Goal: Task Accomplishment & Management: Complete application form

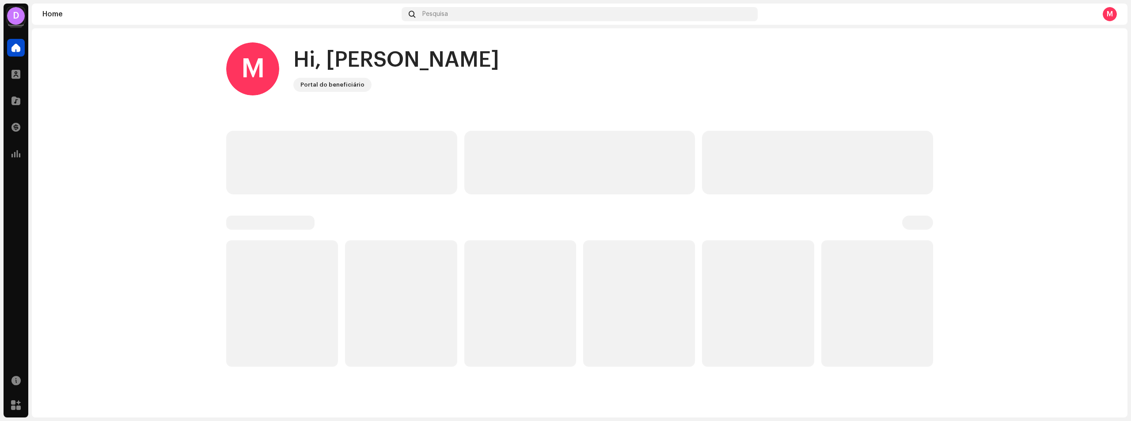
click at [17, 20] on div "D" at bounding box center [16, 16] width 18 height 18
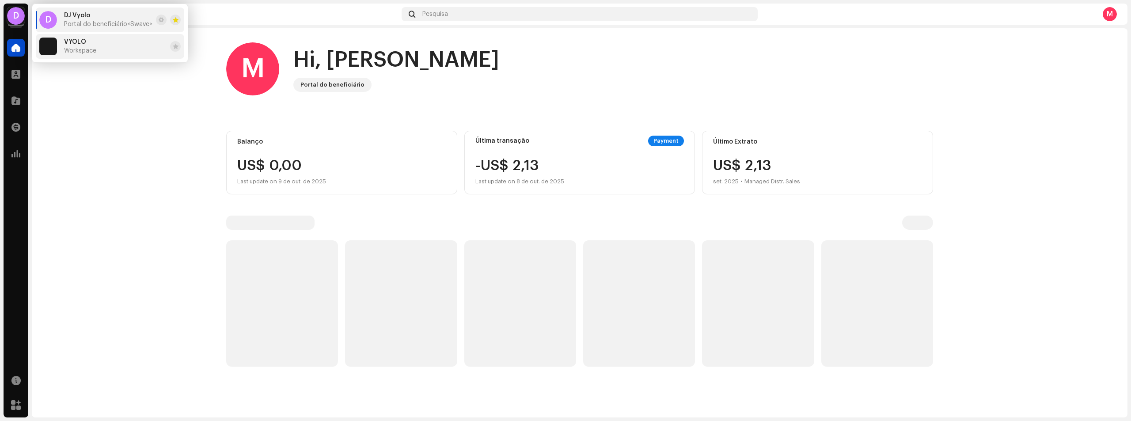
click at [75, 44] on span "VYOLO" at bounding box center [75, 41] width 22 height 7
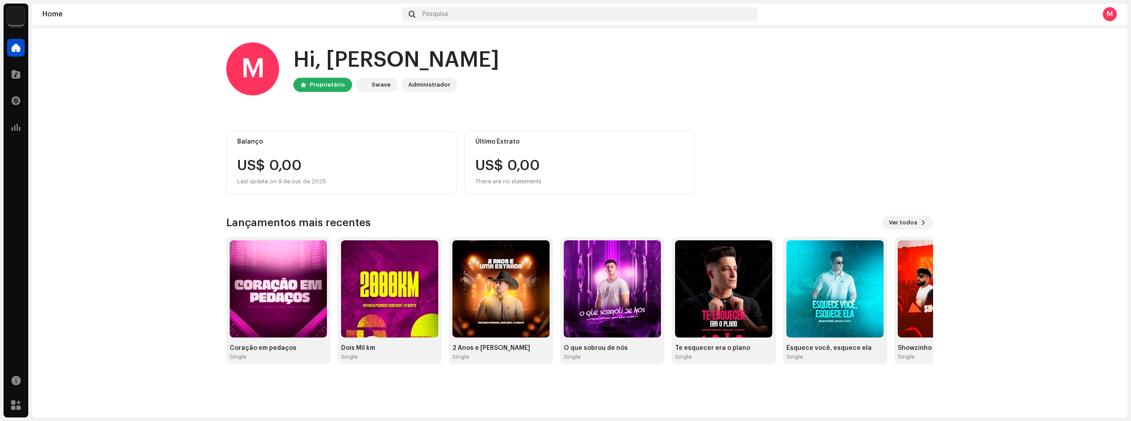
click at [1106, 12] on div "M" at bounding box center [1109, 14] width 14 height 14
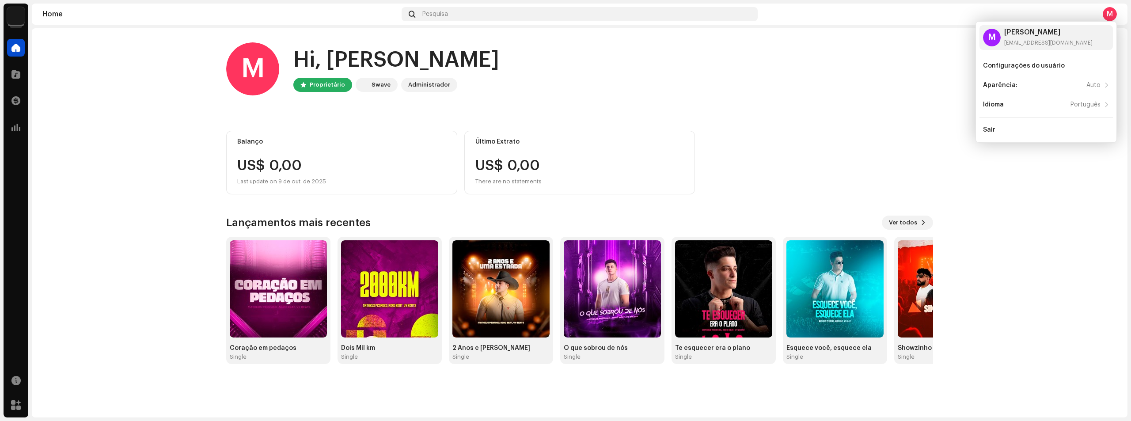
drag, startPoint x: 578, startPoint y: 80, endPoint x: 438, endPoint y: 83, distance: 140.0
click at [577, 80] on div "M Hi, [PERSON_NAME] Proprietário Swave Administrador" at bounding box center [579, 68] width 707 height 53
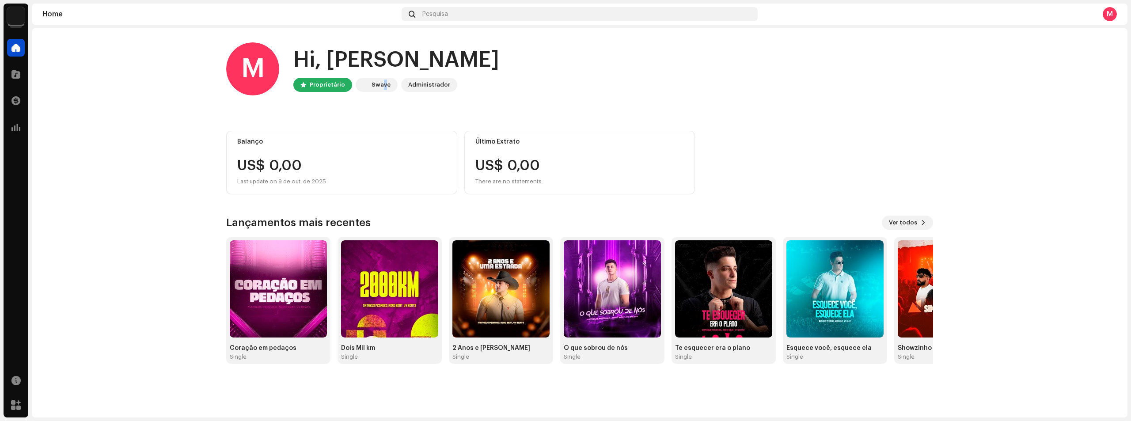
click at [382, 87] on div "Swave" at bounding box center [380, 84] width 19 height 11
click at [441, 81] on div "Administrador" at bounding box center [429, 84] width 42 height 11
click at [18, 74] on span at bounding box center [15, 74] width 9 height 7
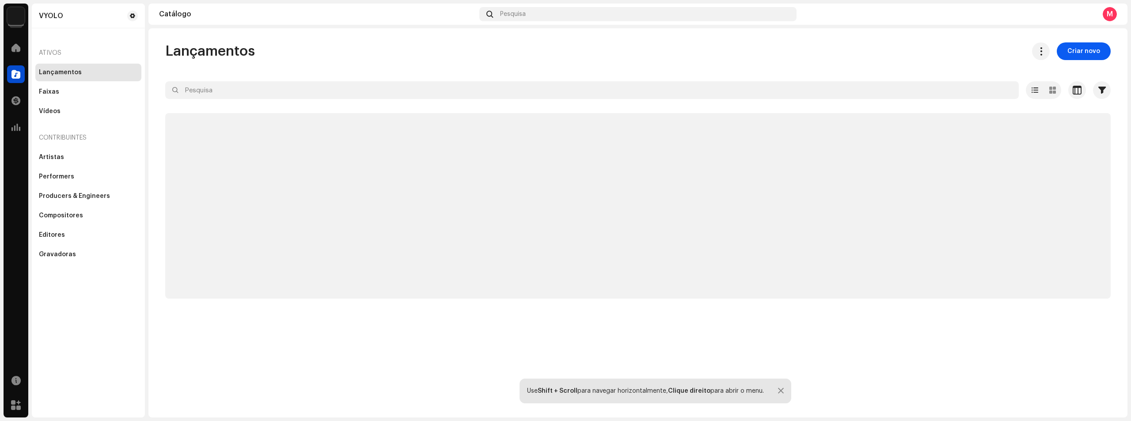
click at [1080, 56] on span "Criar novo" at bounding box center [1083, 51] width 33 height 18
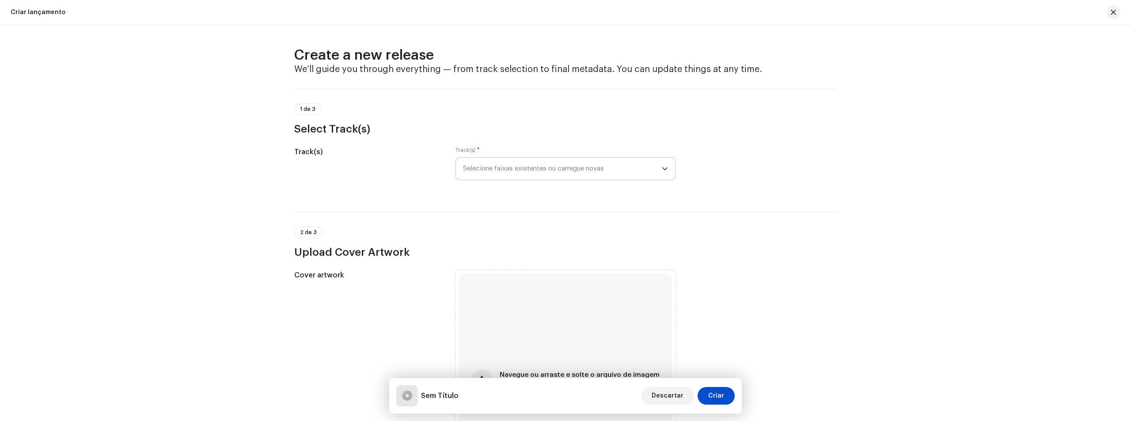
click at [604, 160] on span "Selecione faixas existentes ou carregue novas" at bounding box center [562, 169] width 199 height 22
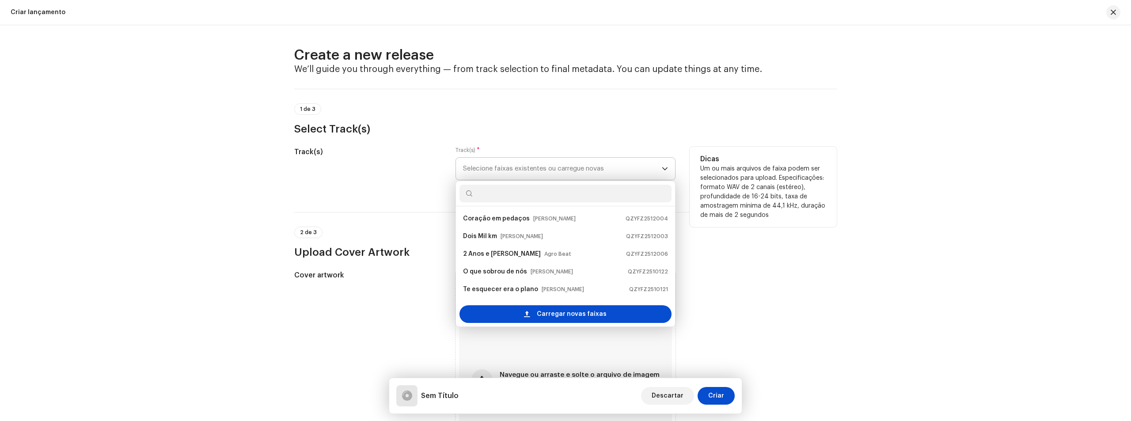
click at [556, 323] on div "Carregar novas faixas" at bounding box center [565, 314] width 219 height 25
click at [558, 315] on span "Carregar novas faixas" at bounding box center [572, 314] width 70 height 18
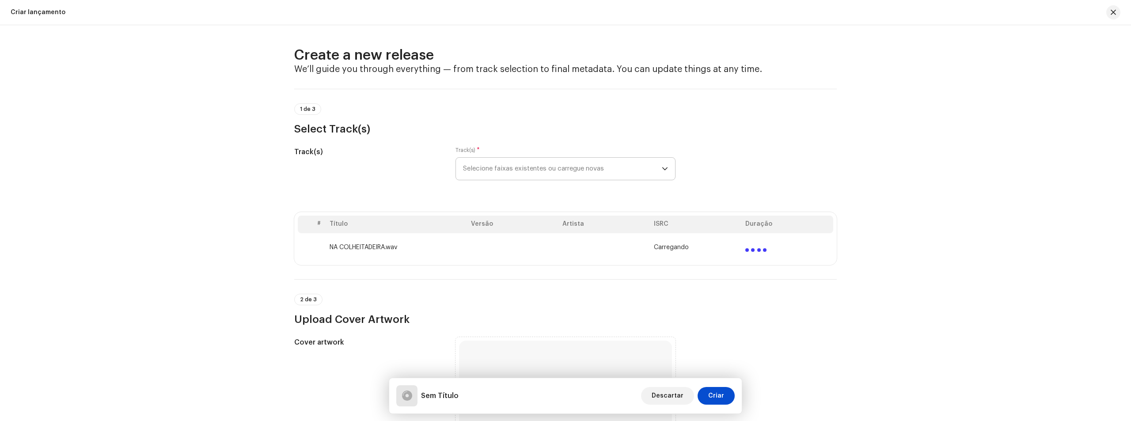
click at [521, 163] on span "Selecione faixas existentes ou carregue novas" at bounding box center [562, 169] width 199 height 22
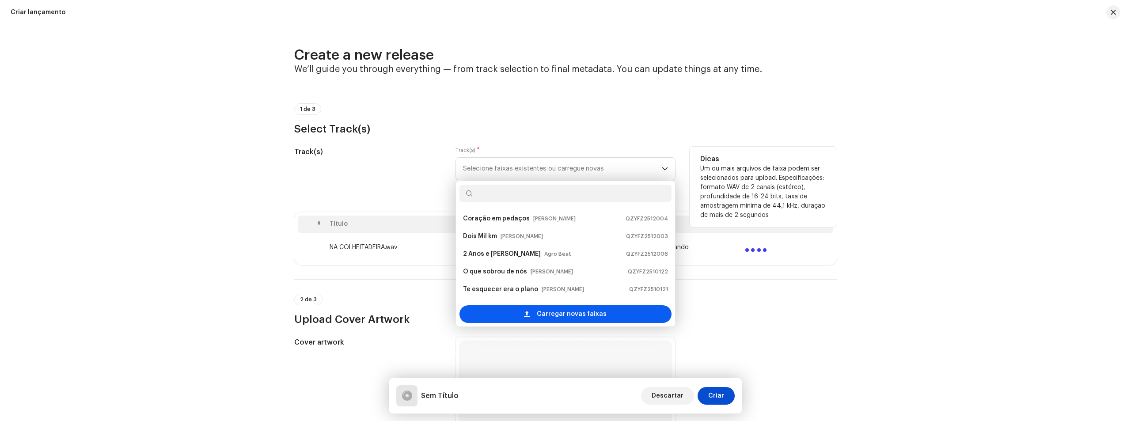
click at [565, 308] on span "Carregar novas faixas" at bounding box center [572, 314] width 70 height 18
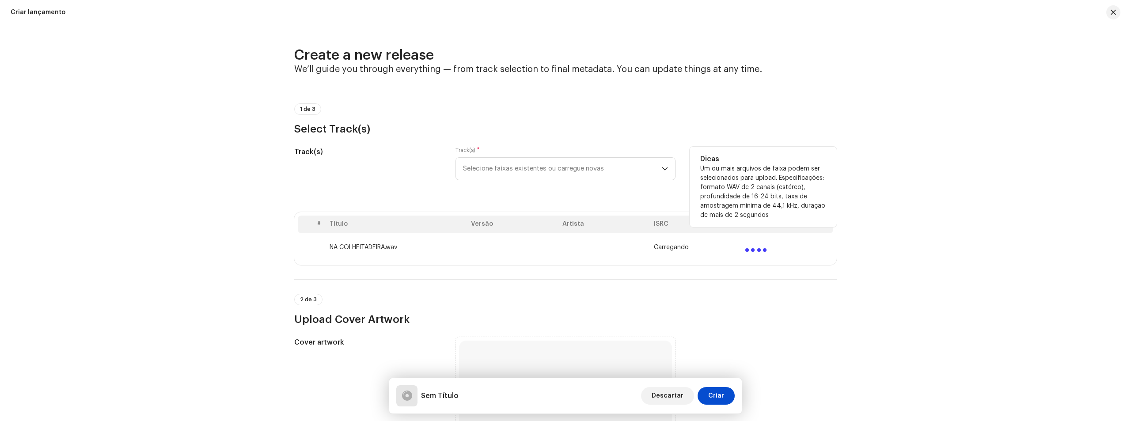
drag, startPoint x: 768, startPoint y: 213, endPoint x: 701, endPoint y: 184, distance: 73.6
click at [697, 178] on div "Dicas Um ou mais arquivos de faixa podem ser selecionados para upload. Especifi…" at bounding box center [762, 187] width 147 height 80
click at [761, 197] on p "Um ou mais arquivos de faixa podem ser selecionados para upload. Especificações…" at bounding box center [763, 192] width 126 height 56
click at [879, 223] on div "Create a new release We’ll guide you through everything — from track selection …" at bounding box center [565, 223] width 1131 height 396
drag, startPoint x: 700, startPoint y: 166, endPoint x: 800, endPoint y: 210, distance: 109.1
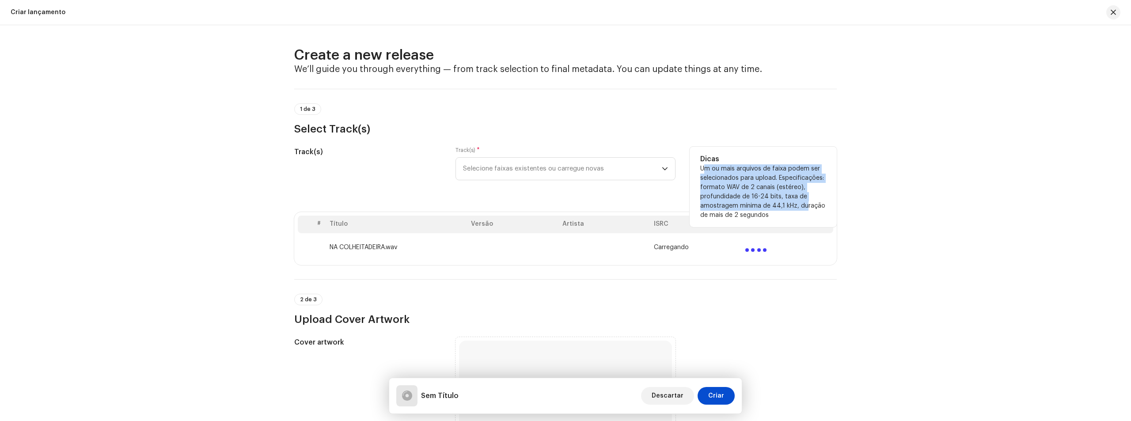
click at [800, 210] on p "Um ou mais arquivos de faixa podem ser selecionados para upload. Especificações…" at bounding box center [763, 192] width 126 height 56
click at [799, 218] on p "Um ou mais arquivos de faixa podem ser selecionados para upload. Especificações…" at bounding box center [763, 192] width 126 height 56
click at [586, 171] on span "Selecione faixas existentes ou carregue novas" at bounding box center [562, 169] width 199 height 22
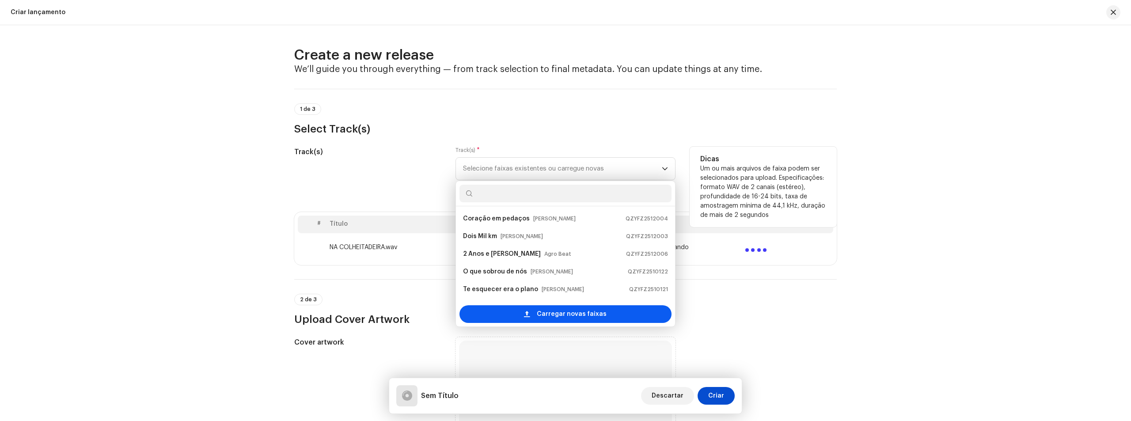
click at [575, 321] on span "Carregar novas faixas" at bounding box center [572, 314] width 70 height 18
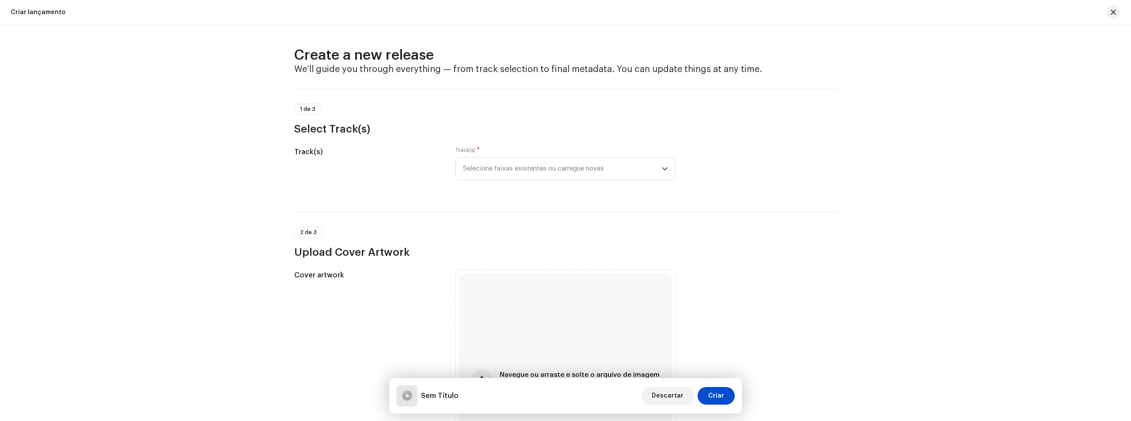
click at [617, 156] on div "Track(s) * Selecione faixas existentes ou carregue novas" at bounding box center [565, 164] width 220 height 34
click at [606, 175] on span "Selecione faixas existentes ou carregue novas" at bounding box center [562, 169] width 199 height 22
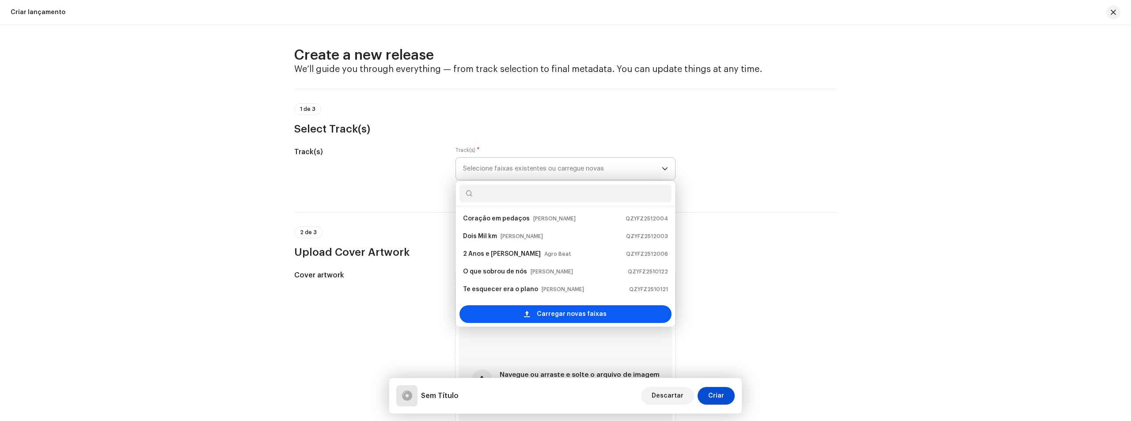
scroll to position [14, 0]
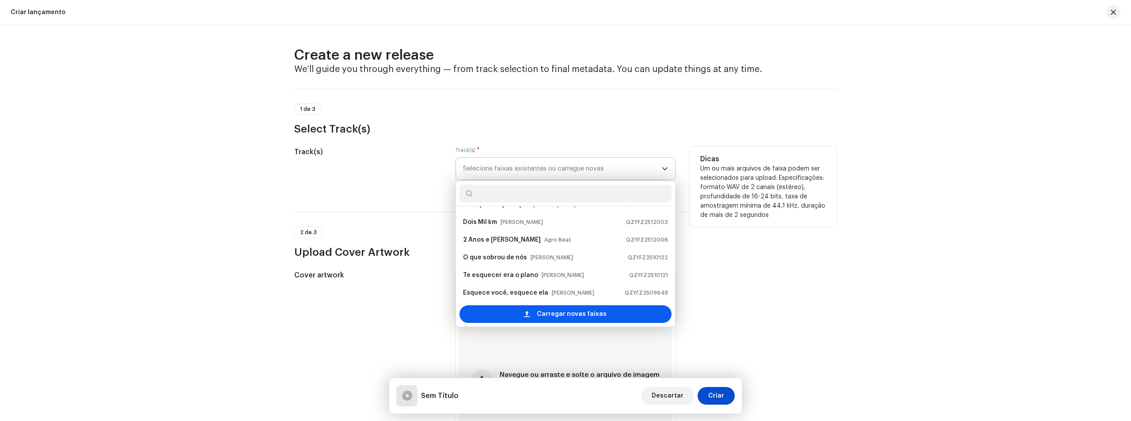
click at [563, 312] on span "Carregar novas faixas" at bounding box center [572, 314] width 70 height 18
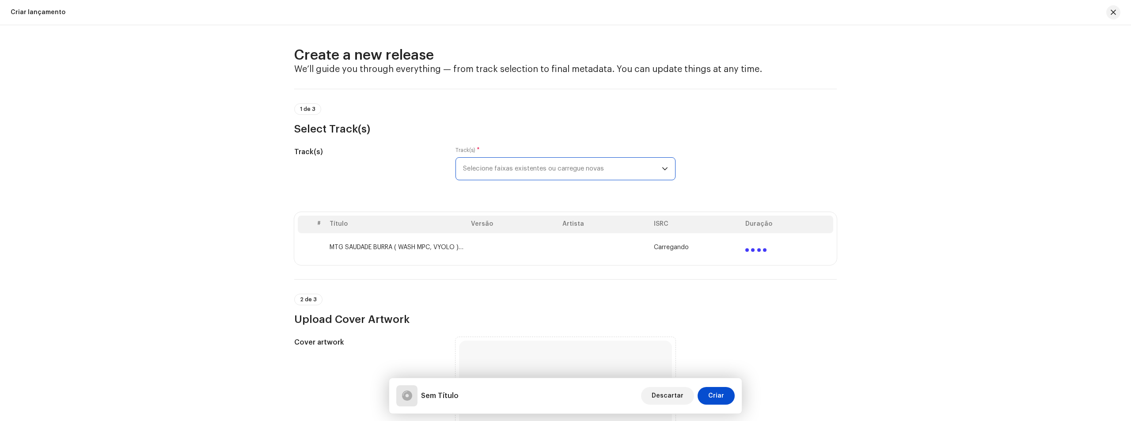
click at [587, 169] on span "Selecione faixas existentes ou carregue novas" at bounding box center [562, 169] width 199 height 22
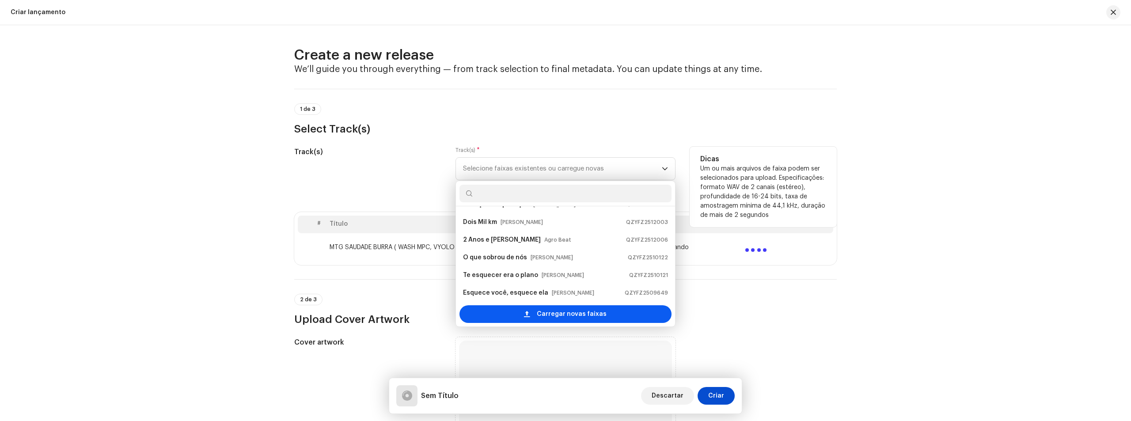
click at [572, 310] on span "Carregar novas faixas" at bounding box center [572, 314] width 70 height 18
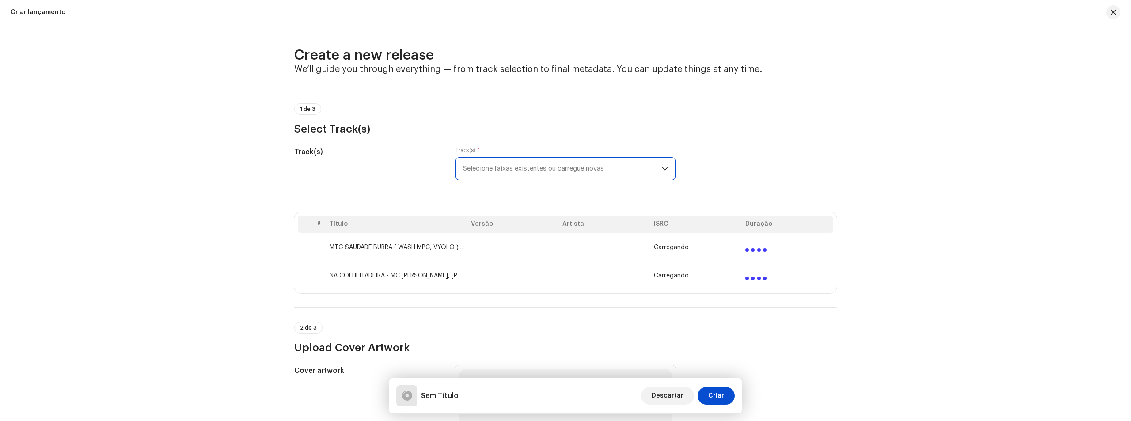
click at [567, 180] on p-select "Selecione faixas existentes ou carregue novas" at bounding box center [565, 168] width 220 height 23
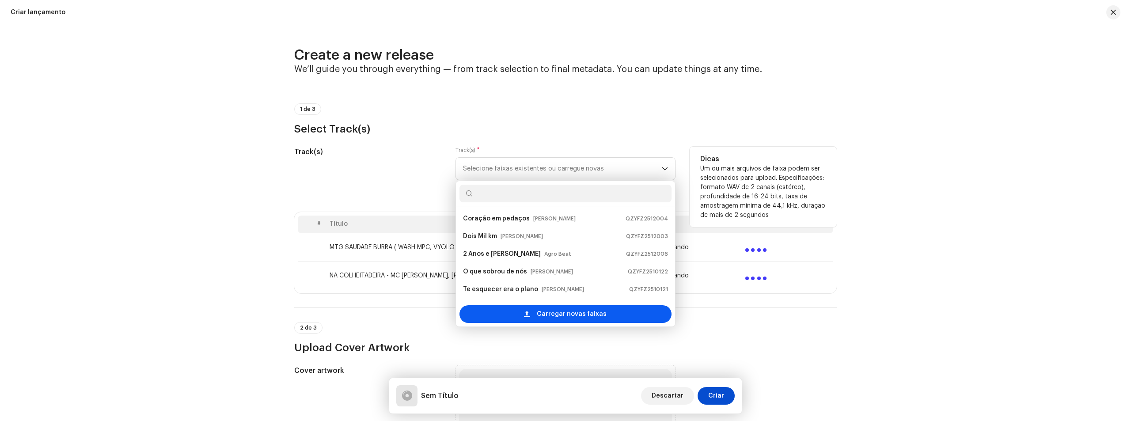
click at [553, 310] on span "Carregar novas faixas" at bounding box center [572, 314] width 70 height 18
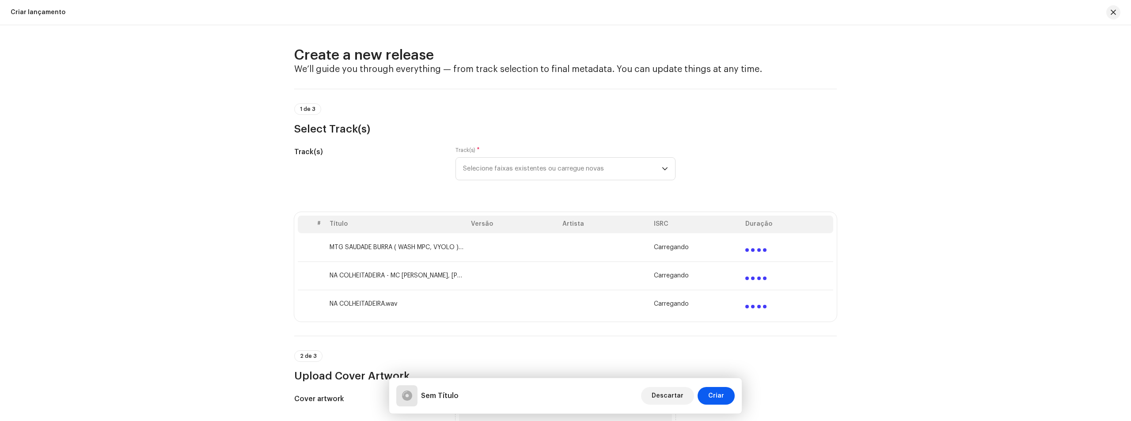
click at [726, 395] on button "Criar" at bounding box center [715, 396] width 37 height 18
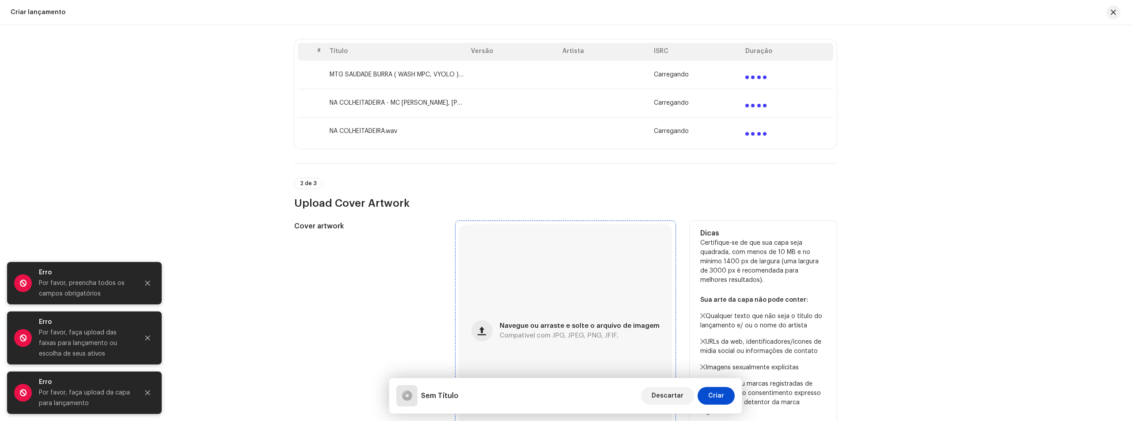
scroll to position [265, 0]
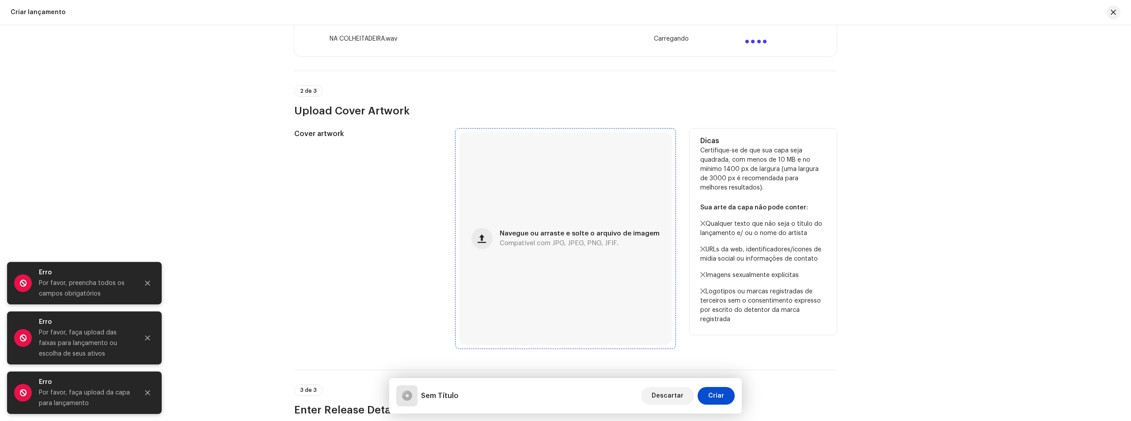
click at [545, 257] on div "Navegue ou arraste e solte o arquivo de imagem Compatível com JPG, JPEG, PNG, J…" at bounding box center [565, 238] width 213 height 213
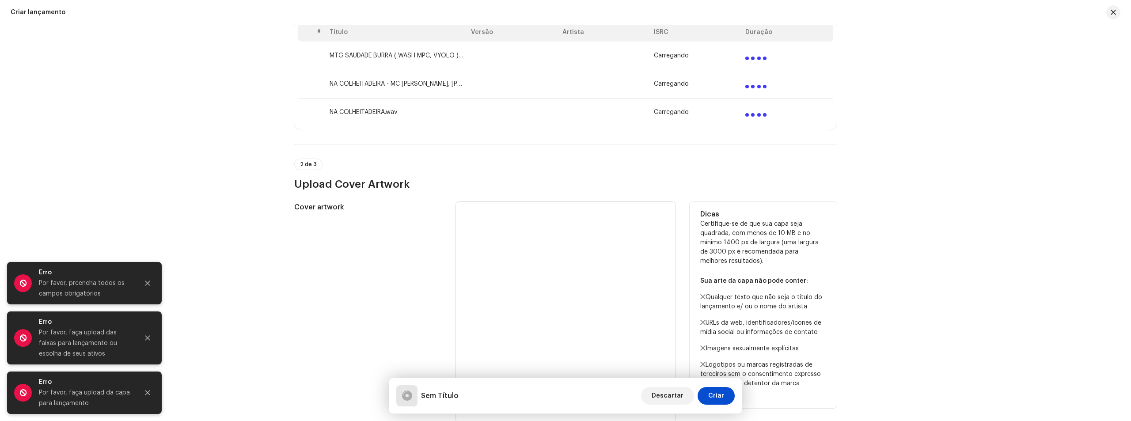
scroll to position [353, 0]
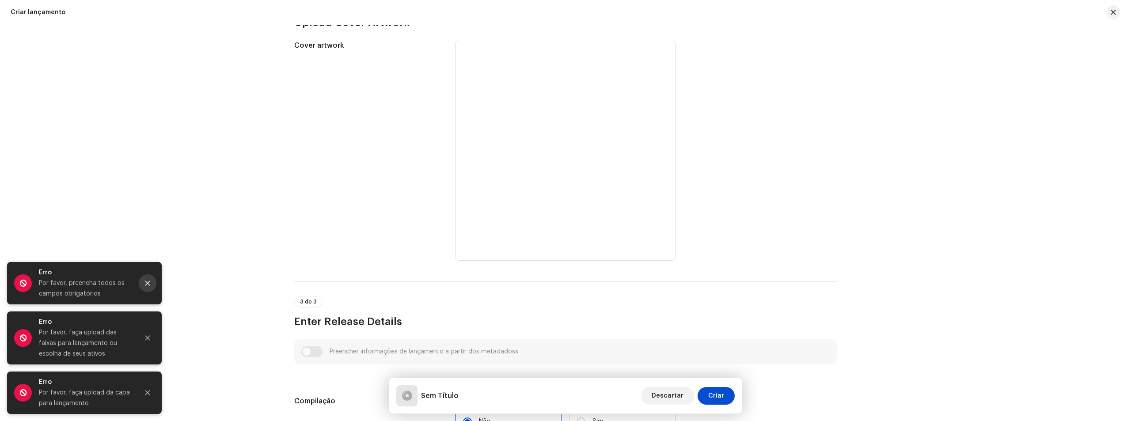
click at [148, 281] on icon "Close" at bounding box center [147, 283] width 6 height 6
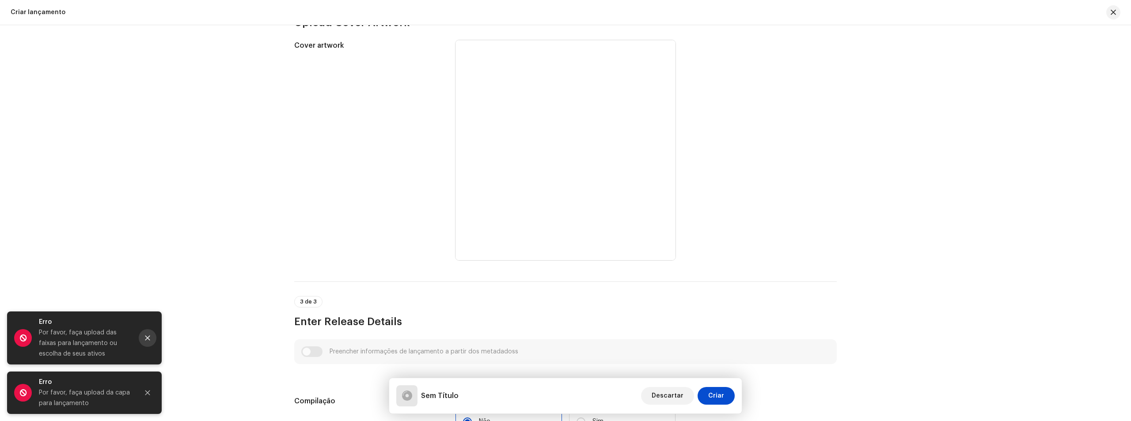
click at [145, 339] on icon "Close" at bounding box center [147, 338] width 6 height 6
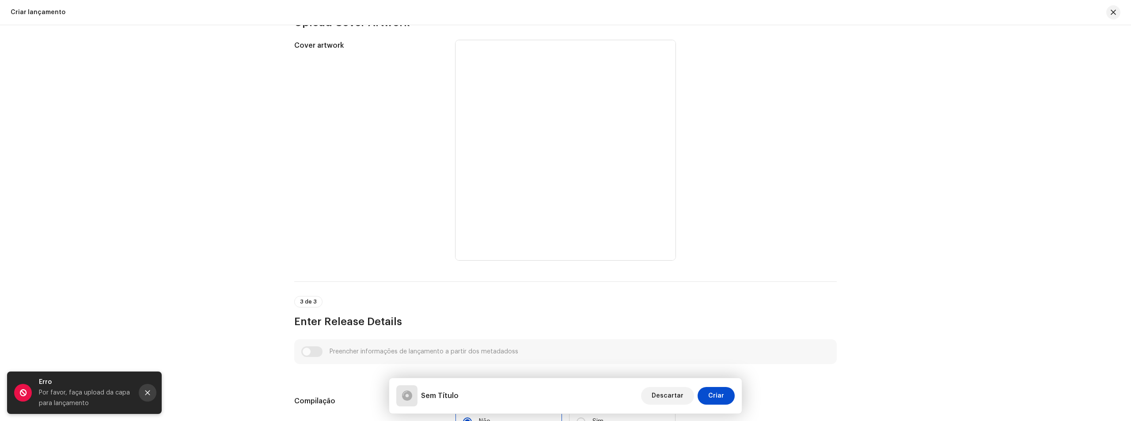
click at [154, 394] on button "Close" at bounding box center [148, 393] width 18 height 18
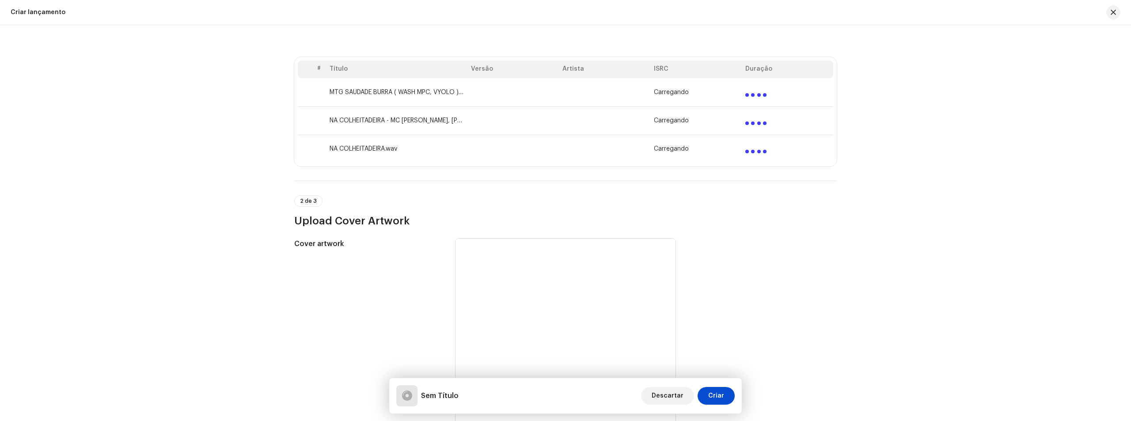
scroll to position [221, 0]
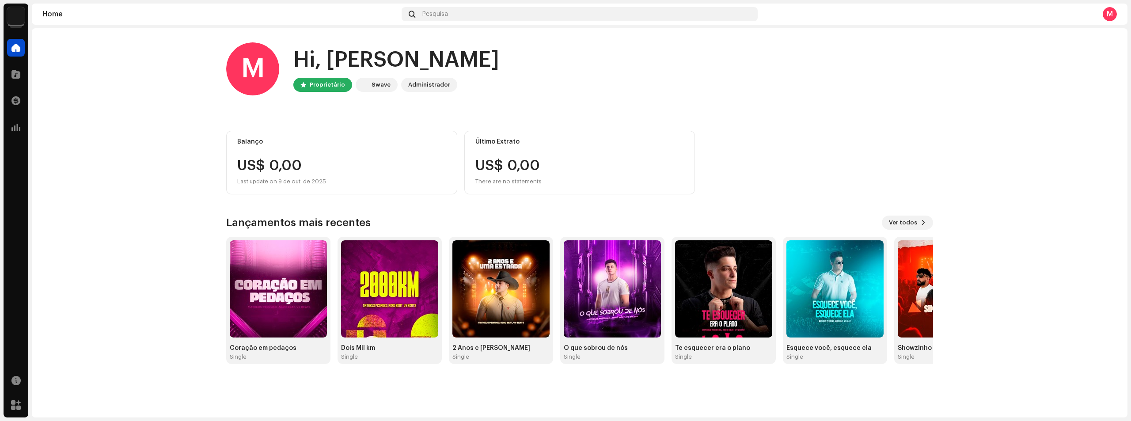
click at [4, 76] on div "Catálogo" at bounding box center [16, 74] width 25 height 25
click at [15, 73] on span at bounding box center [15, 74] width 9 height 7
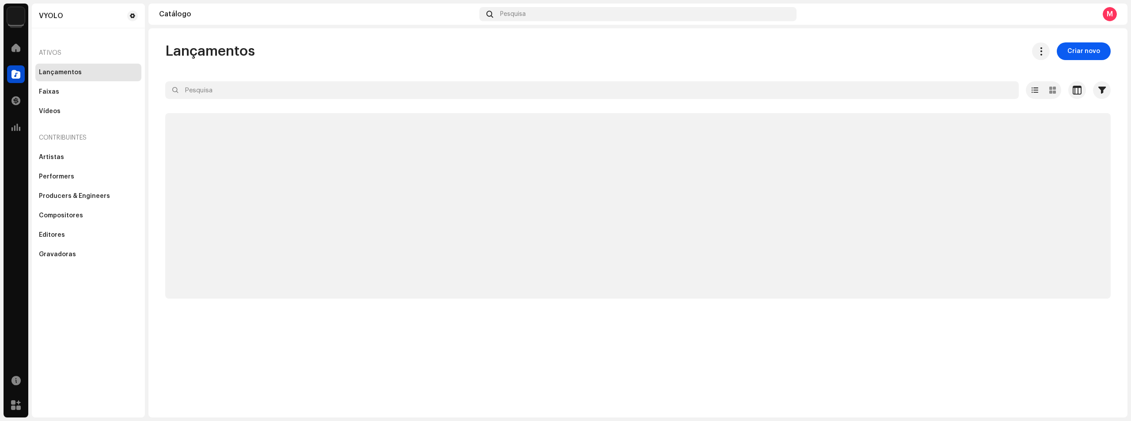
click at [1097, 49] on button "Criar novo" at bounding box center [1083, 51] width 54 height 18
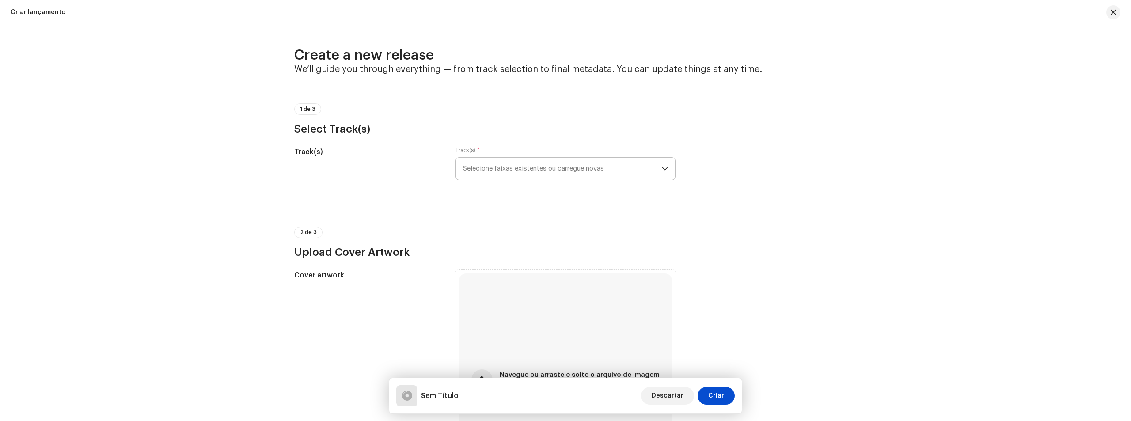
click at [536, 165] on span "Selecione faixas existentes ou carregue novas" at bounding box center [562, 169] width 199 height 22
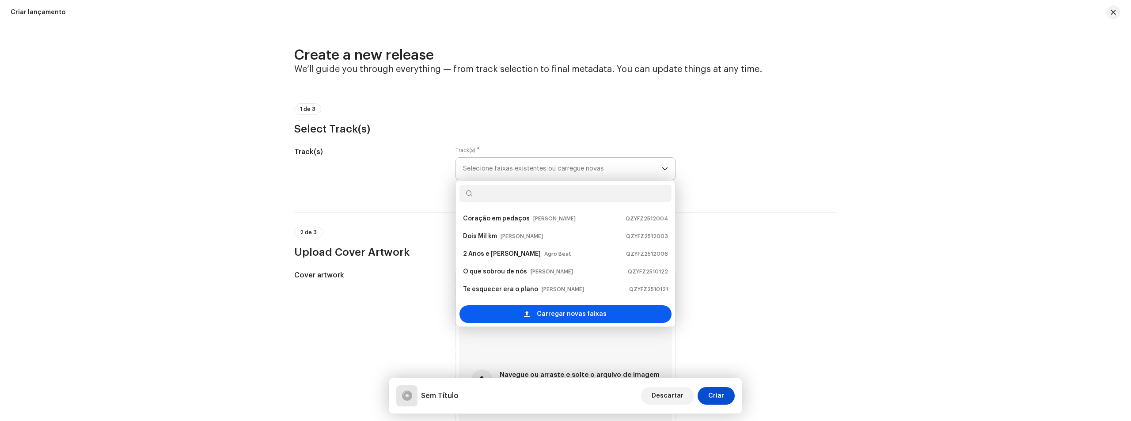
scroll to position [14, 0]
click at [644, 308] on div "Carregar novas faixas" at bounding box center [565, 314] width 212 height 18
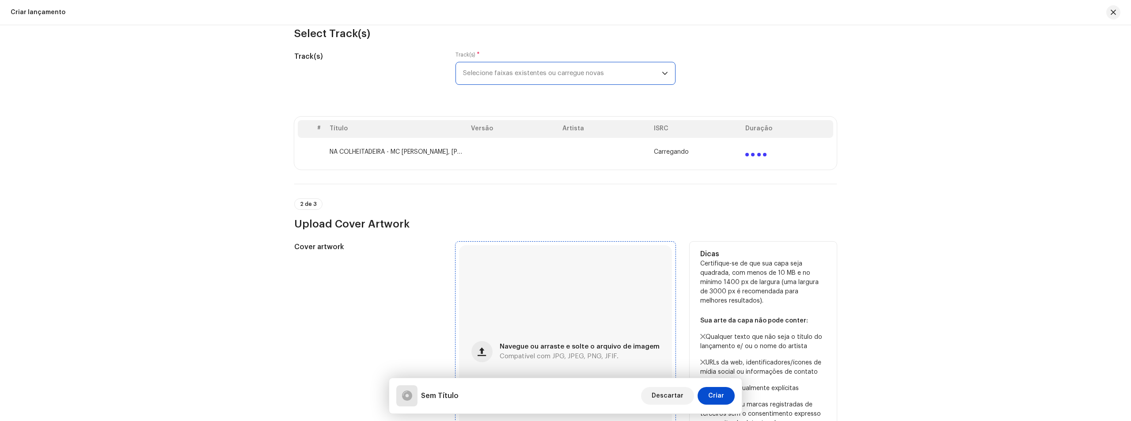
scroll to position [221, 0]
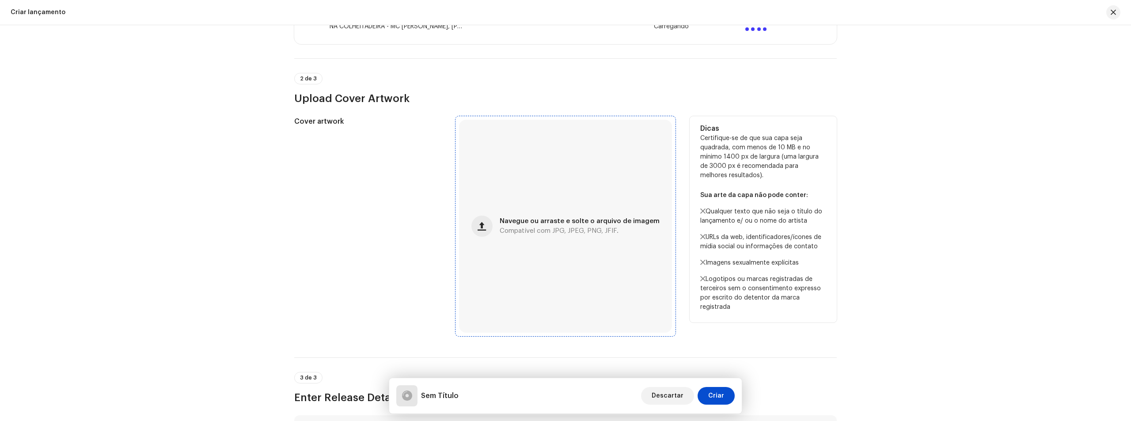
click at [618, 248] on div "Navegue ou arraste e solte o arquivo de imagem Compatível com JPG, JPEG, PNG, J…" at bounding box center [565, 226] width 213 height 213
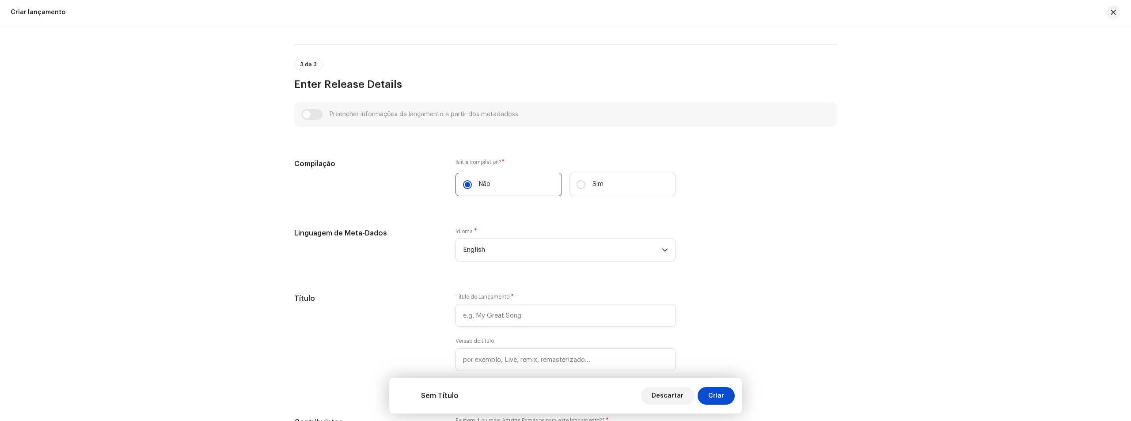
scroll to position [574, 0]
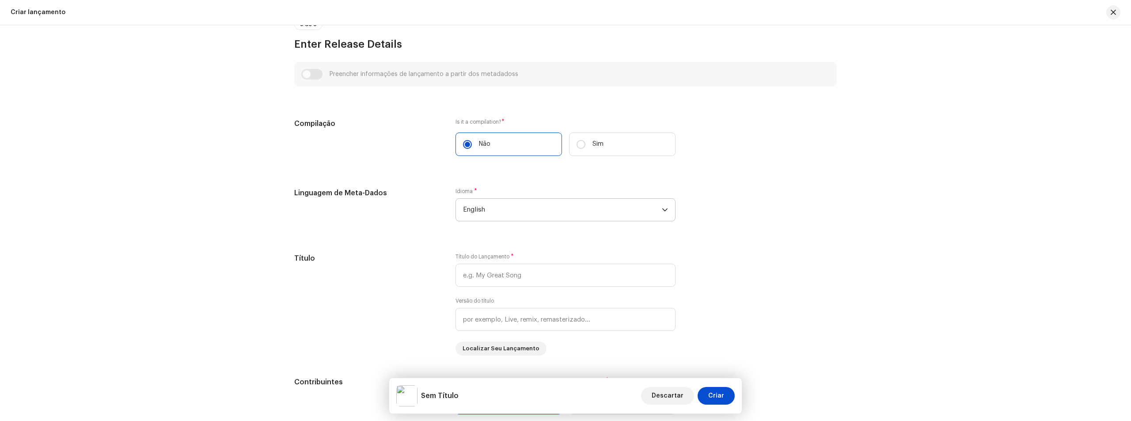
click at [537, 216] on span "English" at bounding box center [562, 210] width 199 height 22
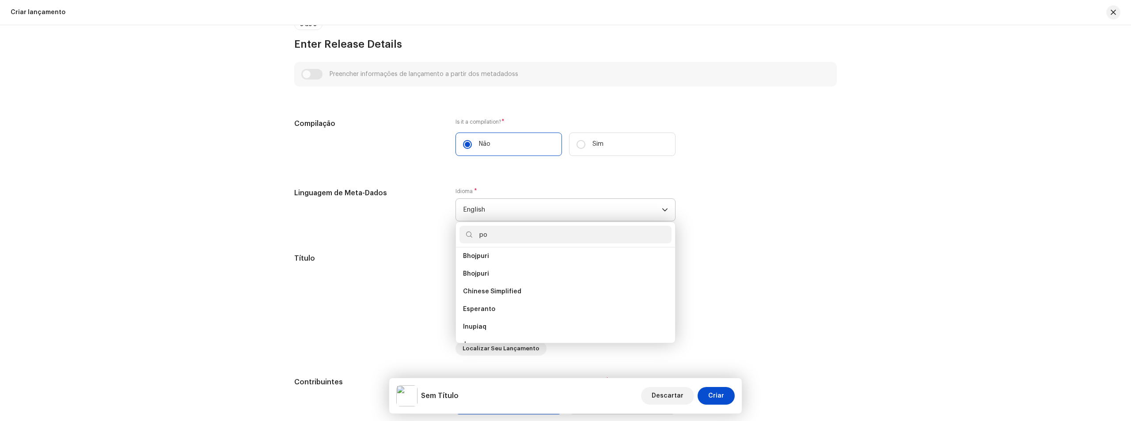
scroll to position [0, 0]
type input "po"
click at [514, 272] on li "Portuguese" at bounding box center [565, 278] width 212 height 18
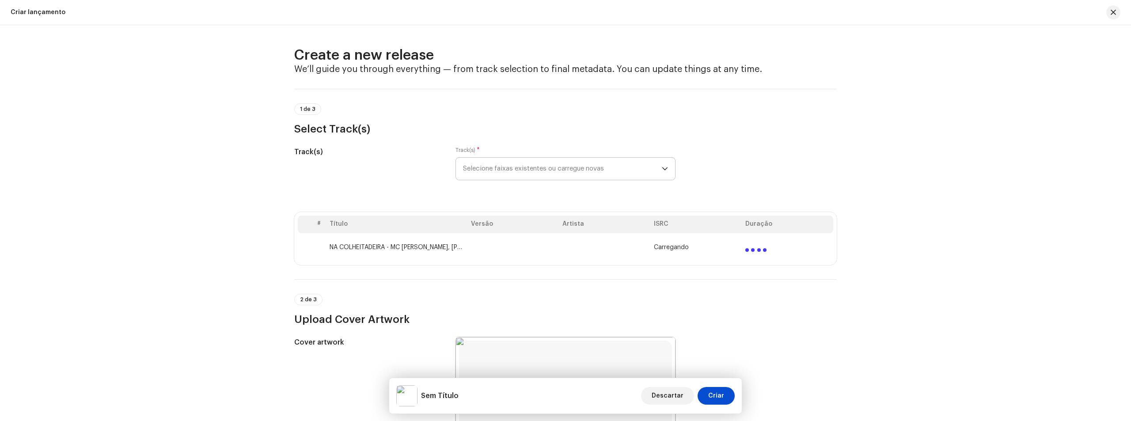
scroll to position [449, 0]
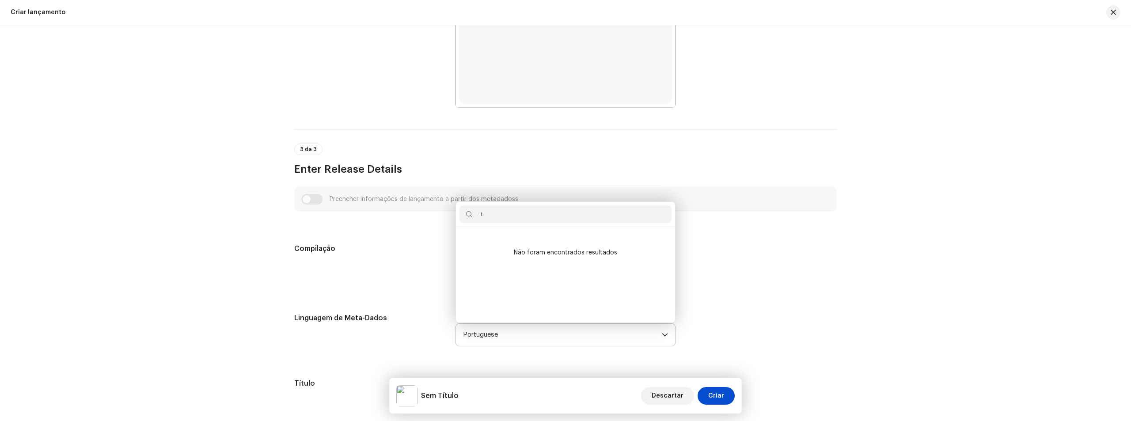
type input "+"
click at [781, 285] on div "Compilação Is it a compilation? * Não Sim" at bounding box center [565, 267] width 542 height 48
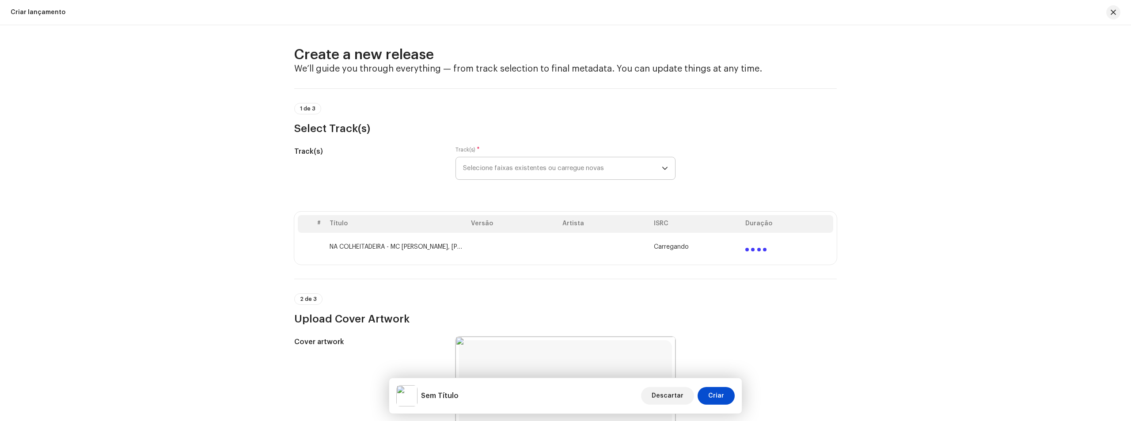
scroll to position [0, 0]
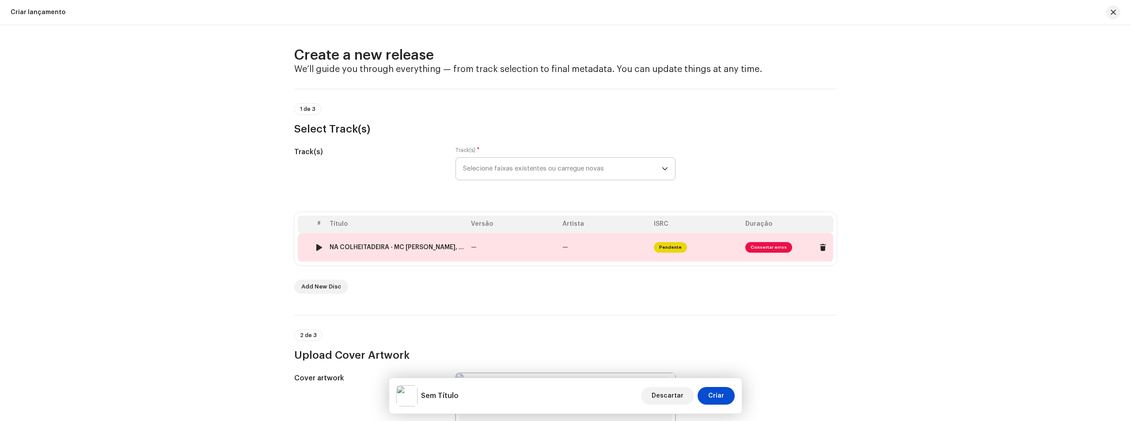
click at [319, 243] on img at bounding box center [318, 247] width 11 height 11
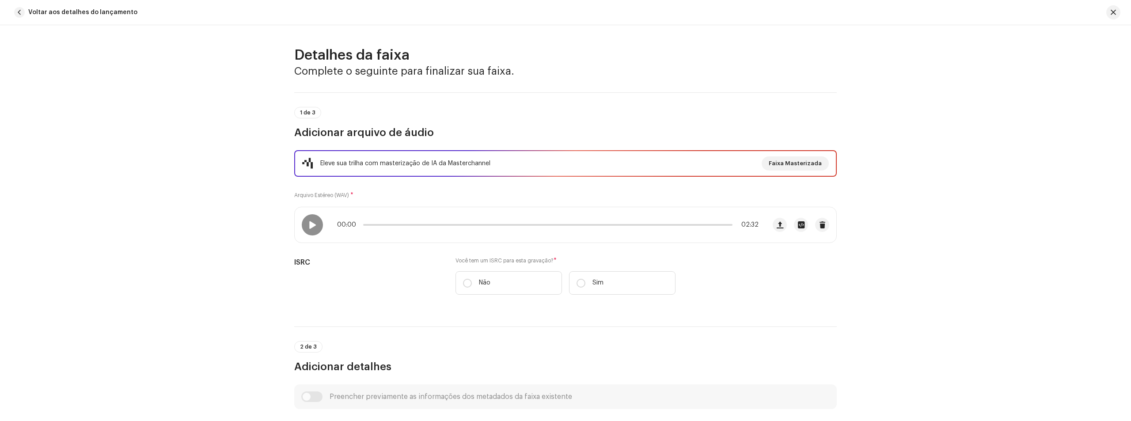
scroll to position [347, 0]
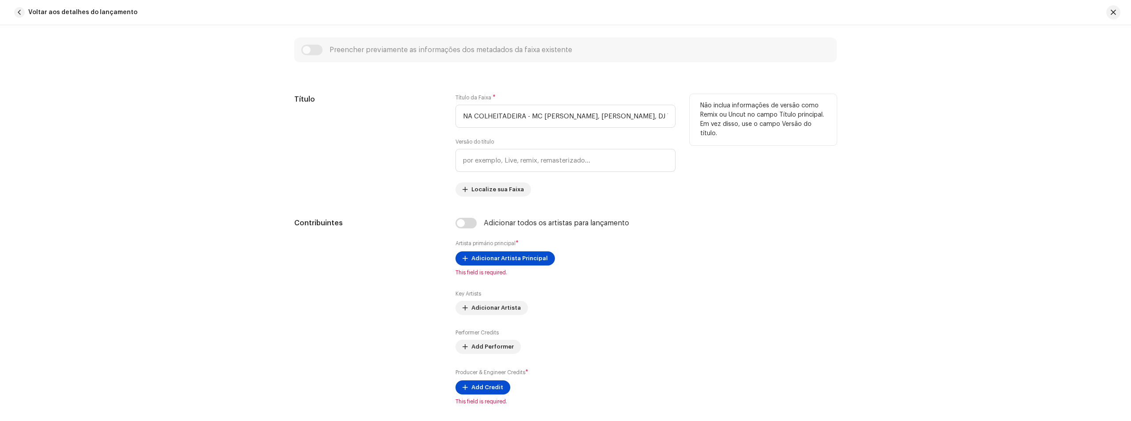
click at [431, 176] on div "Título" at bounding box center [367, 145] width 147 height 102
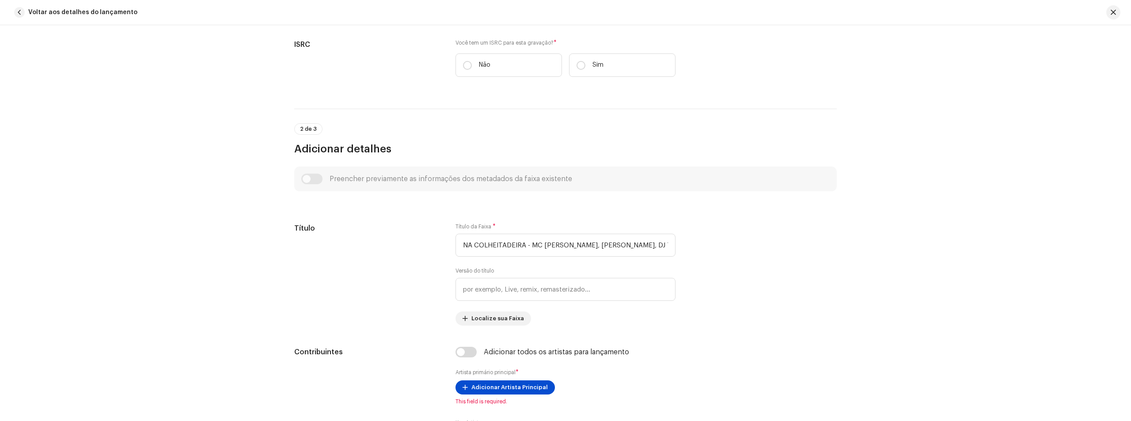
scroll to position [126, 0]
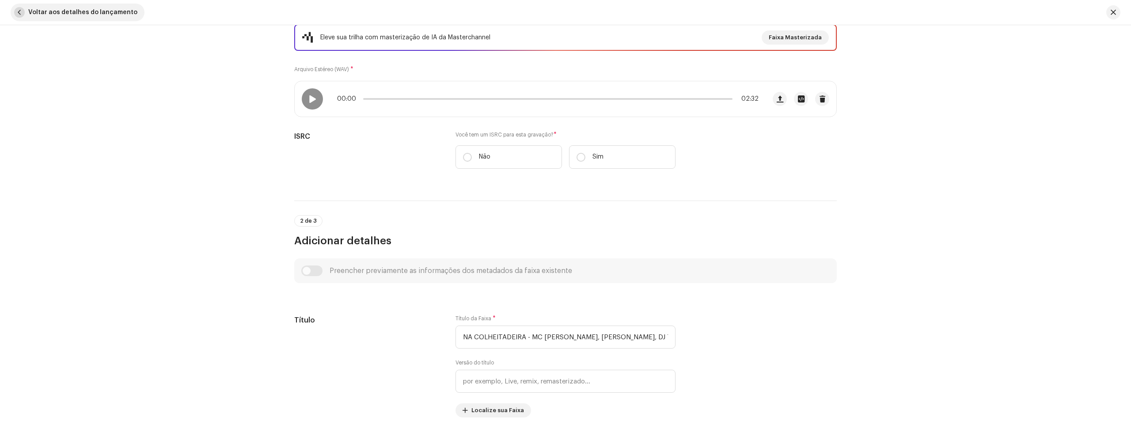
click at [25, 15] on button "Voltar aos detalhes do lançamento" at bounding box center [78, 13] width 134 height 18
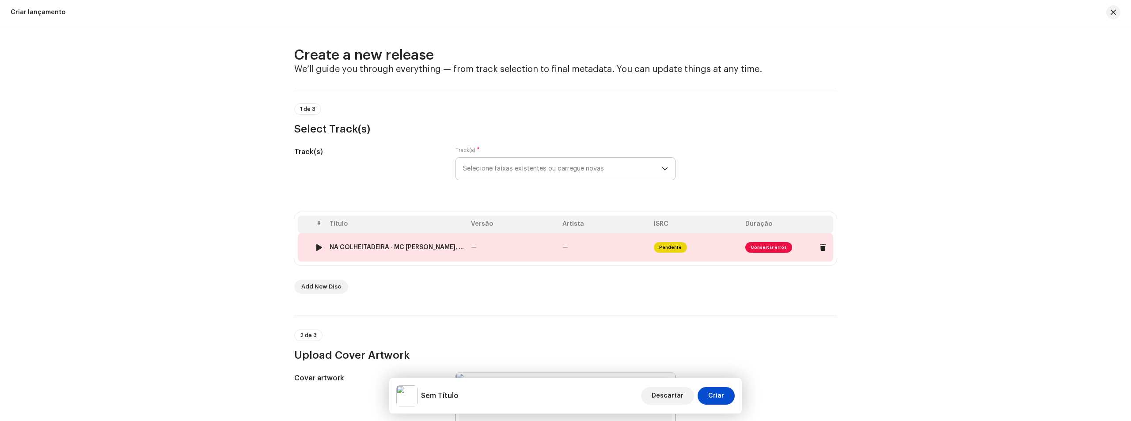
click at [769, 248] on span "Consertar erros" at bounding box center [768, 247] width 47 height 11
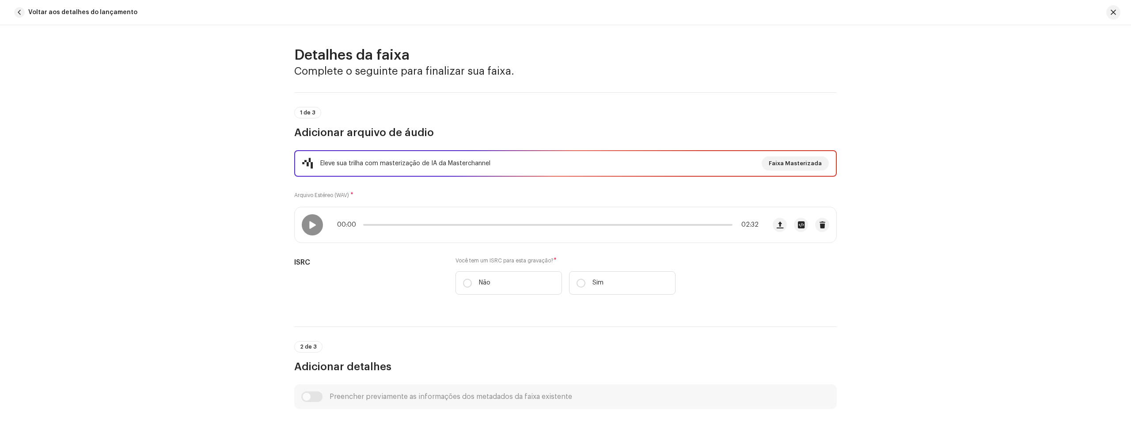
drag, startPoint x: 902, startPoint y: 104, endPoint x: 623, endPoint y: 87, distance: 279.7
click at [899, 104] on div "Detalhes da faixa Complete o seguinte para finalizar sua faixa. 1 de 3 Adiciona…" at bounding box center [565, 223] width 1131 height 396
click at [18, 9] on span "button" at bounding box center [19, 12] width 11 height 11
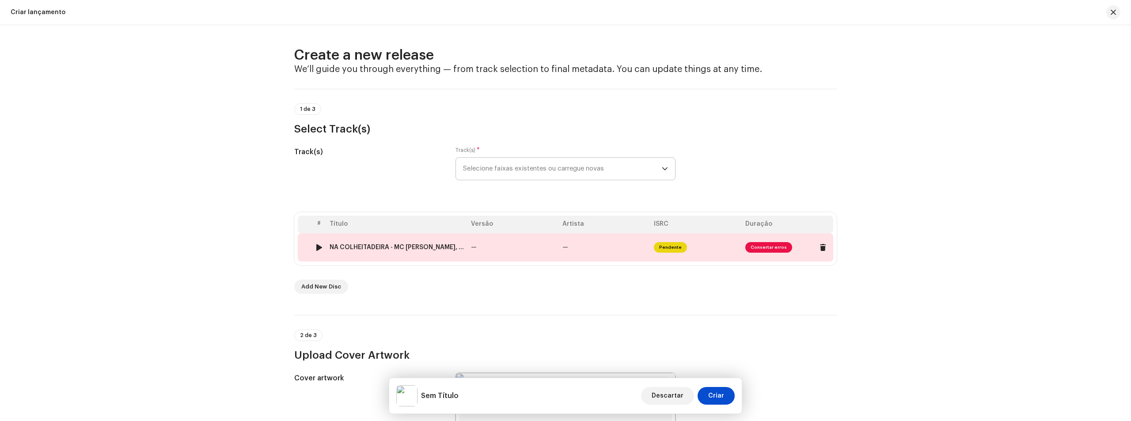
click at [316, 247] on div at bounding box center [319, 247] width 7 height 7
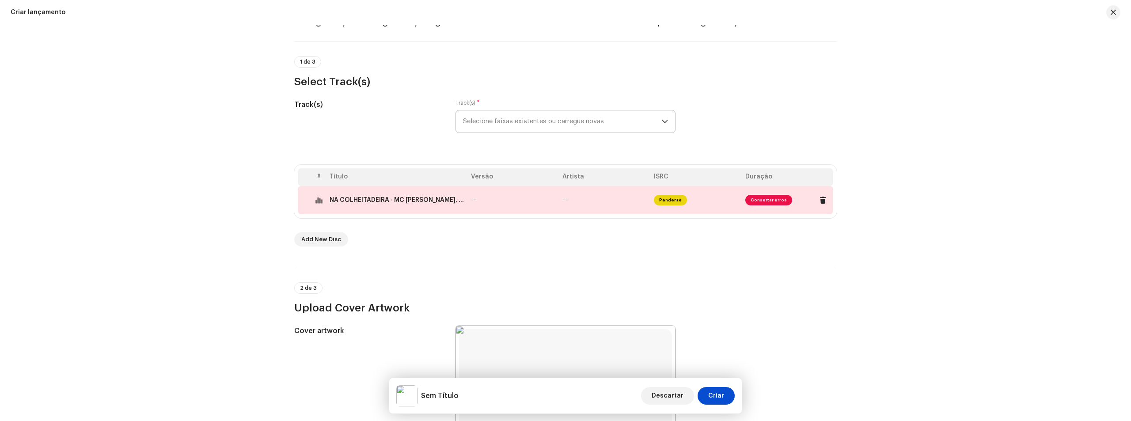
scroll to position [44, 0]
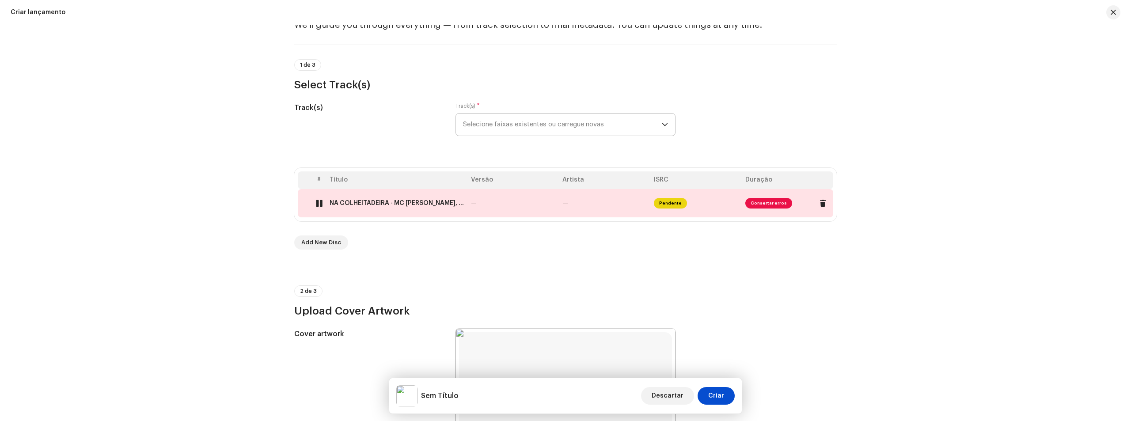
click at [320, 201] on div at bounding box center [319, 203] width 7 height 7
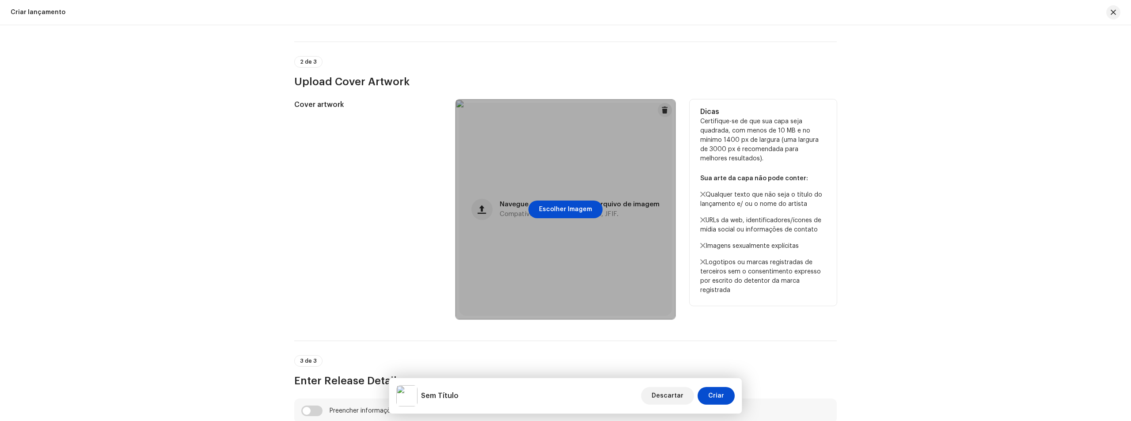
scroll to position [132, 0]
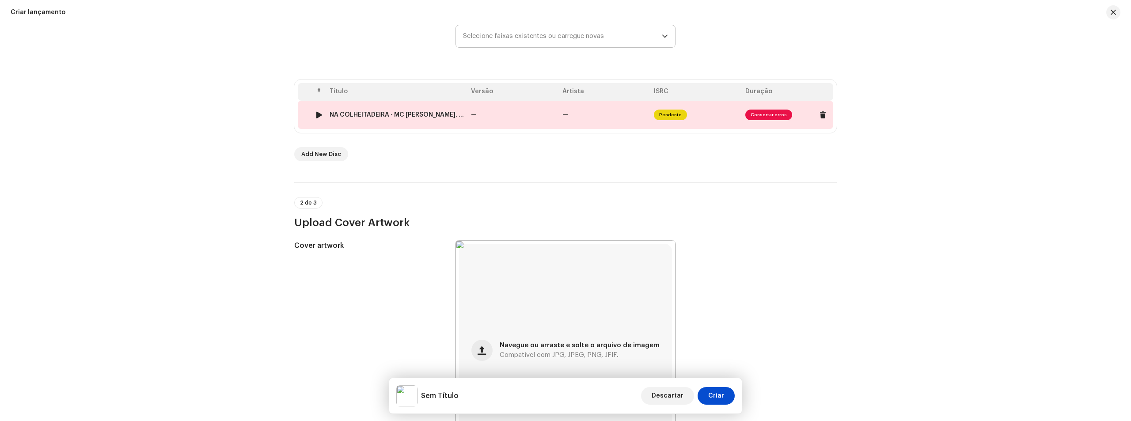
click at [499, 120] on td "—" at bounding box center [512, 115] width 91 height 28
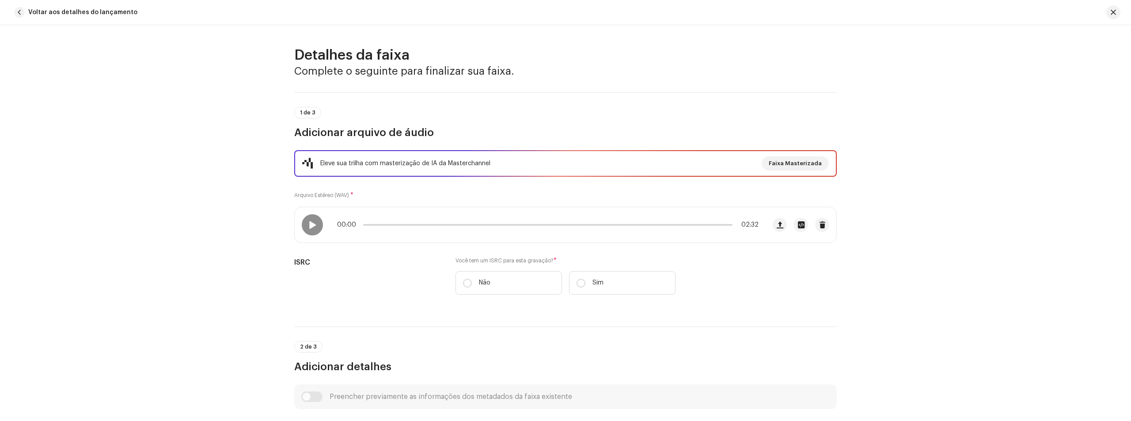
scroll to position [177, 0]
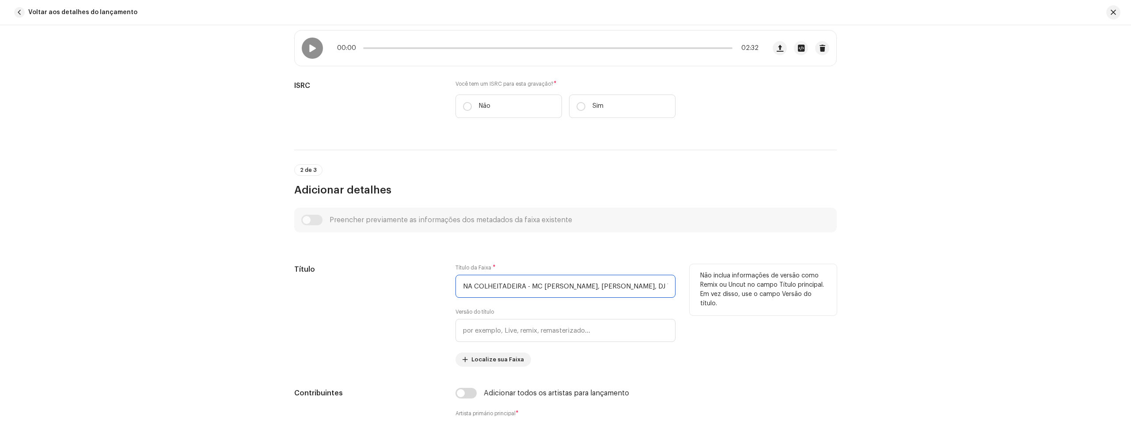
click at [572, 285] on input "NA COLHEITADEIRA - MC WILL G, VYOLO, DJ TH PR.wav" at bounding box center [565, 286] width 220 height 23
drag, startPoint x: 636, startPoint y: 290, endPoint x: 523, endPoint y: 285, distance: 112.7
click at [523, 285] on input "NA COLHEITADEIRA - MC WILL G, VYOLO, DJ TH PR.wav" at bounding box center [565, 286] width 220 height 23
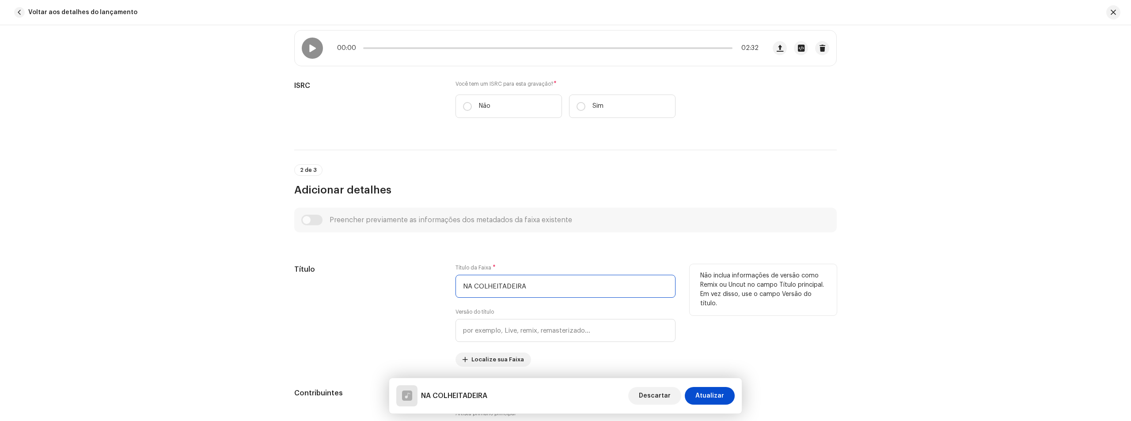
drag, startPoint x: 526, startPoint y: 284, endPoint x: 443, endPoint y: 282, distance: 83.5
click at [443, 283] on div "Título Título da Faixa * NA COLHEITADEIRA Versão do título Localize sua Faixa N…" at bounding box center [565, 315] width 542 height 102
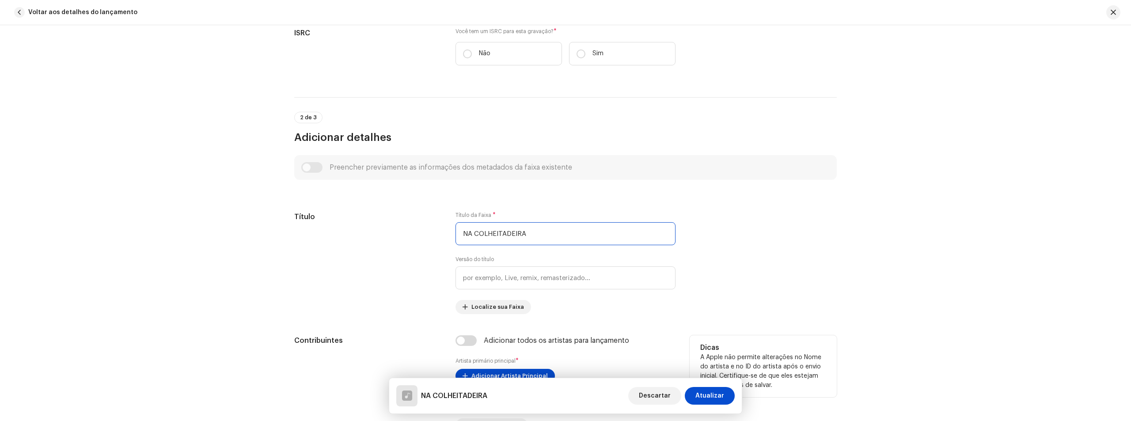
scroll to position [353, 0]
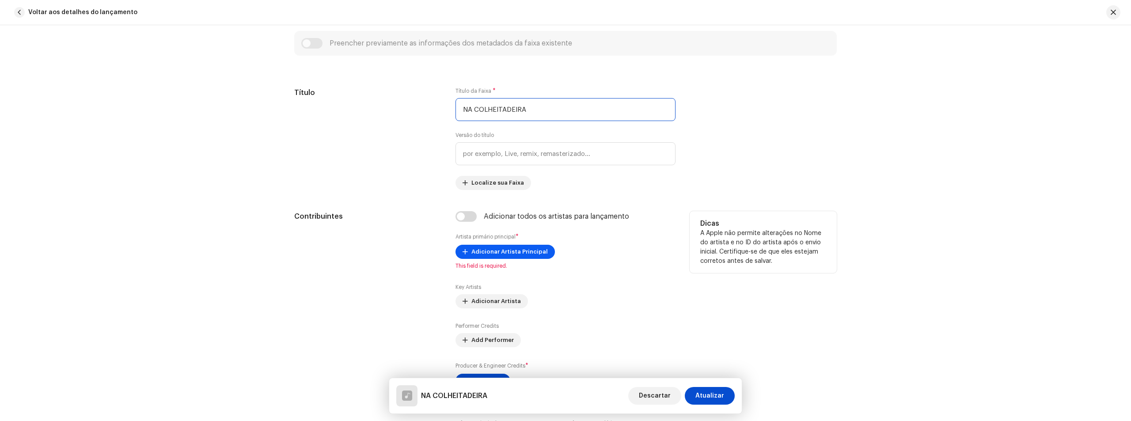
type input "NA COLHEITADEIRA"
click at [513, 246] on span "Adicionar Artista Principal" at bounding box center [509, 252] width 76 height 18
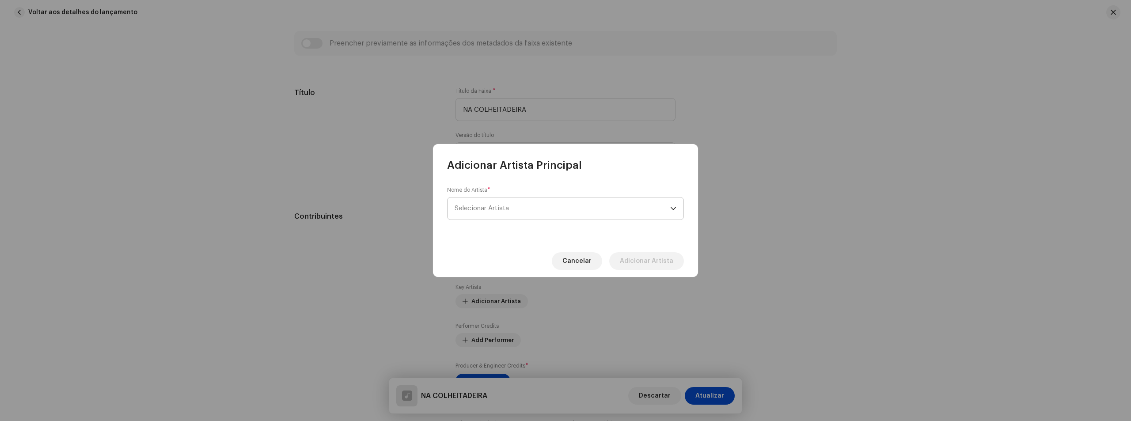
click at [516, 198] on span "Selecionar Artista" at bounding box center [562, 208] width 216 height 22
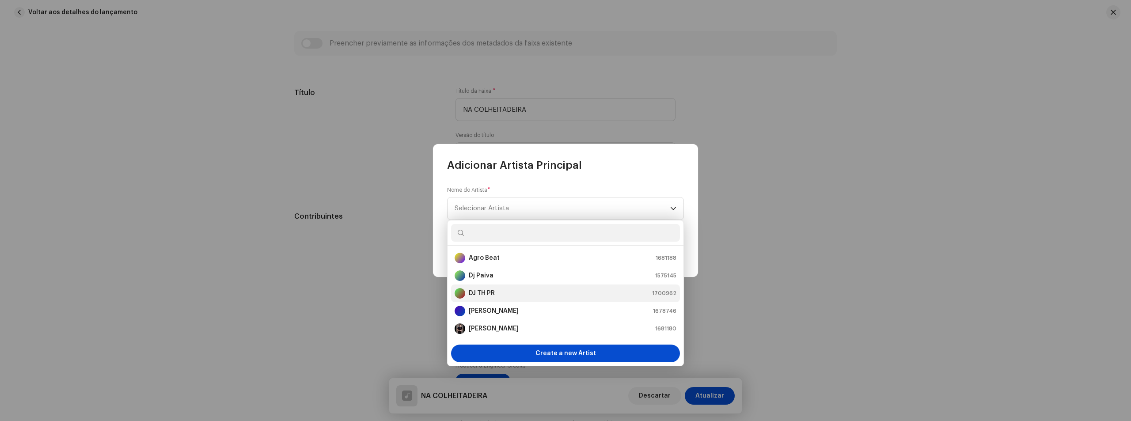
click at [506, 294] on div "DJ TH PR 1700962" at bounding box center [565, 293] width 222 height 11
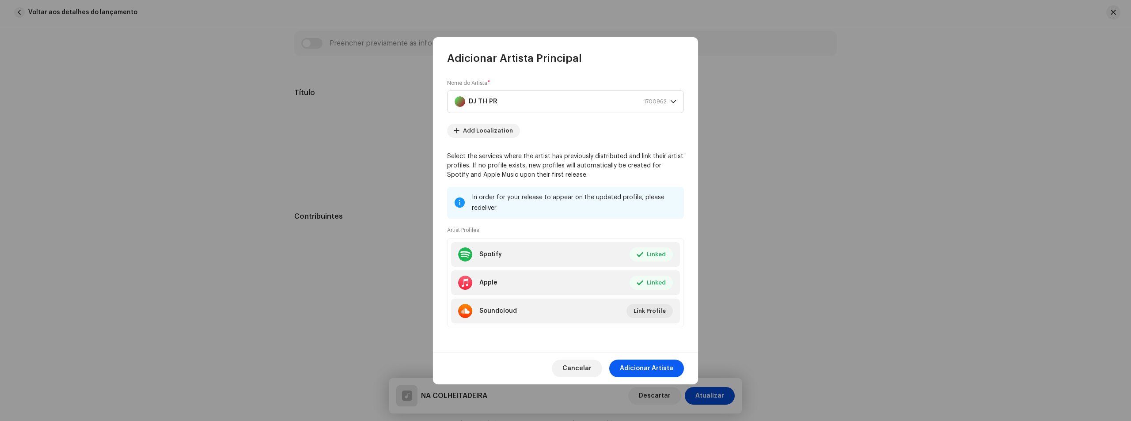
click at [643, 366] on span "Adicionar Artista" at bounding box center [646, 368] width 53 height 18
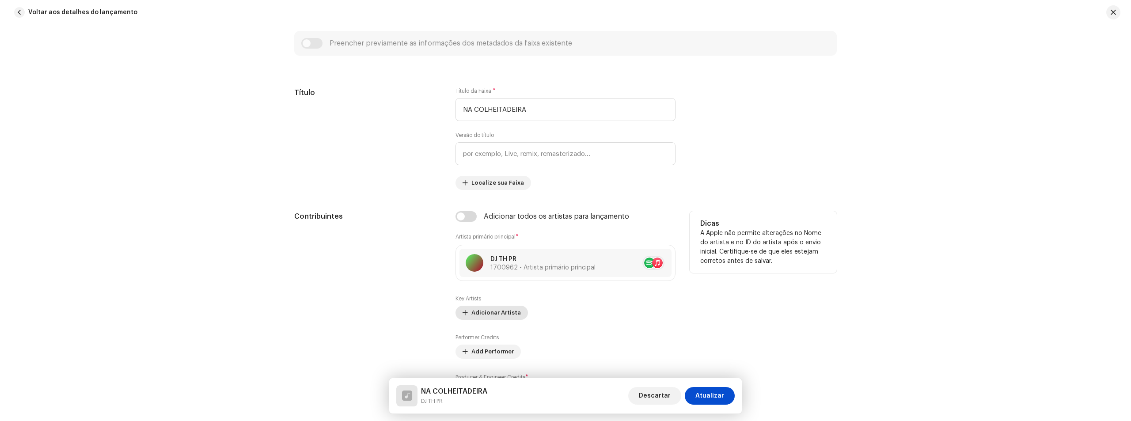
click at [503, 313] on span "Adicionar Artista" at bounding box center [495, 313] width 49 height 18
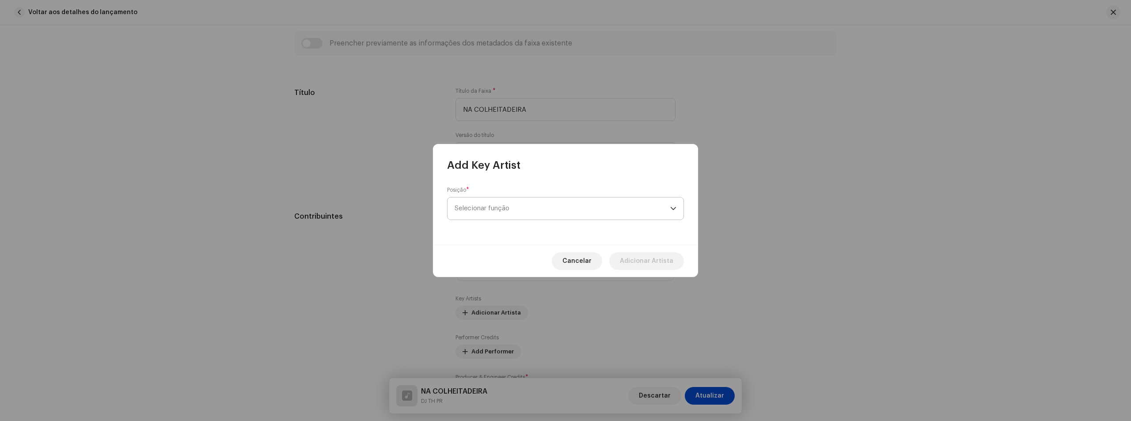
click at [518, 217] on span "Selecionar função" at bounding box center [562, 208] width 216 height 22
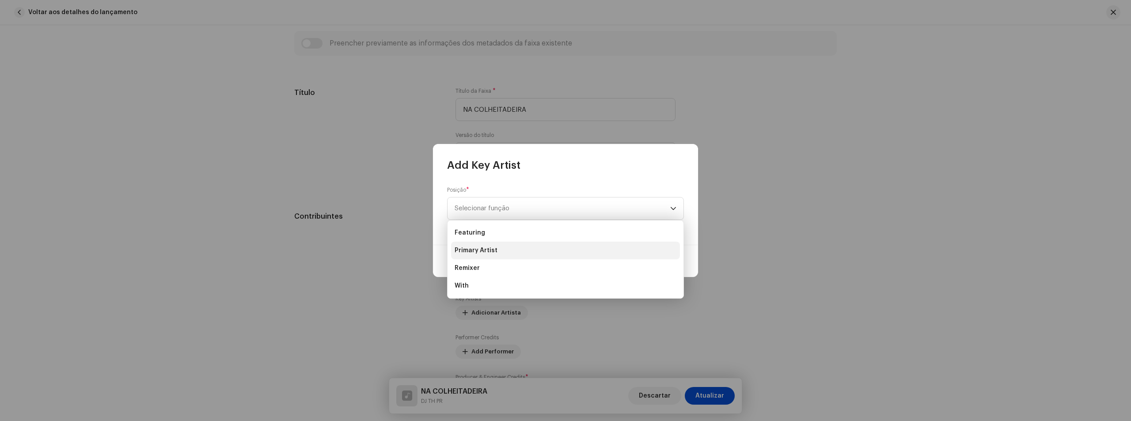
click at [520, 251] on li "Primary Artist" at bounding box center [565, 251] width 229 height 18
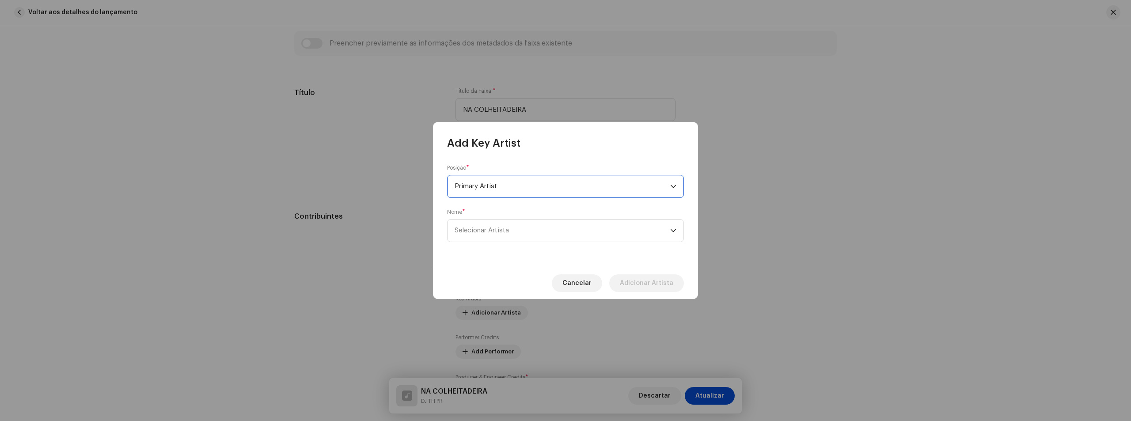
click at [520, 215] on div "Nome * Selecionar Artista" at bounding box center [565, 225] width 237 height 34
click at [526, 231] on span "Selecionar Artista" at bounding box center [562, 230] width 216 height 22
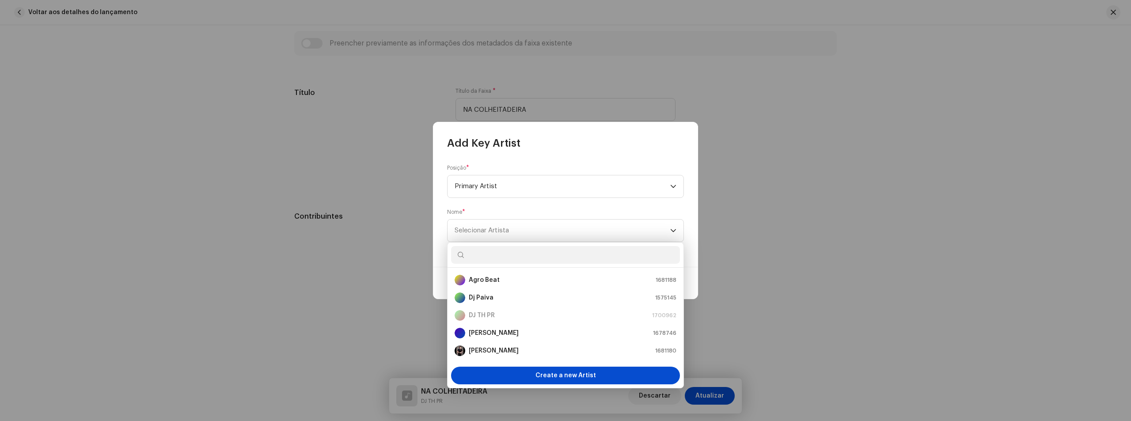
click at [506, 262] on input "text" at bounding box center [565, 255] width 229 height 18
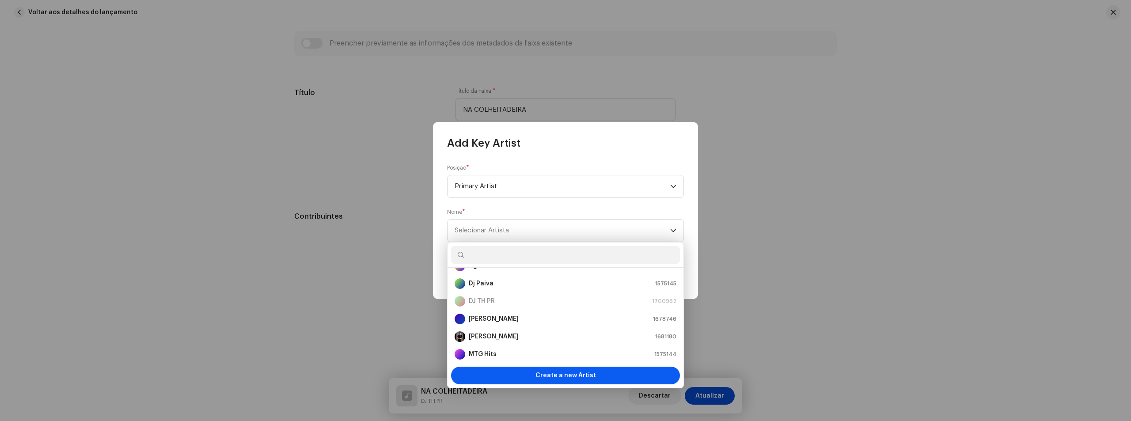
click at [566, 375] on span "Create a new Artist" at bounding box center [565, 376] width 61 height 18
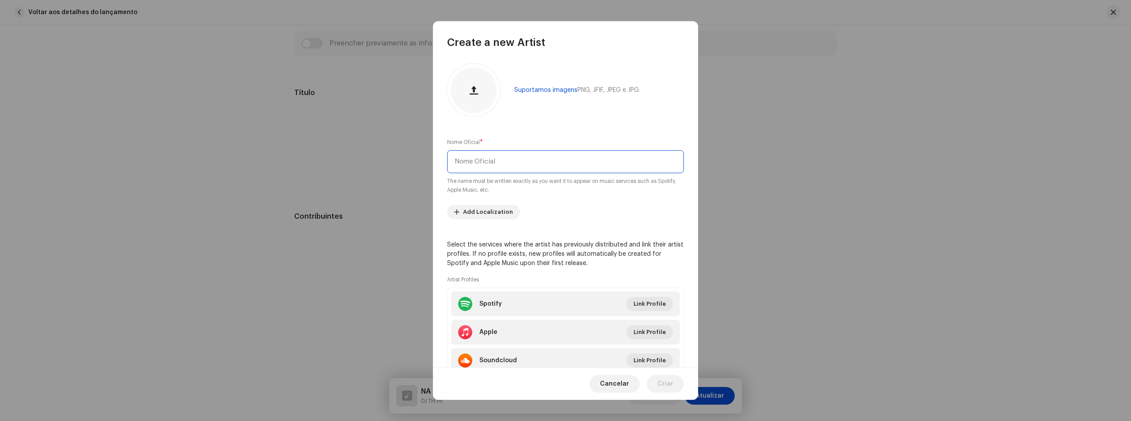
click at [513, 156] on input "text" at bounding box center [565, 161] width 237 height 23
type input "m"
click at [670, 39] on div "Create a new Artist" at bounding box center [565, 35] width 265 height 28
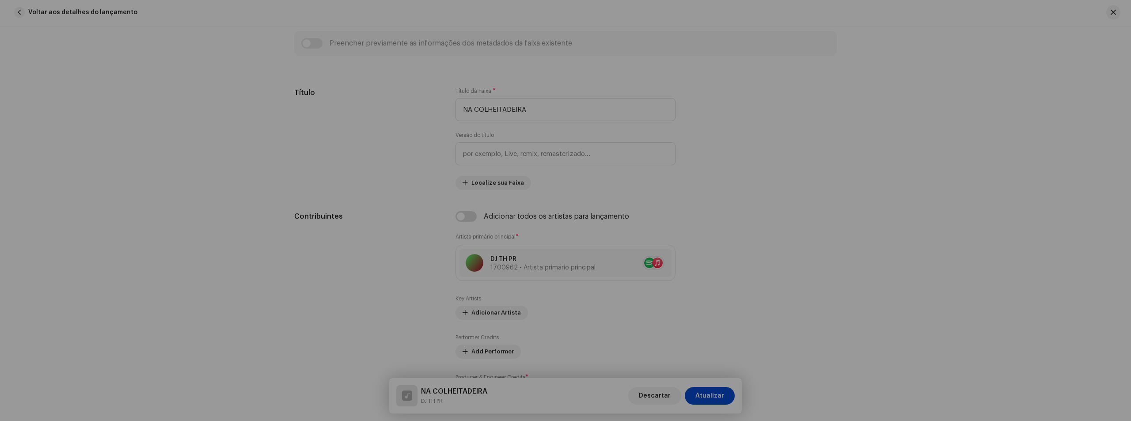
click at [748, 44] on div "Create a new Artist Suportamos imagens PNG, JFIF, JPEG e JPG. Nome Oficial * m …" at bounding box center [565, 210] width 1131 height 421
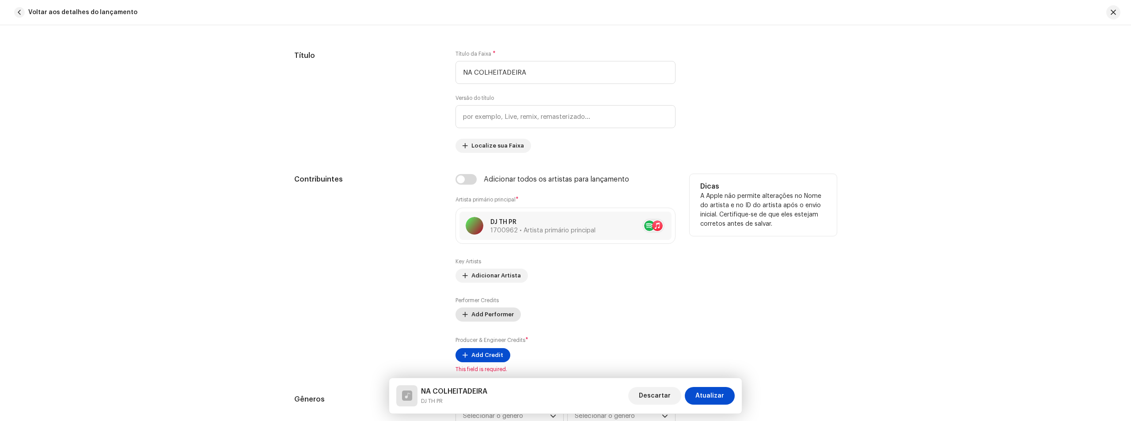
scroll to position [442, 0]
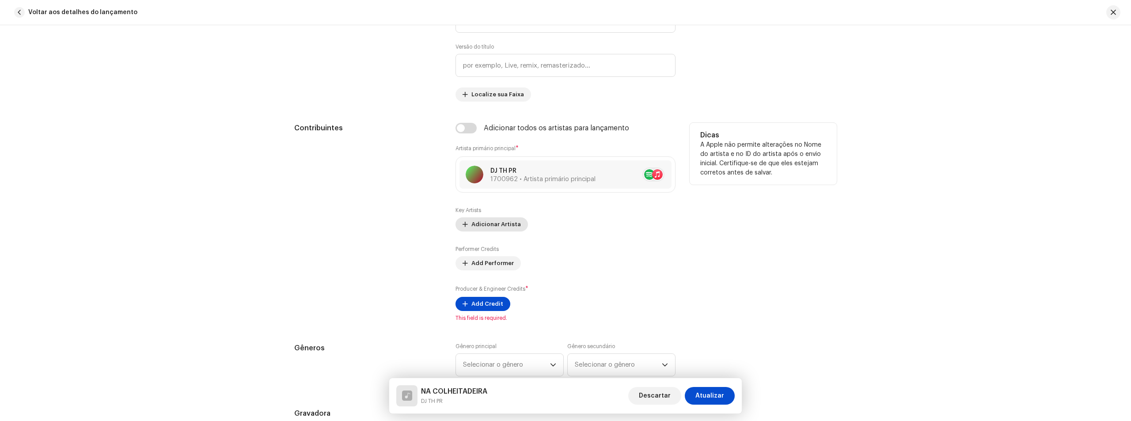
click at [507, 226] on span "Adicionar Artista" at bounding box center [495, 225] width 49 height 18
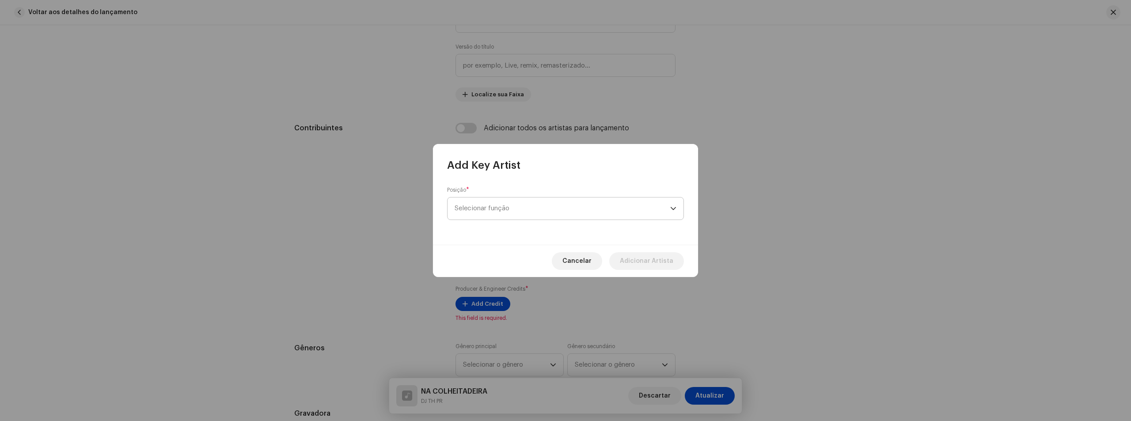
drag, startPoint x: 528, startPoint y: 194, endPoint x: 526, endPoint y: 205, distance: 10.8
click at [528, 195] on div "Posição * Selecionar função" at bounding box center [565, 203] width 237 height 34
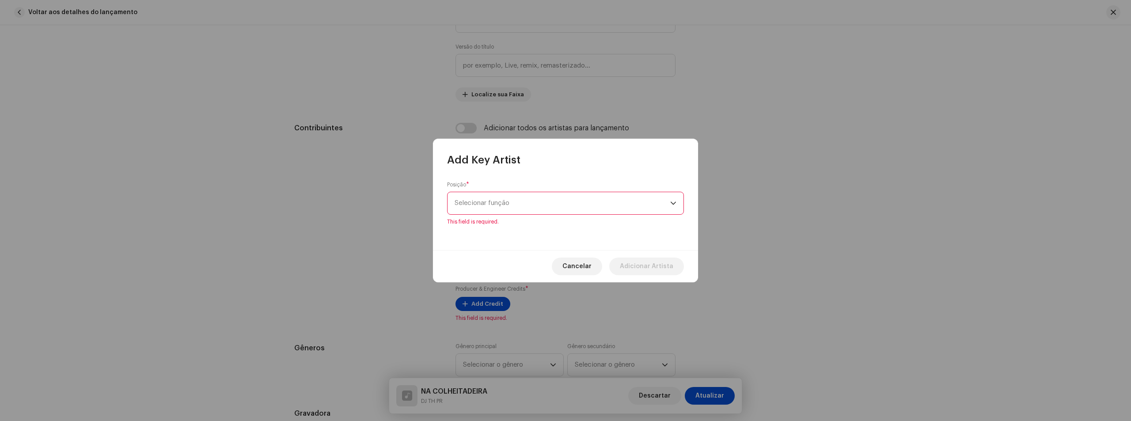
click at [520, 202] on span "Selecionar função" at bounding box center [562, 203] width 216 height 22
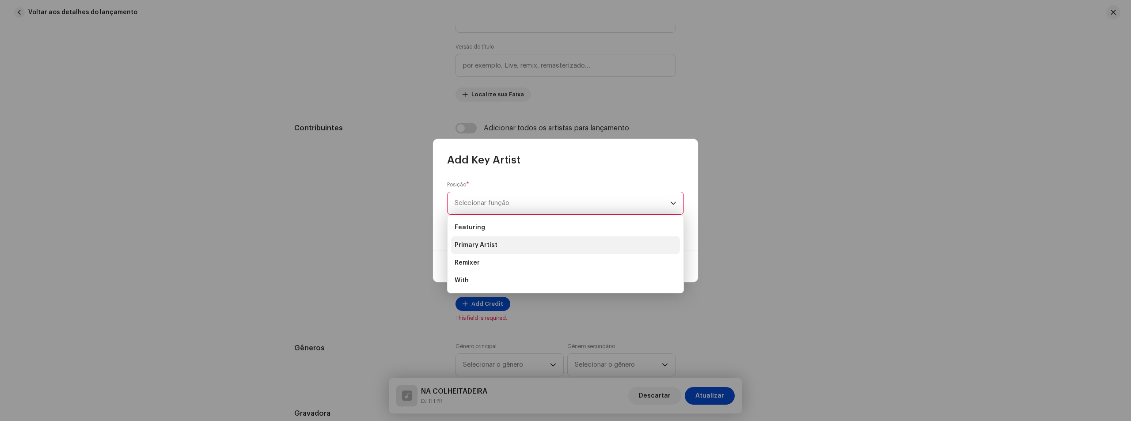
click at [509, 245] on li "Primary Artist" at bounding box center [565, 245] width 229 height 18
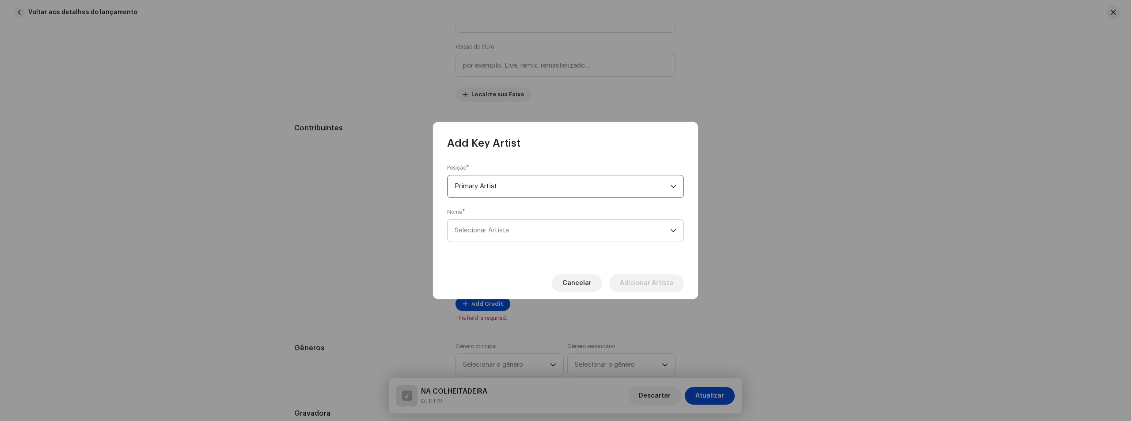
click at [578, 229] on span "Selecionar Artista" at bounding box center [562, 230] width 216 height 22
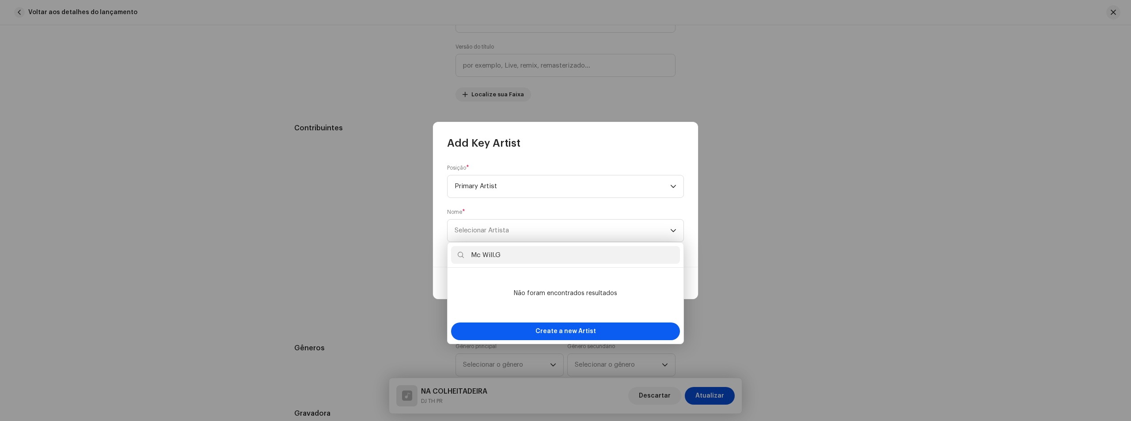
type input "Mc Will.G"
click at [551, 332] on span "Create a new Artist" at bounding box center [565, 331] width 61 height 18
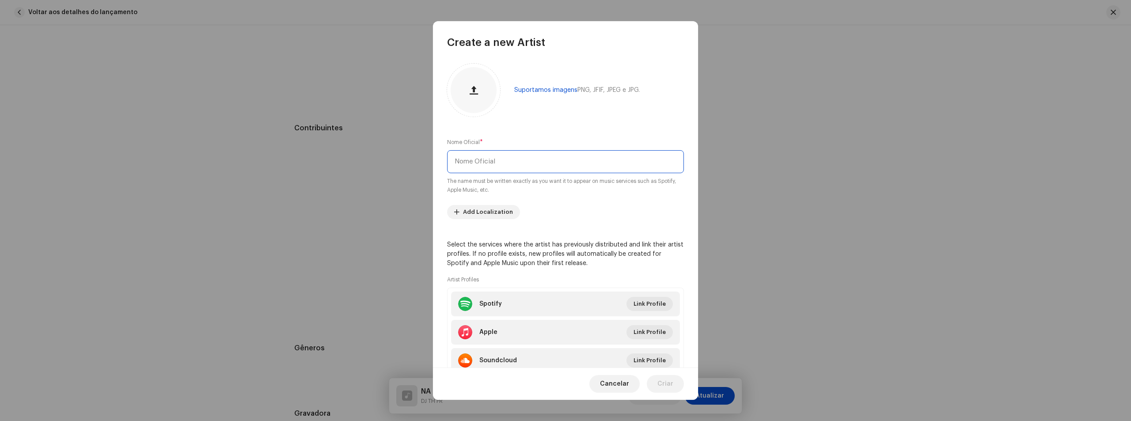
click at [493, 163] on input "text" at bounding box center [565, 161] width 237 height 23
type input "Mc Will.G"
click at [640, 303] on span "Link Profile" at bounding box center [649, 304] width 32 height 18
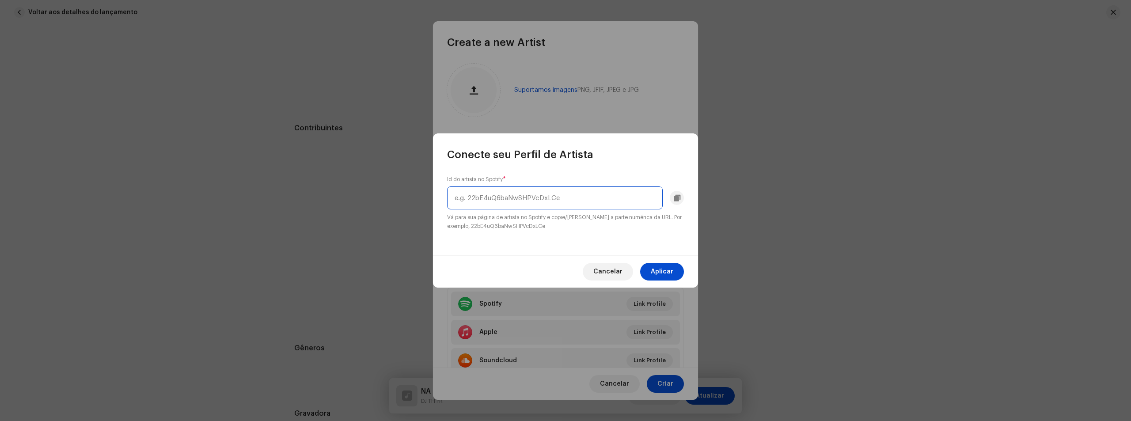
drag, startPoint x: 548, startPoint y: 207, endPoint x: 1009, endPoint y: 228, distance: 462.0
click at [548, 207] on input "text" at bounding box center [555, 197] width 216 height 23
paste input "3i0IzGLyhllwKoQnjcYGsn"
type input "3i0IzGLyhllwKoQnjcYGsn"
click at [666, 273] on span "Aplicar" at bounding box center [662, 272] width 23 height 18
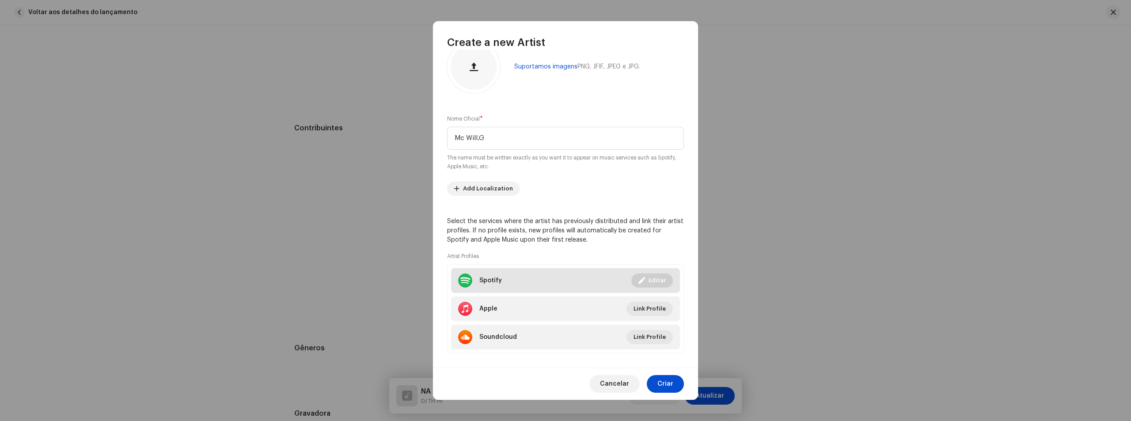
scroll to position [34, 0]
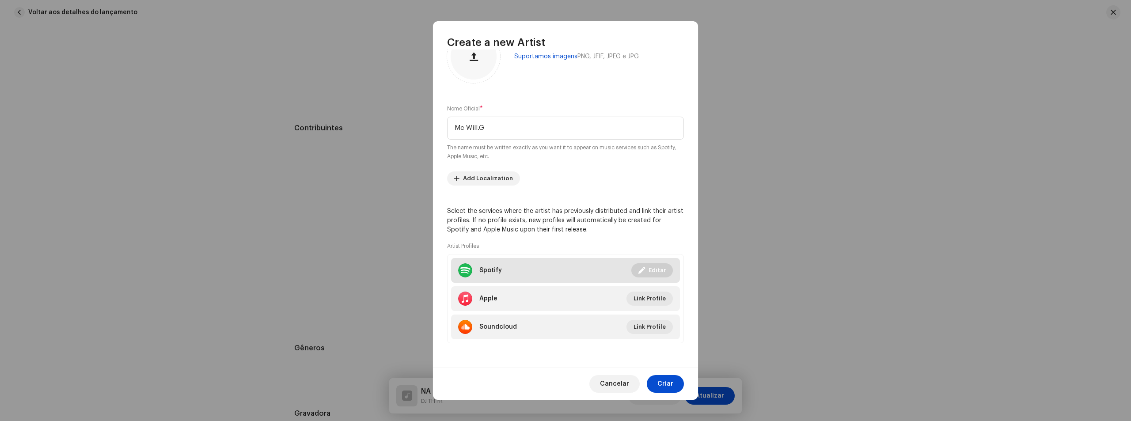
click at [648, 271] on span "Editar" at bounding box center [656, 270] width 17 height 18
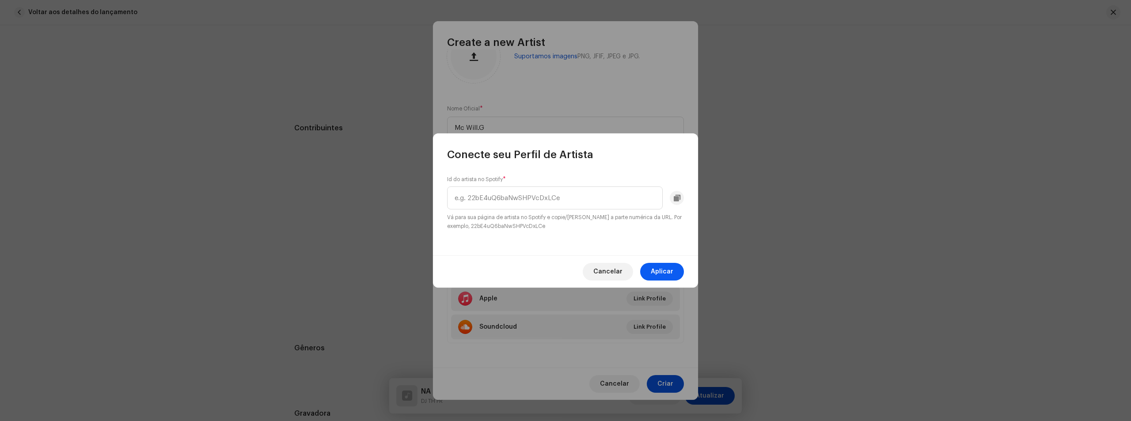
click at [660, 269] on span "Aplicar" at bounding box center [662, 272] width 23 height 18
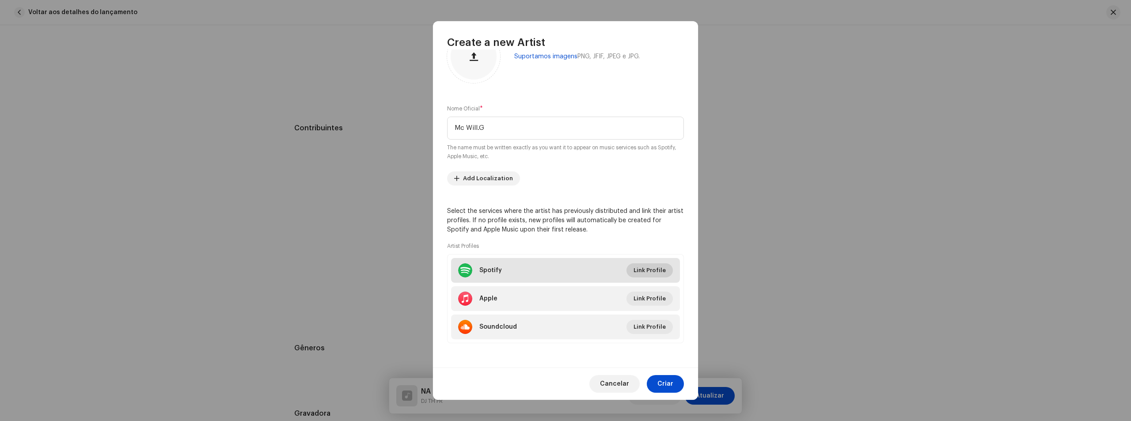
click at [659, 275] on span "Link Profile" at bounding box center [649, 270] width 32 height 18
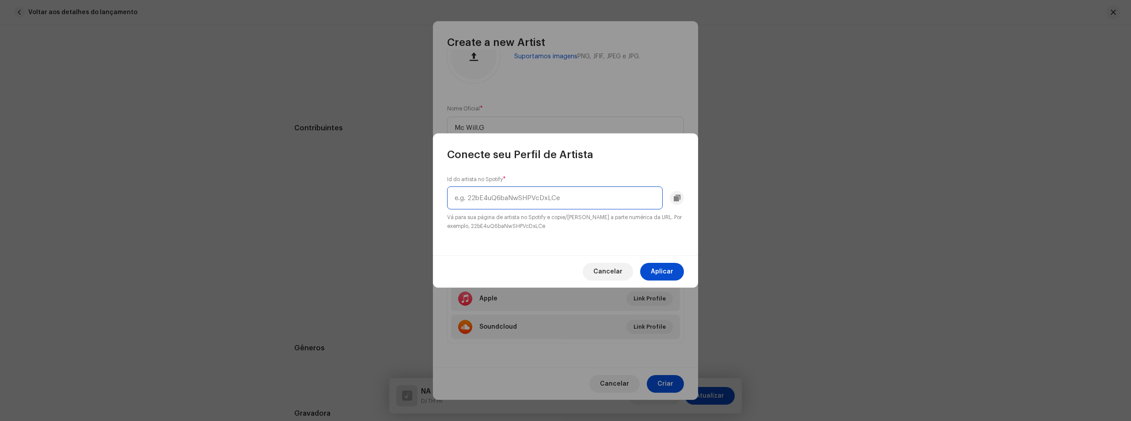
paste input "3i0IzGLyhllwKoQnjcYGsn"
type input "3i0IzGLyhllwKoQnjcYGsn"
click at [667, 269] on span "Aplicar" at bounding box center [662, 272] width 23 height 18
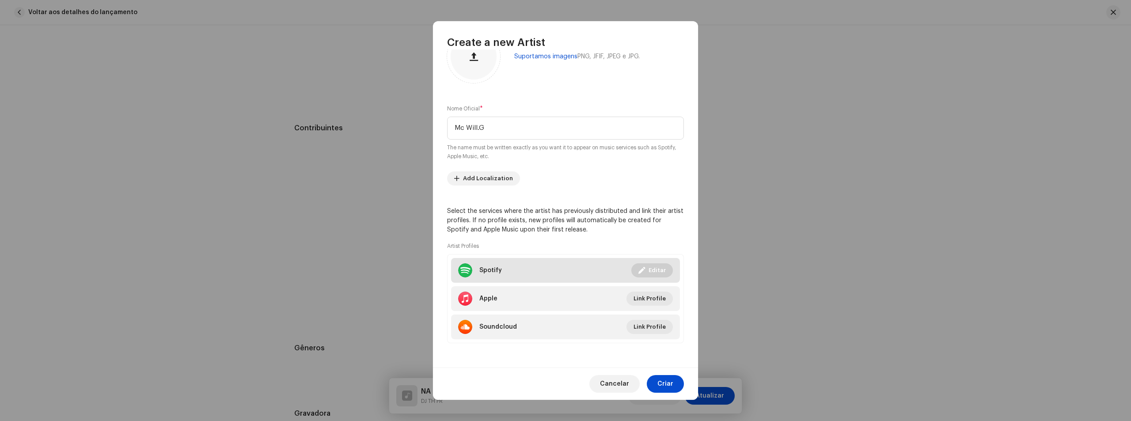
click at [479, 267] on div "Spotify" at bounding box center [480, 270] width 44 height 14
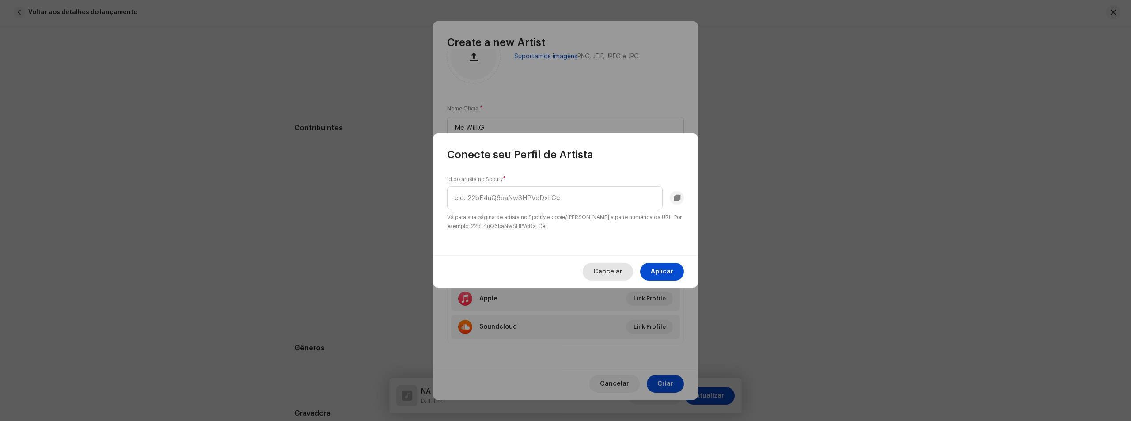
click at [615, 272] on span "Cancelar" at bounding box center [607, 272] width 29 height 18
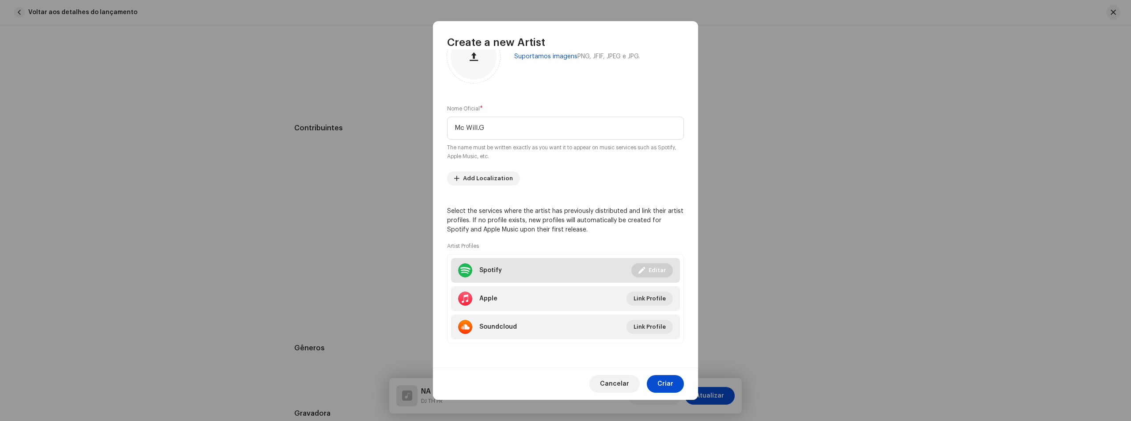
click at [465, 269] on div at bounding box center [465, 270] width 14 height 14
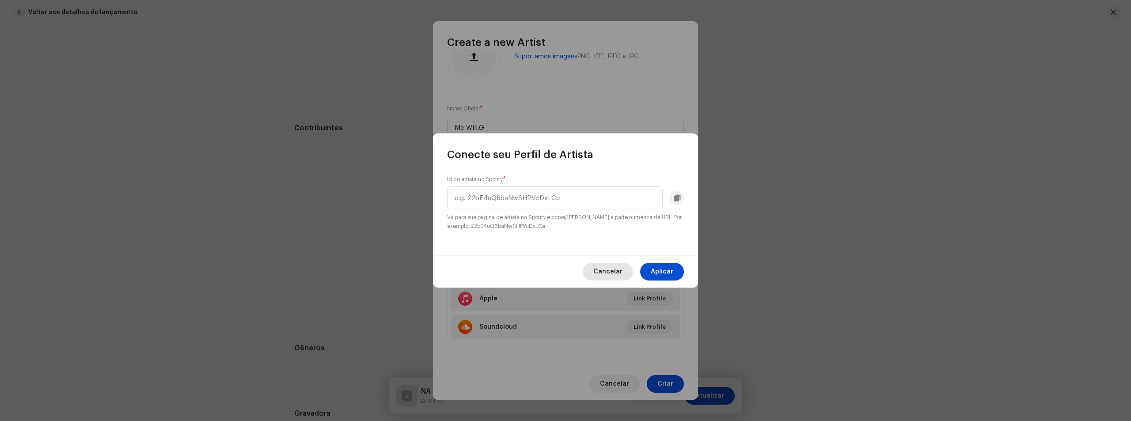
click at [616, 273] on span "Cancelar" at bounding box center [607, 272] width 29 height 18
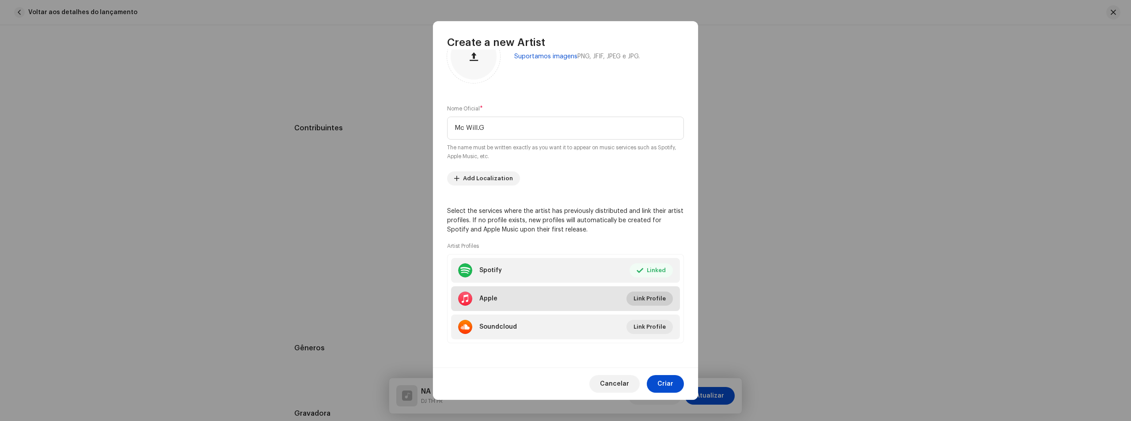
click at [656, 300] on span "Link Profile" at bounding box center [649, 299] width 32 height 18
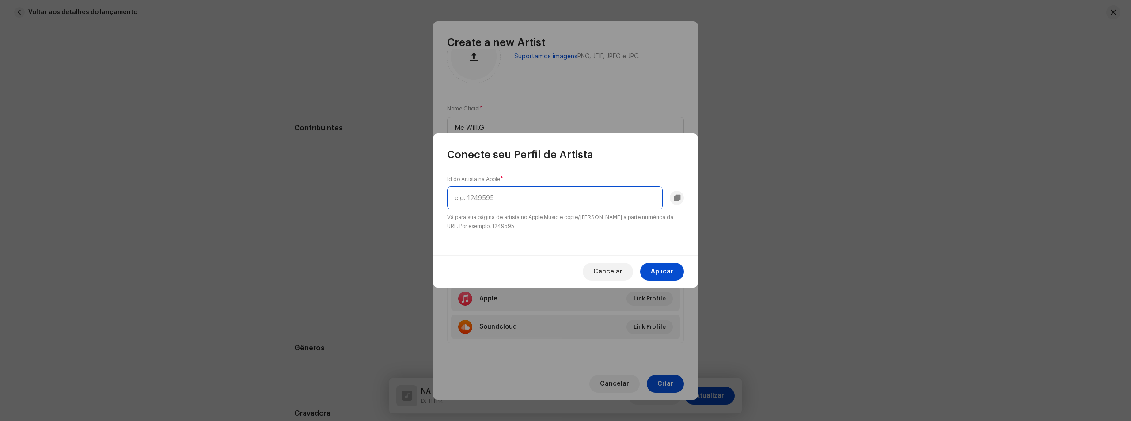
paste input "1444797176"
type input "1444797176"
click at [664, 275] on span "Aplicar" at bounding box center [662, 272] width 23 height 18
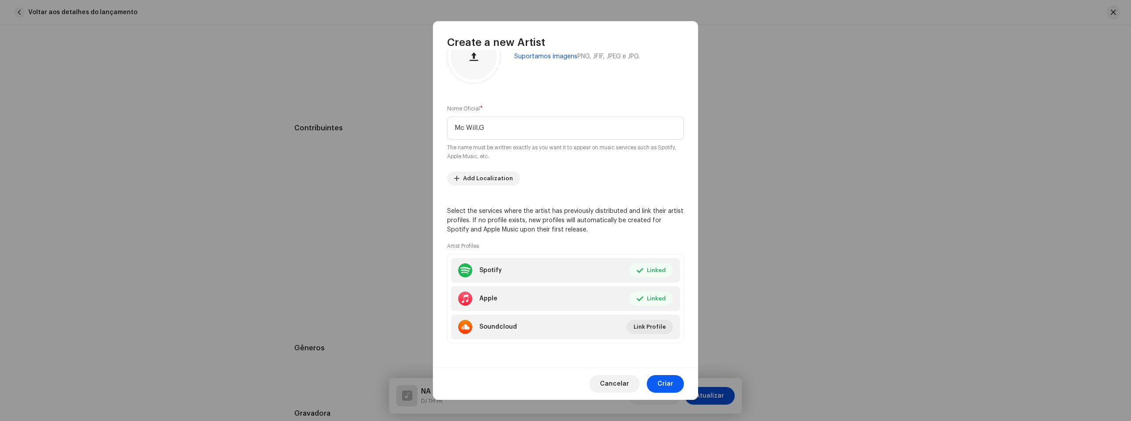
click at [676, 379] on button "Criar" at bounding box center [665, 384] width 37 height 18
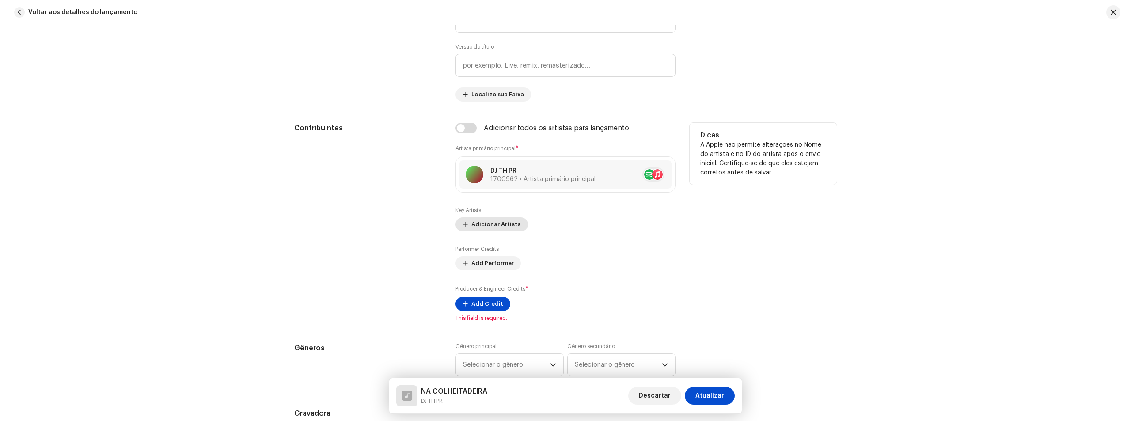
click at [501, 226] on span "Adicionar Artista" at bounding box center [495, 225] width 49 height 18
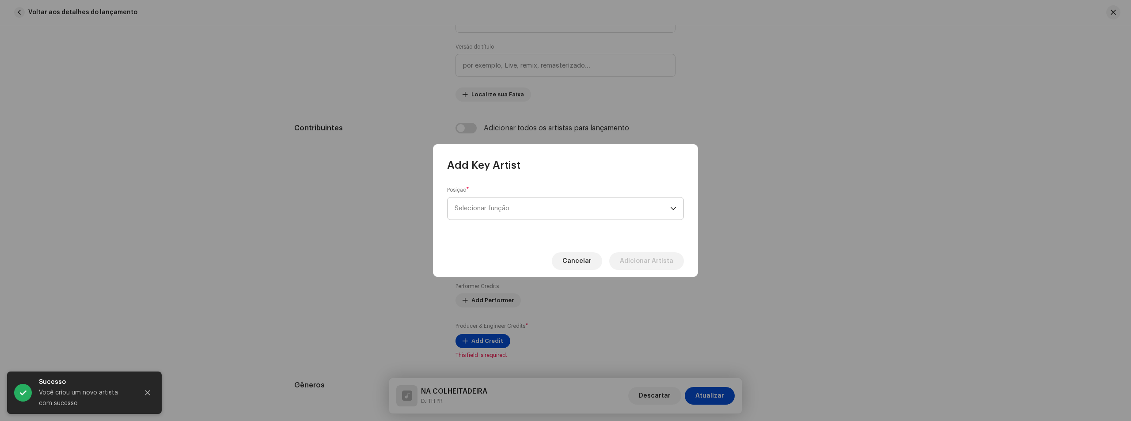
click at [531, 207] on span "Selecionar função" at bounding box center [562, 208] width 216 height 22
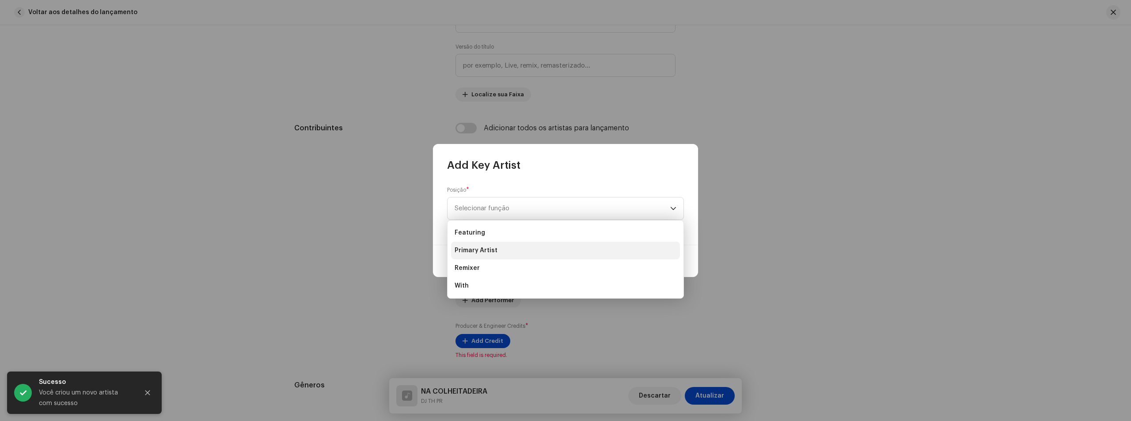
click at [509, 244] on li "Primary Artist" at bounding box center [565, 251] width 229 height 18
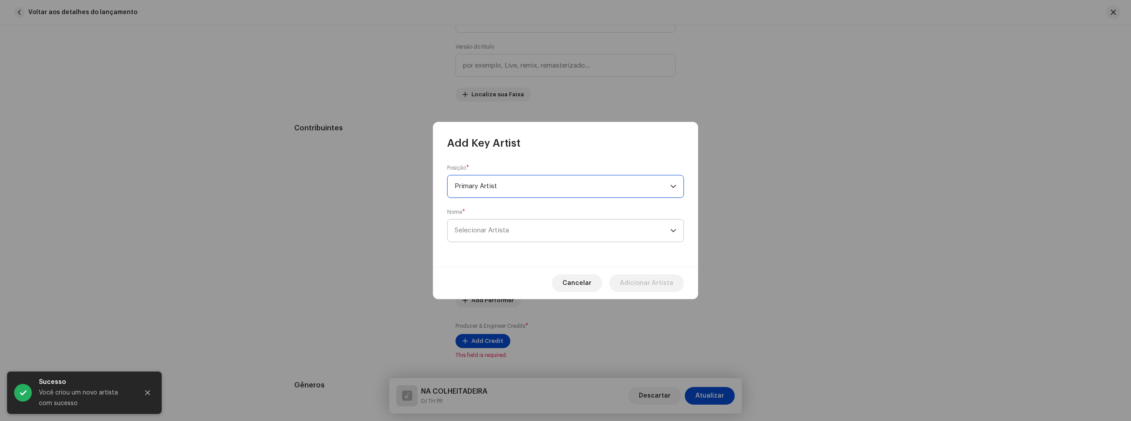
click at [517, 229] on span "Selecionar Artista" at bounding box center [562, 230] width 216 height 22
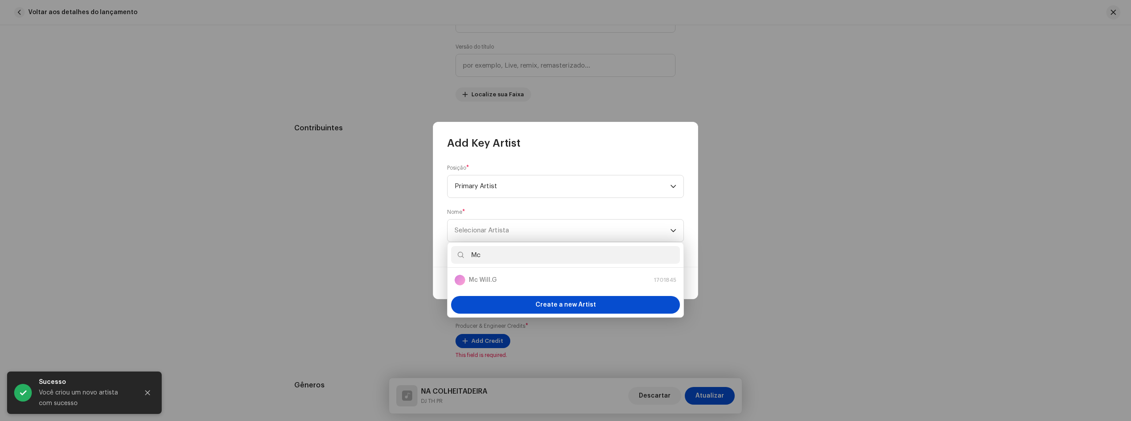
type input "Mc"
click at [543, 281] on div "Mc Will.G 1701845" at bounding box center [565, 280] width 222 height 11
click at [510, 281] on div "Mc Will.G 1701845" at bounding box center [565, 280] width 222 height 11
click at [483, 282] on div "Mc Will.G 1701845" at bounding box center [565, 280] width 222 height 11
click at [483, 281] on div "Mc Will.G 1701845" at bounding box center [565, 280] width 222 height 11
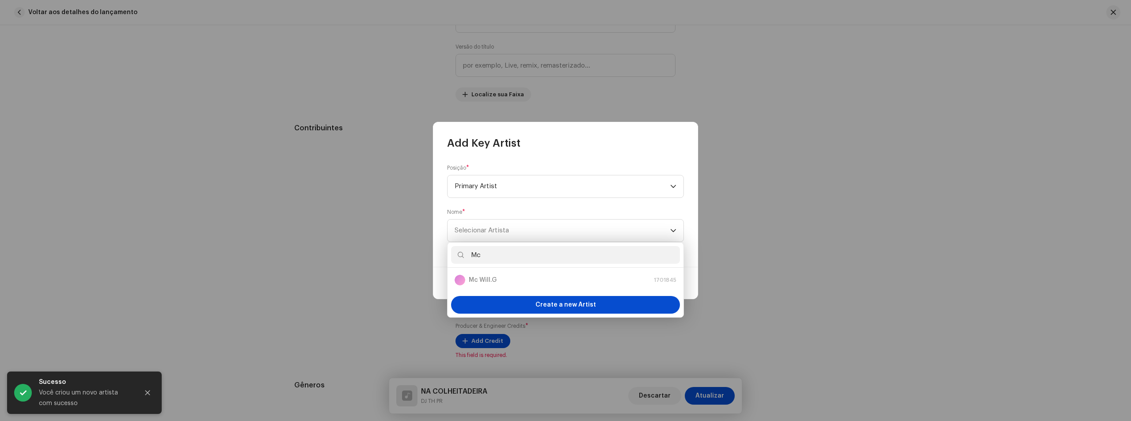
click at [483, 281] on div "Mc Will.G 1701845" at bounding box center [565, 280] width 222 height 11
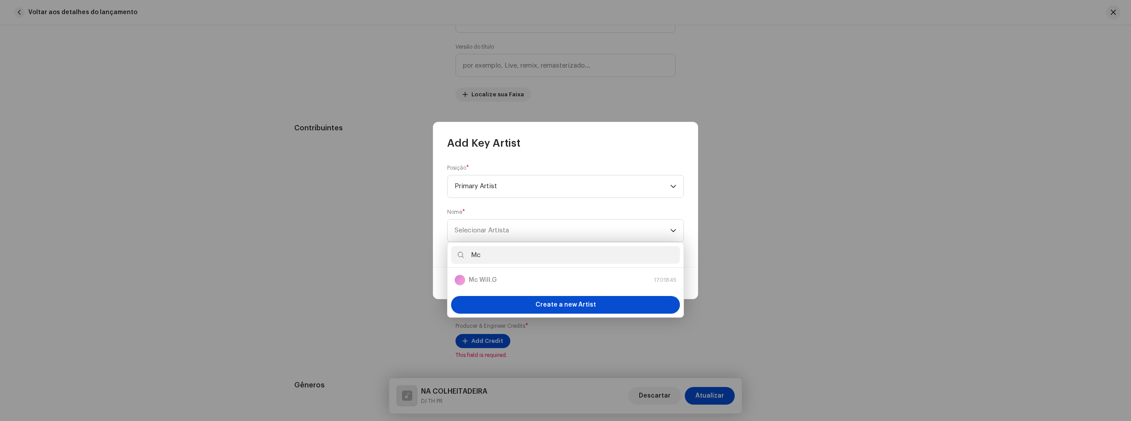
click at [483, 281] on div "Mc Will.G 1701845" at bounding box center [565, 280] width 222 height 11
click at [599, 216] on div "Nome * Selecionar Artista" at bounding box center [565, 225] width 237 height 34
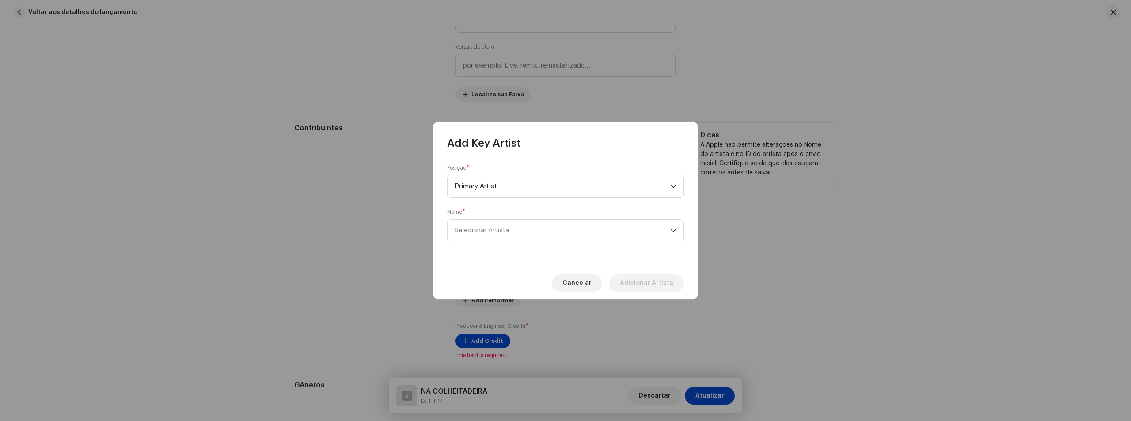
click at [602, 278] on button "Cancelar" at bounding box center [577, 283] width 50 height 18
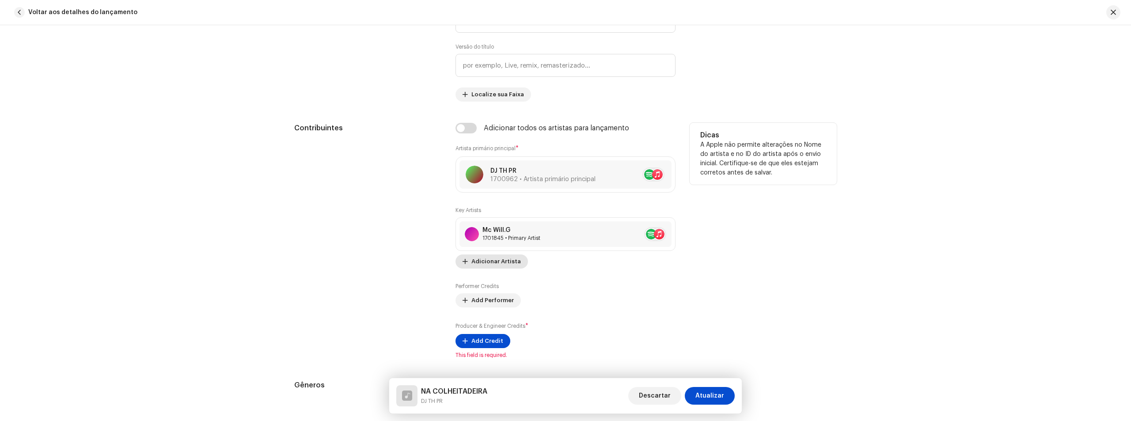
click at [500, 265] on span "Adicionar Artista" at bounding box center [495, 262] width 49 height 18
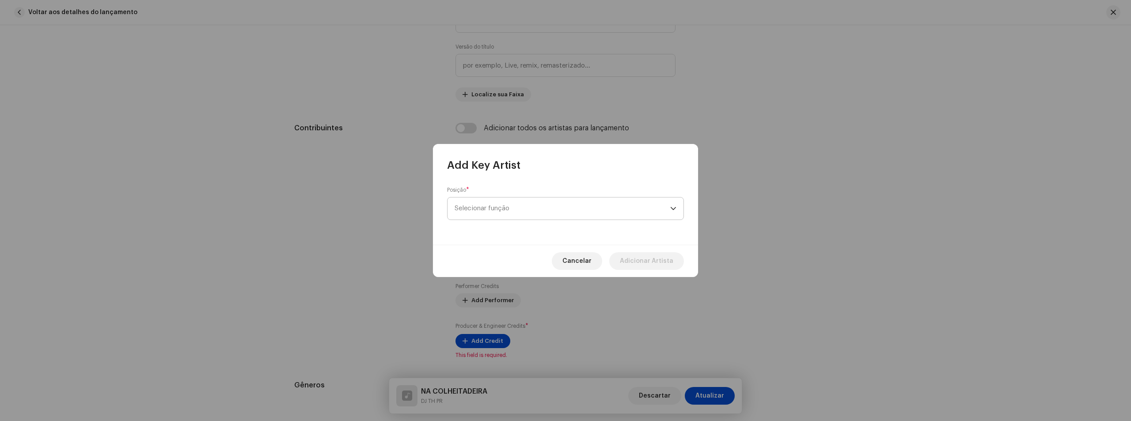
click at [531, 216] on span "Selecionar função" at bounding box center [562, 208] width 216 height 22
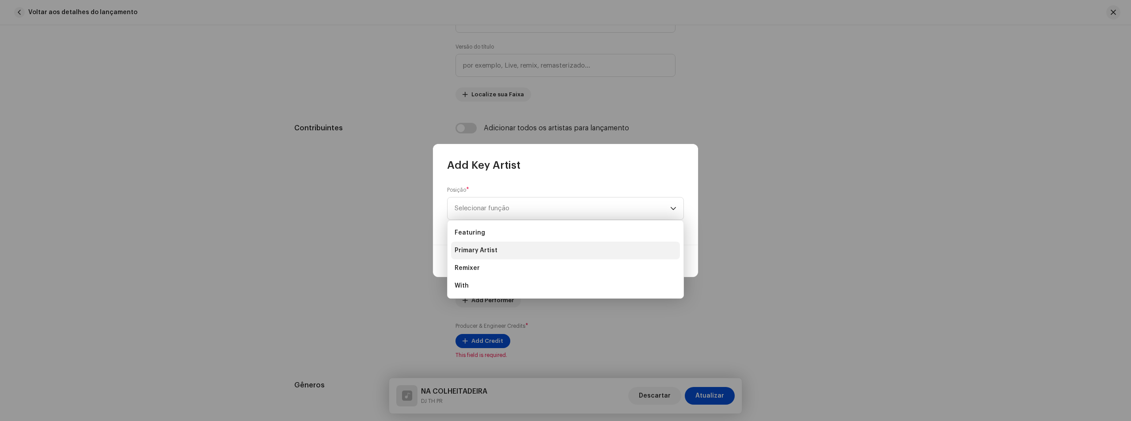
click at [518, 252] on li "Primary Artist" at bounding box center [565, 251] width 229 height 18
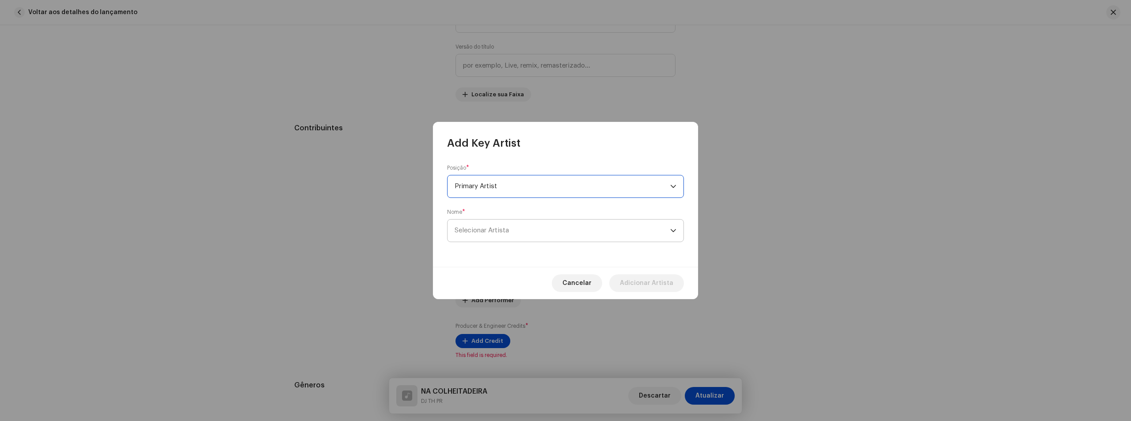
click at [520, 234] on span "Selecionar Artista" at bounding box center [562, 230] width 216 height 22
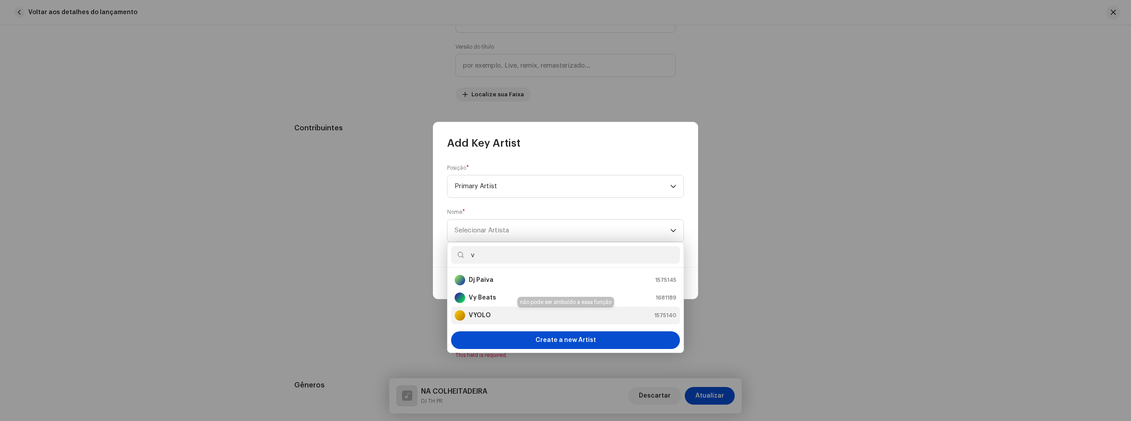
type input "v"
click at [504, 314] on div "VYOLO 1575140" at bounding box center [565, 315] width 222 height 11
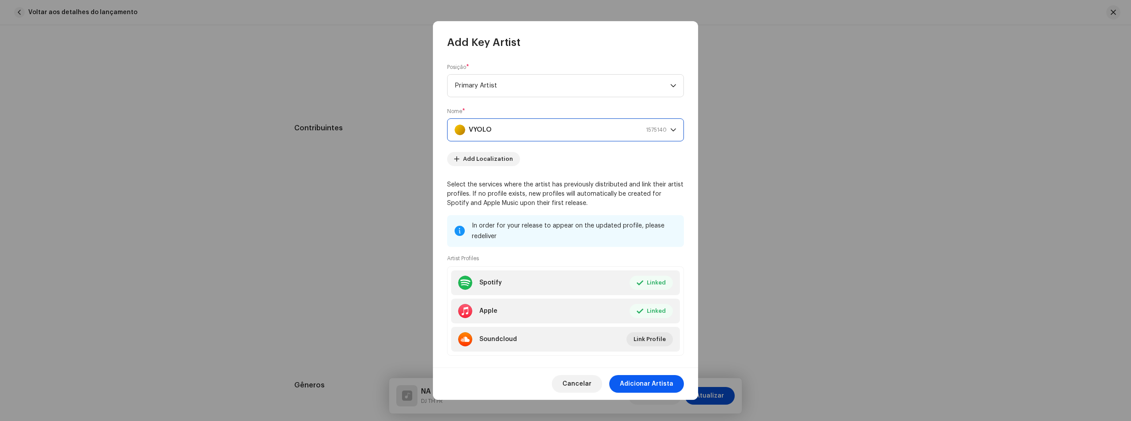
click at [658, 378] on span "Adicionar Artista" at bounding box center [646, 384] width 53 height 18
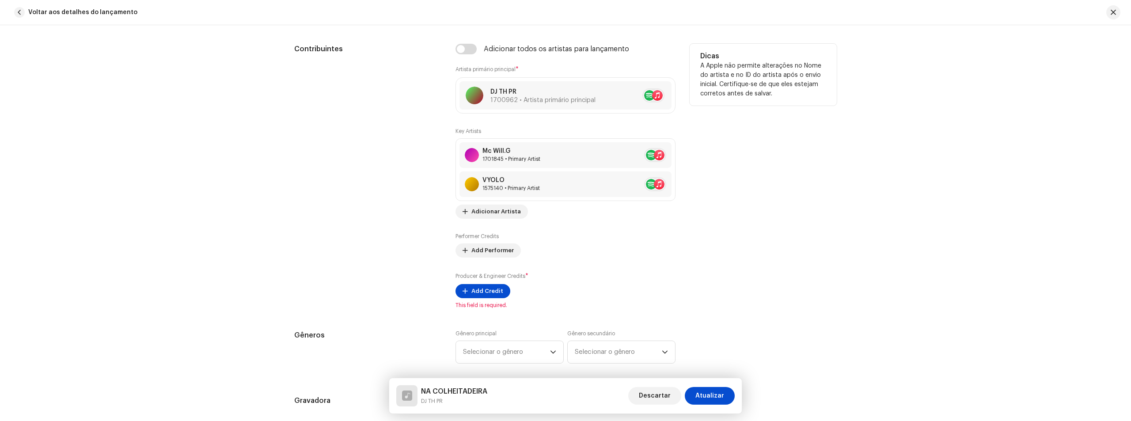
scroll to position [618, 0]
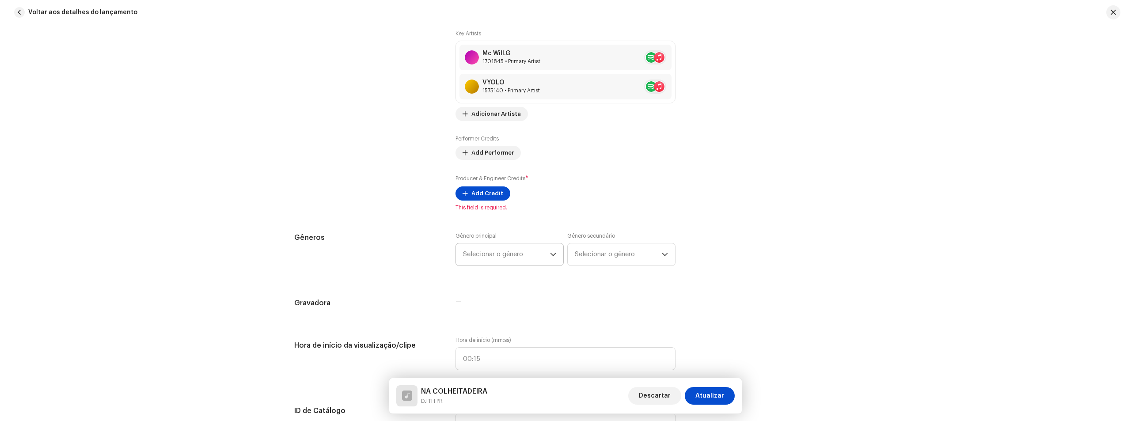
click at [503, 256] on span "Selecionar o gênero" at bounding box center [506, 254] width 87 height 22
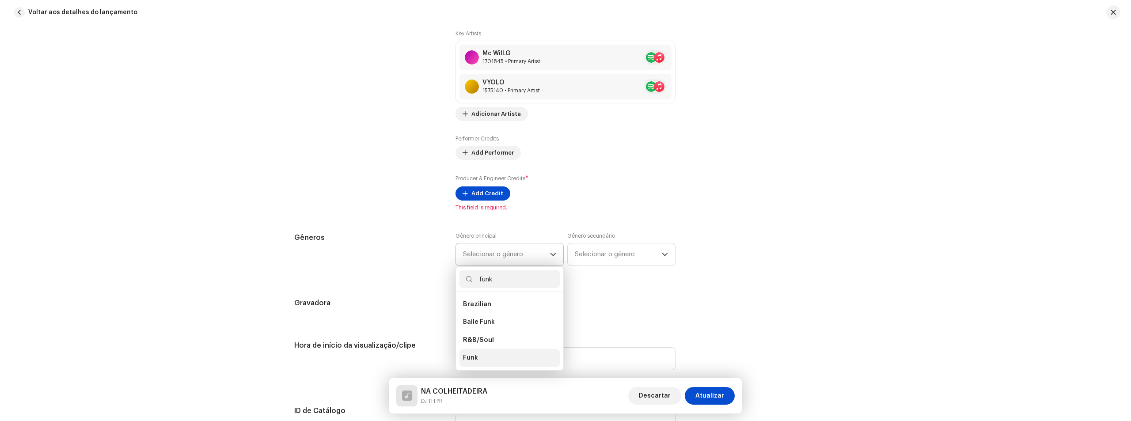
type input "funk"
click at [488, 355] on li "Funk" at bounding box center [509, 358] width 100 height 18
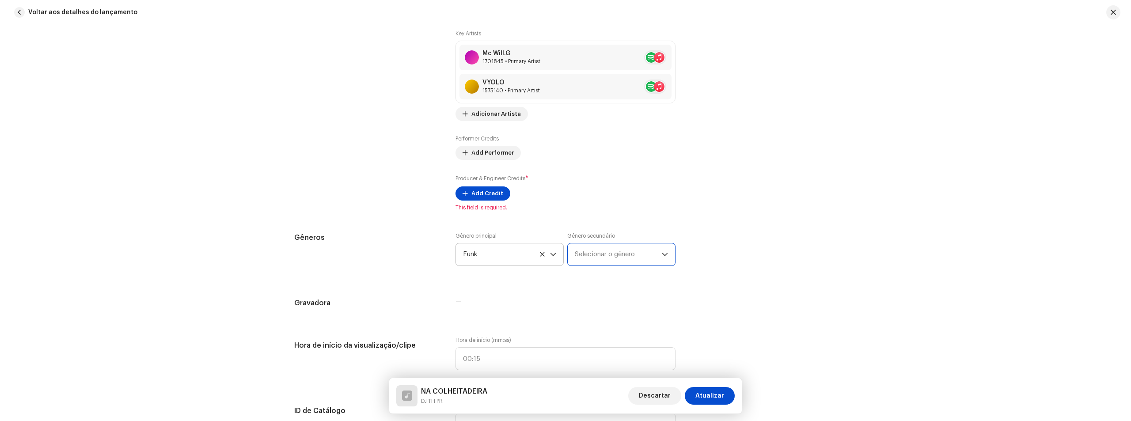
click at [638, 245] on span "Selecionar o gênero" at bounding box center [618, 254] width 87 height 22
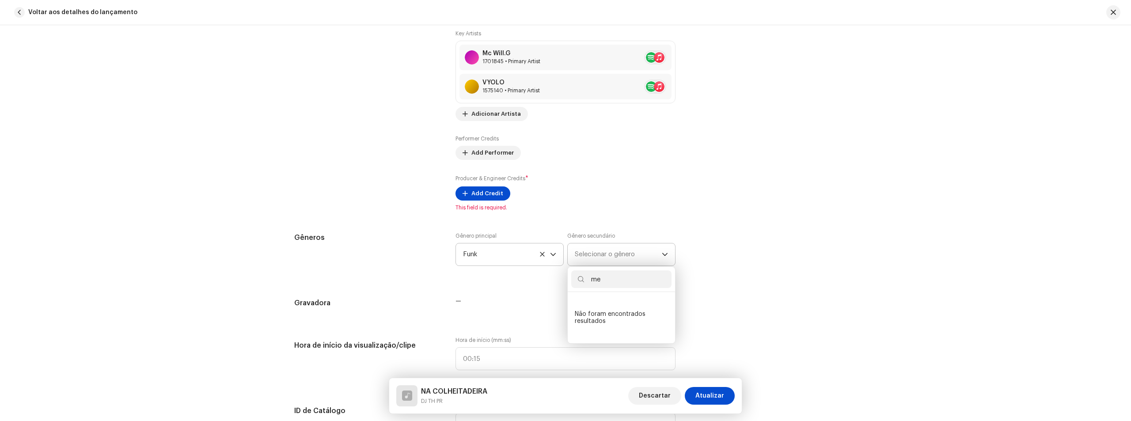
type input "m"
type input "funk"
click at [589, 322] on span "Baile Funk" at bounding box center [591, 322] width 32 height 9
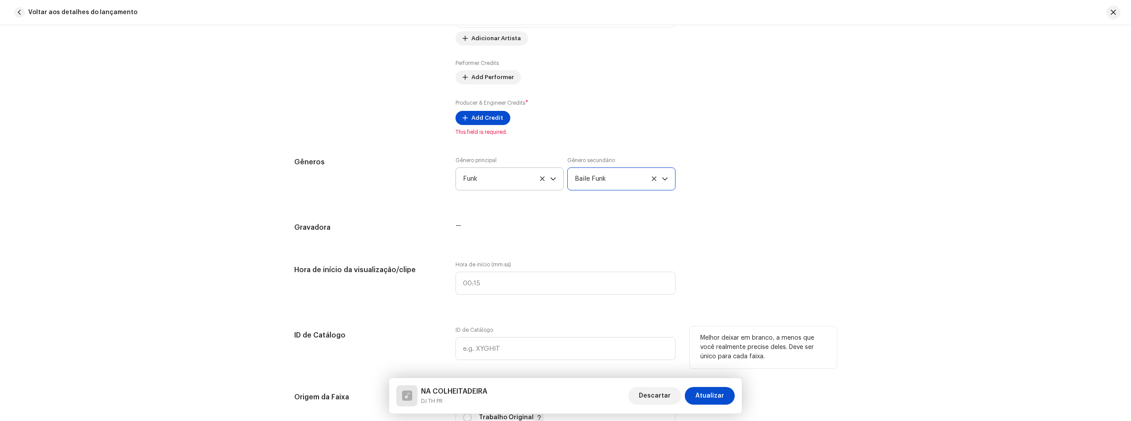
scroll to position [795, 0]
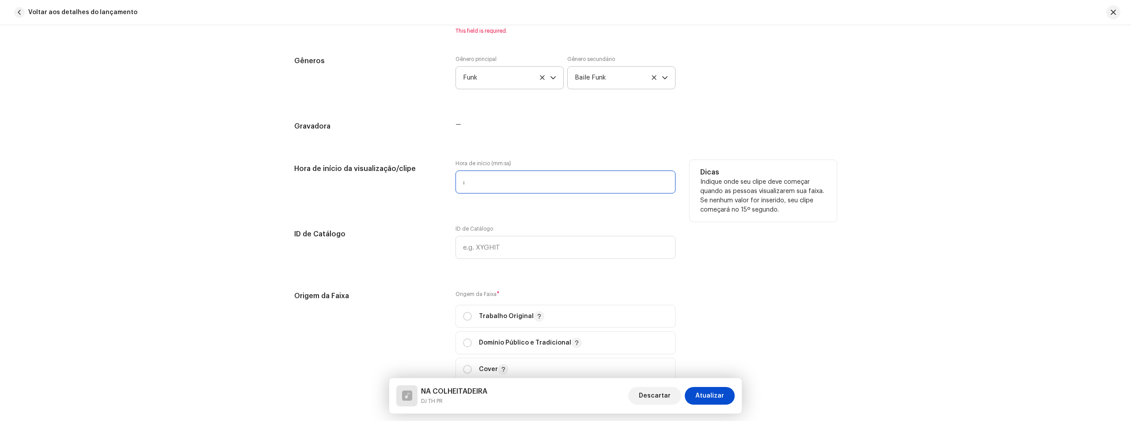
click at [499, 182] on input ":" at bounding box center [565, 181] width 220 height 23
type input "00:"
click at [542, 80] on span "Funk" at bounding box center [506, 78] width 87 height 22
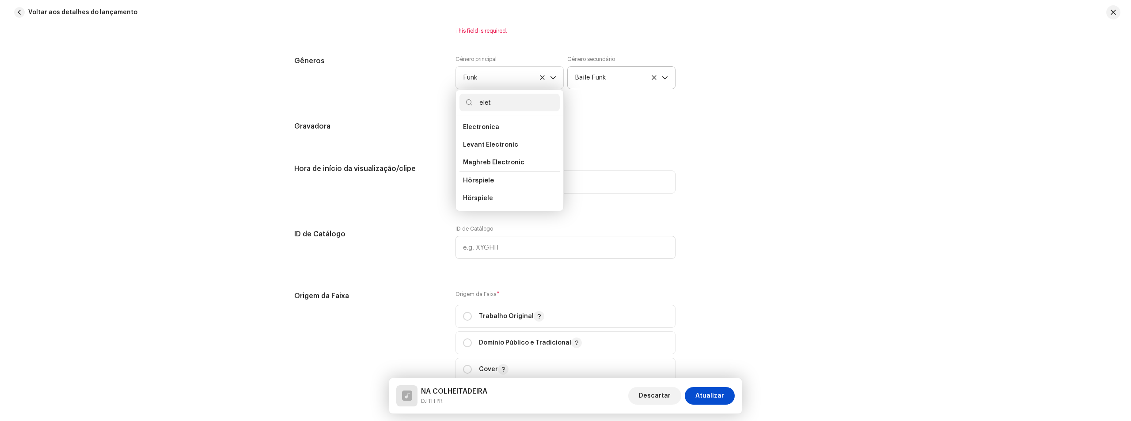
scroll to position [0, 0]
type input "e"
type input "dance"
click at [476, 159] on li "Dance" at bounding box center [509, 163] width 100 height 18
click at [474, 168] on li "Dance" at bounding box center [509, 163] width 100 height 18
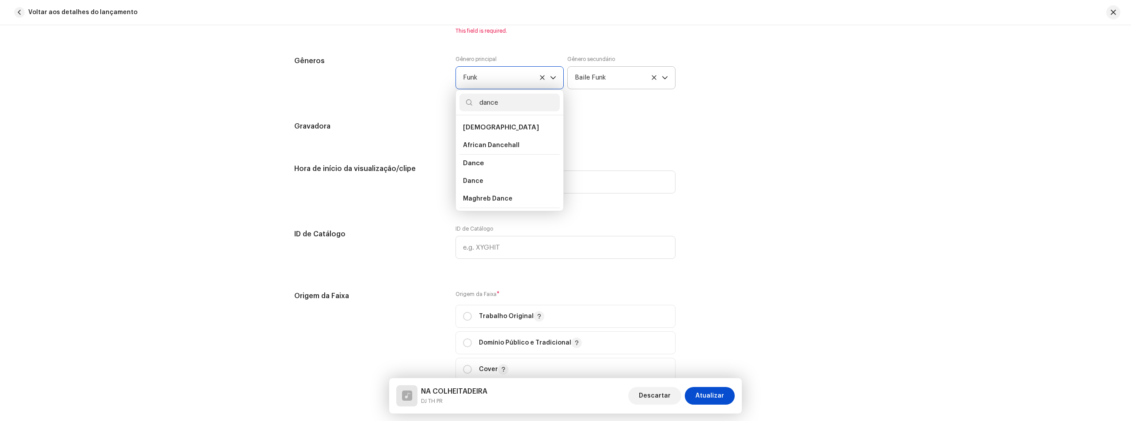
click at [473, 162] on span "Dance" at bounding box center [473, 163] width 21 height 7
click at [662, 76] on icon "dropdown trigger" at bounding box center [665, 78] width 6 height 6
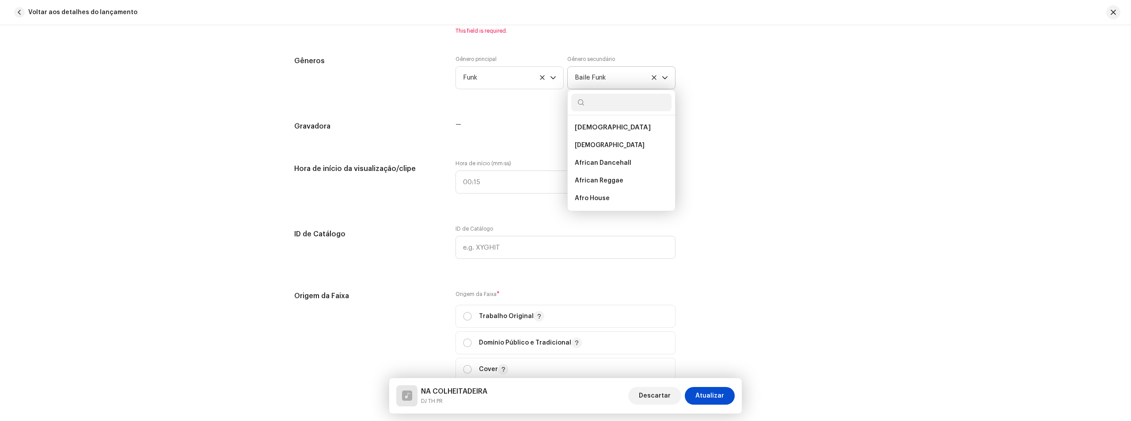
scroll to position [1076, 0]
click at [651, 76] on icon at bounding box center [653, 77] width 4 height 4
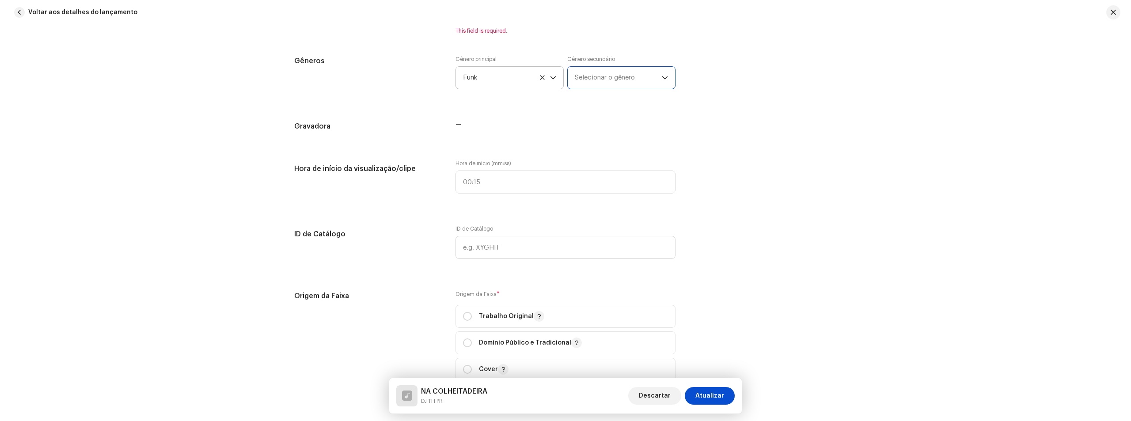
click at [539, 77] on icon at bounding box center [542, 78] width 6 height 6
click at [525, 74] on span "Selecionar o gênero" at bounding box center [506, 78] width 87 height 22
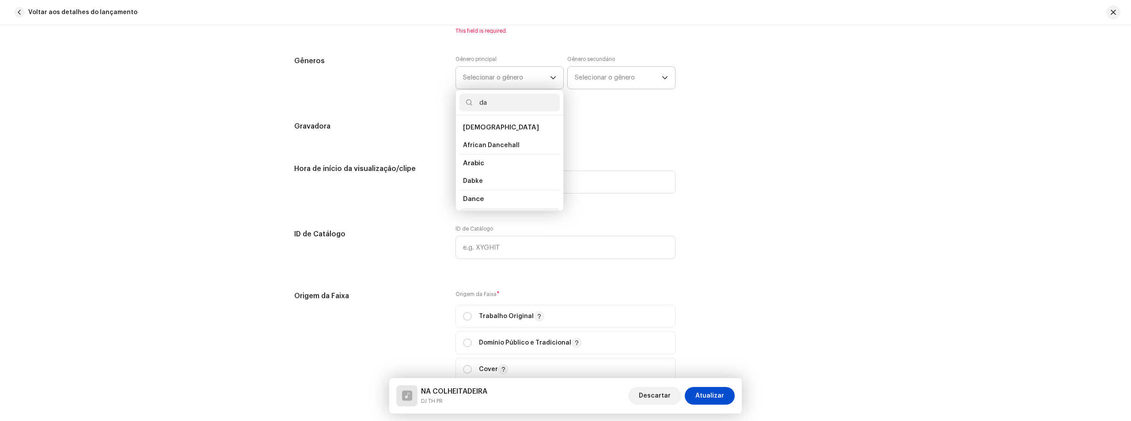
scroll to position [15, 0]
type input "da"
click at [485, 201] on li "Dance" at bounding box center [509, 202] width 100 height 18
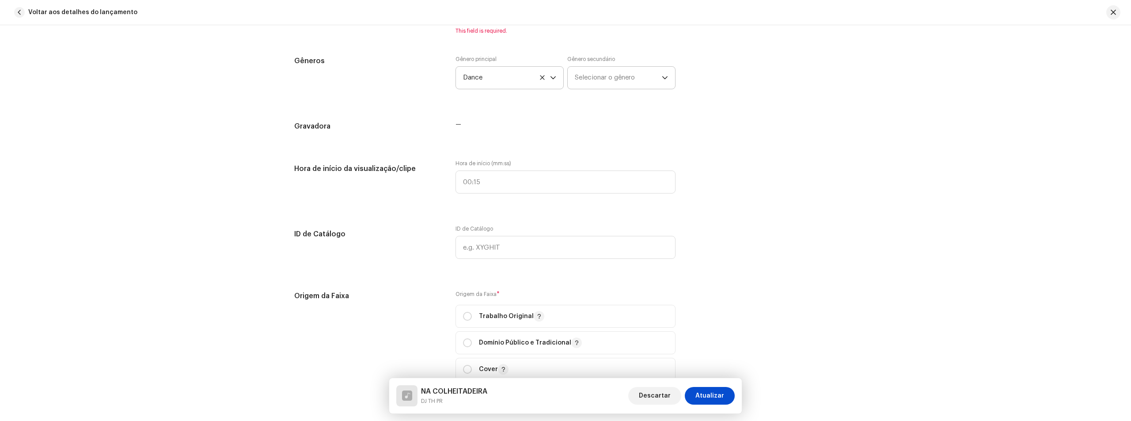
click at [582, 90] on div "Gênero principal Dance Gênero secundário Selecionar o gênero" at bounding box center [565, 78] width 220 height 44
click at [586, 84] on span "Selecionar o gênero" at bounding box center [618, 78] width 87 height 22
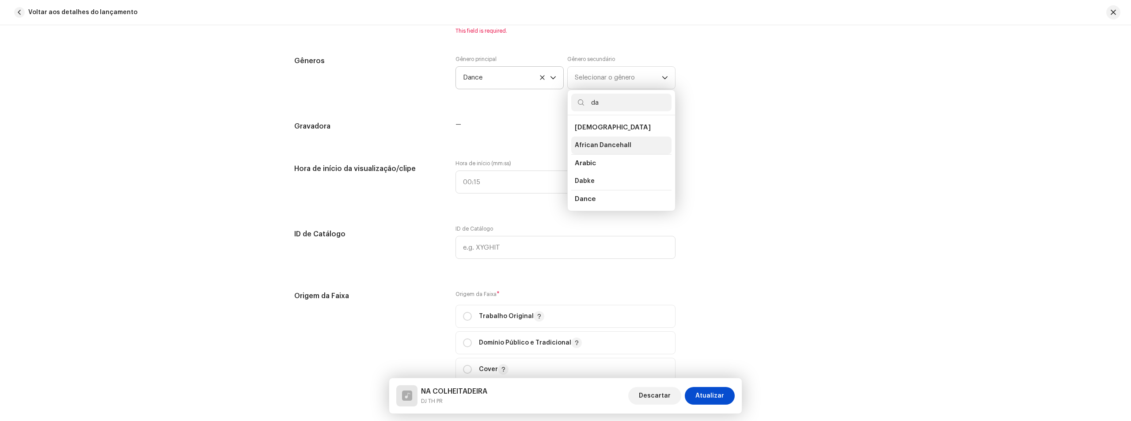
type input "d"
type input "ele"
click at [611, 126] on li "Electronica" at bounding box center [621, 127] width 100 height 18
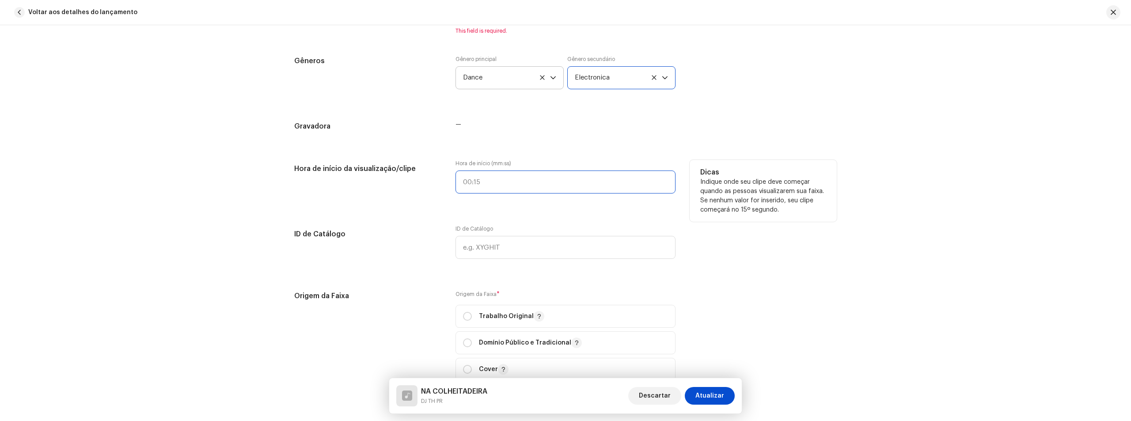
type input ":"
drag, startPoint x: 492, startPoint y: 179, endPoint x: 504, endPoint y: 182, distance: 12.7
click at [492, 179] on input ":" at bounding box center [565, 181] width 220 height 23
click at [499, 186] on input ":" at bounding box center [565, 181] width 220 height 23
type input "00:48"
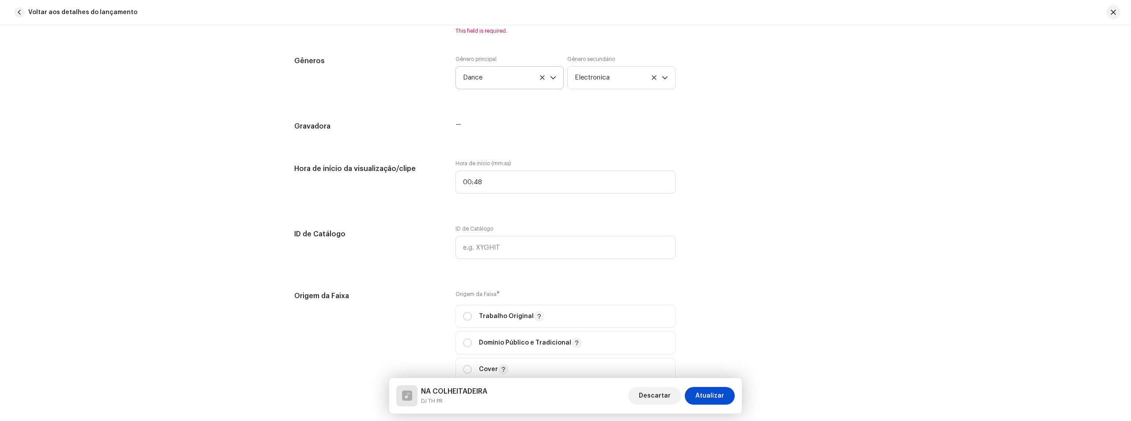
click at [721, 300] on div "Origem da Faixa Origem da Faixa * Trabalho Original Domínio Público e Tradicion…" at bounding box center [565, 346] width 542 height 111
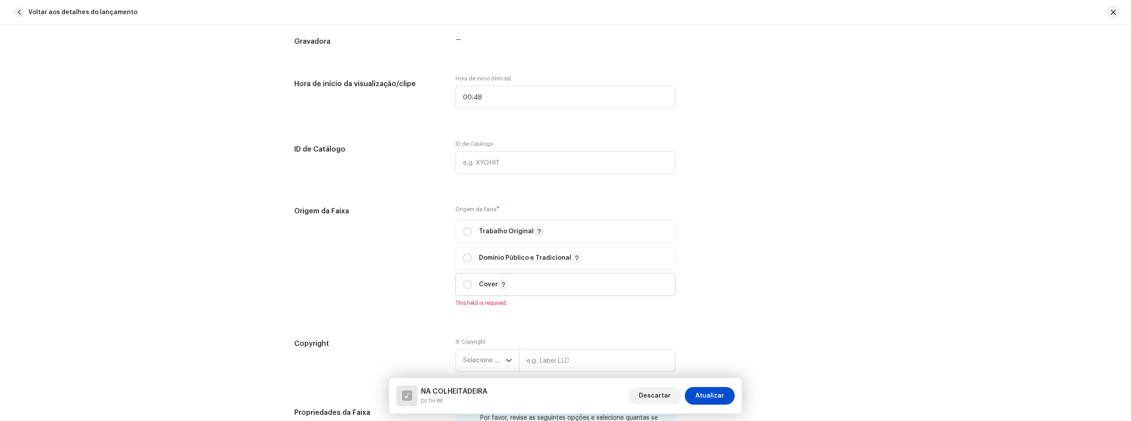
scroll to position [927, 0]
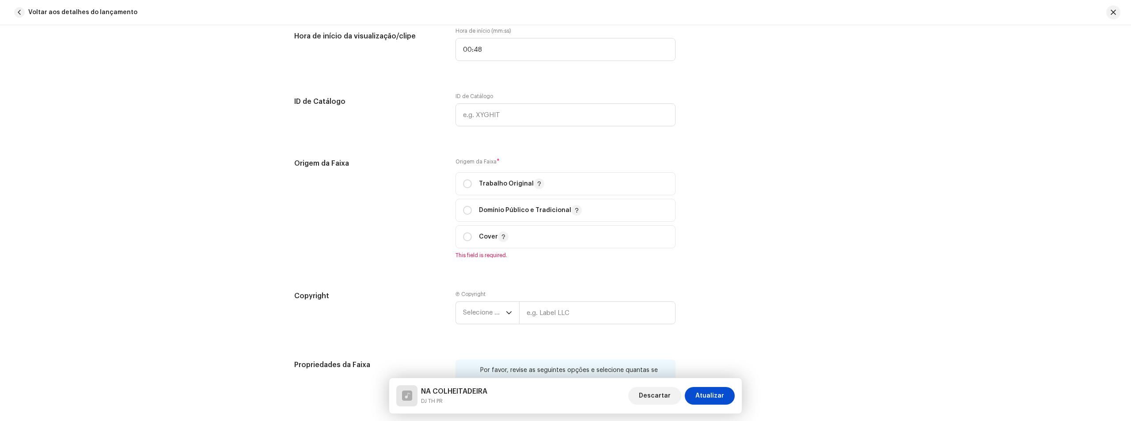
click at [452, 179] on div "Origem da Faixa Origem da Faixa * Trabalho Original Domínio Público e Tradicion…" at bounding box center [565, 213] width 542 height 111
click at [463, 185] on input "radio" at bounding box center [467, 183] width 9 height 9
radio input "true"
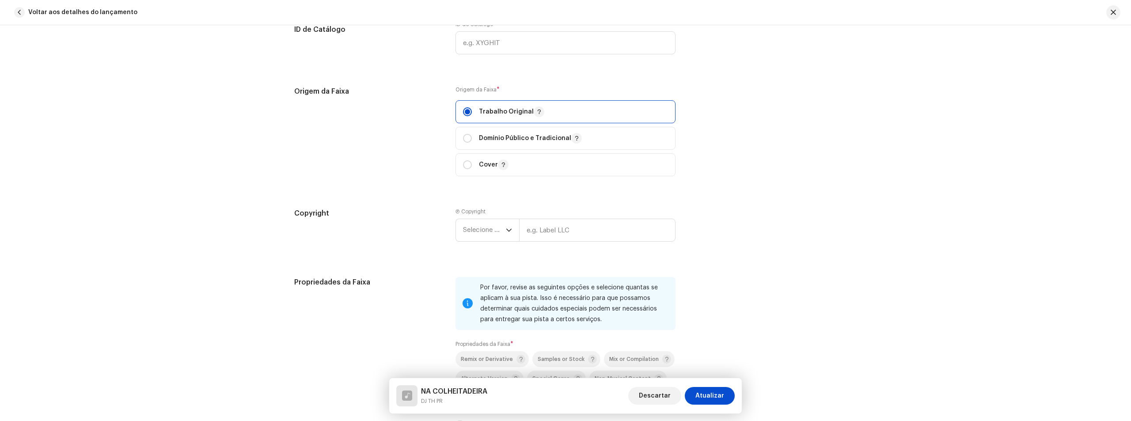
scroll to position [1104, 0]
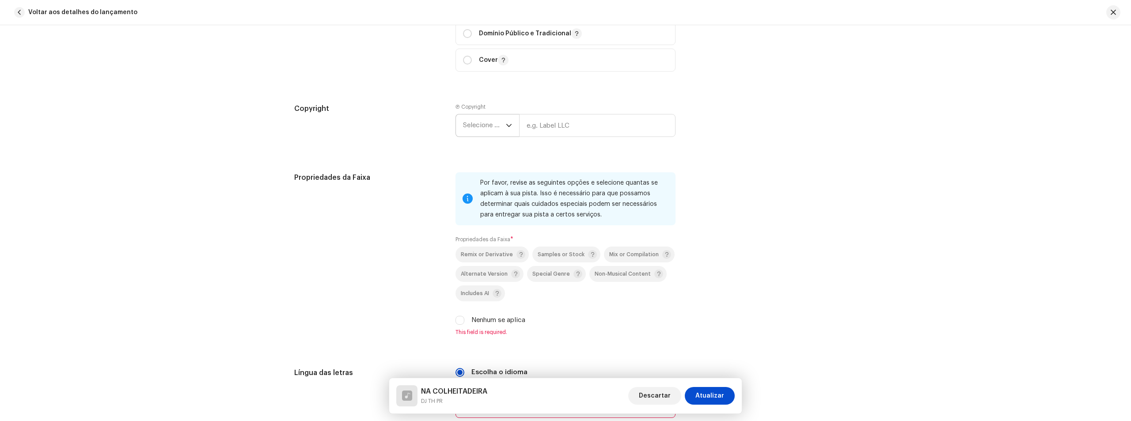
click at [482, 123] on span "Selecione o ano" at bounding box center [484, 125] width 43 height 22
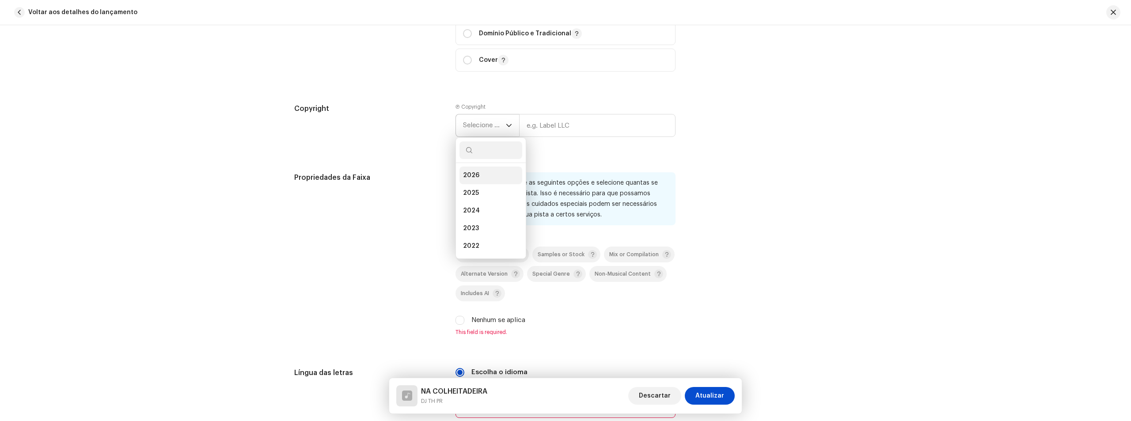
click at [490, 175] on li "2026" at bounding box center [490, 175] width 63 height 18
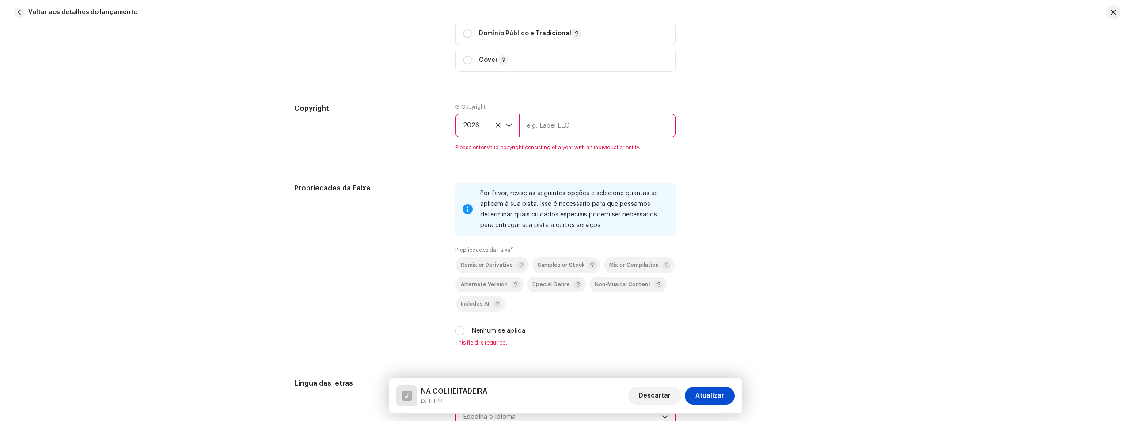
click at [544, 121] on input "text" at bounding box center [597, 125] width 156 height 23
type input "VYOLO"
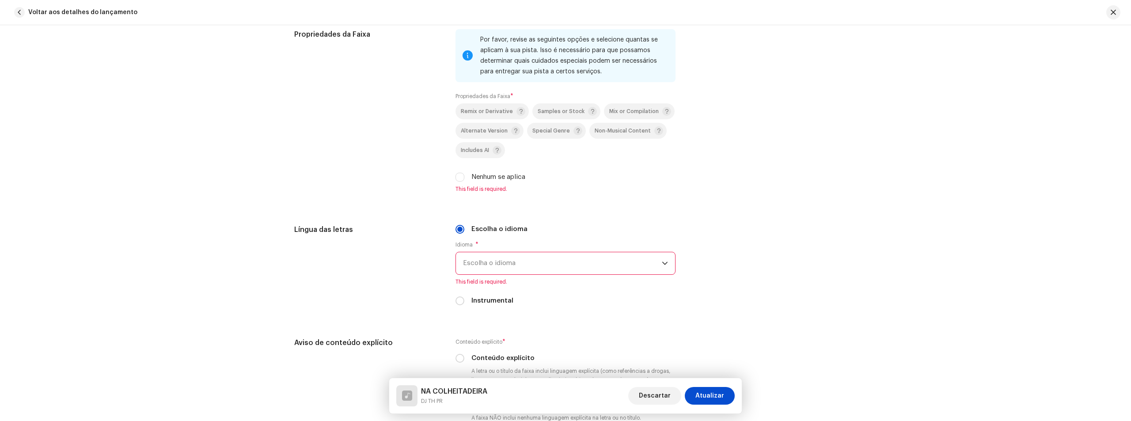
scroll to position [1325, 0]
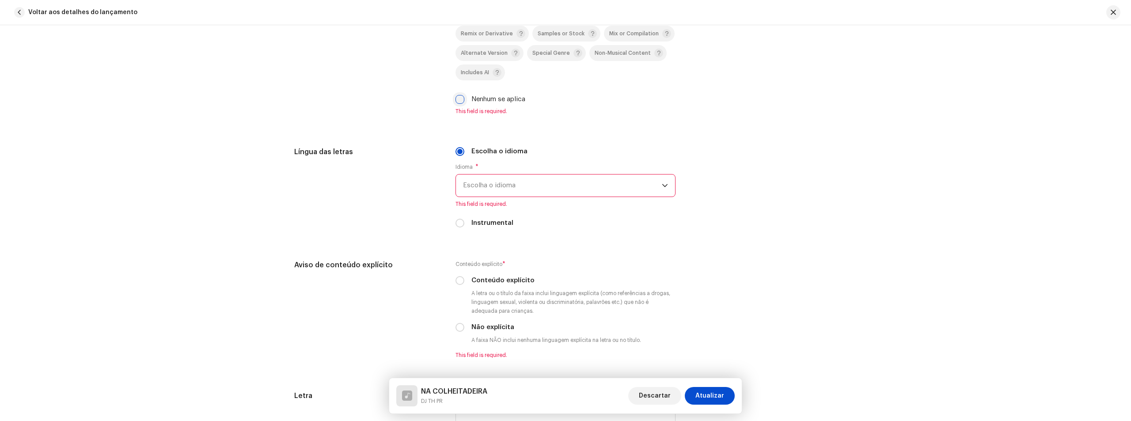
click at [459, 98] on input "Nenhum se aplica" at bounding box center [459, 99] width 9 height 9
checkbox input "true"
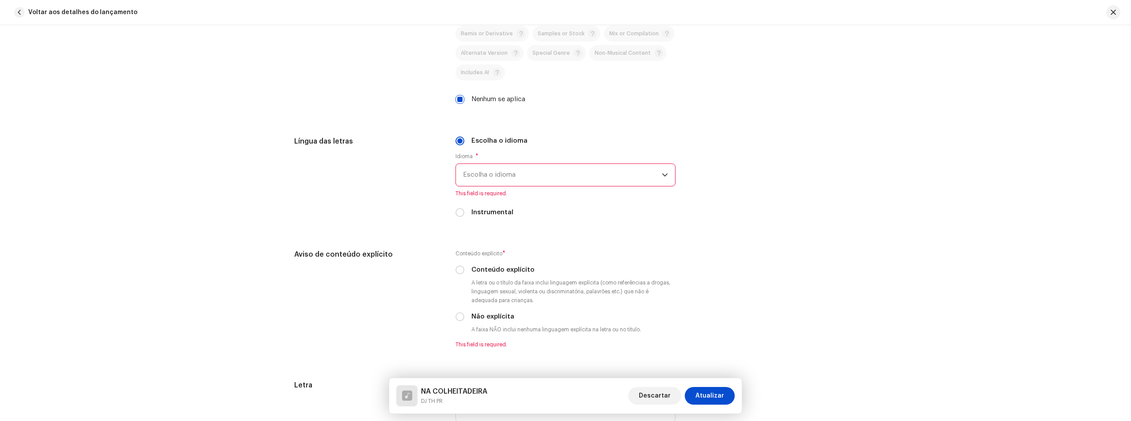
click at [507, 178] on span "Escolha o idioma" at bounding box center [562, 175] width 199 height 22
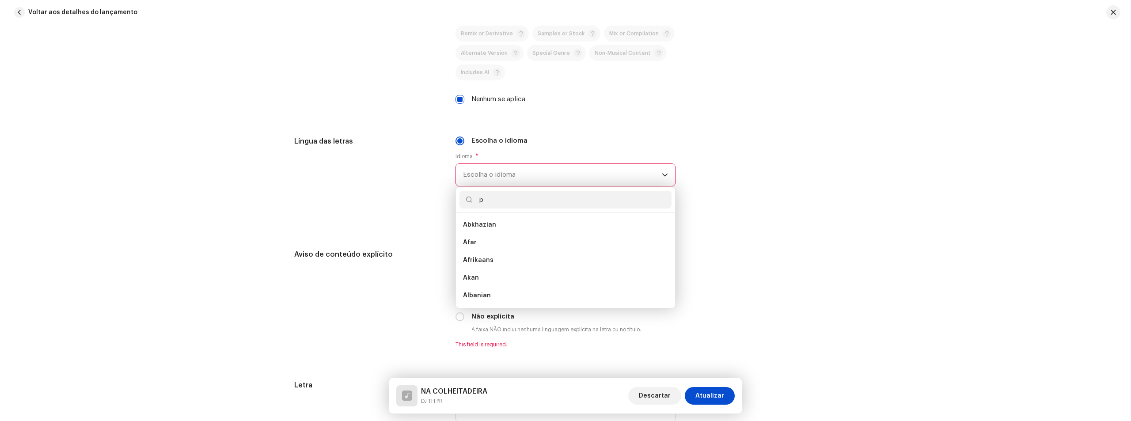
scroll to position [4, 0]
type input "por"
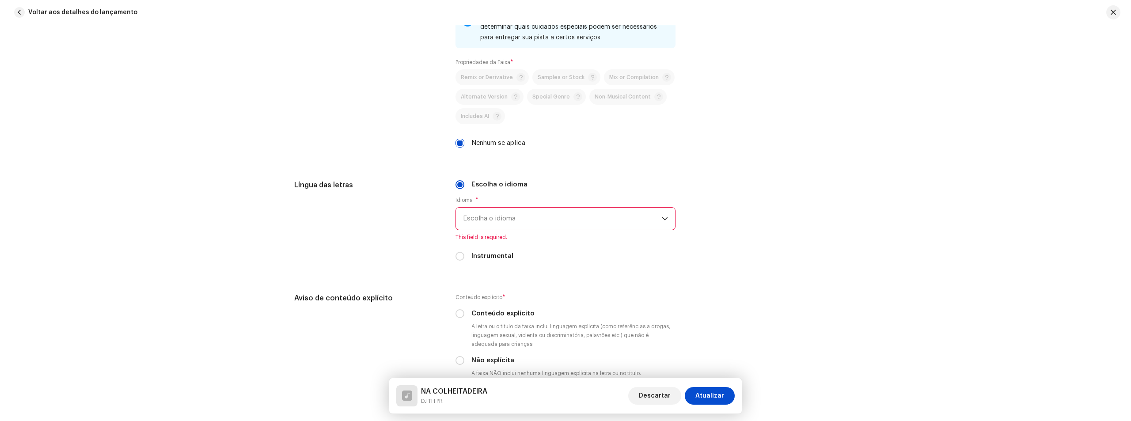
scroll to position [1281, 0]
click at [515, 221] on span "Escolha o idioma" at bounding box center [562, 219] width 199 height 22
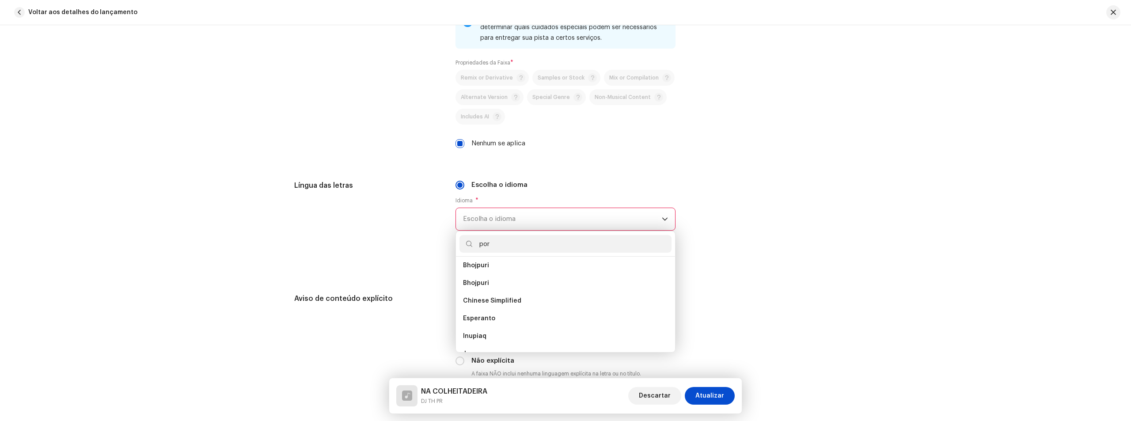
scroll to position [0, 0]
type input "por"
click at [507, 272] on li "Portuguese" at bounding box center [565, 269] width 212 height 18
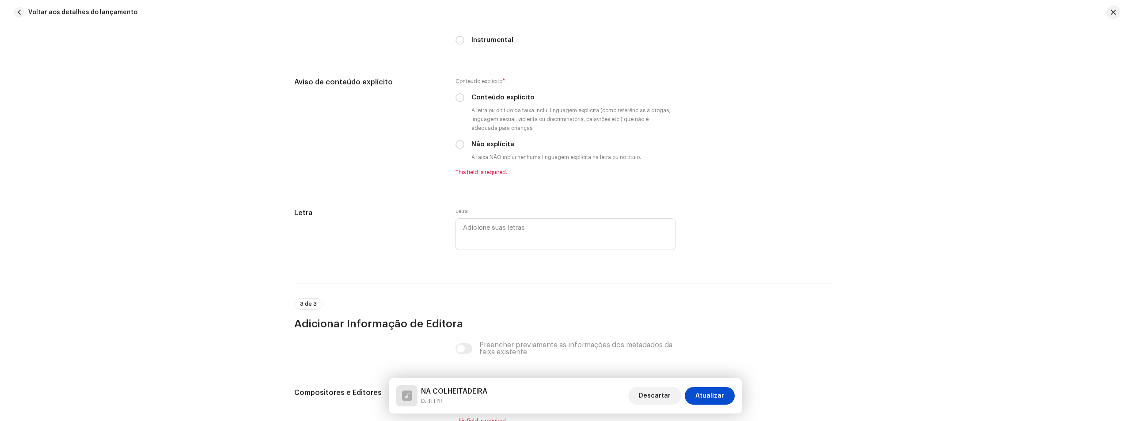
scroll to position [1502, 0]
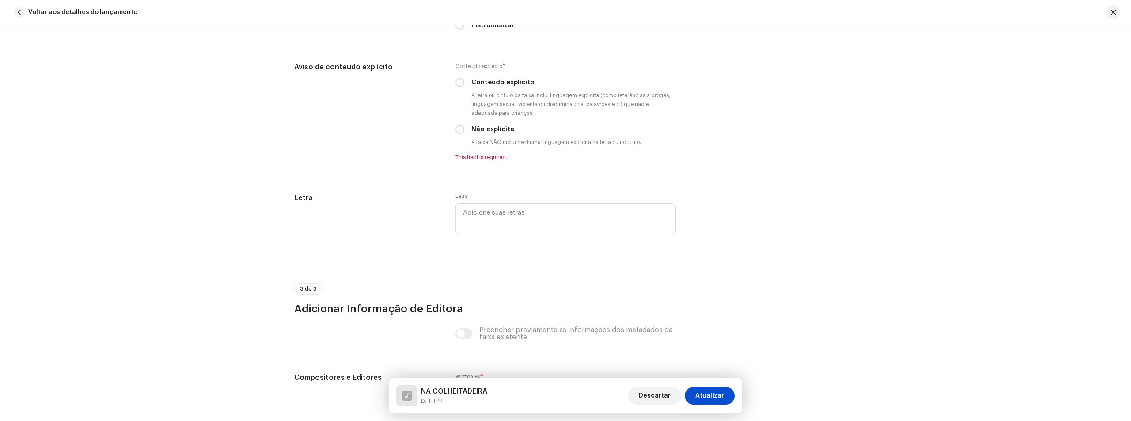
click at [509, 238] on div "Letra" at bounding box center [565, 220] width 220 height 55
click at [515, 221] on textarea at bounding box center [565, 219] width 220 height 32
paste textarea "(Verso 1) E que o pai dela nem sonha que ela vem me ver, Depois da meia-noite a…"
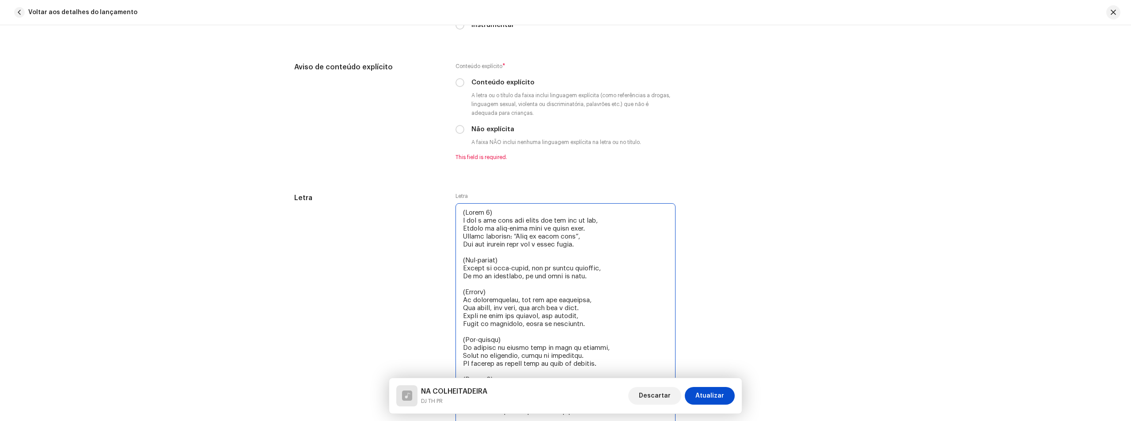
scroll to position [1583, 0]
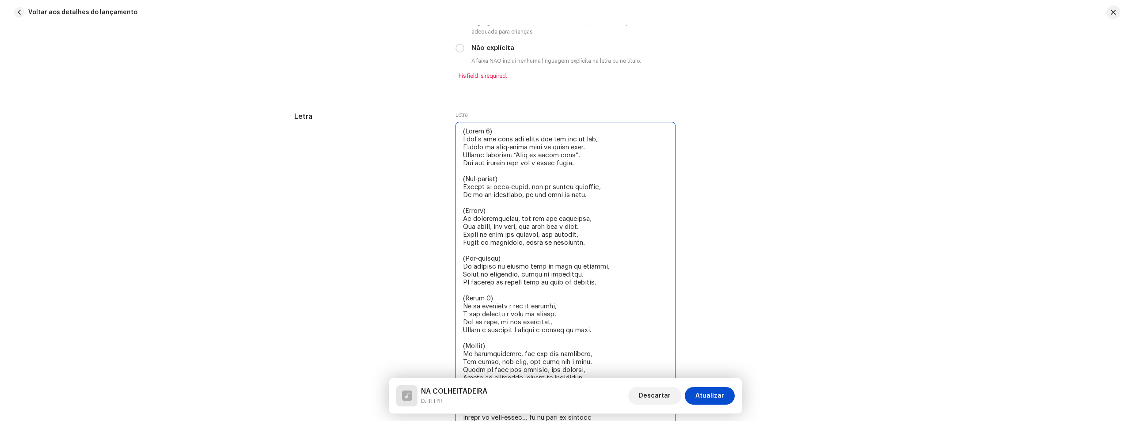
drag, startPoint x: 493, startPoint y: 126, endPoint x: 439, endPoint y: 123, distance: 54.0
click at [439, 123] on div "Letra Letra" at bounding box center [565, 275] width 542 height 328
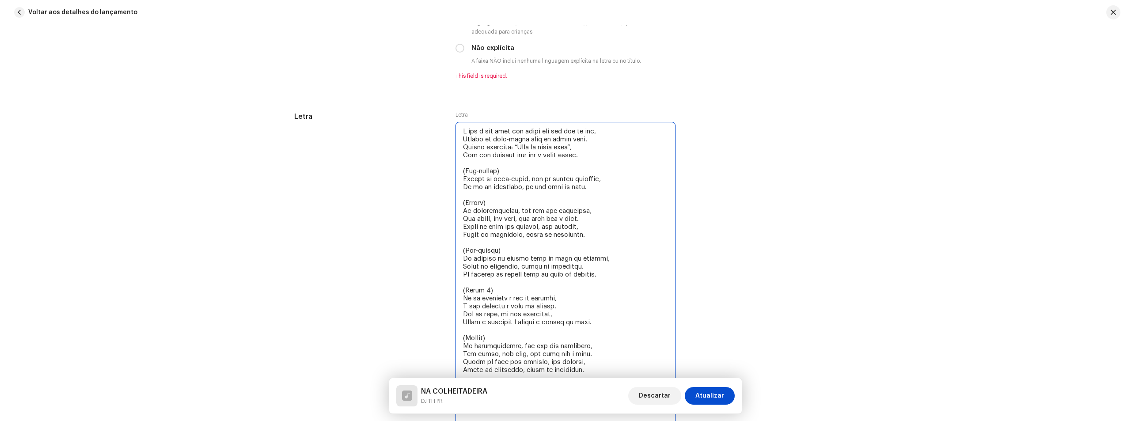
drag, startPoint x: 446, startPoint y: 177, endPoint x: 433, endPoint y: 177, distance: 13.2
click at [435, 177] on div "Letra Letra" at bounding box center [565, 275] width 542 height 328
drag, startPoint x: 466, startPoint y: 210, endPoint x: 439, endPoint y: 208, distance: 27.0
click at [439, 208] on div "Letra Letra" at bounding box center [565, 275] width 542 height 328
drag, startPoint x: 493, startPoint y: 258, endPoint x: 443, endPoint y: 252, distance: 51.1
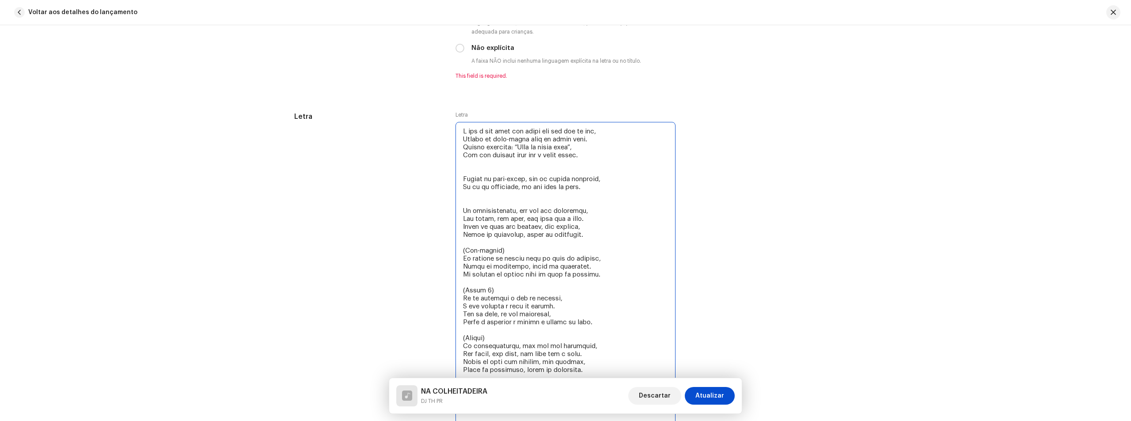
click at [443, 252] on div "Letra Letra" at bounding box center [565, 275] width 542 height 328
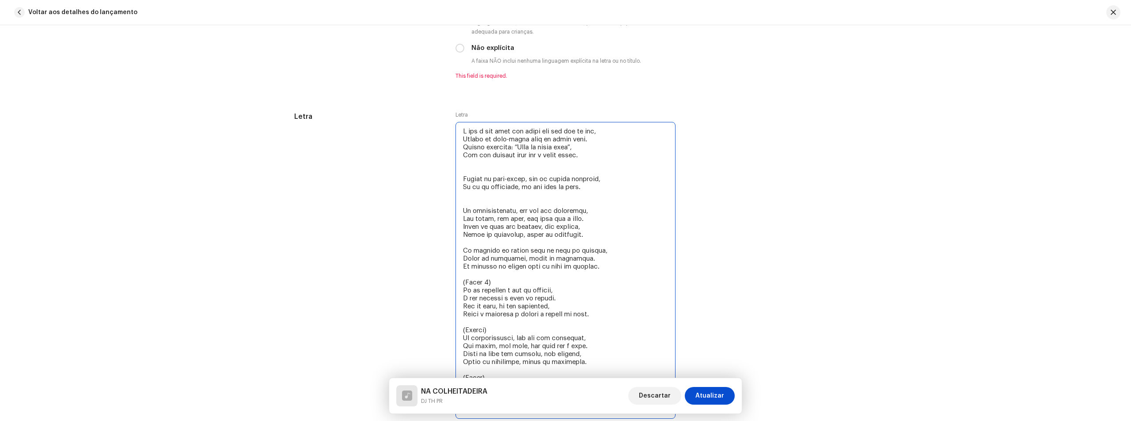
drag, startPoint x: 461, startPoint y: 284, endPoint x: 419, endPoint y: 283, distance: 42.4
click at [419, 283] on div "Letra Letra" at bounding box center [565, 271] width 542 height 320
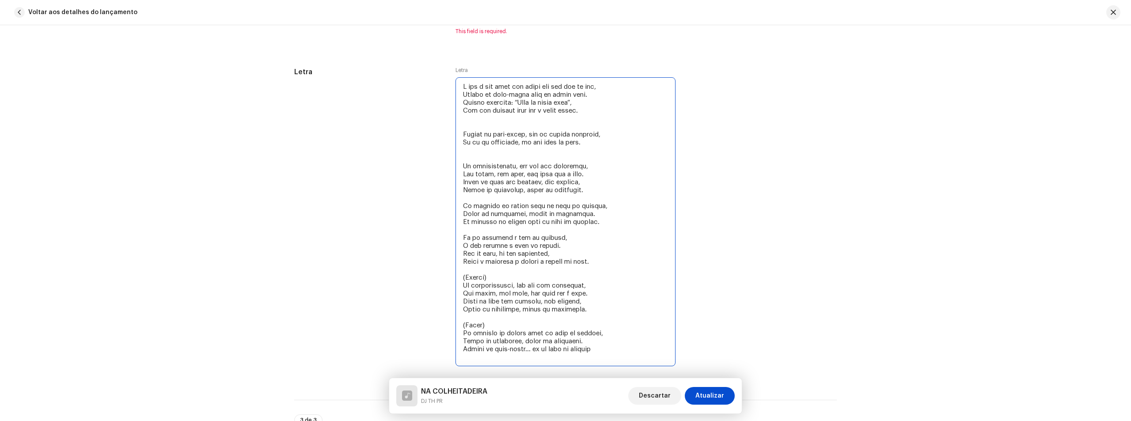
scroll to position [1715, 0]
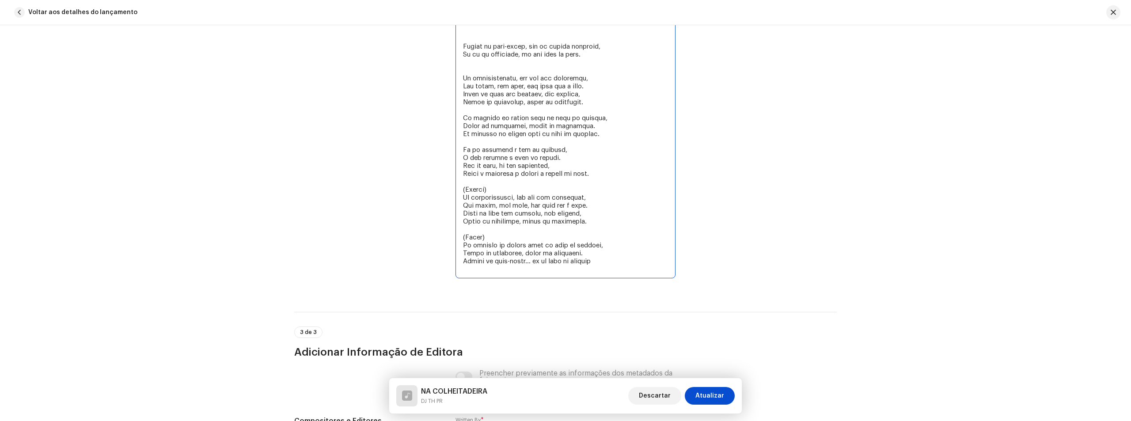
drag, startPoint x: 488, startPoint y: 201, endPoint x: 441, endPoint y: 201, distance: 46.4
click at [443, 201] on div "Letra Letra" at bounding box center [565, 135] width 542 height 312
drag, startPoint x: 464, startPoint y: 244, endPoint x: 430, endPoint y: 242, distance: 34.1
click at [431, 242] on div "Letra Letra" at bounding box center [565, 135] width 542 height 312
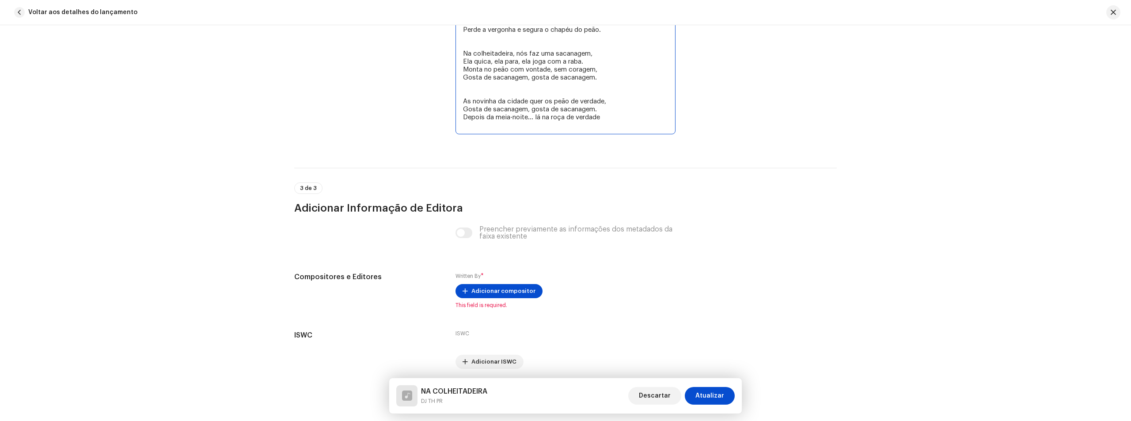
scroll to position [1892, 0]
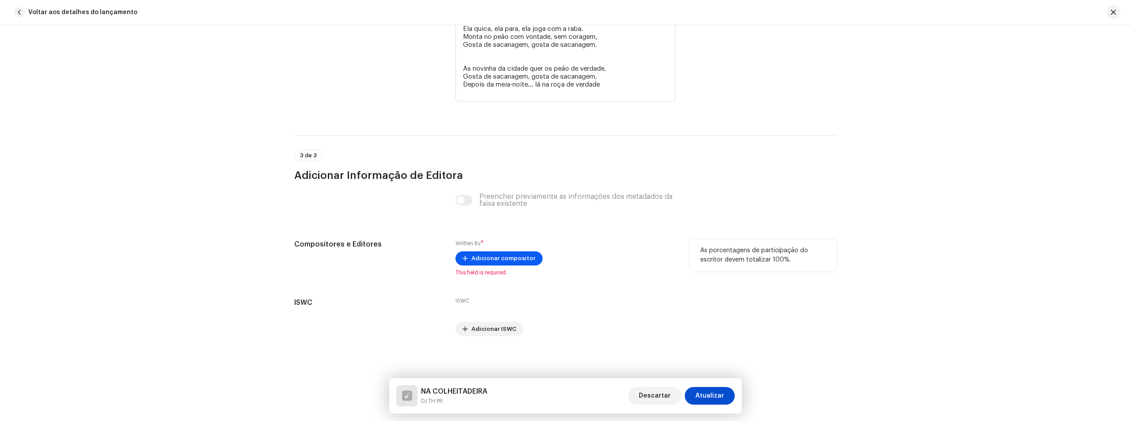
type textarea "E que o pai dela nem sonha que ela vem me ver, Depois da meia-noite aqui na min…"
click at [499, 260] on span "Adicionar compositor" at bounding box center [503, 259] width 64 height 18
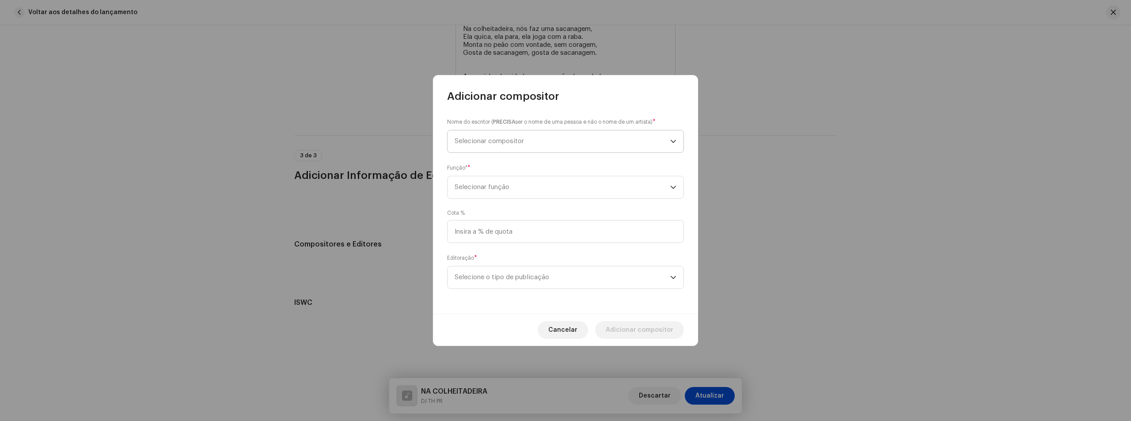
click at [507, 140] on span "Selecionar compositor" at bounding box center [488, 141] width 69 height 7
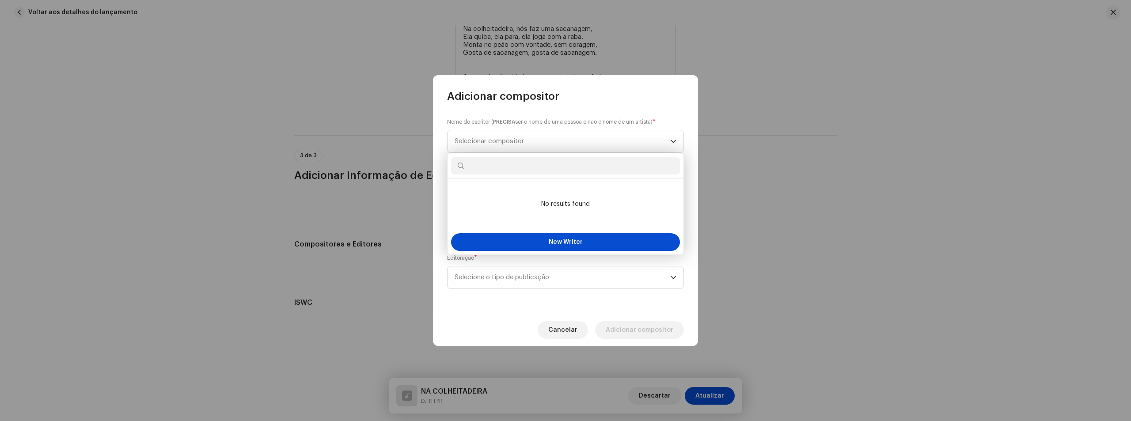
click at [495, 168] on input "text" at bounding box center [565, 166] width 229 height 18
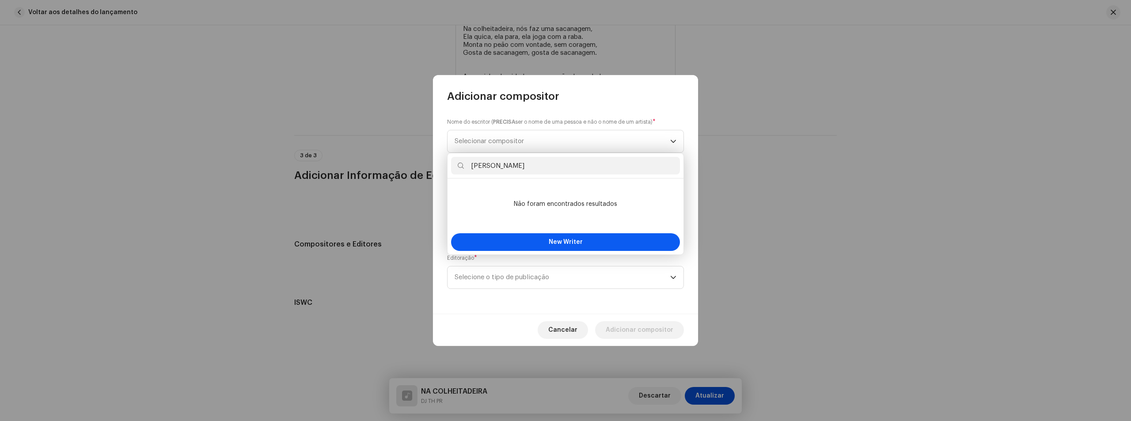
type input "Willian Gois de Almeida"
click at [566, 241] on span "New Writer" at bounding box center [566, 242] width 34 height 6
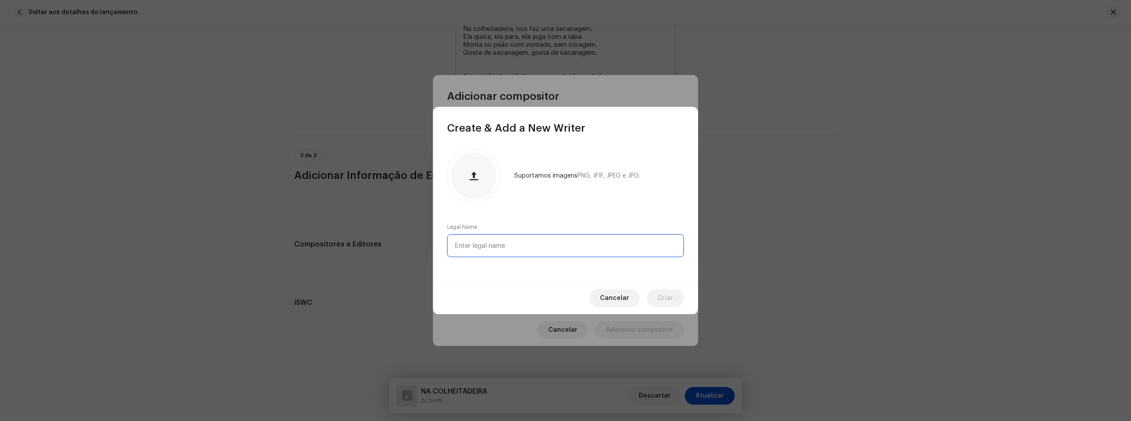
click at [560, 240] on input "text" at bounding box center [565, 245] width 237 height 23
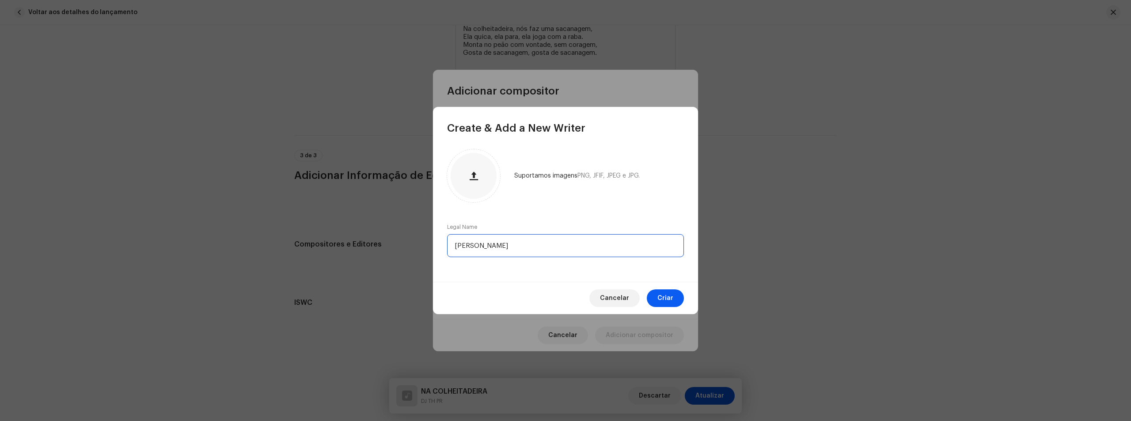
type input "Willian Gois de Almeida"
click at [676, 305] on button "Criar" at bounding box center [665, 298] width 37 height 18
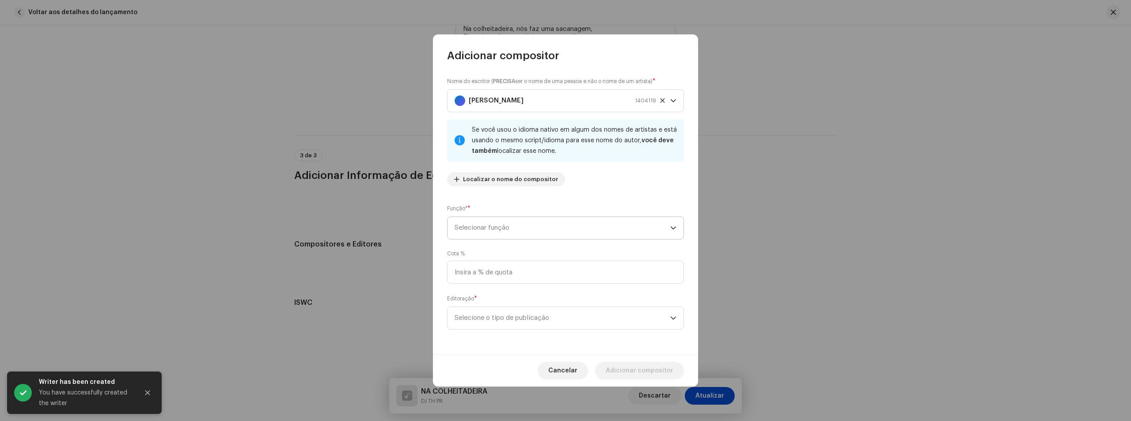
click at [541, 227] on span "Selecionar função" at bounding box center [562, 228] width 216 height 22
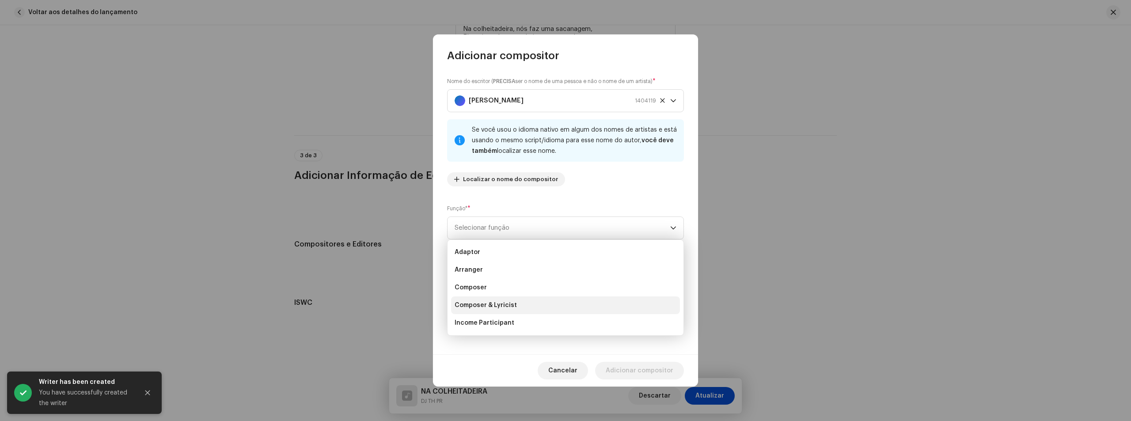
click at [511, 306] on span "Composer & Lyricist" at bounding box center [485, 305] width 62 height 9
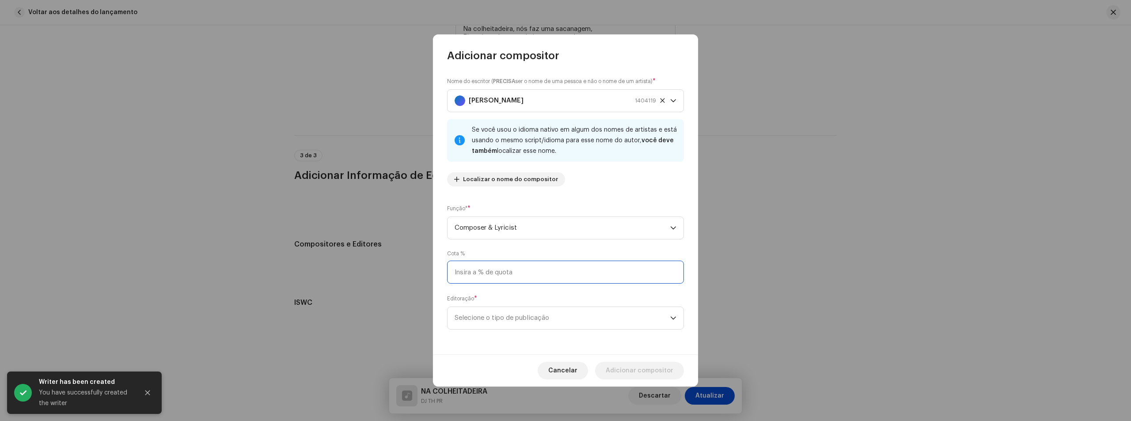
click at [511, 274] on input at bounding box center [565, 272] width 237 height 23
click at [501, 335] on div "Nome do escritor ( PRECISA ser o nome de uma pessoa e não o nome de um artista)…" at bounding box center [565, 208] width 265 height 291
click at [509, 321] on span "Selecione o tipo de publicação" at bounding box center [562, 318] width 216 height 22
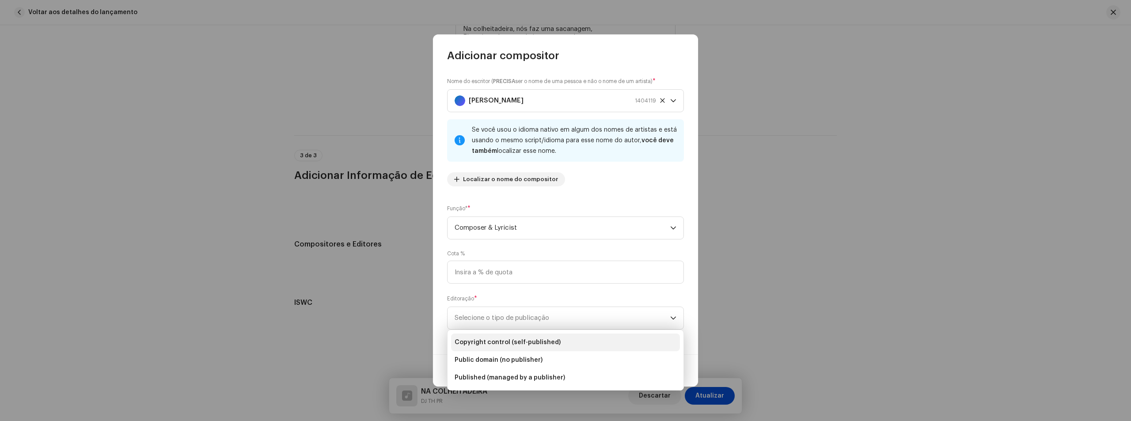
click at [505, 345] on span "Copyright control (self-published)" at bounding box center [507, 342] width 106 height 9
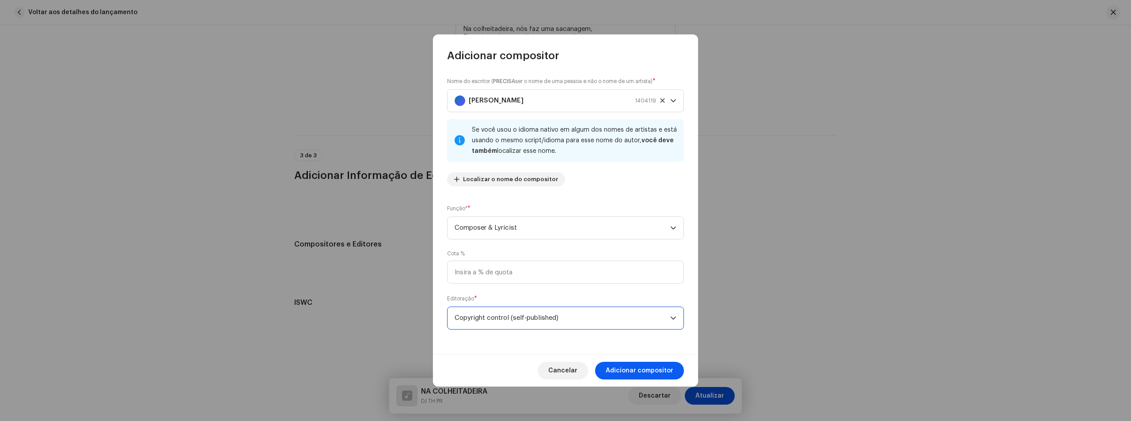
click at [648, 371] on span "Adicionar compositor" at bounding box center [639, 371] width 68 height 18
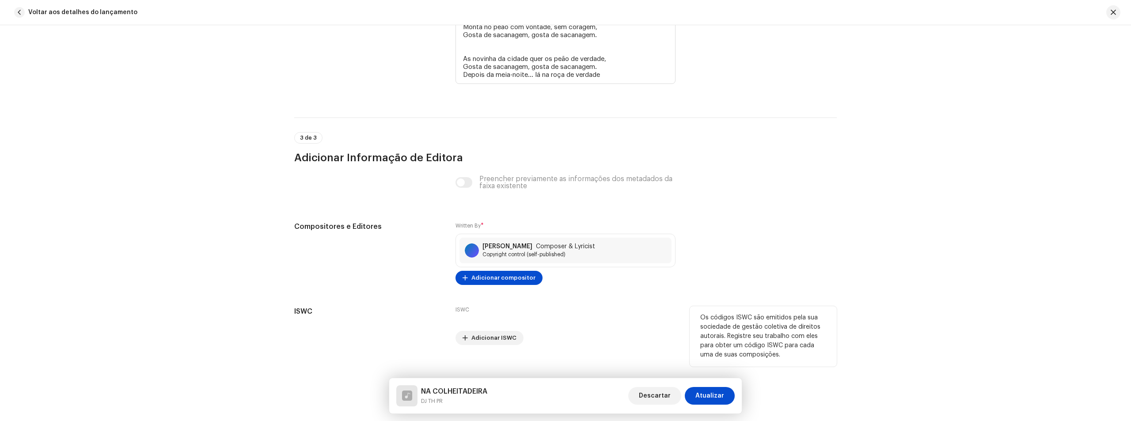
scroll to position [1911, 0]
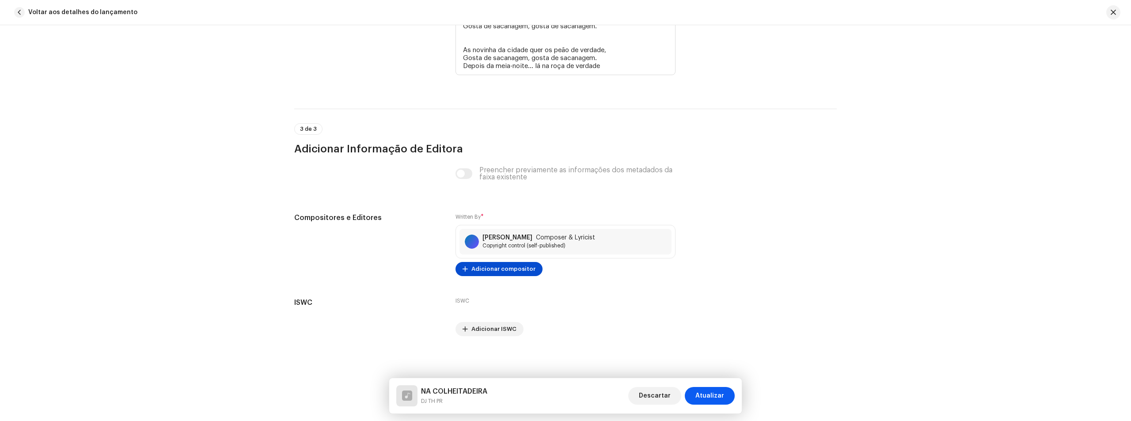
click at [711, 393] on span "Atualizar" at bounding box center [709, 396] width 29 height 18
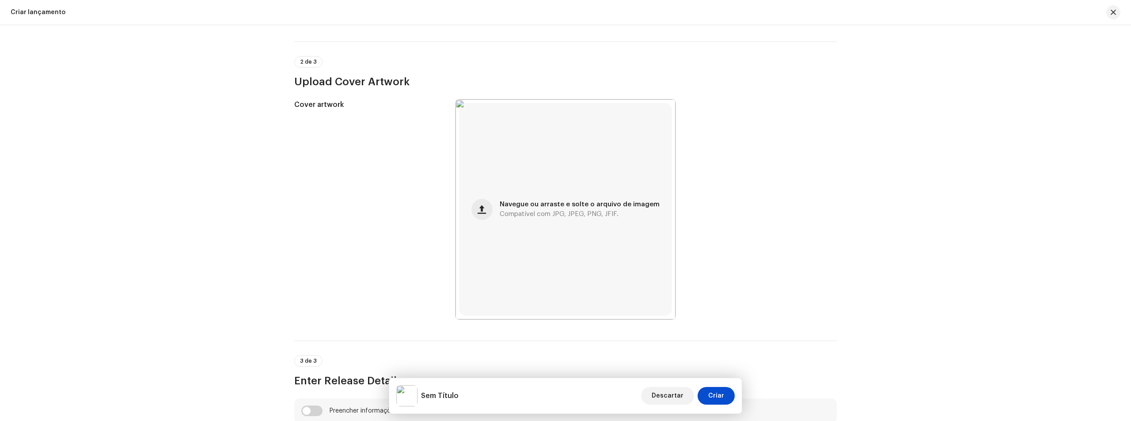
scroll to position [132, 0]
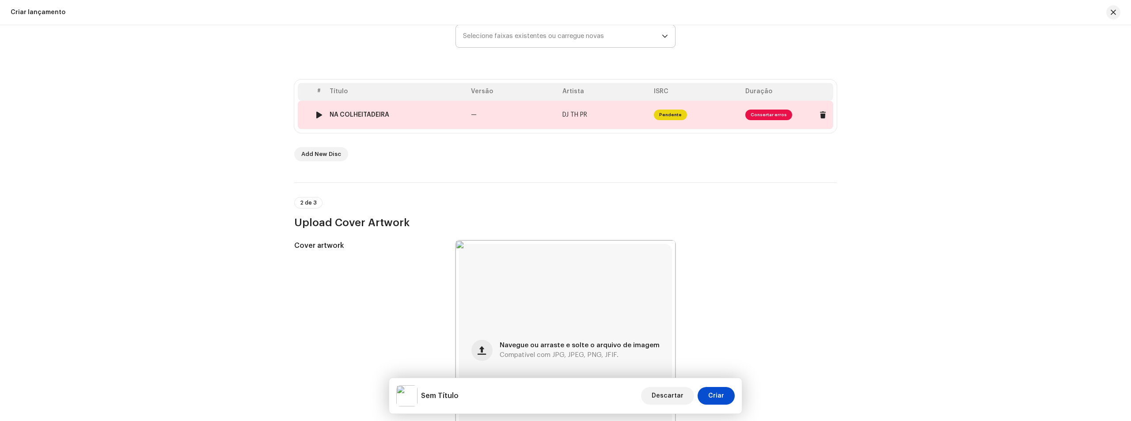
click at [677, 111] on span "Pendente" at bounding box center [670, 115] width 33 height 11
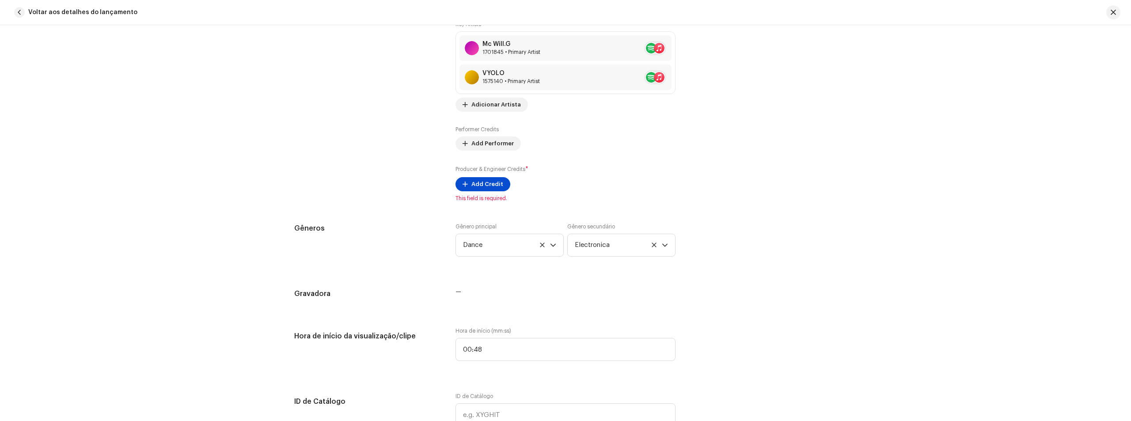
scroll to position [618, 0]
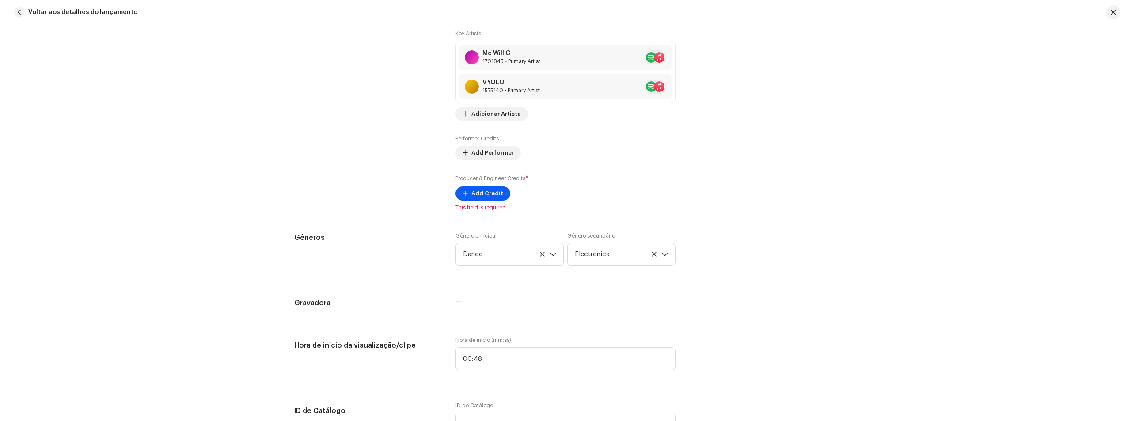
click at [490, 192] on span "Add Credit" at bounding box center [487, 194] width 32 height 18
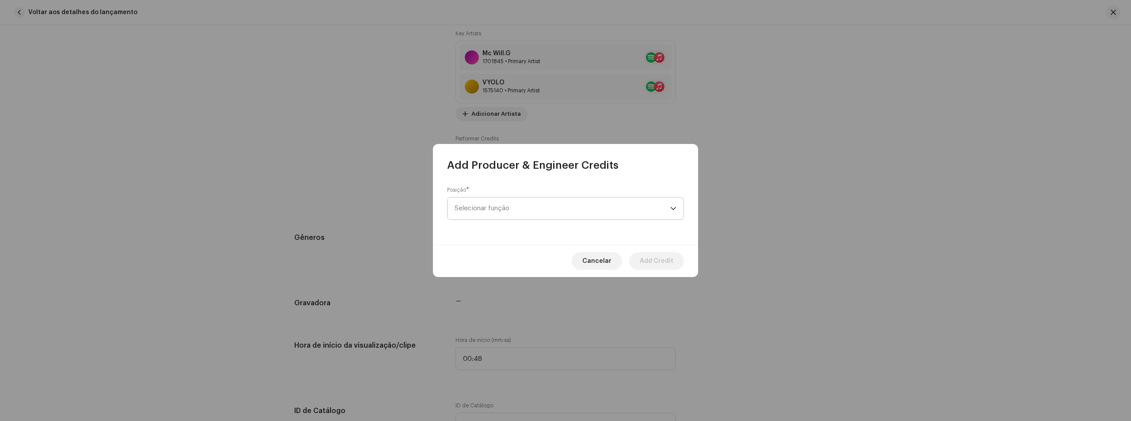
click at [518, 201] on span "Selecionar função" at bounding box center [562, 208] width 216 height 22
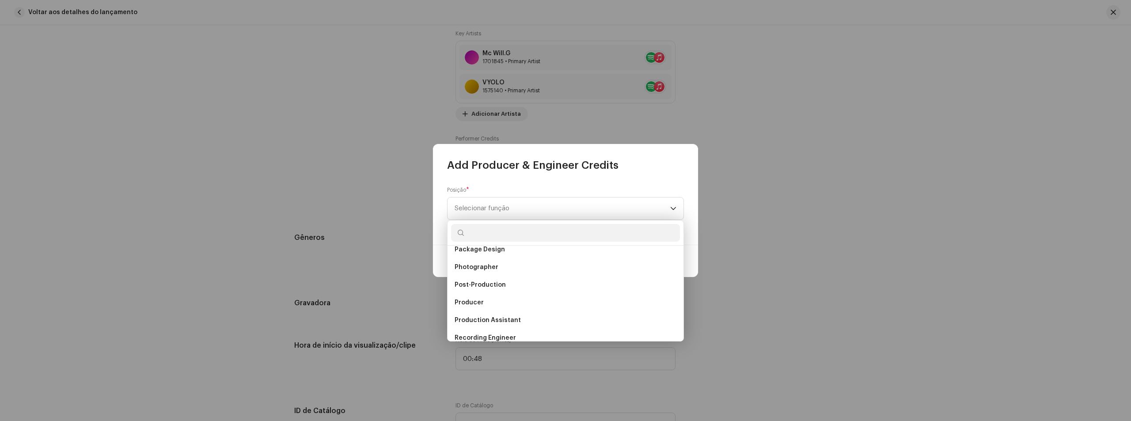
scroll to position [309, 0]
click at [522, 300] on li "Producer" at bounding box center [565, 302] width 229 height 18
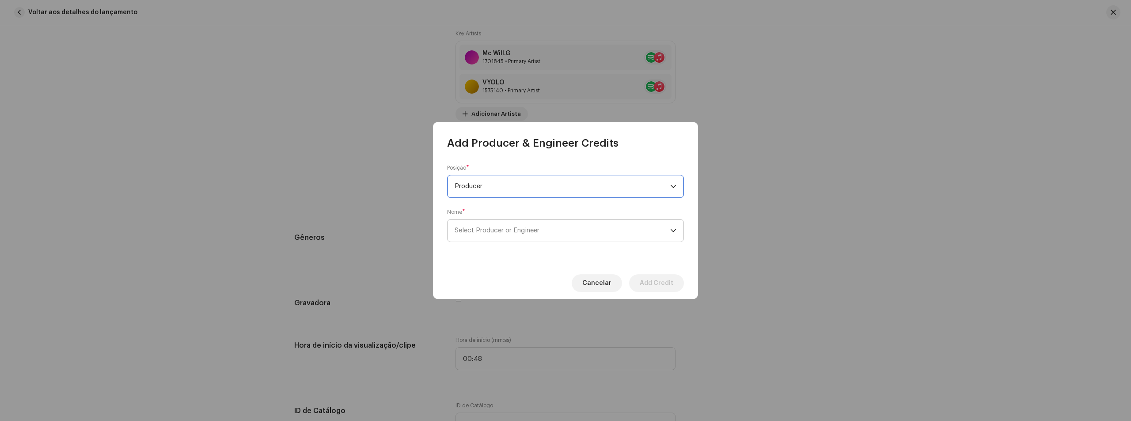
click at [505, 227] on span "Select Producer or Engineer" at bounding box center [496, 230] width 85 height 7
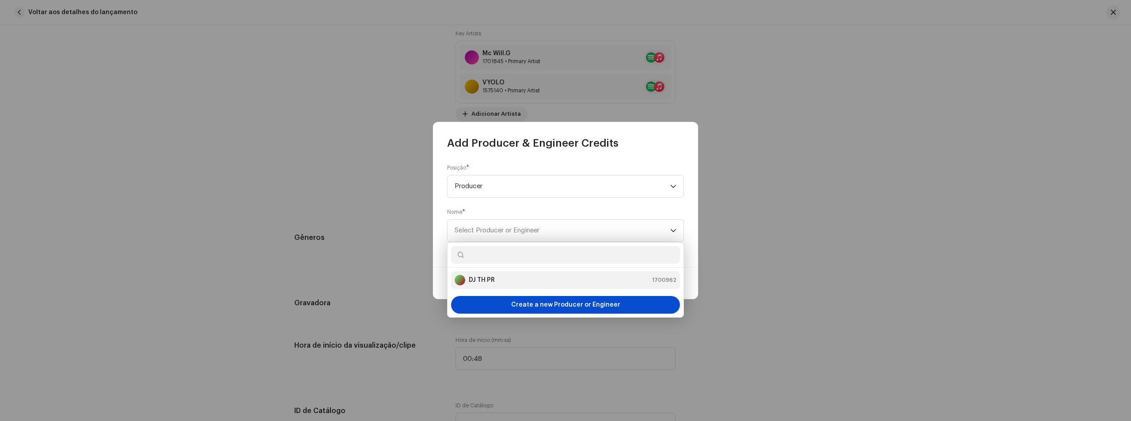
click at [502, 276] on div "DJ TH PR 1700962" at bounding box center [565, 280] width 222 height 11
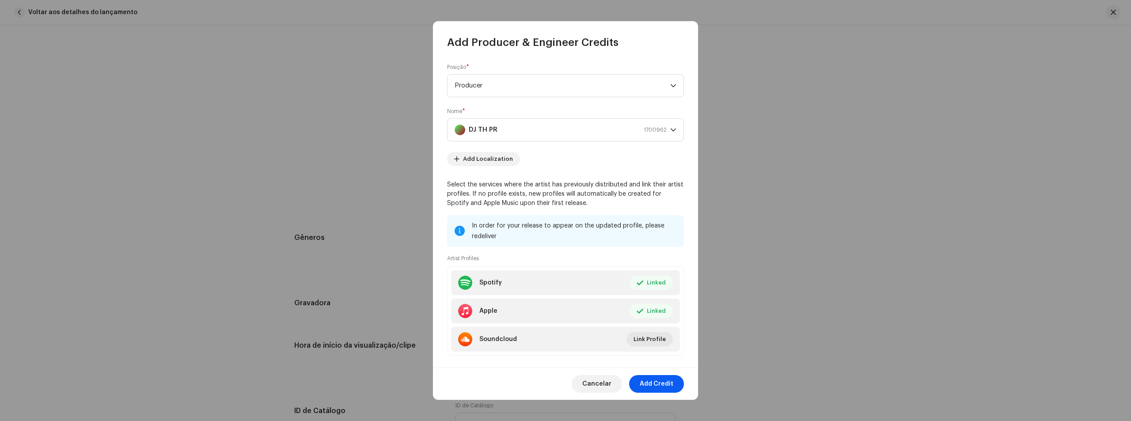
click at [659, 384] on span "Add Credit" at bounding box center [656, 384] width 34 height 18
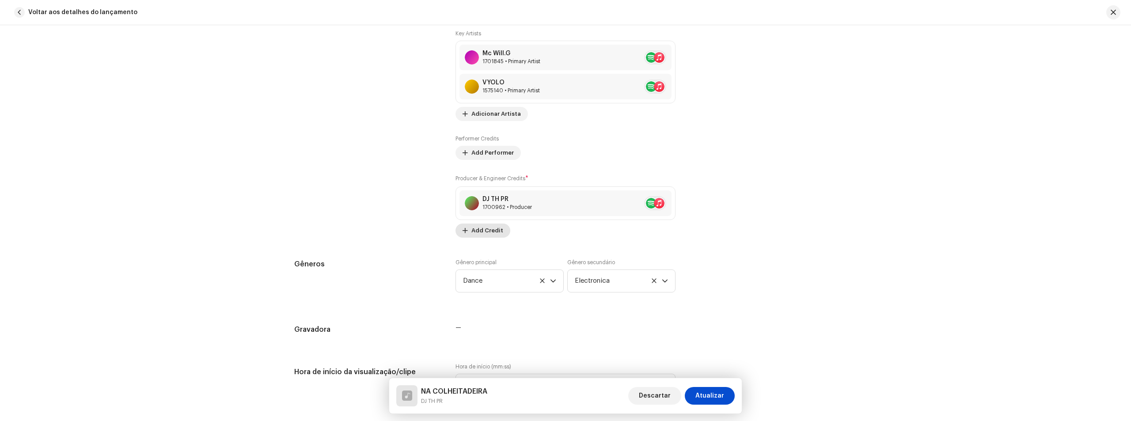
click at [485, 227] on span "Add Credit" at bounding box center [487, 231] width 32 height 18
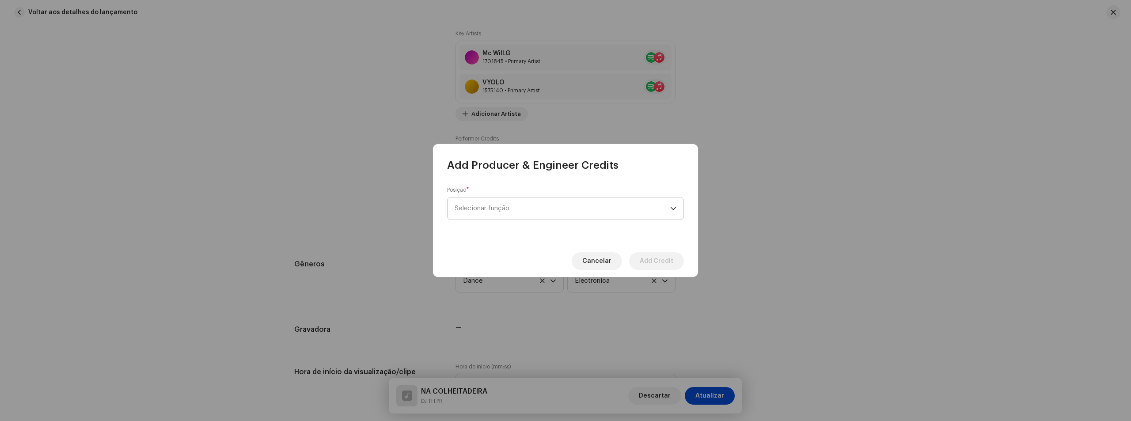
click at [502, 201] on span "Selecionar função" at bounding box center [562, 208] width 216 height 22
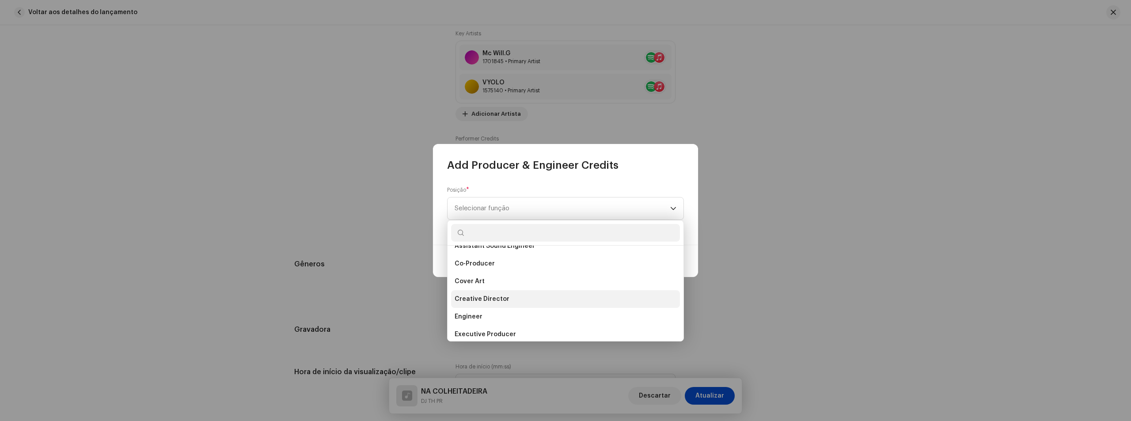
scroll to position [132, 0]
click at [494, 266] on li "Co-Producer" at bounding box center [565, 267] width 229 height 18
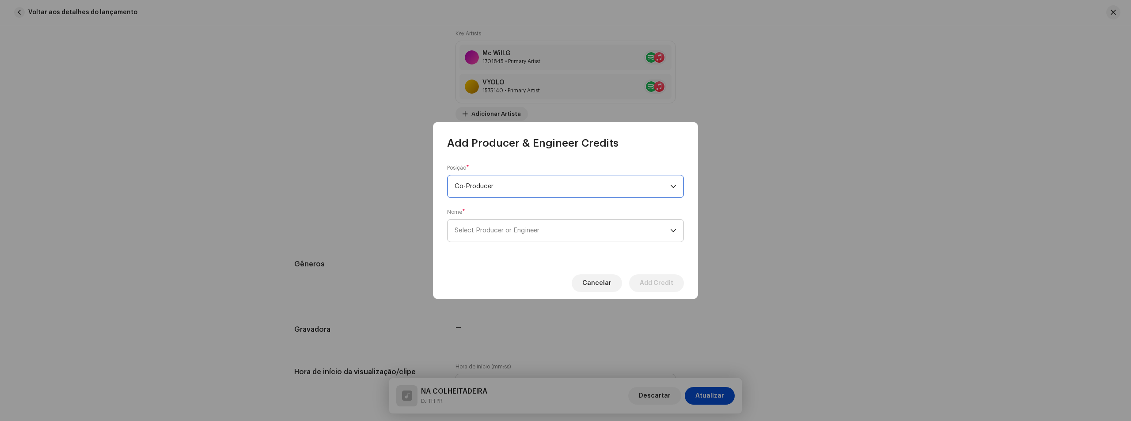
click at [509, 228] on span "Select Producer or Engineer" at bounding box center [496, 230] width 85 height 7
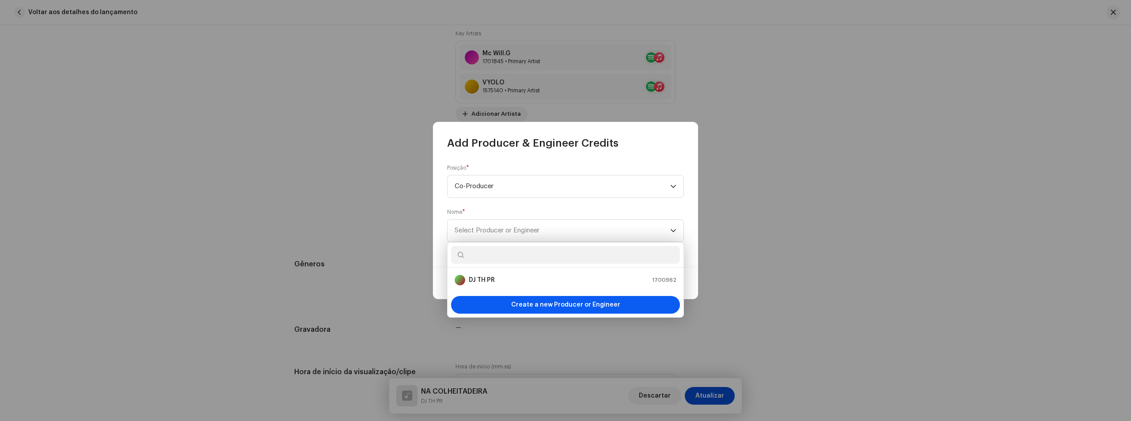
click at [539, 305] on span "Create a new Producer or Engineer" at bounding box center [565, 305] width 109 height 18
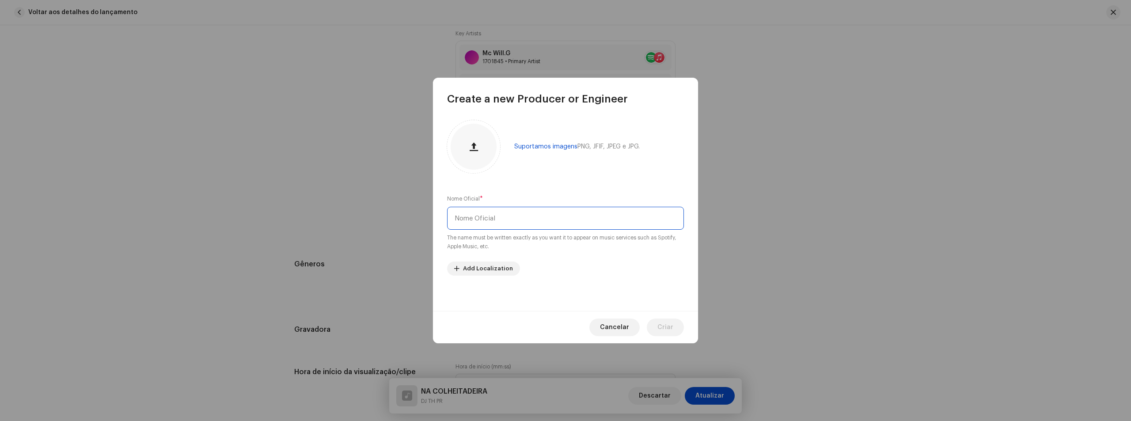
click at [518, 211] on input "text" at bounding box center [565, 218] width 237 height 23
click at [612, 322] on div "Cancelar Criar" at bounding box center [565, 327] width 265 height 32
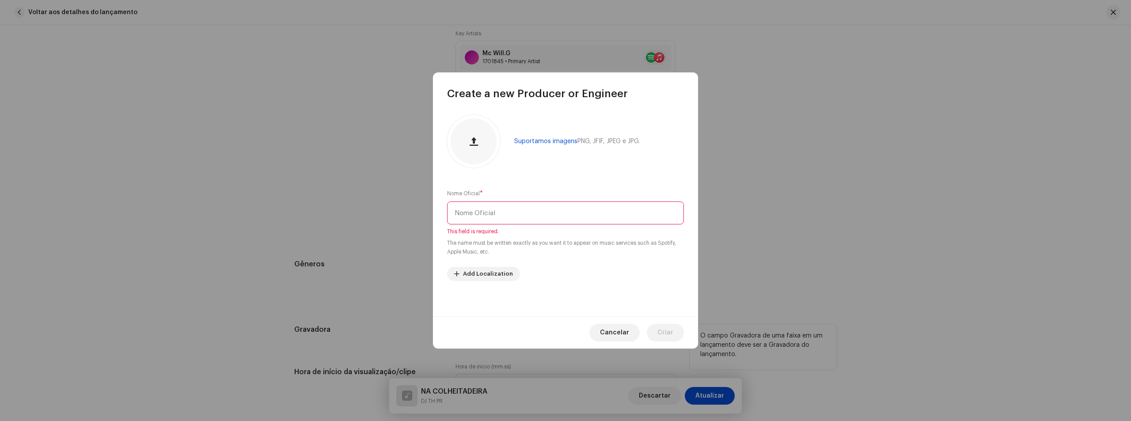
click at [610, 335] on span "Cancelar" at bounding box center [614, 333] width 29 height 18
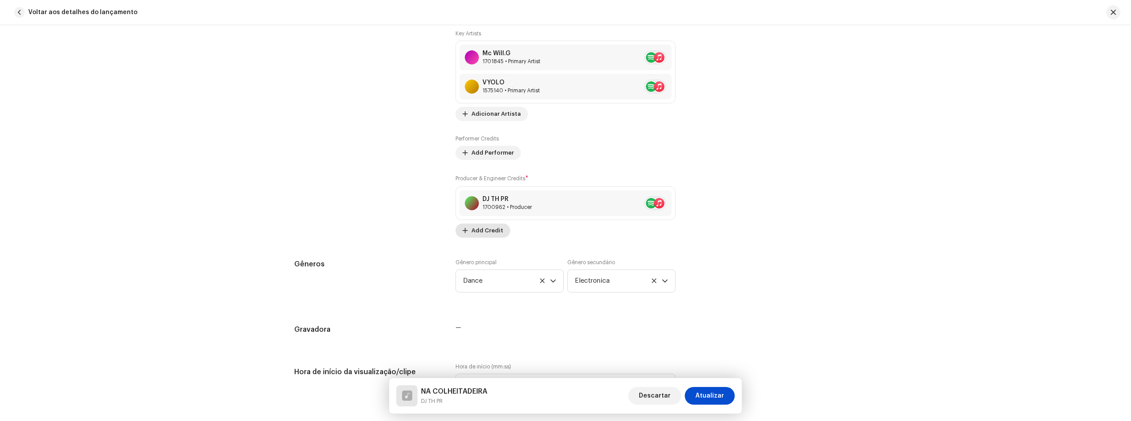
click at [487, 230] on span "Add Credit" at bounding box center [487, 231] width 32 height 18
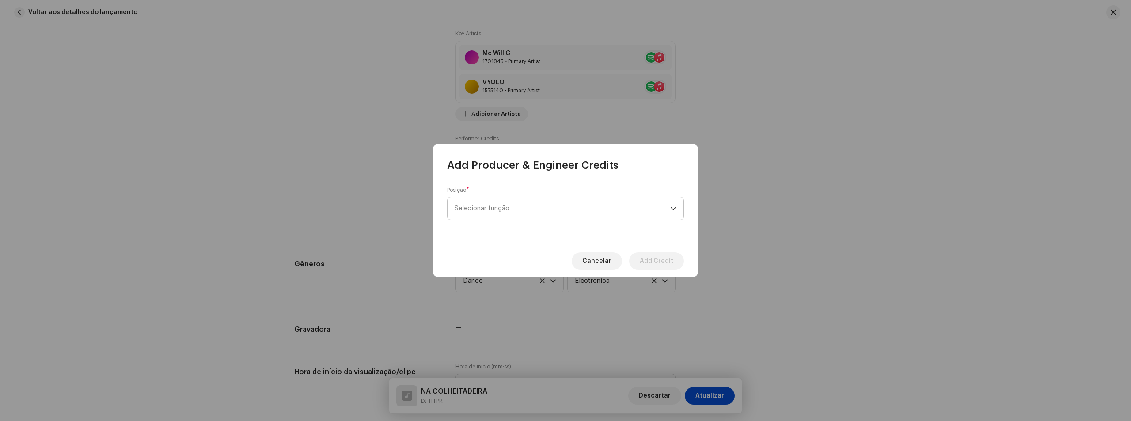
click at [516, 208] on span "Selecionar função" at bounding box center [562, 208] width 216 height 22
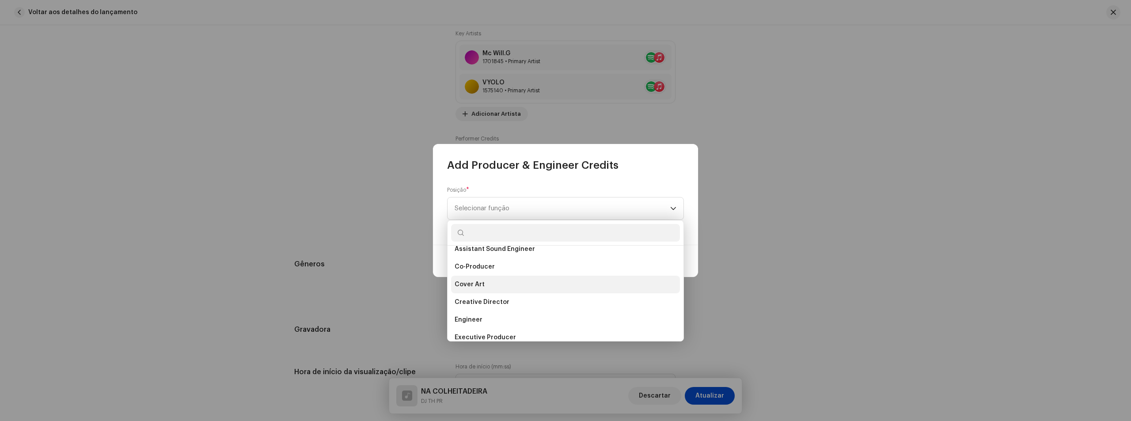
click at [501, 286] on li "Cover Art" at bounding box center [565, 285] width 229 height 18
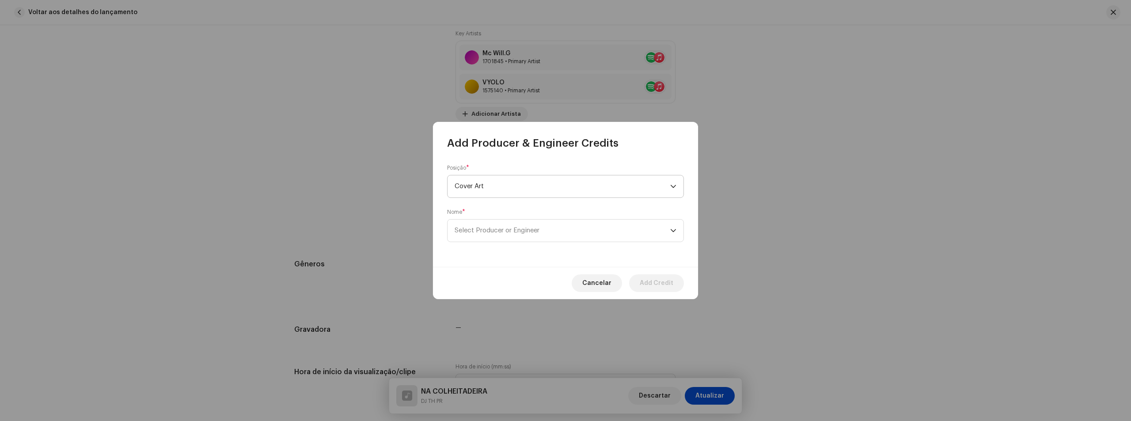
click at [670, 185] on span "Cover Art" at bounding box center [562, 186] width 216 height 22
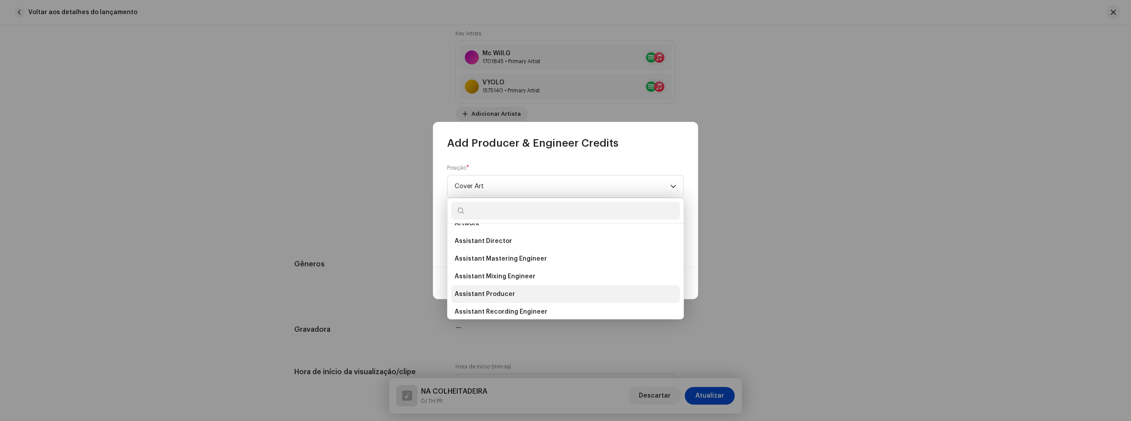
scroll to position [74, 0]
click at [496, 301] on li "Co-Producer" at bounding box center [565, 303] width 229 height 18
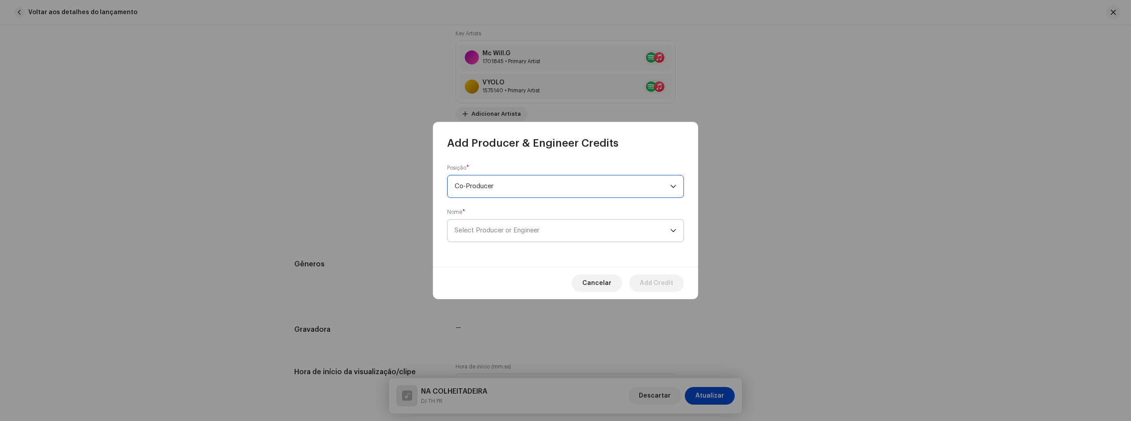
click at [513, 228] on span "Select Producer or Engineer" at bounding box center [496, 230] width 85 height 7
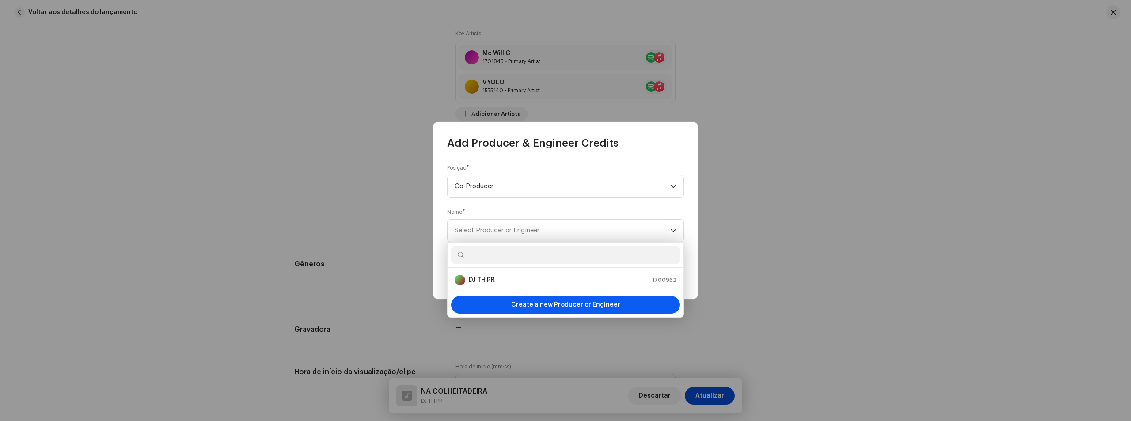
click at [626, 308] on div "Create a new Producer or Engineer" at bounding box center [565, 305] width 229 height 18
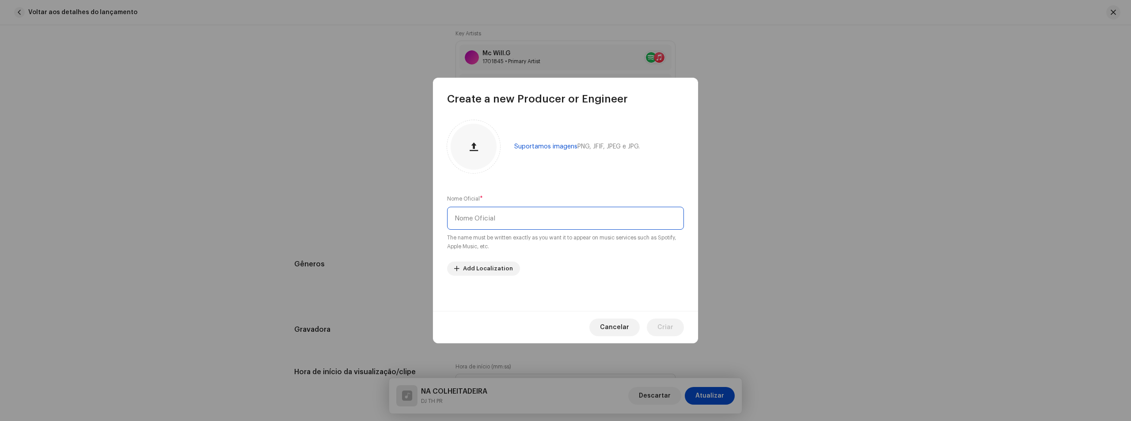
click at [530, 212] on input "text" at bounding box center [565, 218] width 237 height 23
click at [511, 219] on input "text" at bounding box center [565, 218] width 237 height 23
type input "VYOLO"
click at [676, 321] on button "Criar" at bounding box center [665, 327] width 37 height 18
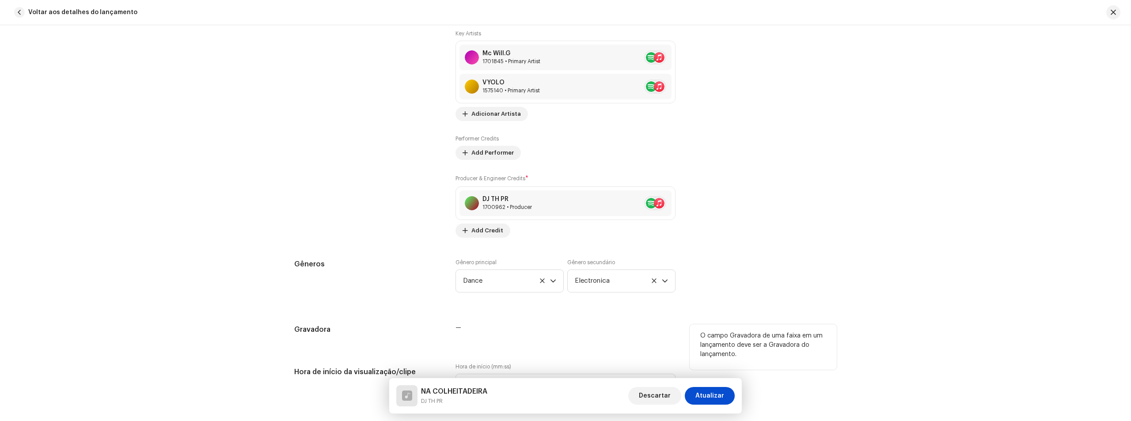
click at [676, 325] on div "Gravadora — O campo Gravadora de uma faixa em um lançamento deve ser a Gravador…" at bounding box center [565, 333] width 542 height 18
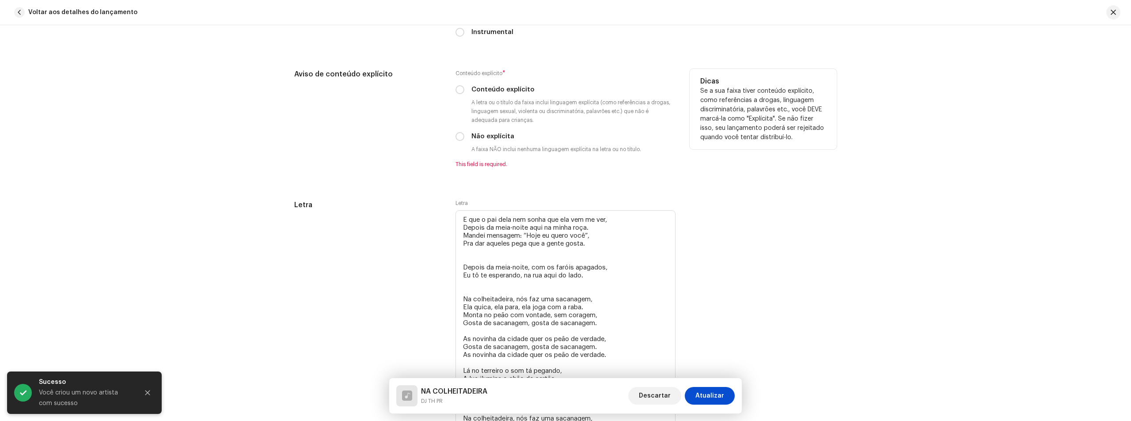
scroll to position [1502, 0]
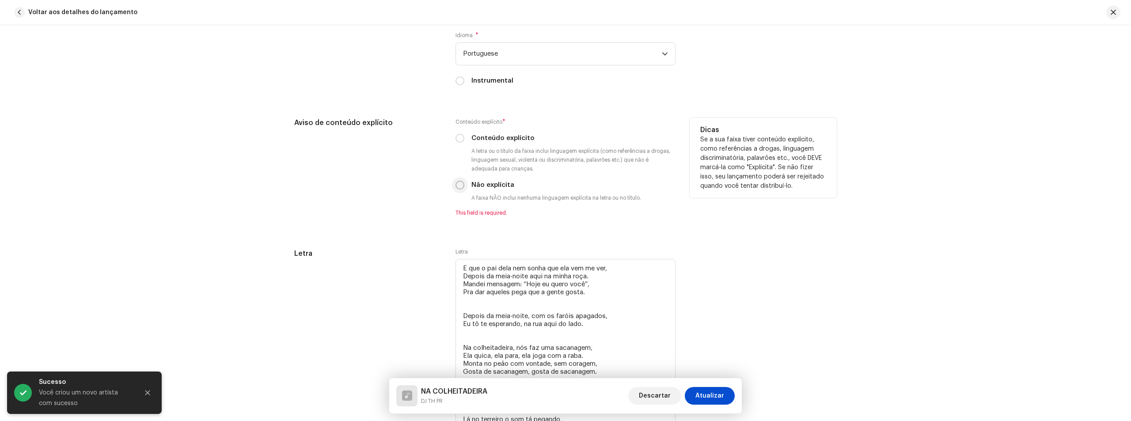
click at [459, 184] on input "Não explícita" at bounding box center [459, 185] width 9 height 9
radio input "true"
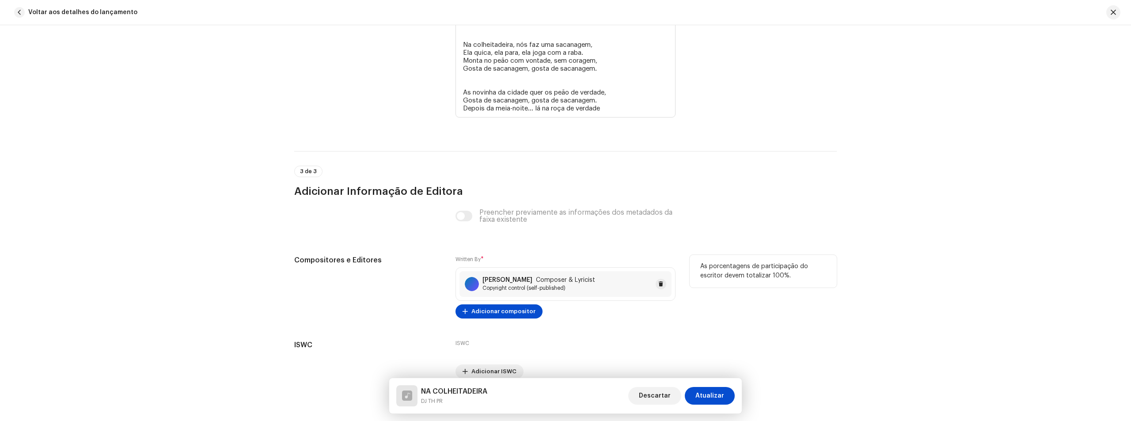
scroll to position [1956, 0]
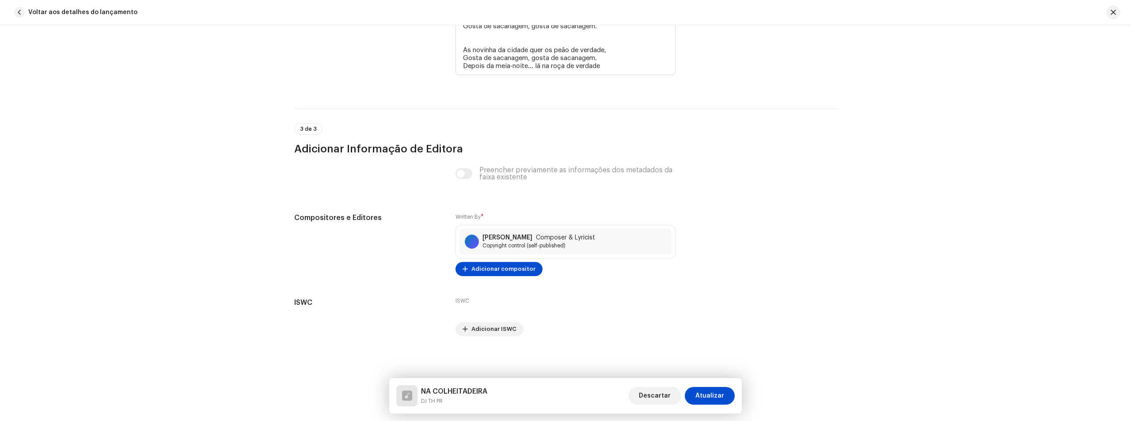
click at [711, 395] on span "Atualizar" at bounding box center [709, 396] width 29 height 18
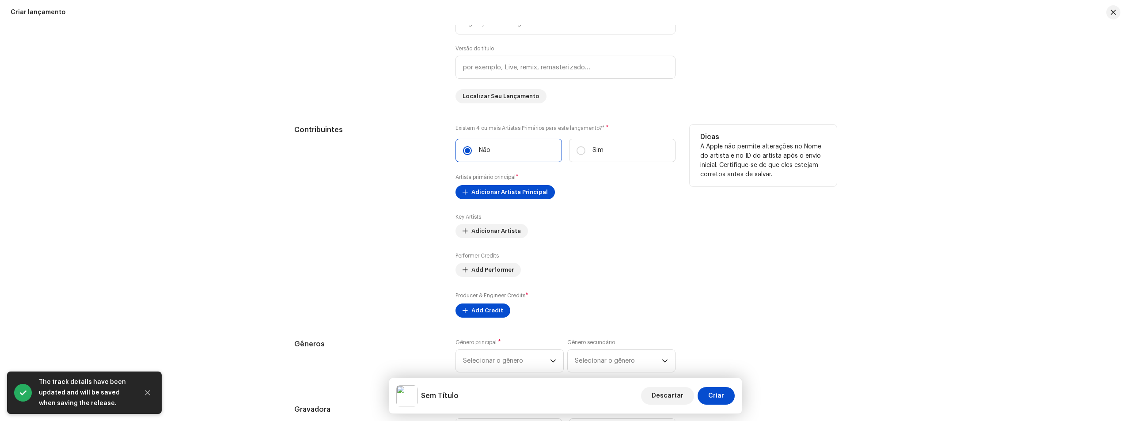
scroll to position [927, 0]
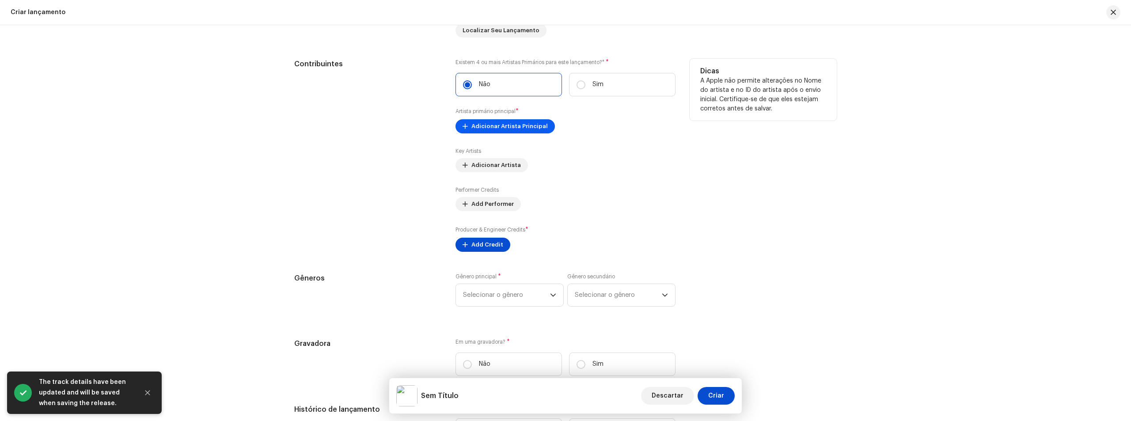
click at [511, 129] on span "Adicionar Artista Principal" at bounding box center [509, 126] width 76 height 18
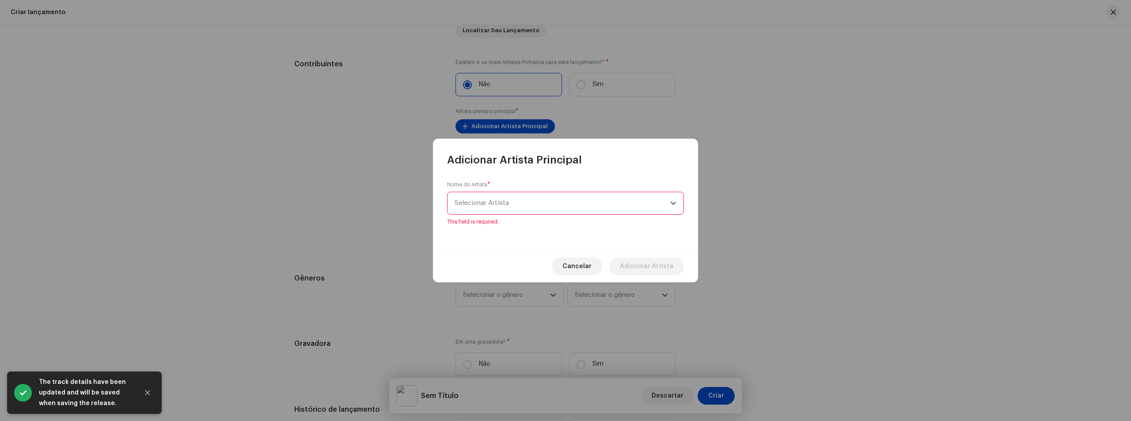
click at [527, 186] on div "Nome do Artista * Selecionar Artista This field is required." at bounding box center [565, 203] width 237 height 44
click at [522, 206] on span "Selecionar Artista" at bounding box center [562, 203] width 216 height 22
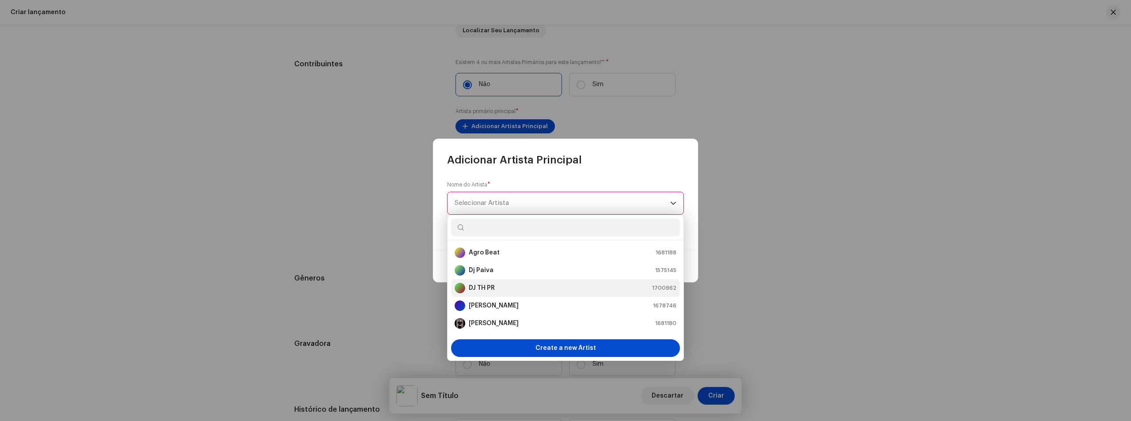
click at [521, 289] on div "DJ TH PR 1700962" at bounding box center [565, 288] width 222 height 11
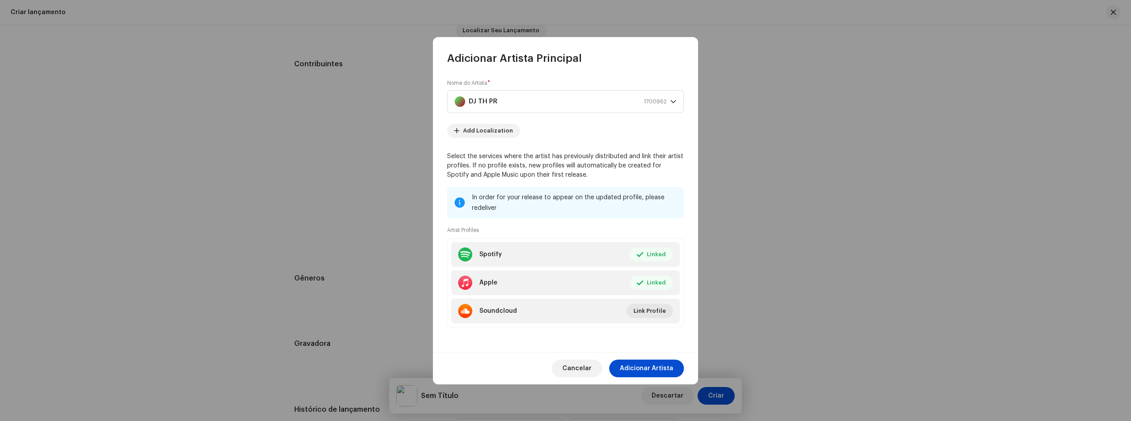
click at [651, 365] on span "Adicionar Artista" at bounding box center [646, 368] width 53 height 18
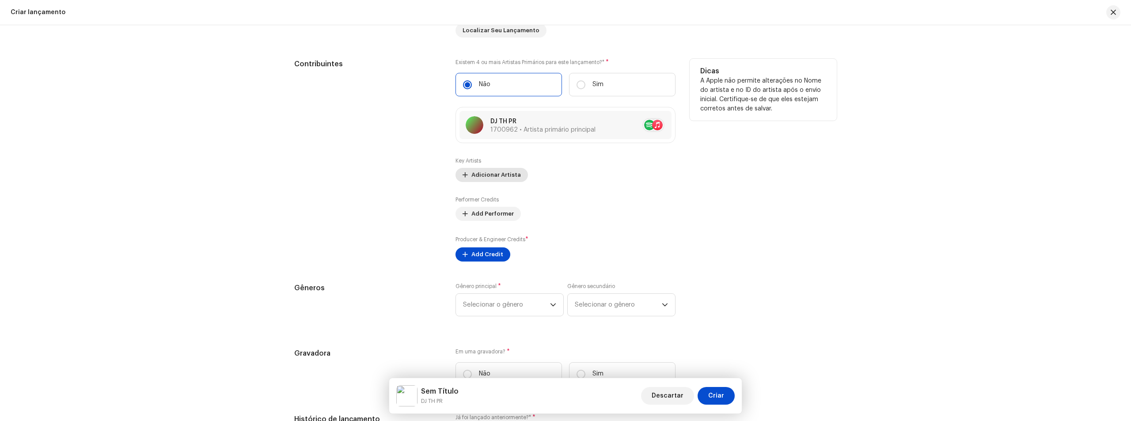
click at [514, 178] on span "Adicionar Artista" at bounding box center [495, 175] width 49 height 18
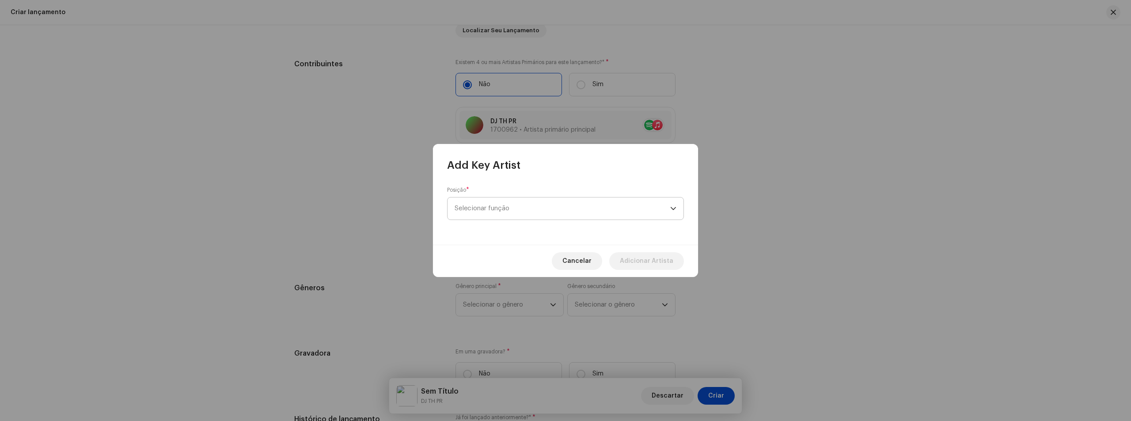
click at [513, 201] on span "Selecionar função" at bounding box center [562, 208] width 216 height 22
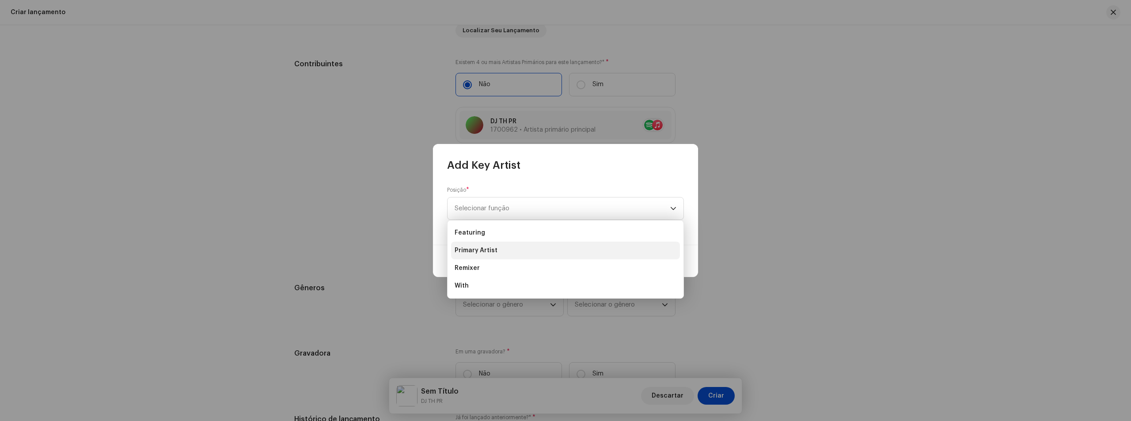
click at [531, 246] on li "Primary Artist" at bounding box center [565, 251] width 229 height 18
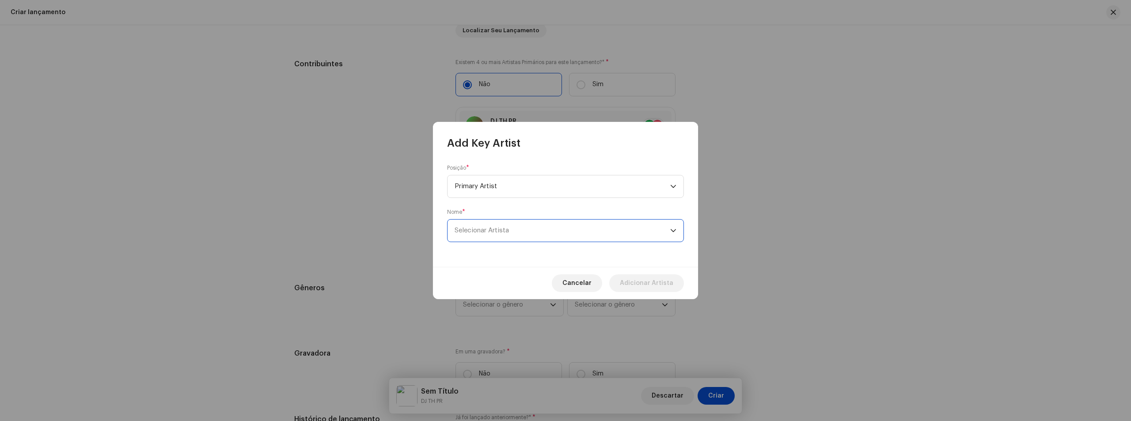
click at [530, 233] on span "Selecionar Artista" at bounding box center [562, 230] width 216 height 22
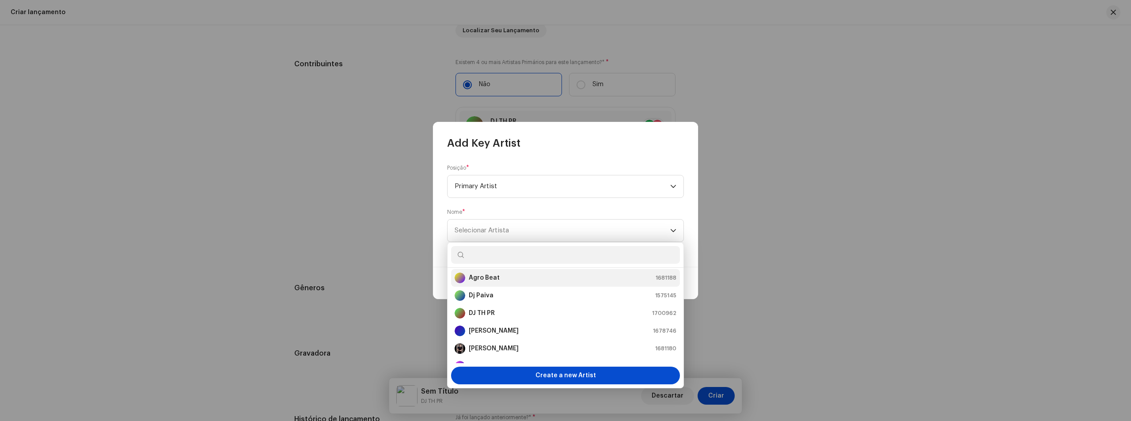
scroll to position [0, 0]
click at [530, 250] on input "text" at bounding box center [565, 255] width 229 height 18
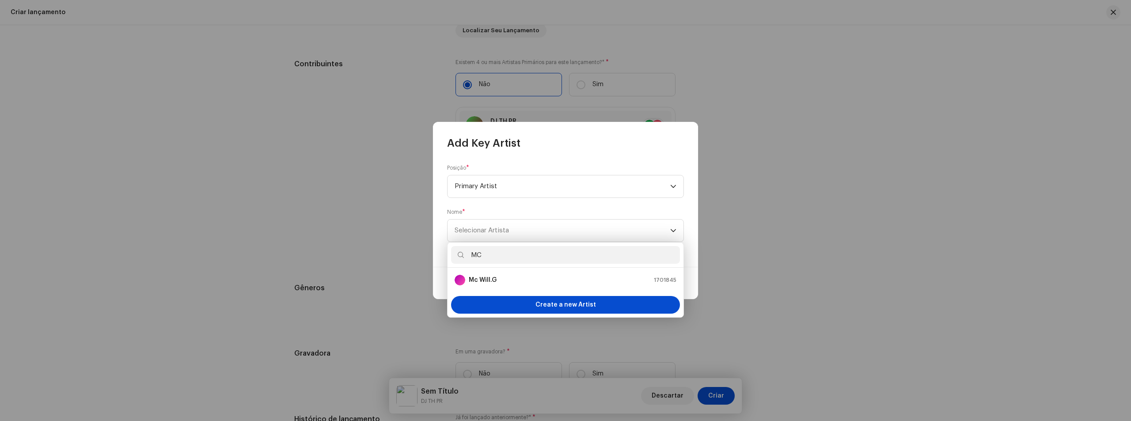
type input "MC"
click at [527, 270] on ul "Mc Will.G 1701845" at bounding box center [565, 280] width 236 height 25
click at [528, 275] on li "Mc Will.G 1701845" at bounding box center [565, 280] width 229 height 18
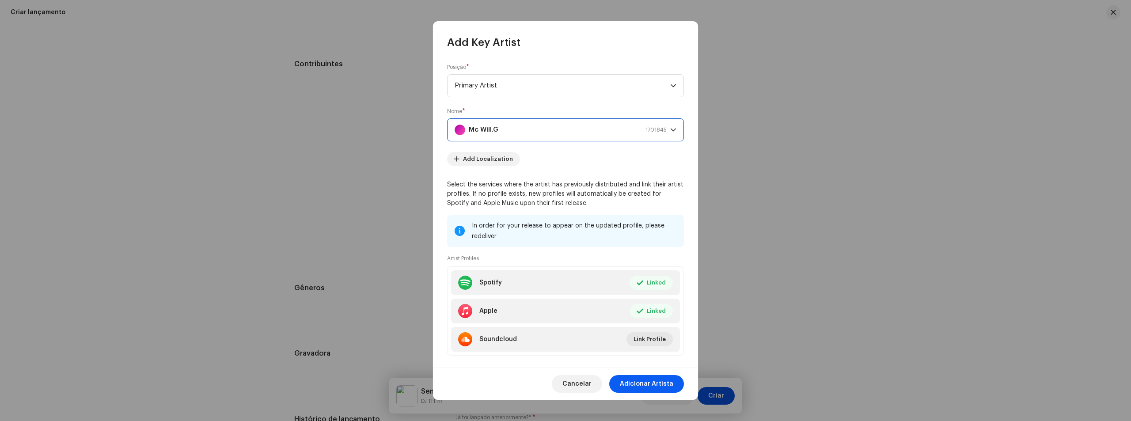
click at [658, 382] on span "Adicionar Artista" at bounding box center [646, 384] width 53 height 18
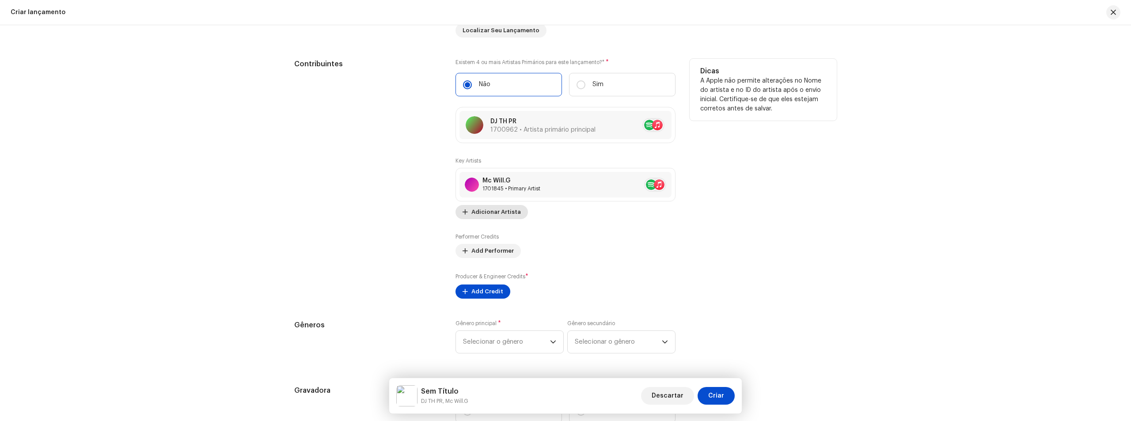
click at [498, 214] on span "Adicionar Artista" at bounding box center [495, 212] width 49 height 18
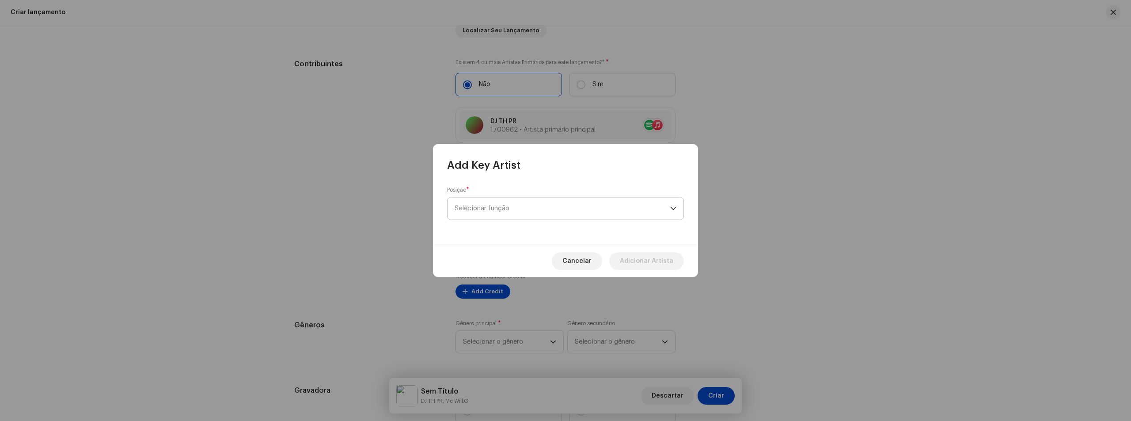
click at [537, 202] on span "Selecionar função" at bounding box center [562, 208] width 216 height 22
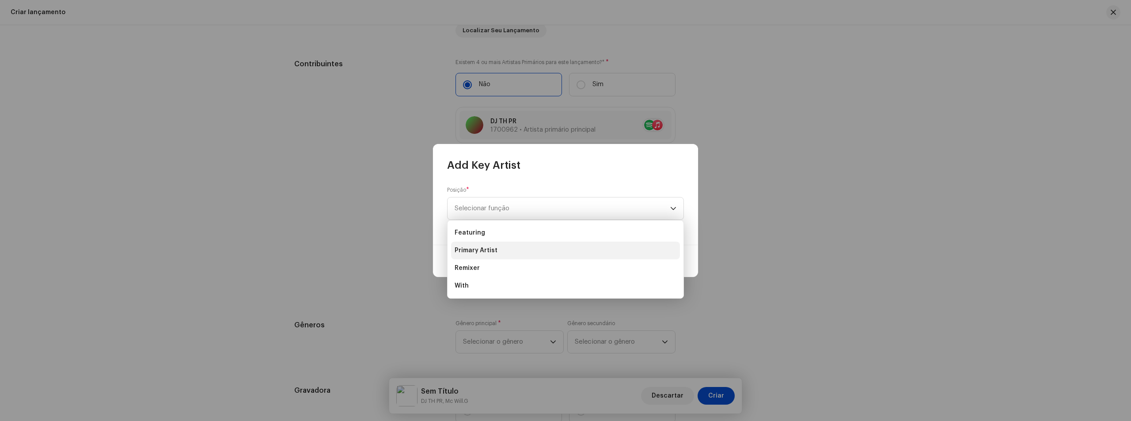
click at [524, 248] on li "Primary Artist" at bounding box center [565, 251] width 229 height 18
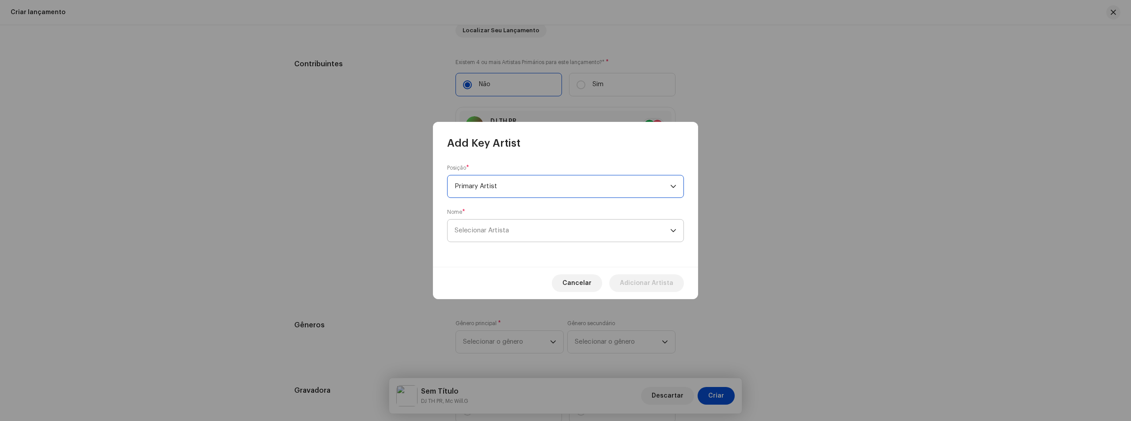
click at [528, 235] on span "Selecionar Artista" at bounding box center [562, 230] width 216 height 22
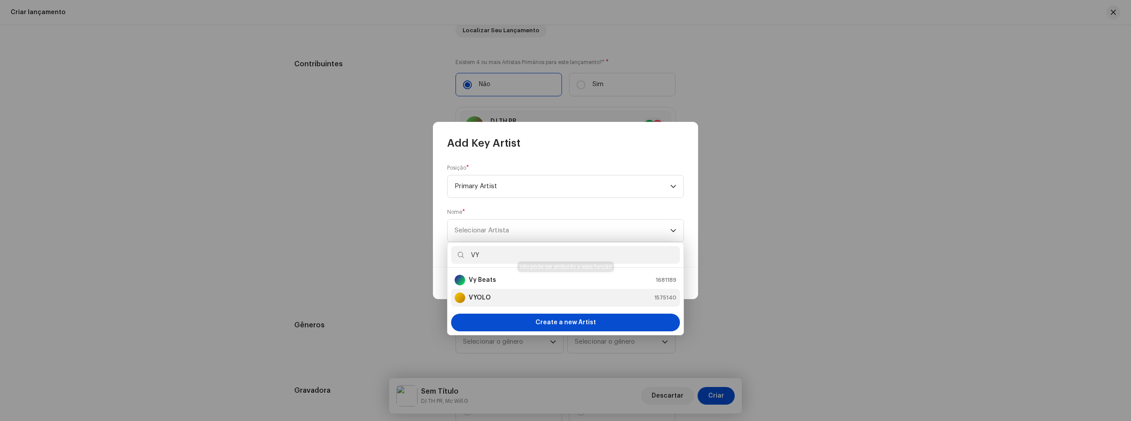
type input "VY"
click at [494, 297] on div "VYOLO 1575140" at bounding box center [565, 297] width 222 height 11
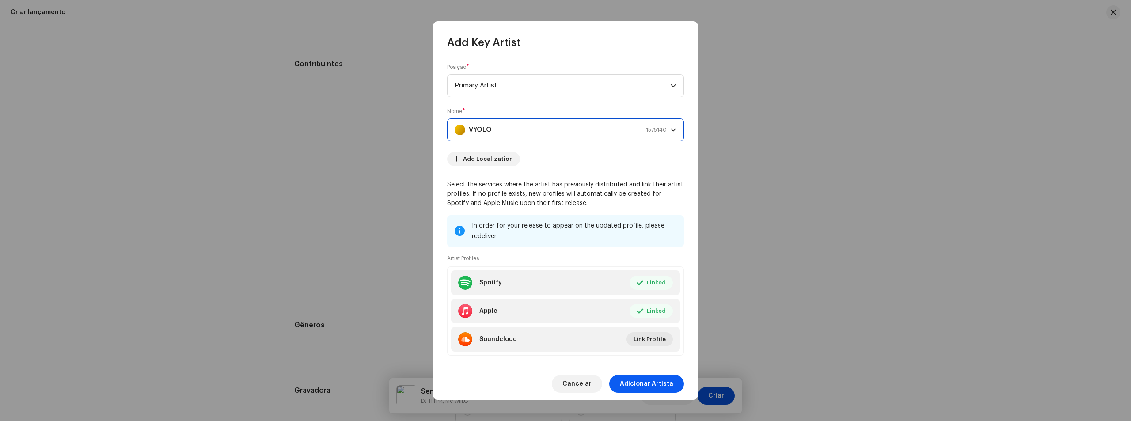
click at [667, 384] on span "Adicionar Artista" at bounding box center [646, 384] width 53 height 18
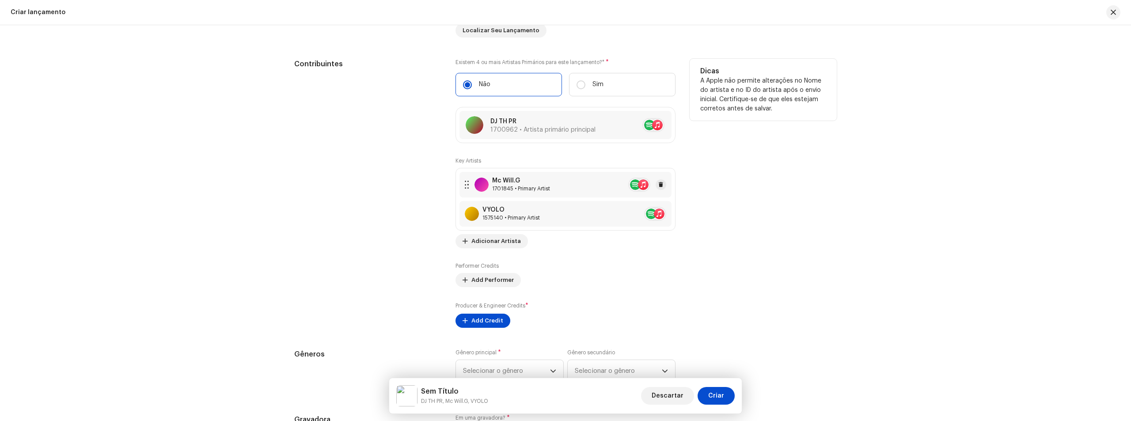
click at [631, 184] on re-a-table-artist-ids at bounding box center [639, 185] width 22 height 14
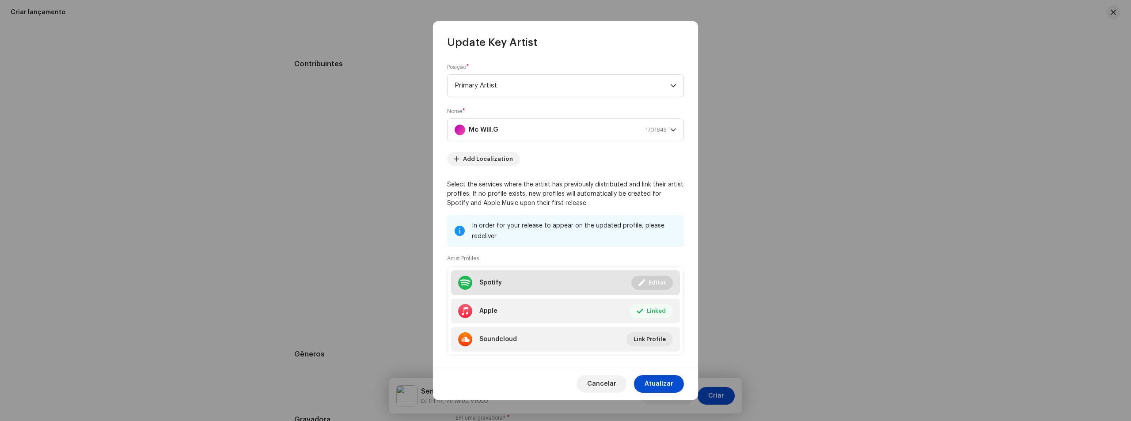
click at [495, 281] on div "Spotify" at bounding box center [490, 282] width 23 height 7
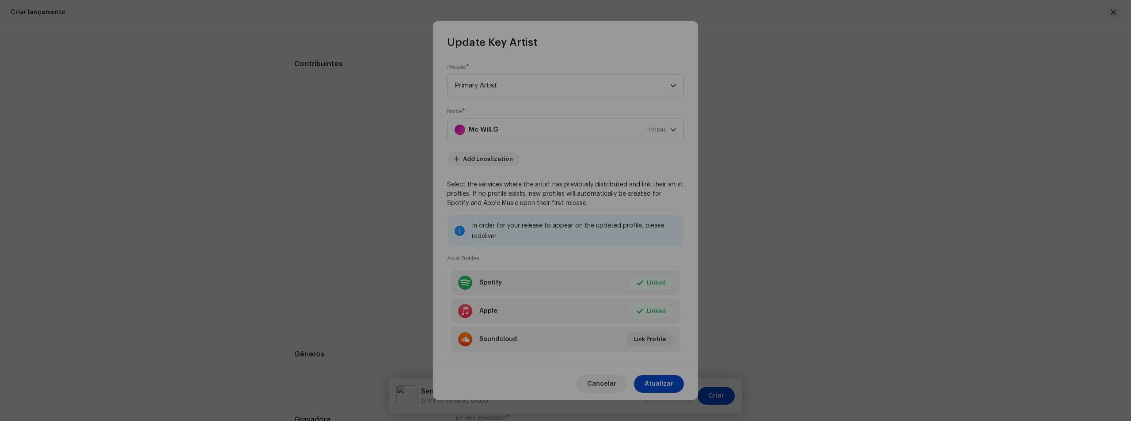
click at [831, 204] on div "Conecte seu Perfil de Artista Id do artista no Spotify * 3i0IzGLyhllwKoQnjcYGsn…" at bounding box center [565, 210] width 1131 height 421
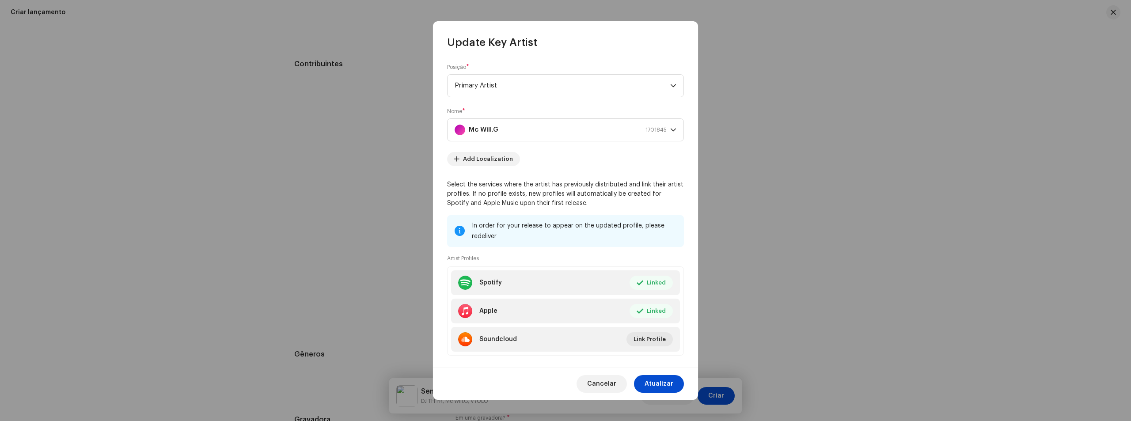
click at [598, 377] on span "Cancelar" at bounding box center [601, 384] width 29 height 18
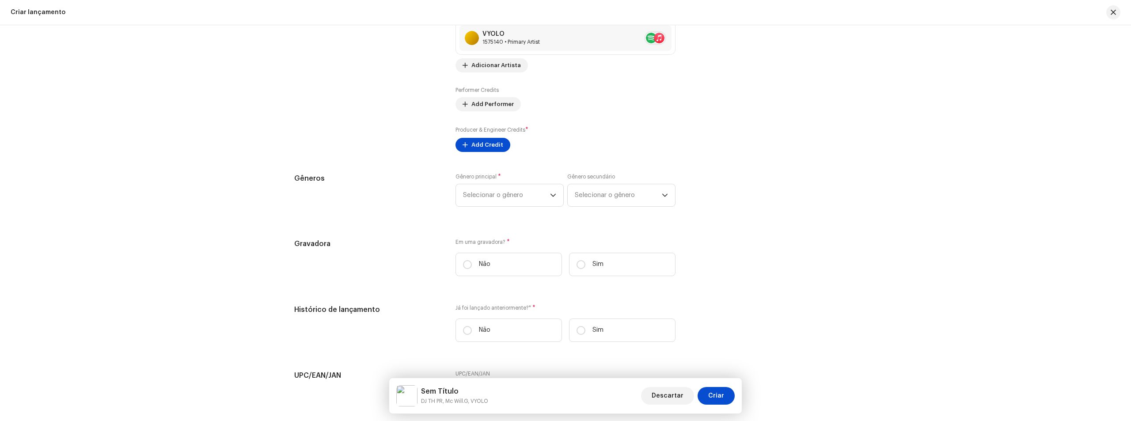
scroll to position [1104, 0]
click at [488, 198] on span "Selecionar o gênero" at bounding box center [506, 194] width 87 height 22
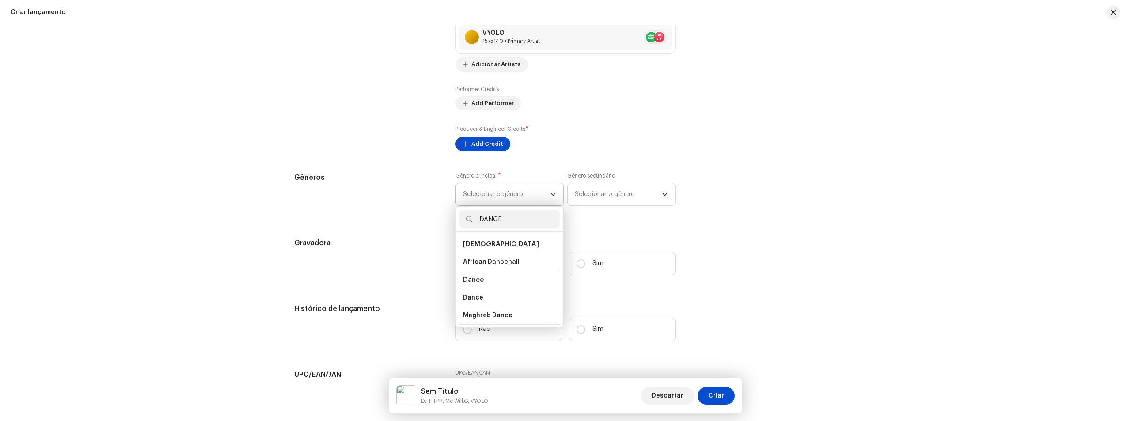
type input "DANCE"
click at [490, 279] on li "Dance" at bounding box center [509, 280] width 100 height 18
click at [481, 281] on span "Dance" at bounding box center [473, 279] width 21 height 7
click at [475, 303] on li "Dance" at bounding box center [509, 298] width 100 height 18
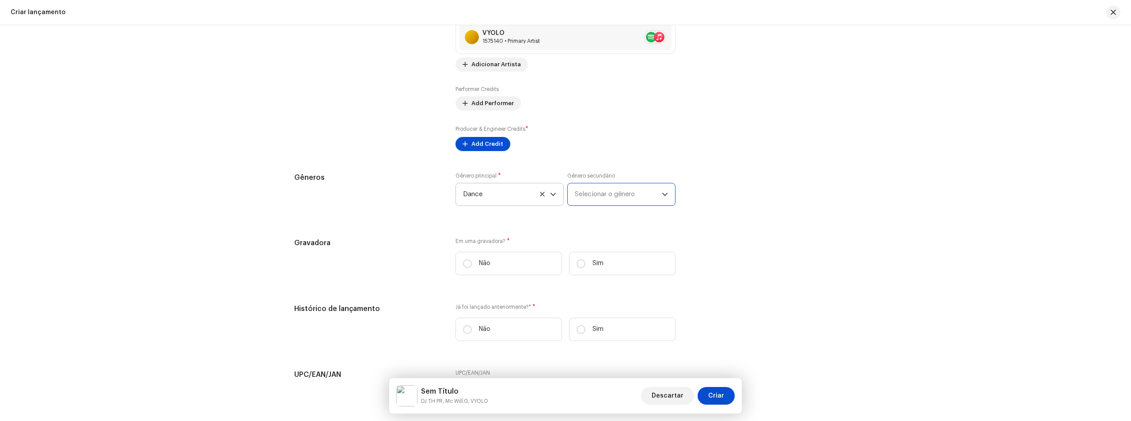
click at [604, 203] on span "Selecionar o gênero" at bounding box center [618, 194] width 87 height 22
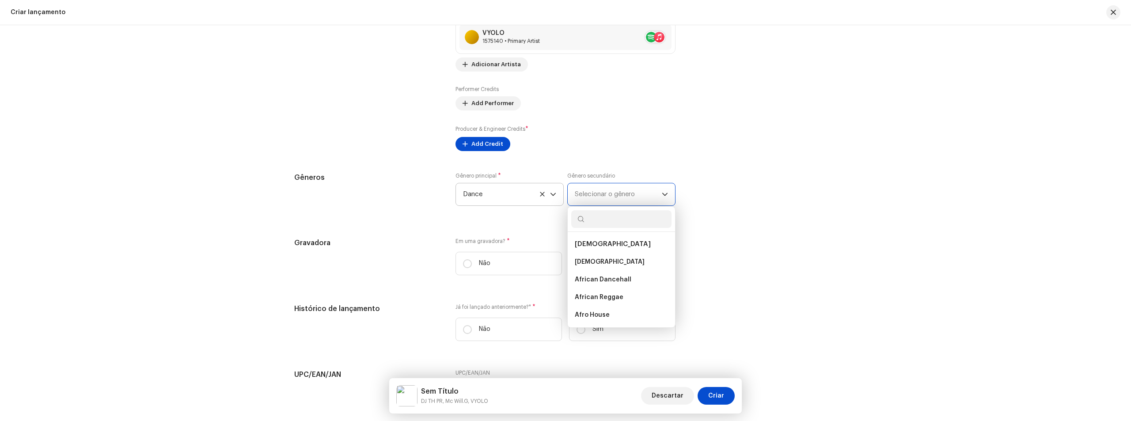
click at [608, 200] on span "Selecionar o gênero" at bounding box center [618, 194] width 87 height 22
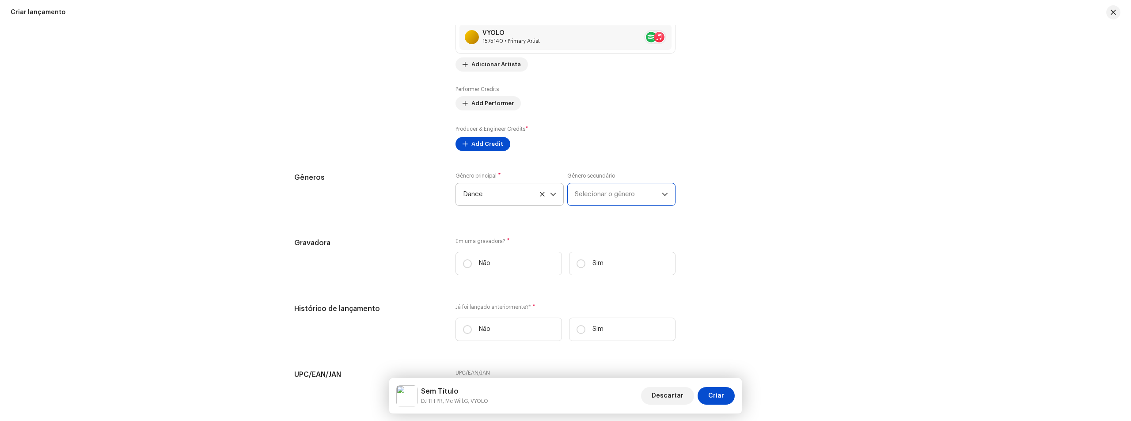
click at [608, 200] on span "Selecionar o gênero" at bounding box center [618, 194] width 87 height 22
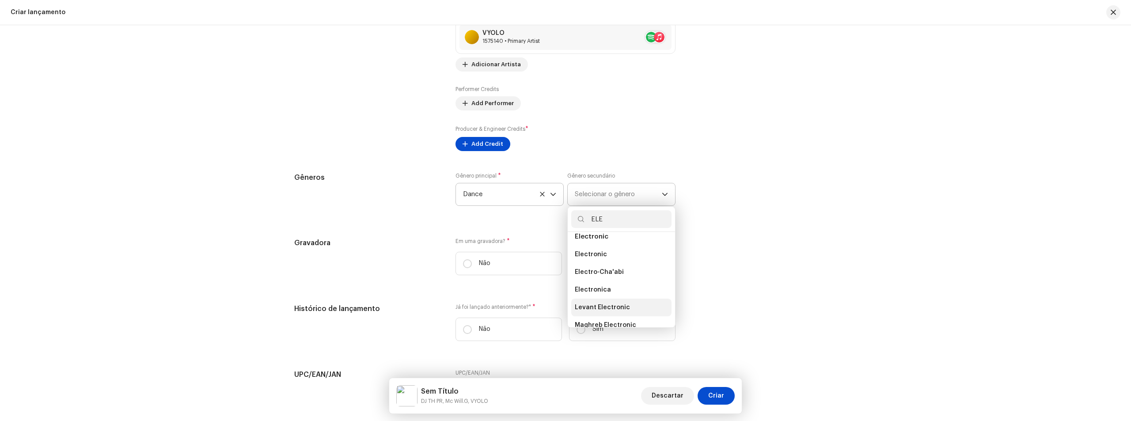
scroll to position [132, 0]
type input "ELE"
click at [615, 272] on li "Electronica" at bounding box center [621, 272] width 100 height 18
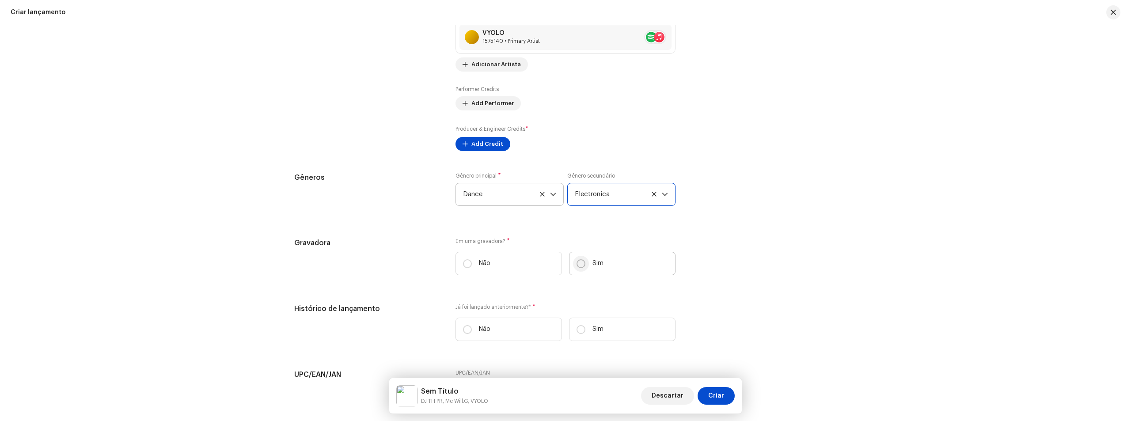
click at [581, 267] on input "Sim" at bounding box center [580, 263] width 9 height 9
radio input "true"
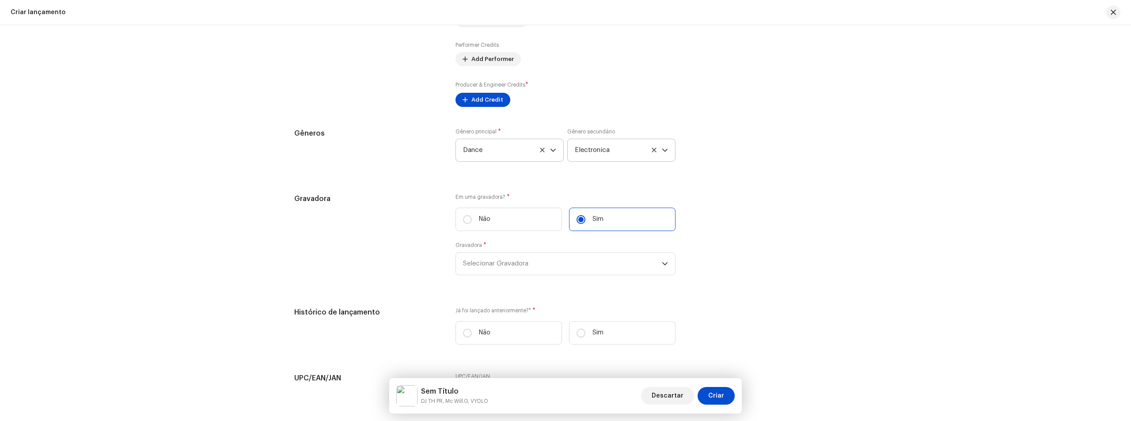
drag, startPoint x: 510, startPoint y: 260, endPoint x: 490, endPoint y: 233, distance: 33.5
click at [509, 260] on span "Selecionar Gravadora" at bounding box center [562, 264] width 199 height 22
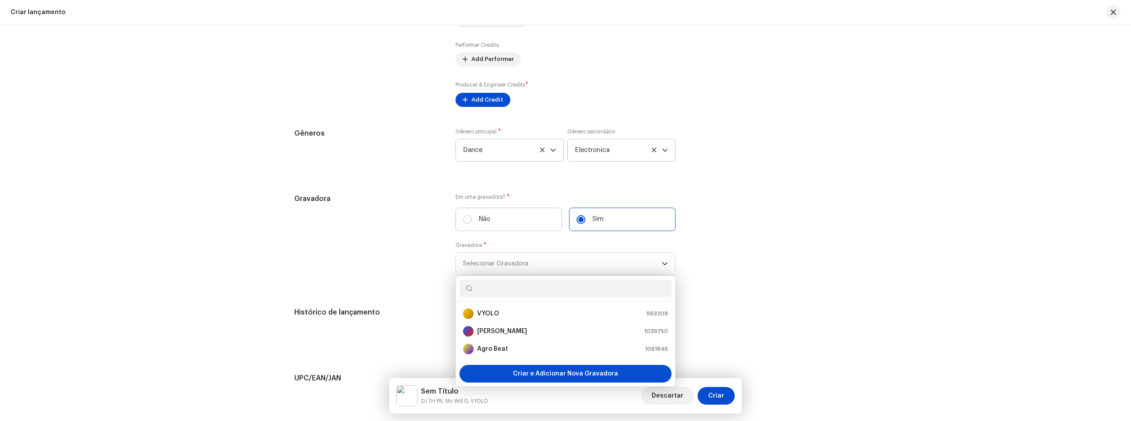
click at [481, 223] on p "Não" at bounding box center [484, 219] width 11 height 9
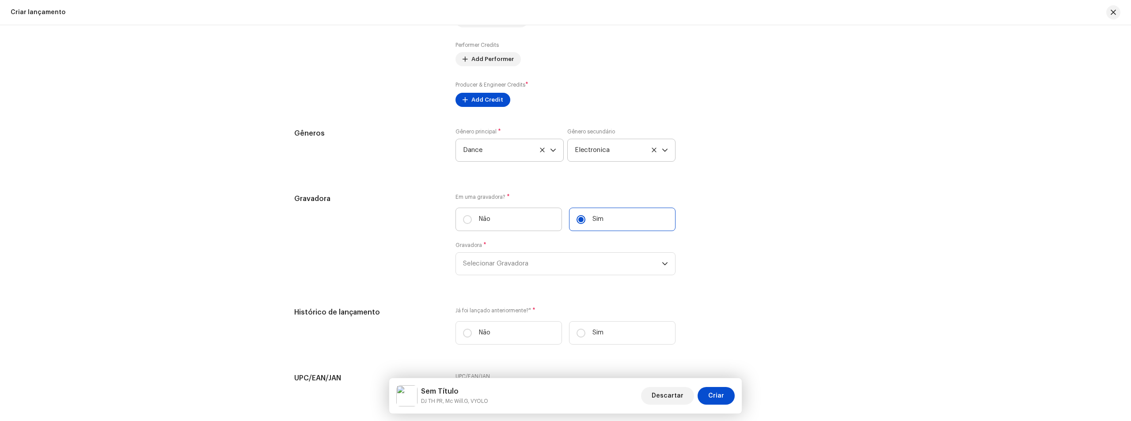
click at [472, 223] on input "Não" at bounding box center [467, 219] width 9 height 9
radio input "true"
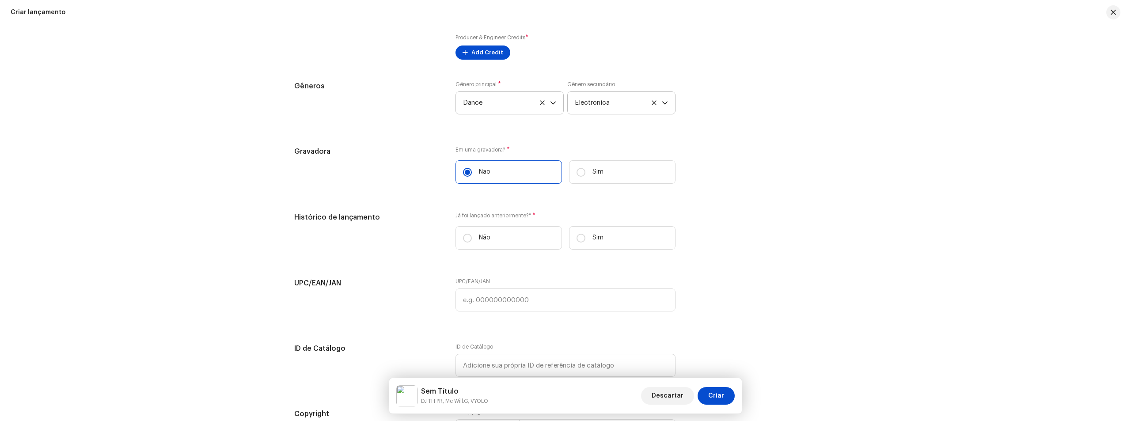
scroll to position [1237, 0]
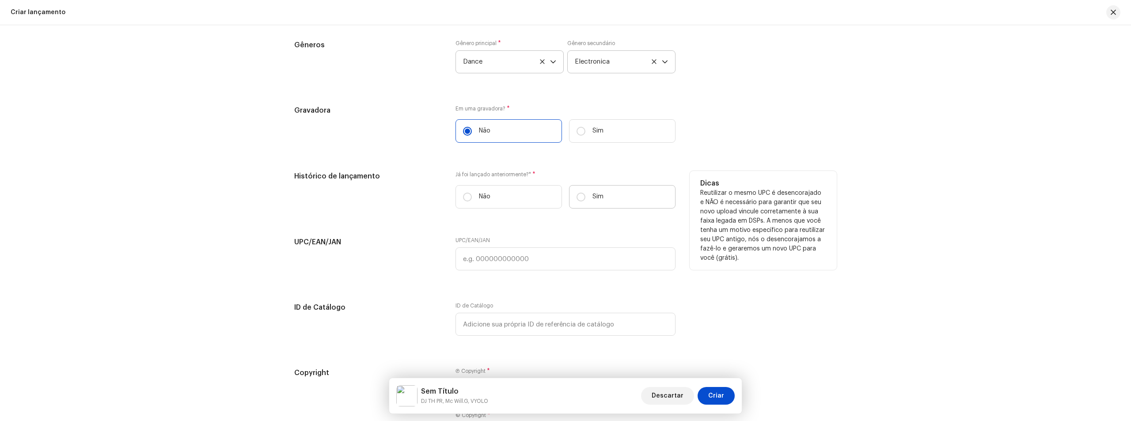
click at [587, 198] on label "Sim" at bounding box center [622, 196] width 106 height 23
click at [585, 198] on input "Sim" at bounding box center [580, 197] width 9 height 9
radio input "true"
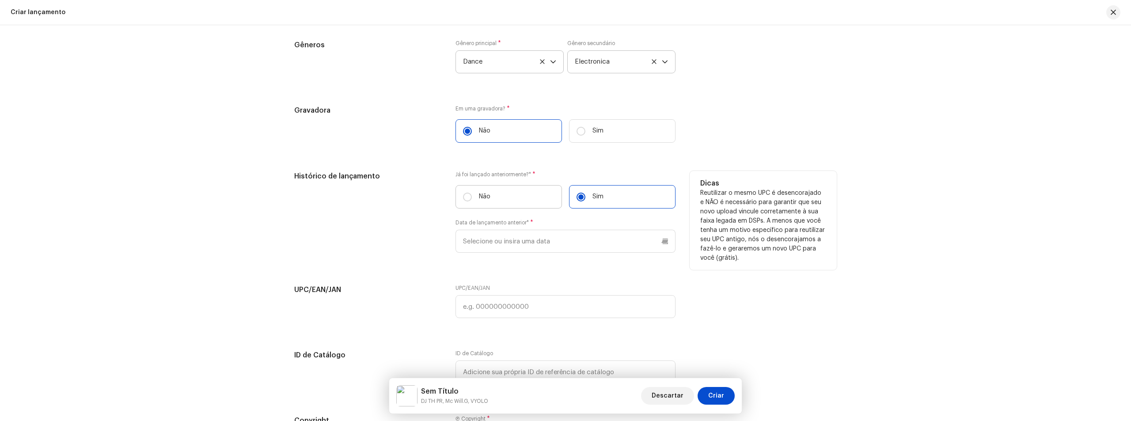
click at [479, 198] on p "Não" at bounding box center [484, 196] width 11 height 9
click at [472, 198] on input "Não" at bounding box center [467, 197] width 9 height 9
radio input "true"
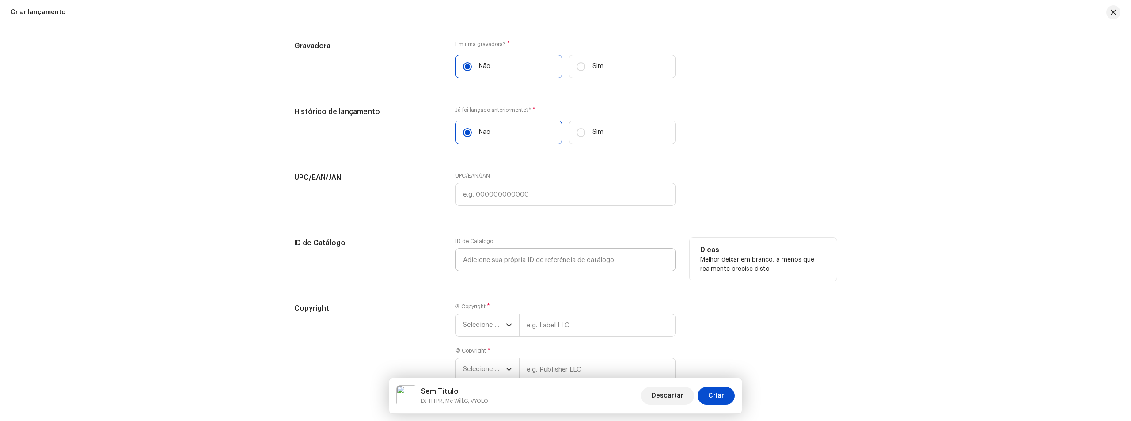
scroll to position [1356, 0]
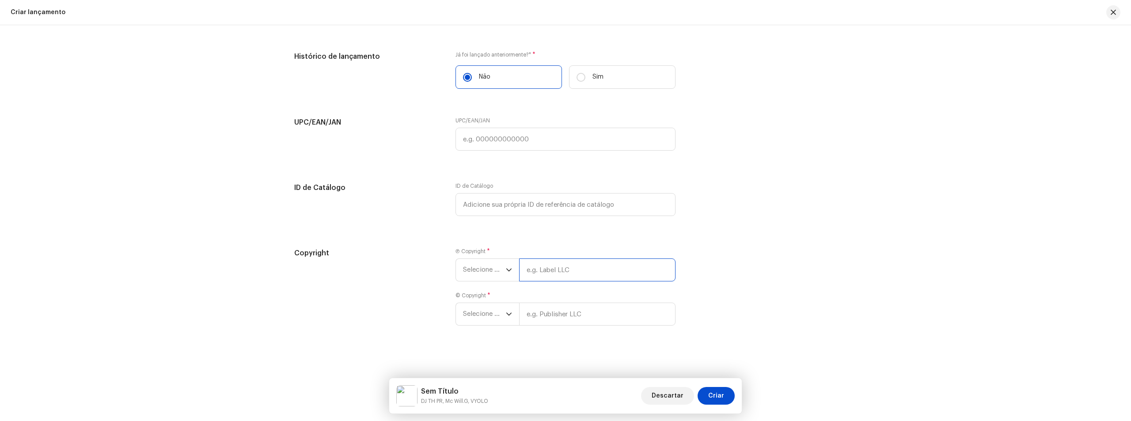
click at [553, 275] on input "text" at bounding box center [597, 269] width 156 height 23
click at [484, 271] on span "Selecione o ano" at bounding box center [484, 270] width 43 height 22
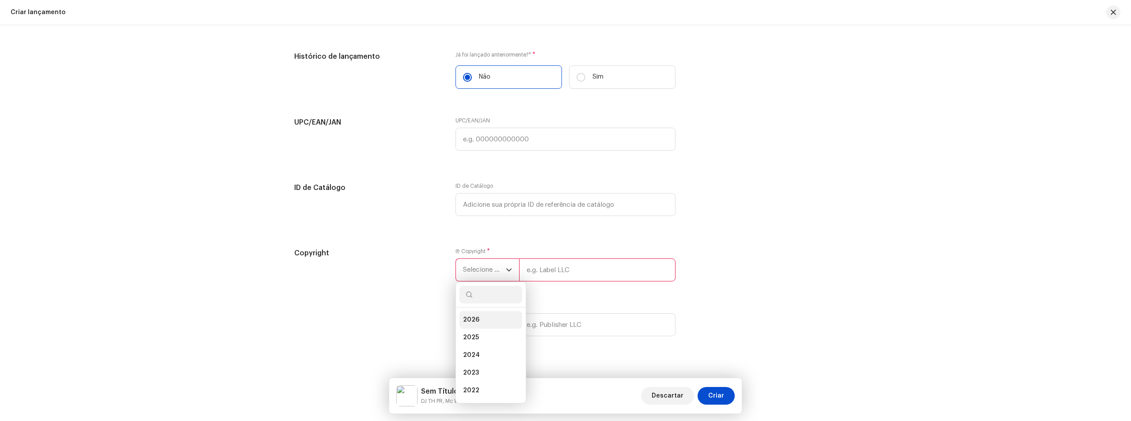
click at [486, 321] on li "2026" at bounding box center [490, 320] width 63 height 18
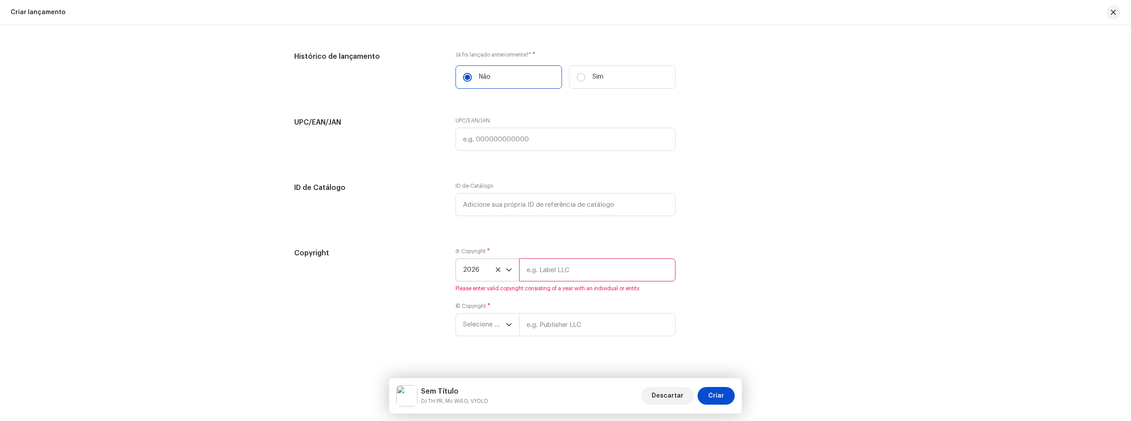
click at [538, 269] on input "text" at bounding box center [597, 269] width 156 height 23
type input "VYOLO"
click at [488, 319] on span "Selecione o ano" at bounding box center [484, 314] width 43 height 22
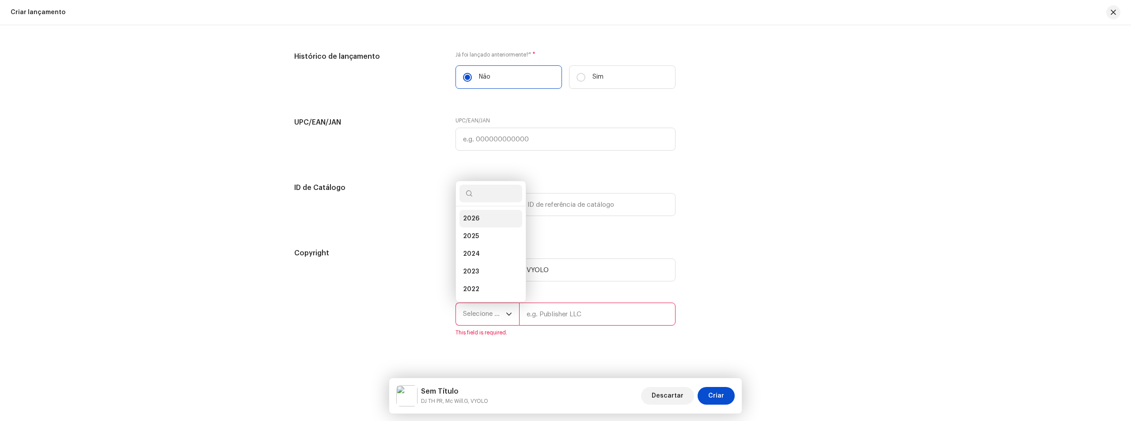
click at [491, 214] on li "2026" at bounding box center [490, 219] width 63 height 18
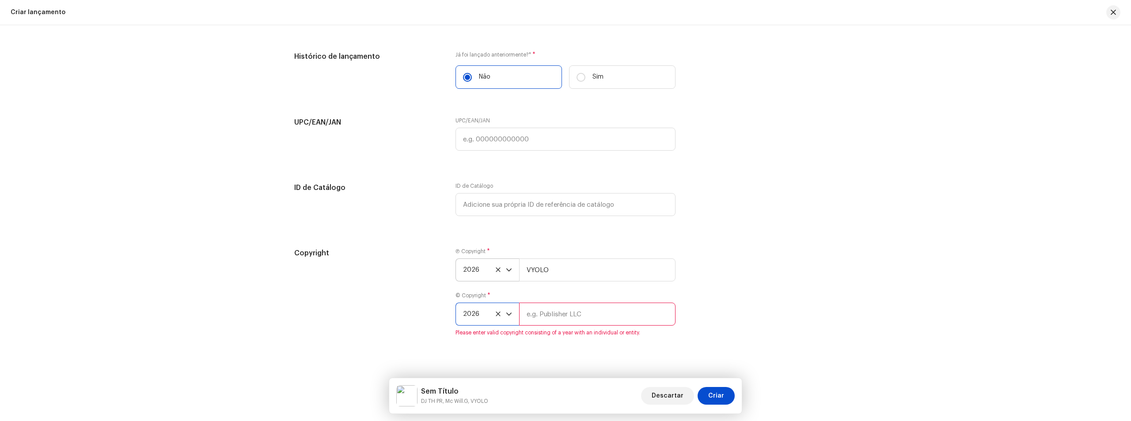
click at [547, 306] on input "text" at bounding box center [597, 314] width 156 height 23
type input "VYOLO"
click at [728, 394] on button "Criar" at bounding box center [715, 396] width 37 height 18
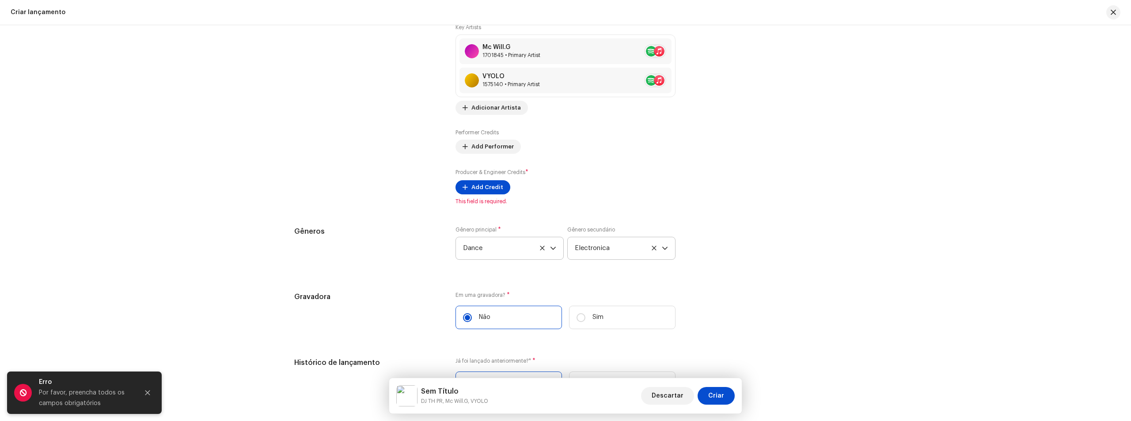
scroll to position [1086, 0]
click at [483, 193] on span "Add Credit" at bounding box center [487, 191] width 32 height 18
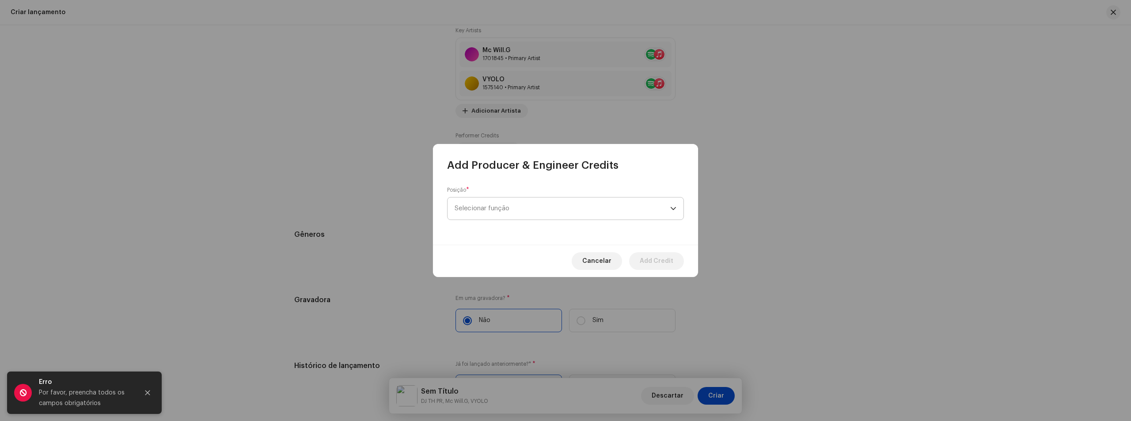
click at [513, 202] on span "Selecionar função" at bounding box center [562, 208] width 216 height 22
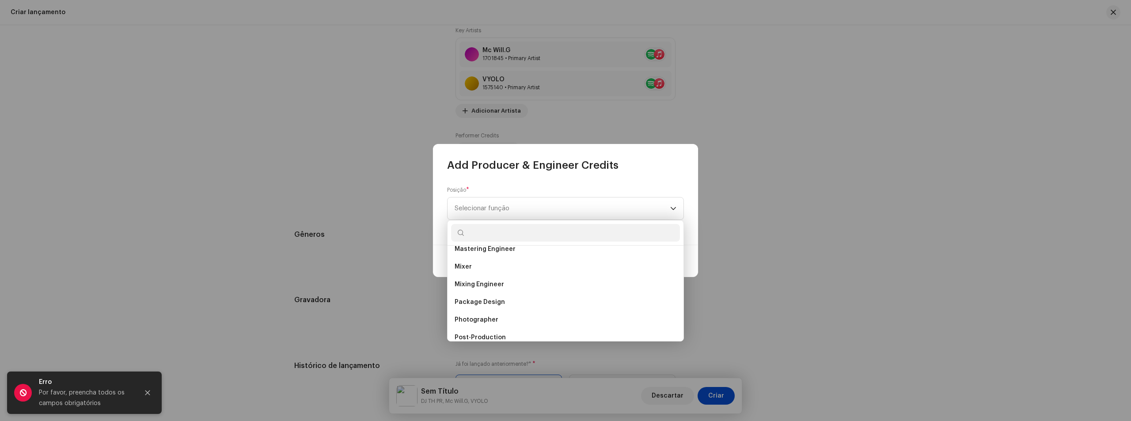
scroll to position [300, 0]
click at [490, 312] on li "Producer" at bounding box center [565, 311] width 229 height 18
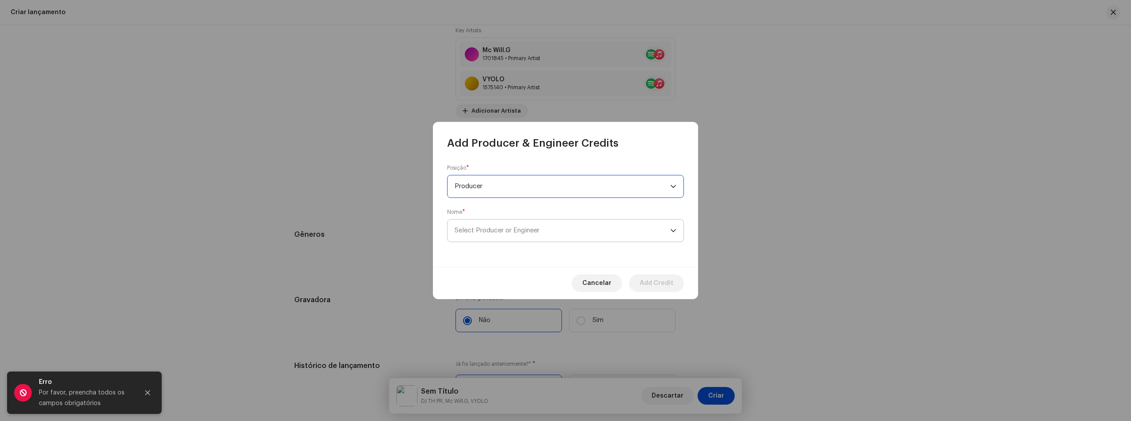
click at [509, 227] on span "Select Producer or Engineer" at bounding box center [562, 230] width 216 height 22
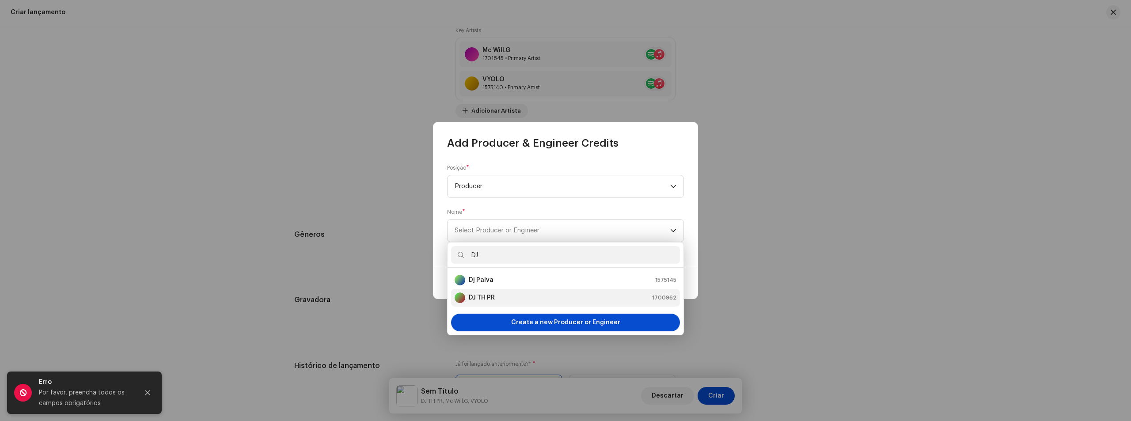
type input "DJ"
click at [507, 294] on div "DJ TH PR 1700962" at bounding box center [565, 297] width 222 height 11
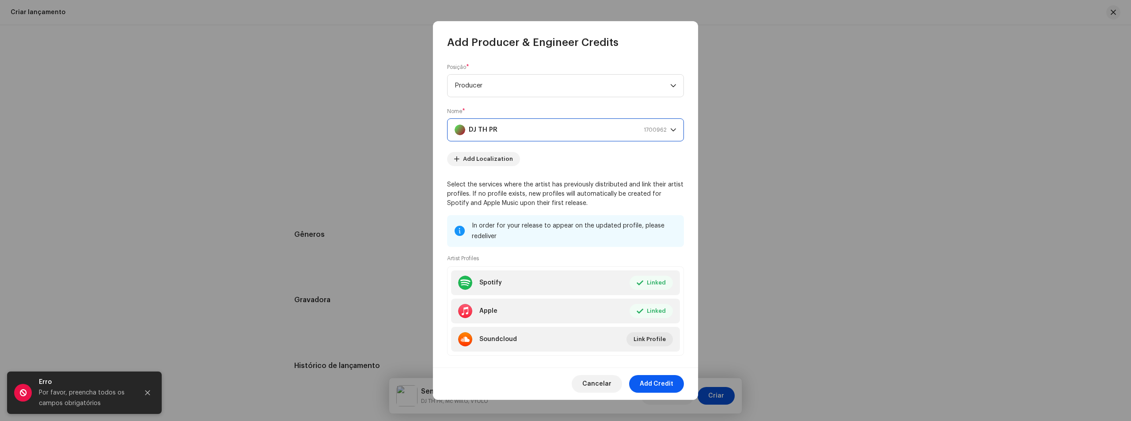
click at [665, 384] on span "Add Credit" at bounding box center [656, 384] width 34 height 18
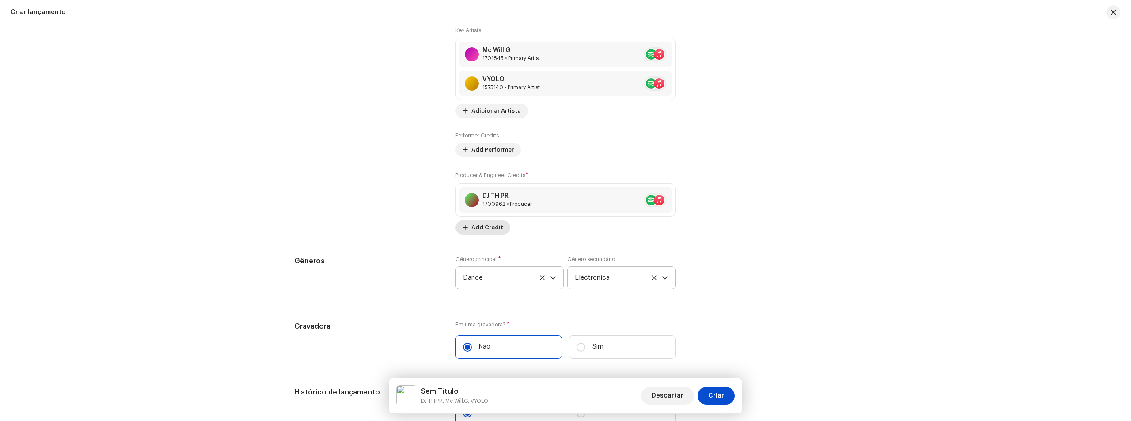
click at [490, 225] on span "Add Credit" at bounding box center [487, 228] width 32 height 18
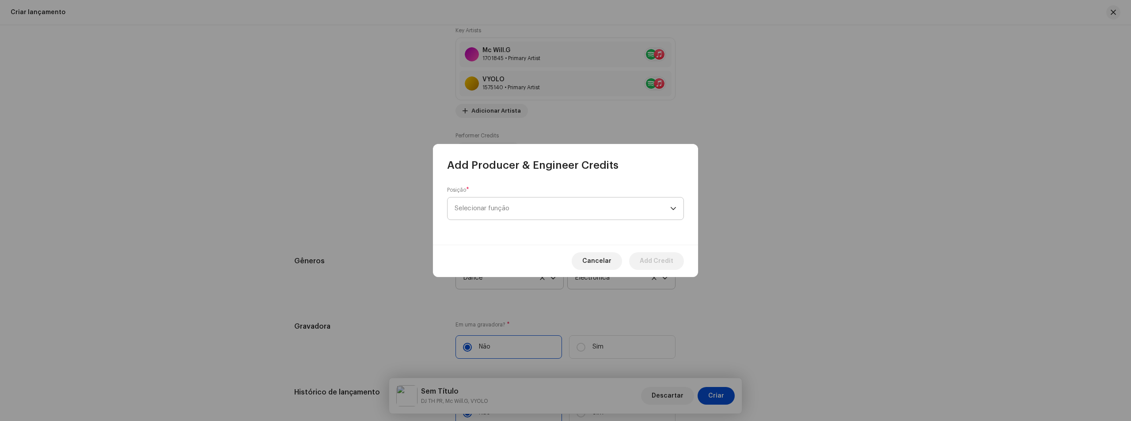
click at [510, 204] on span "Selecionar função" at bounding box center [562, 208] width 216 height 22
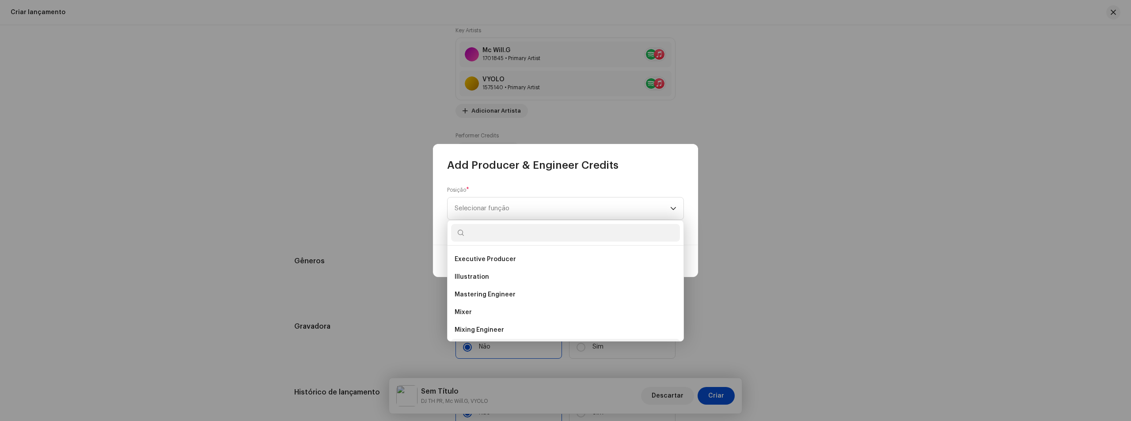
scroll to position [88, 0]
click at [495, 309] on li "Co-Producer" at bounding box center [565, 311] width 229 height 18
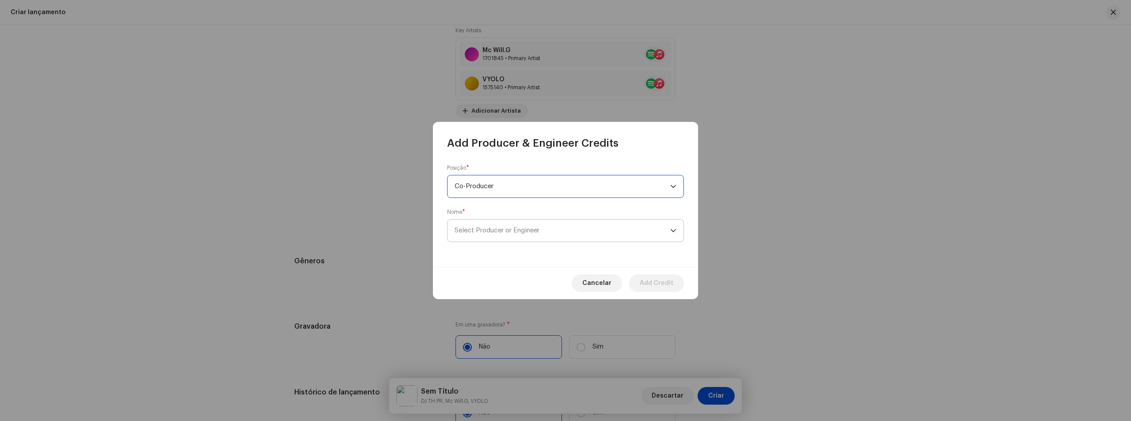
click at [502, 231] on span "Select Producer or Engineer" at bounding box center [496, 230] width 85 height 7
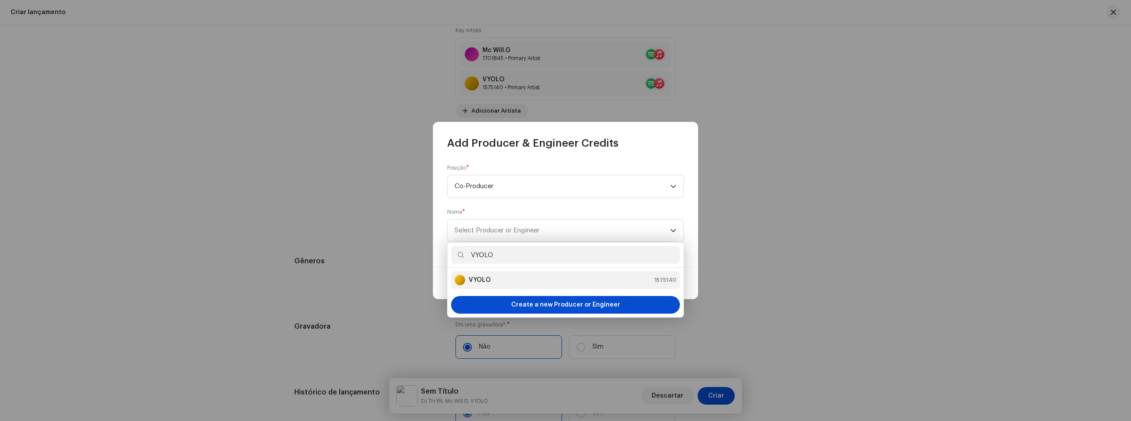
type input "VYOLO"
click at [499, 276] on div "VYOLO 1575140" at bounding box center [565, 280] width 222 height 11
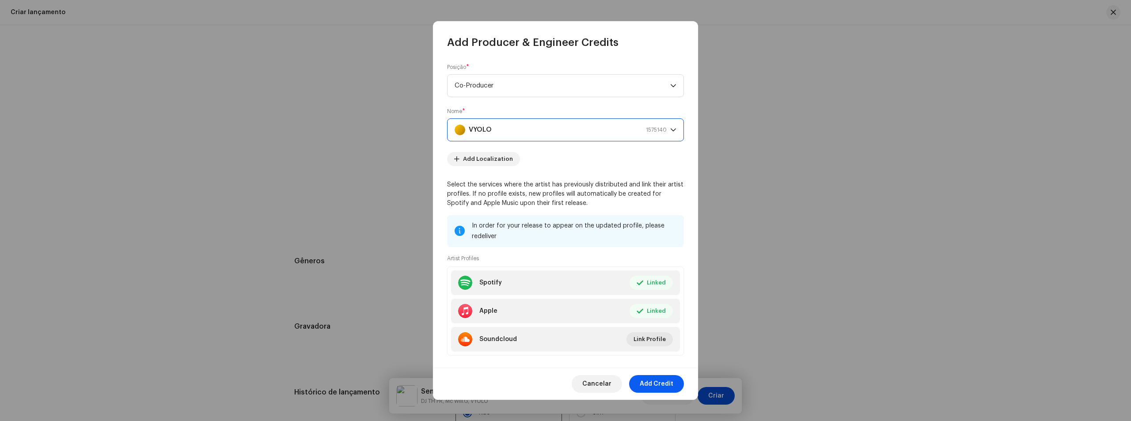
click at [655, 378] on span "Add Credit" at bounding box center [656, 384] width 34 height 18
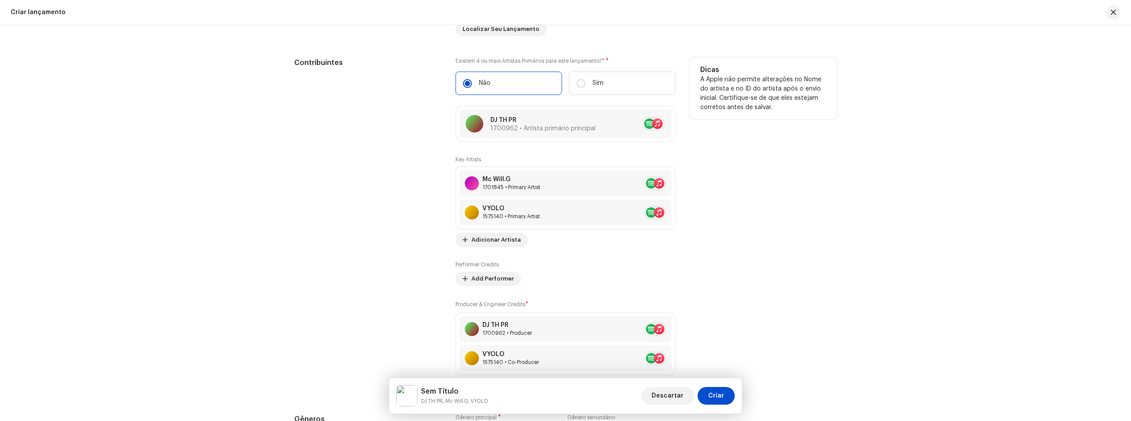
scroll to position [777, 0]
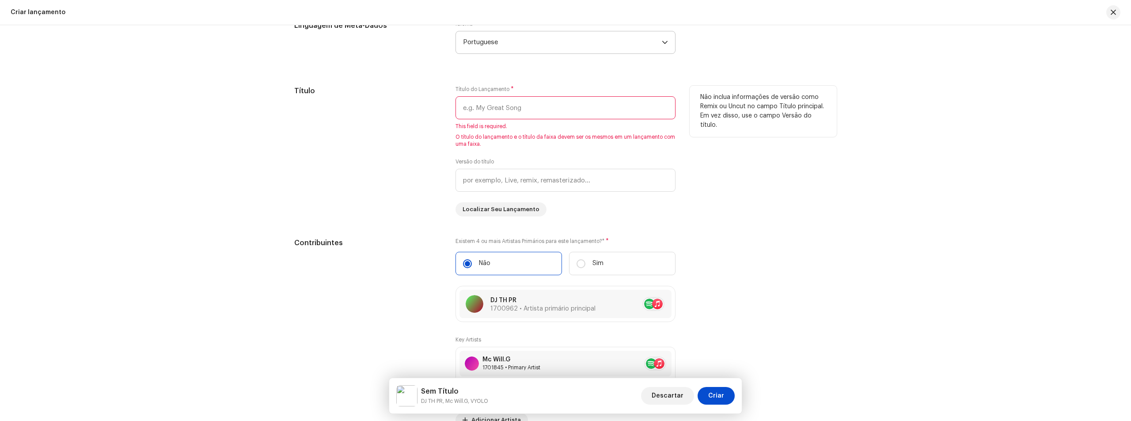
click at [497, 109] on input "text" at bounding box center [565, 107] width 220 height 23
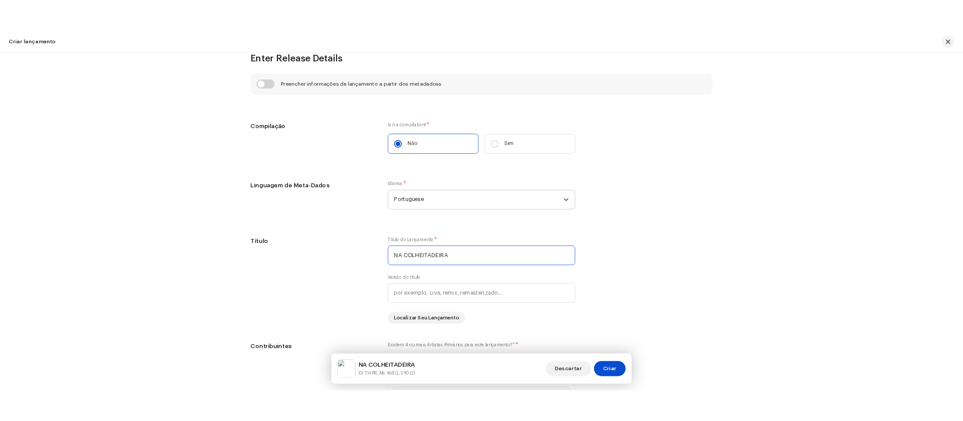
scroll to position [821, 0]
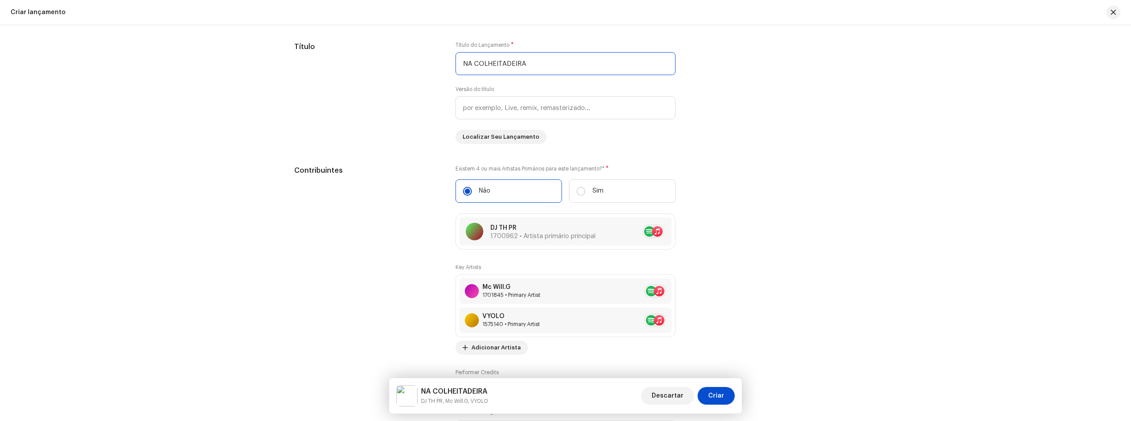
type input "NA COLHEITADEIRA"
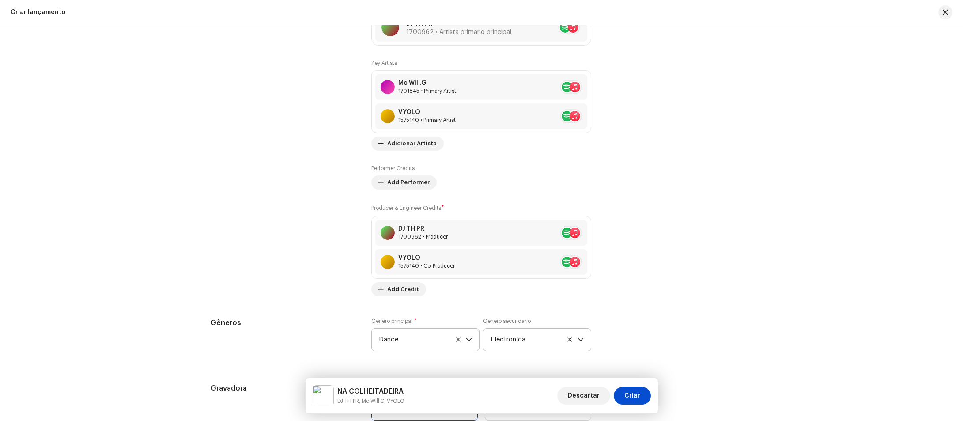
scroll to position [1174, 0]
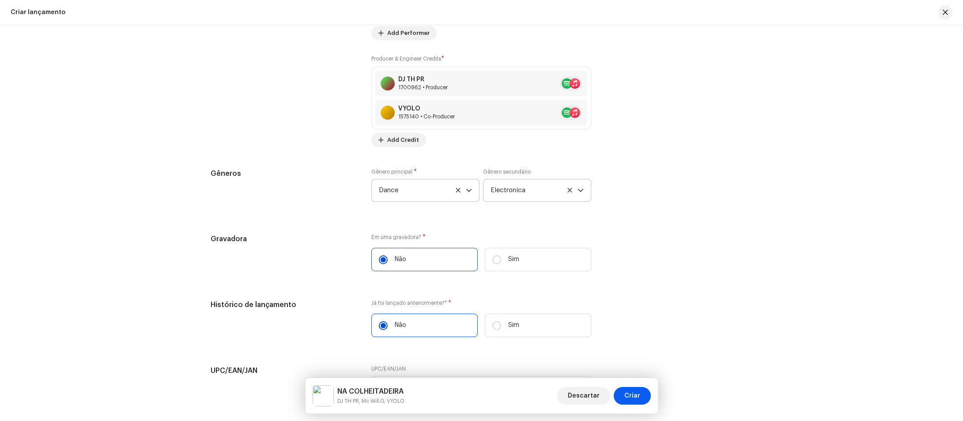
click at [628, 396] on span "Criar" at bounding box center [632, 396] width 16 height 18
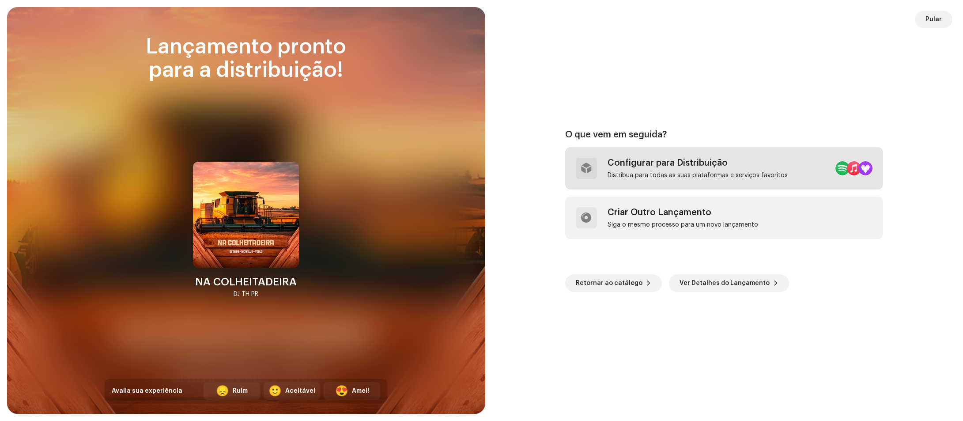
click at [714, 172] on div "Distribua para todas as suas plataformas e serviços favoritos" at bounding box center [698, 175] width 180 height 7
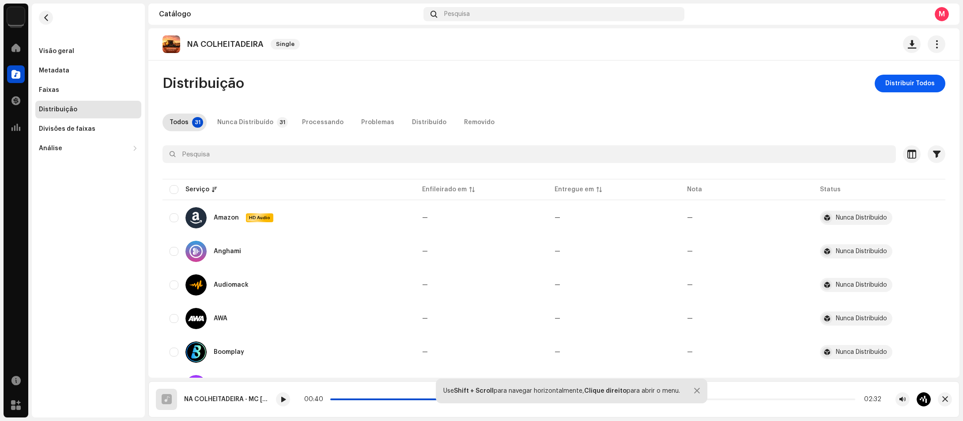
click at [915, 87] on span "Distribuir Todos" at bounding box center [909, 84] width 49 height 18
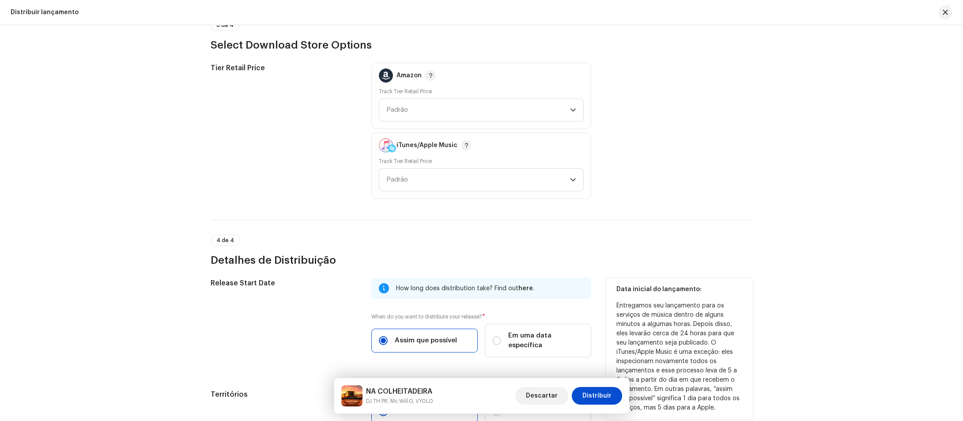
scroll to position [1381, 0]
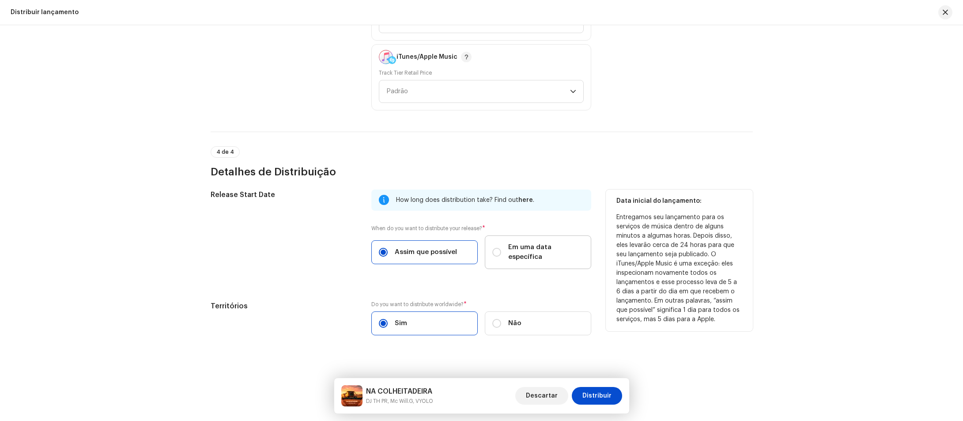
click at [511, 243] on span "Em uma data específica" at bounding box center [546, 251] width 76 height 19
click at [501, 248] on input "Em uma data específica" at bounding box center [496, 252] width 9 height 9
radio input "true"
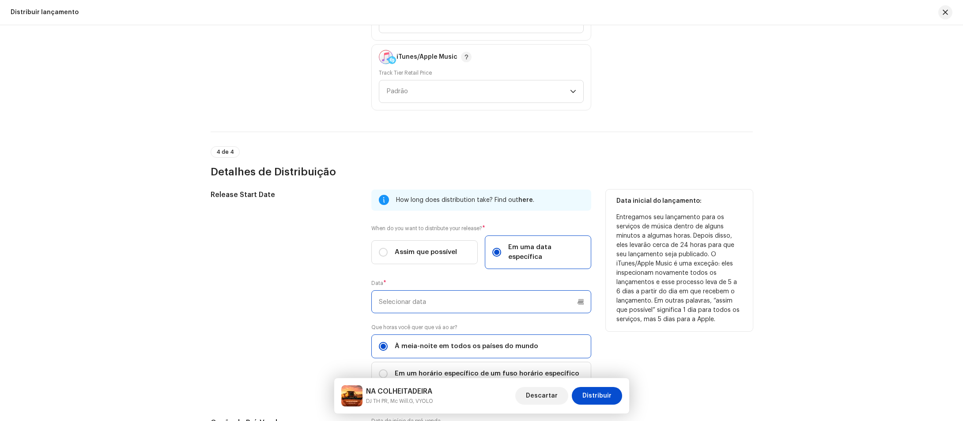
click at [519, 299] on input "text" at bounding box center [481, 301] width 220 height 23
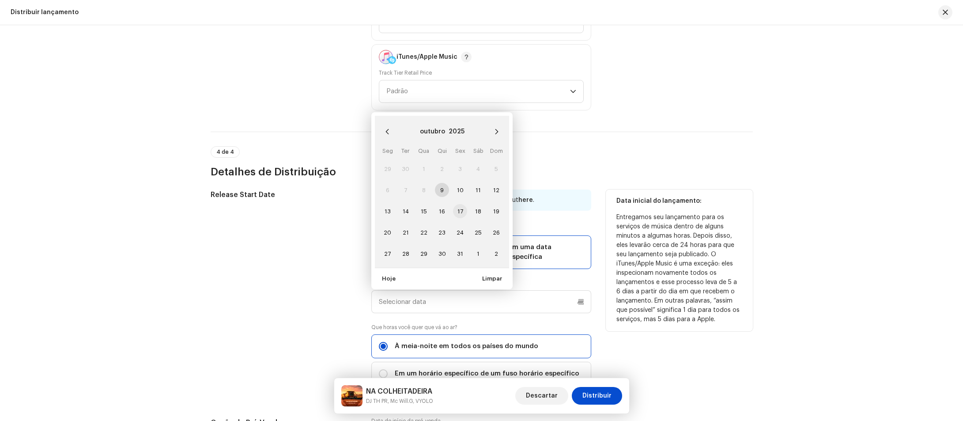
click at [459, 204] on span "17" at bounding box center [460, 211] width 14 height 14
type input "17/10/2025"
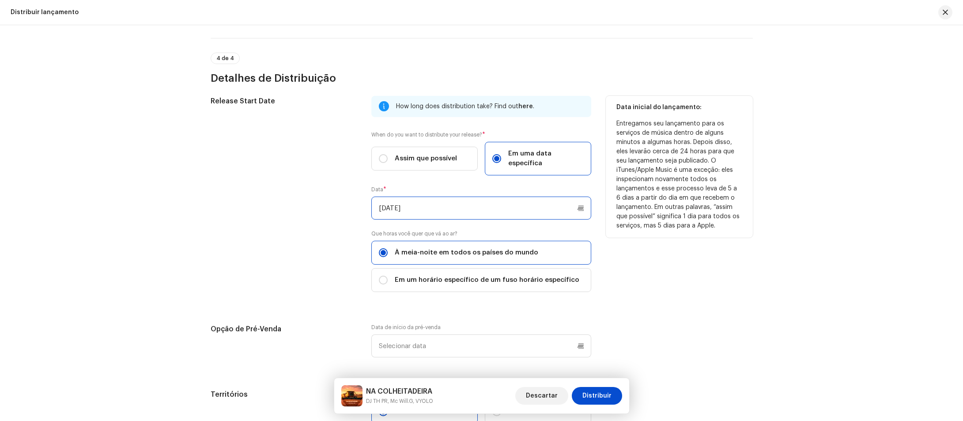
scroll to position [1563, 0]
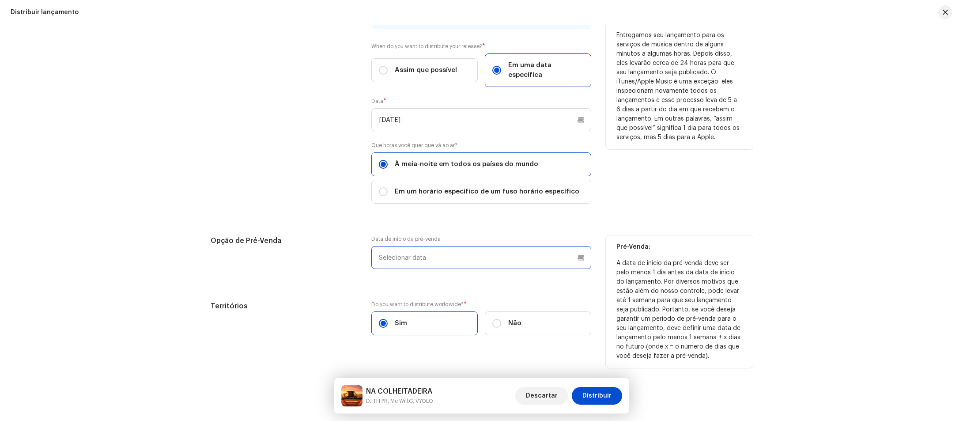
click at [411, 250] on input "text" at bounding box center [481, 257] width 220 height 23
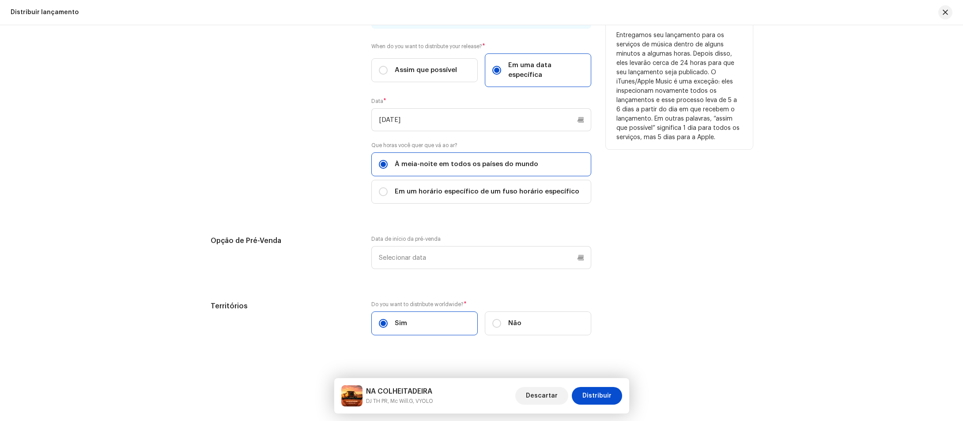
click at [265, 214] on div "Release Start Date How long does distribution take? Find out here . When do you…" at bounding box center [482, 177] width 542 height 338
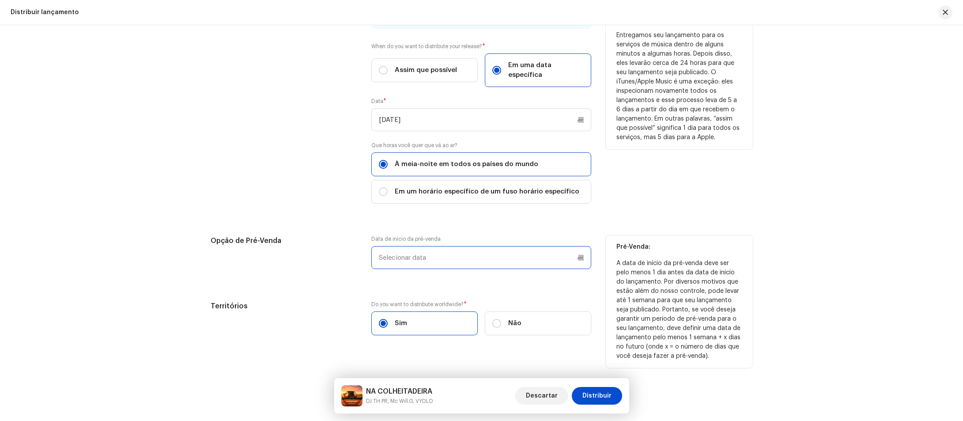
click at [429, 255] on input "text" at bounding box center [481, 257] width 220 height 23
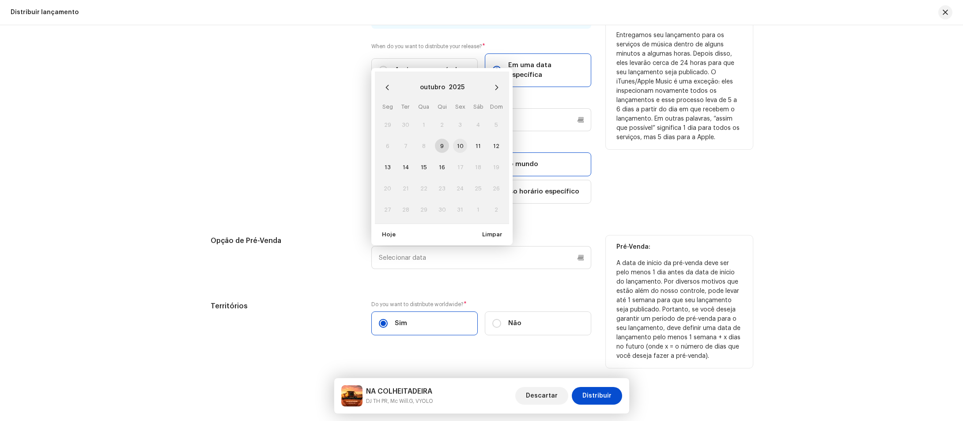
click at [458, 139] on span "10" at bounding box center [460, 146] width 14 height 14
type input "10/10/2025"
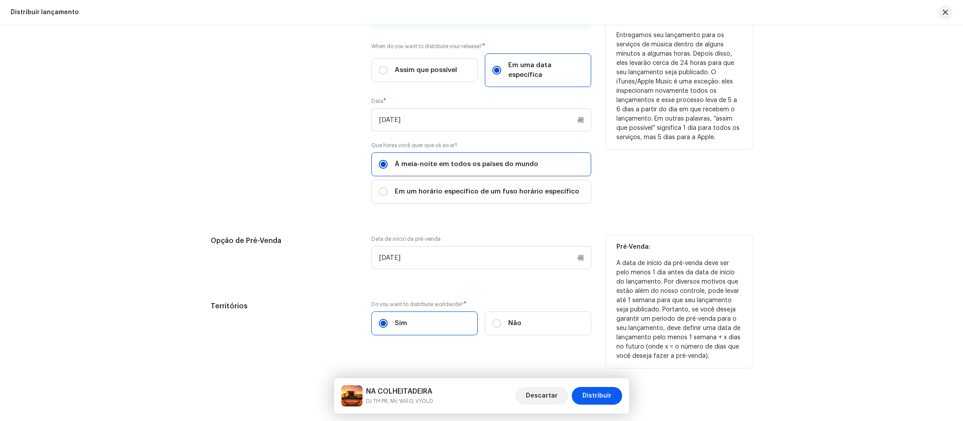
click at [608, 399] on span "Distribuir" at bounding box center [597, 396] width 29 height 18
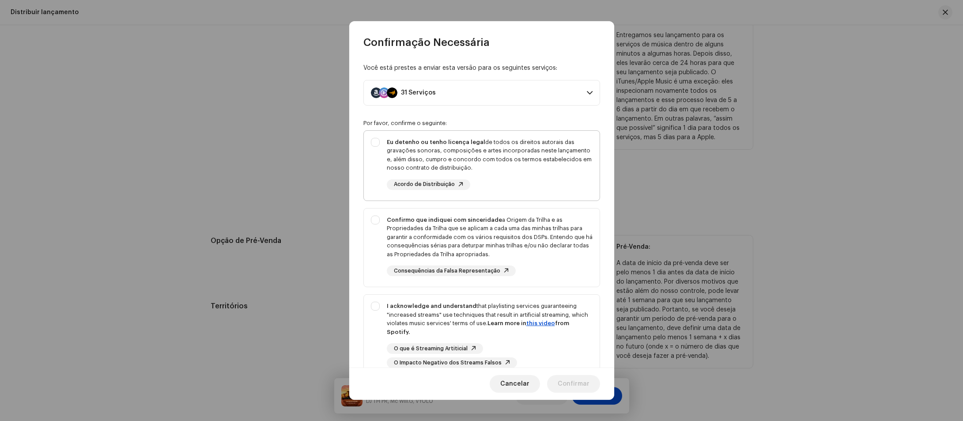
click at [389, 148] on div "Eu detenho ou tenho licença legal de todos os direitos autorais das gravações s…" at bounding box center [490, 155] width 206 height 34
checkbox input "true"
click at [413, 223] on div "Confirmo que indiquei com sinceridade a Origem da Trilha e as Propriedades da T…" at bounding box center [490, 237] width 206 height 43
checkbox input "true"
click at [416, 295] on p-selectbutton "Eu detenho ou tenho licença legal de todos os direitos autorais das gravações s…" at bounding box center [481, 254] width 237 height 249
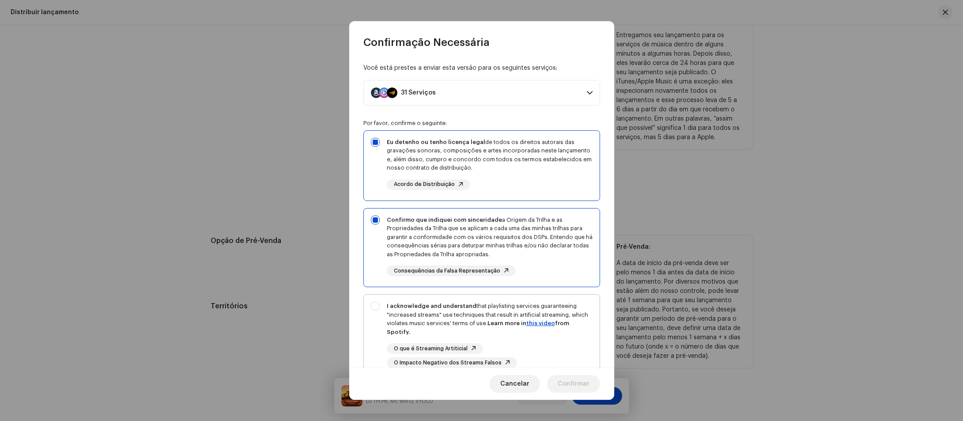
click at [420, 312] on div "I acknowledge and understand that playlisting services guaranteeing "increased …" at bounding box center [490, 319] width 206 height 34
checkbox input "true"
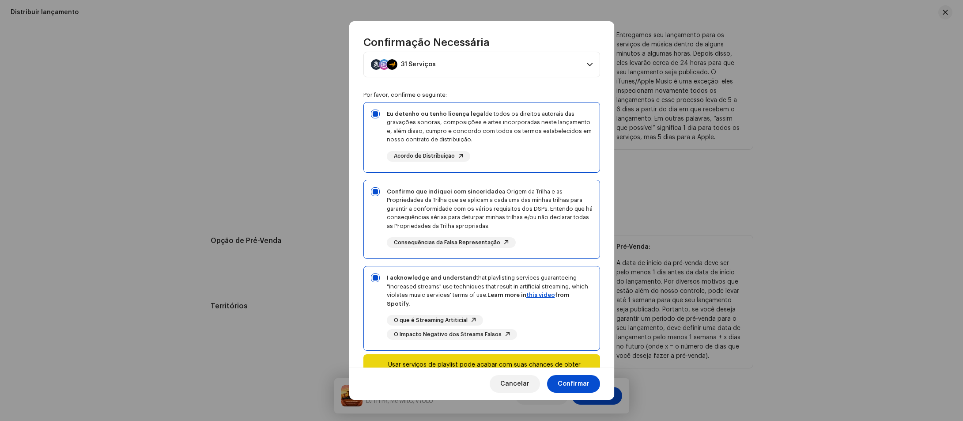
scroll to position [72, 0]
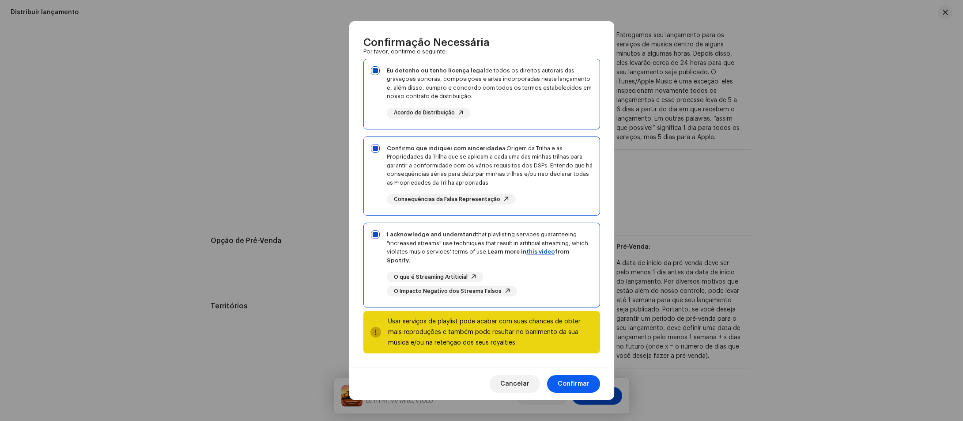
click at [581, 379] on span "Confirmar" at bounding box center [574, 384] width 32 height 18
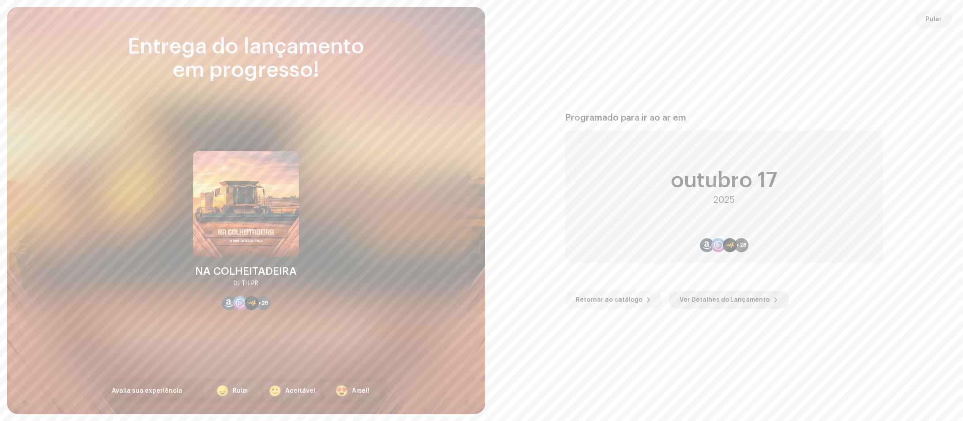
click at [709, 302] on span "Ver Detalhes do Lançamento" at bounding box center [725, 300] width 90 height 18
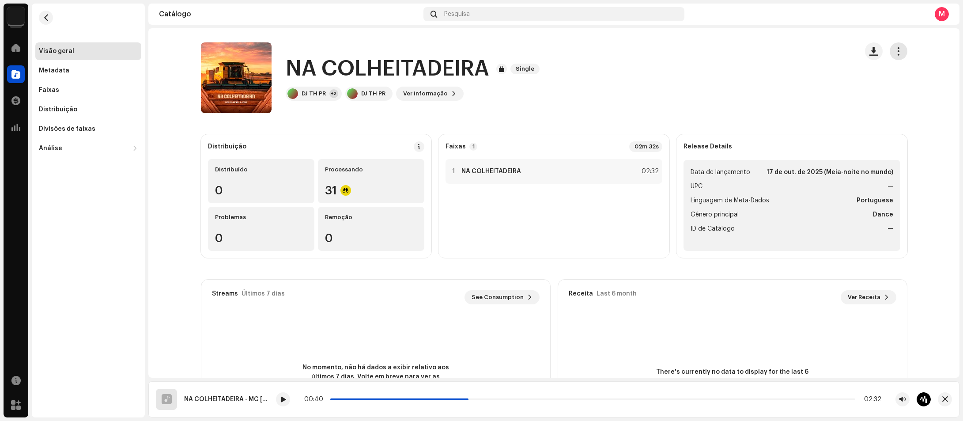
click at [894, 48] on span "button" at bounding box center [898, 51] width 8 height 7
click at [87, 68] on div "Metadata" at bounding box center [88, 70] width 99 height 7
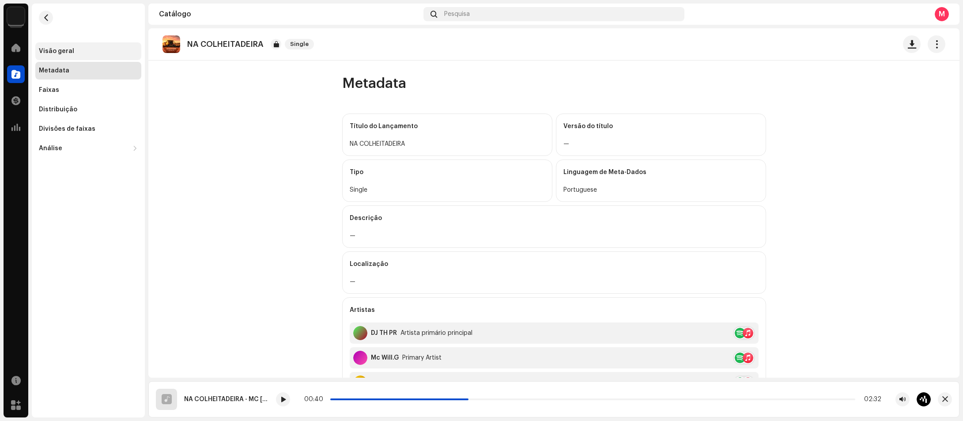
click at [89, 50] on div "Visão geral" at bounding box center [88, 51] width 99 height 7
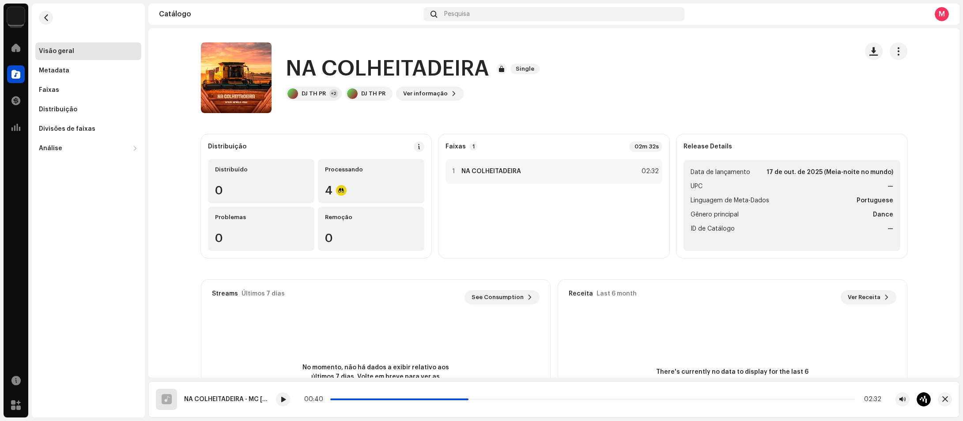
click at [89, 50] on div "Visão geral" at bounding box center [88, 51] width 99 height 7
click at [71, 98] on div "Faixas" at bounding box center [88, 90] width 106 height 18
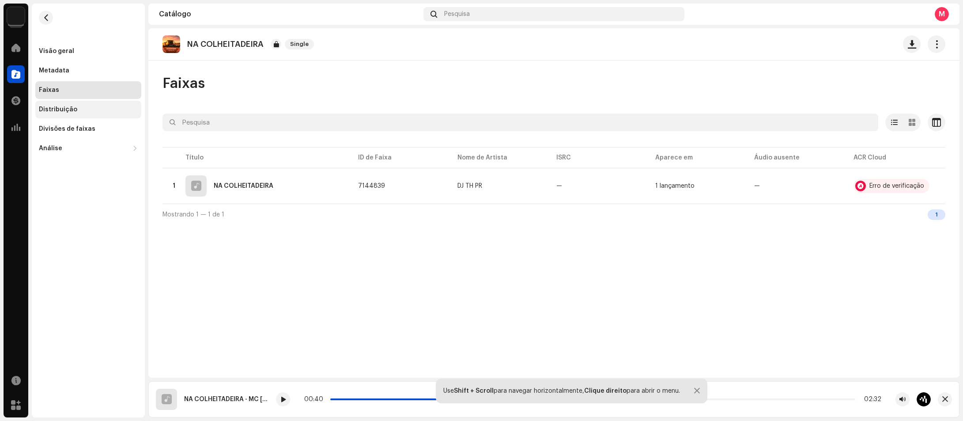
click at [79, 115] on div "Distribuição" at bounding box center [88, 110] width 106 height 18
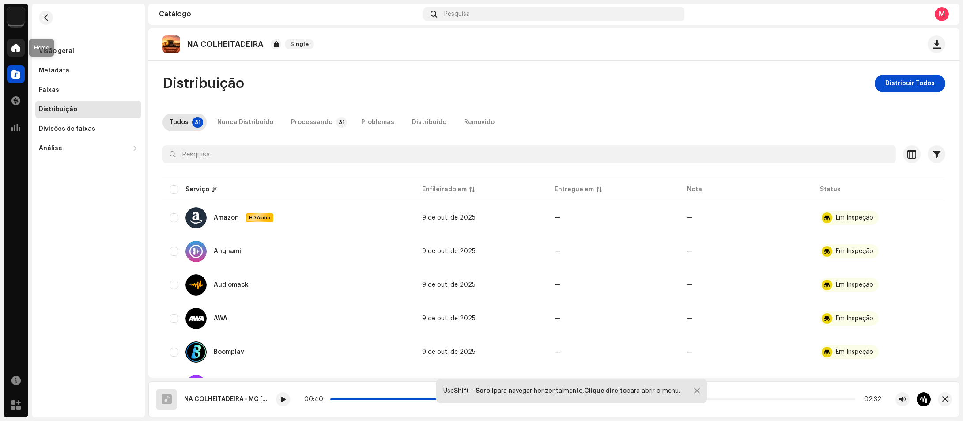
click at [21, 52] on div at bounding box center [16, 48] width 18 height 18
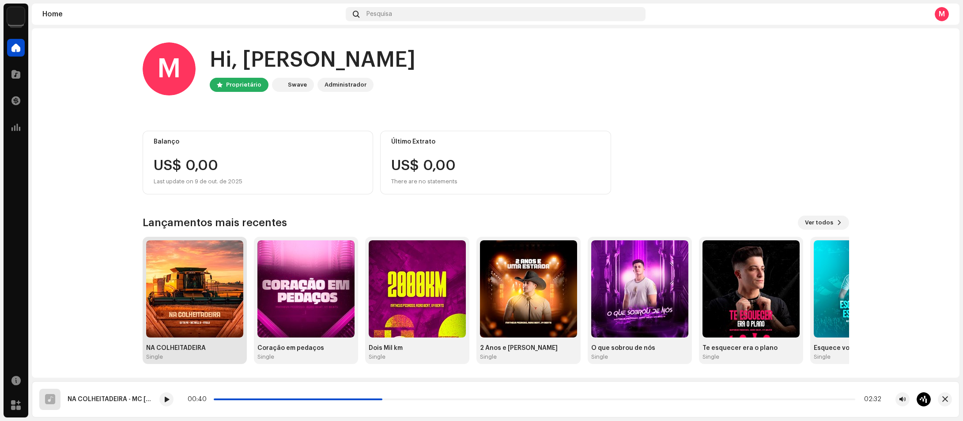
scroll to position [0, 0]
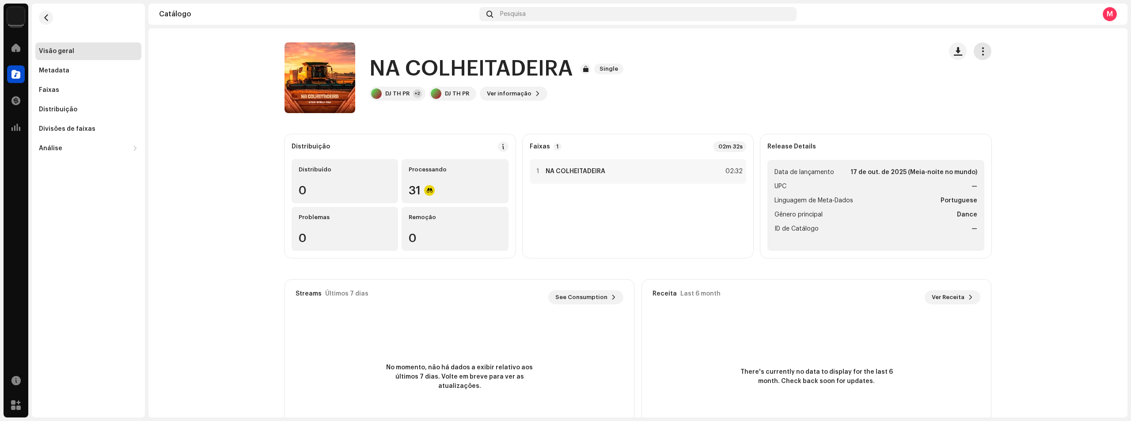
click at [980, 49] on span "button" at bounding box center [982, 51] width 8 height 7
click at [980, 50] on span "button" at bounding box center [982, 51] width 8 height 7
click at [70, 93] on div "Faixas" at bounding box center [88, 90] width 99 height 7
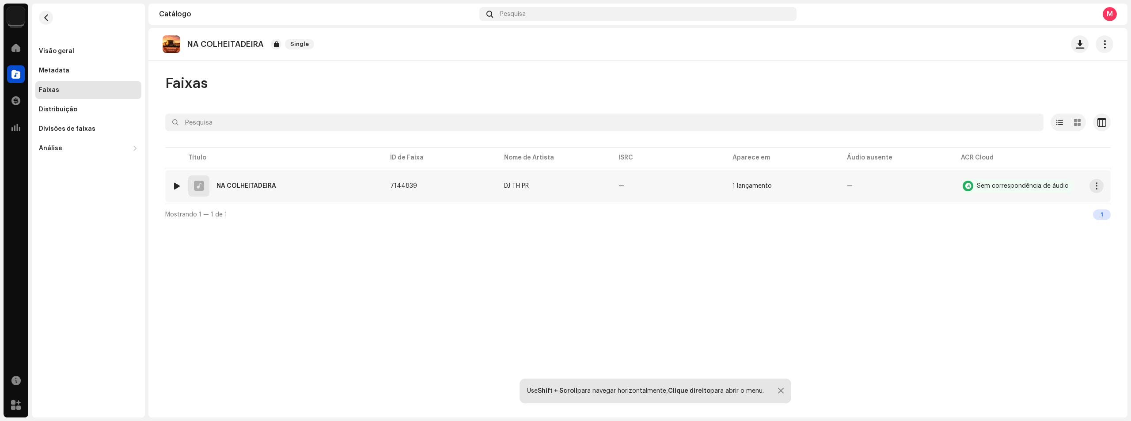
click at [177, 190] on img at bounding box center [176, 185] width 11 height 11
click at [176, 187] on div at bounding box center [177, 185] width 7 height 7
click at [177, 187] on div at bounding box center [177, 185] width 7 height 7
click at [108, 107] on div "Distribuição" at bounding box center [88, 109] width 99 height 7
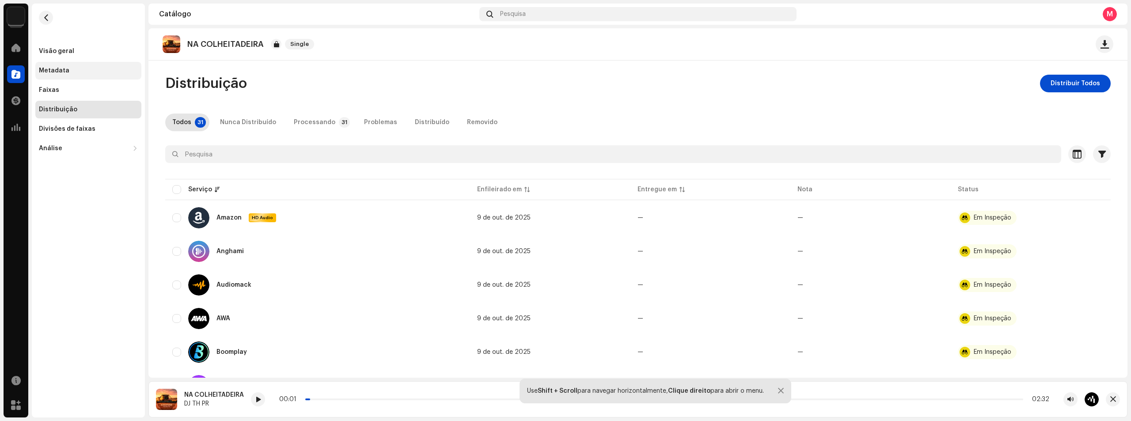
click at [83, 65] on div "Metadata" at bounding box center [88, 71] width 106 height 18
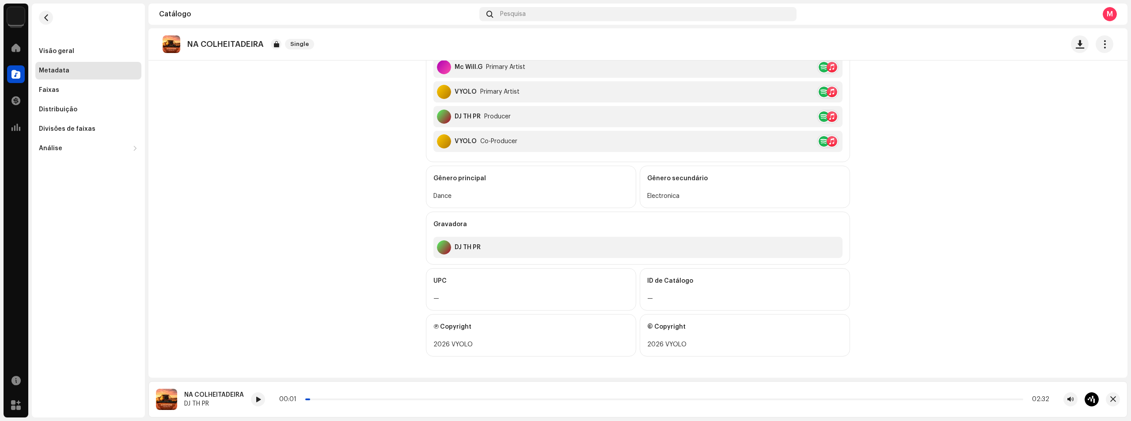
scroll to position [26, 0]
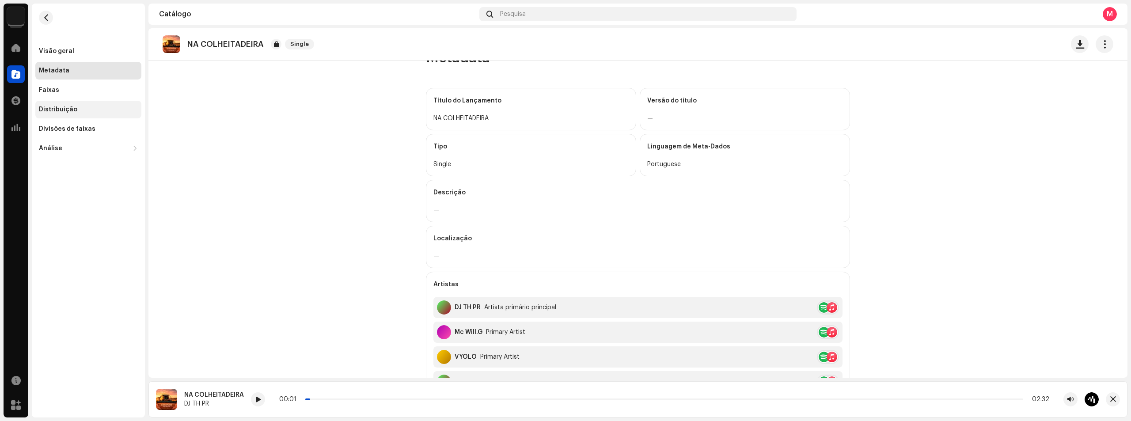
click at [72, 109] on div "Distribuição" at bounding box center [58, 109] width 38 height 7
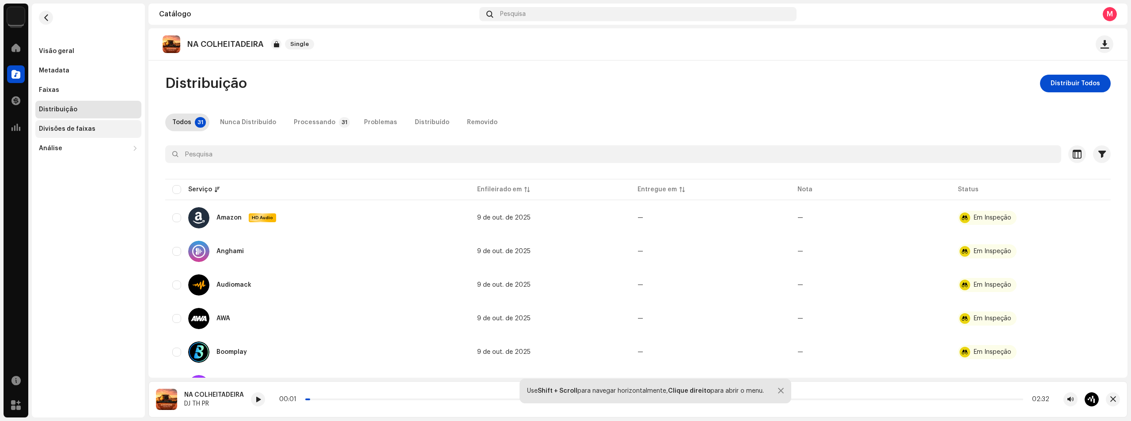
click at [77, 129] on div "Divisões de faixas" at bounding box center [67, 128] width 57 height 7
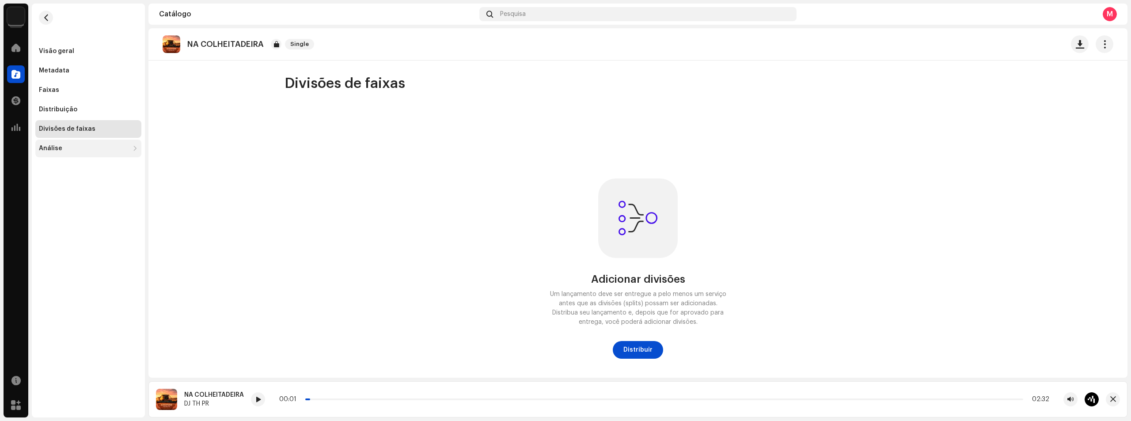
click at [82, 149] on div "Análise" at bounding box center [84, 148] width 90 height 7
click at [61, 44] on div "Visão geral" at bounding box center [88, 51] width 106 height 18
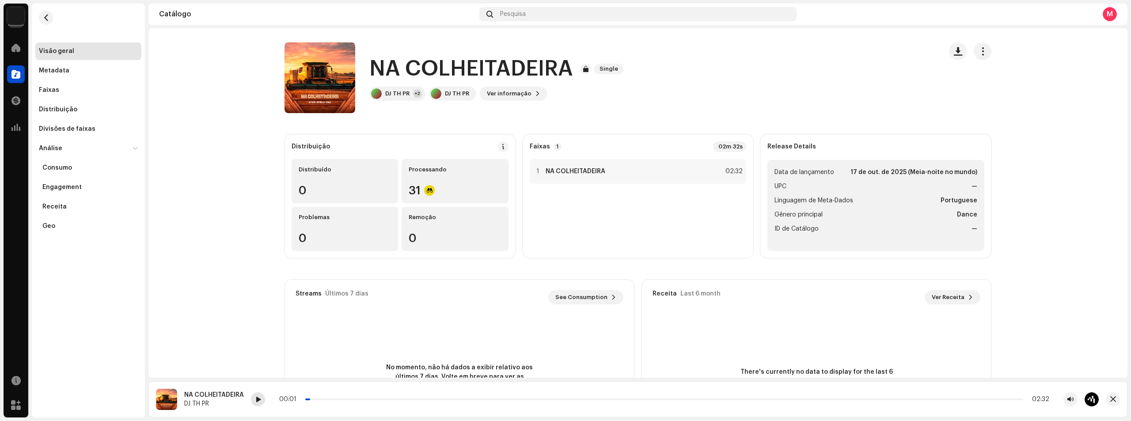
click at [257, 395] on div at bounding box center [258, 399] width 14 height 14
